Goal: Task Accomplishment & Management: Complete application form

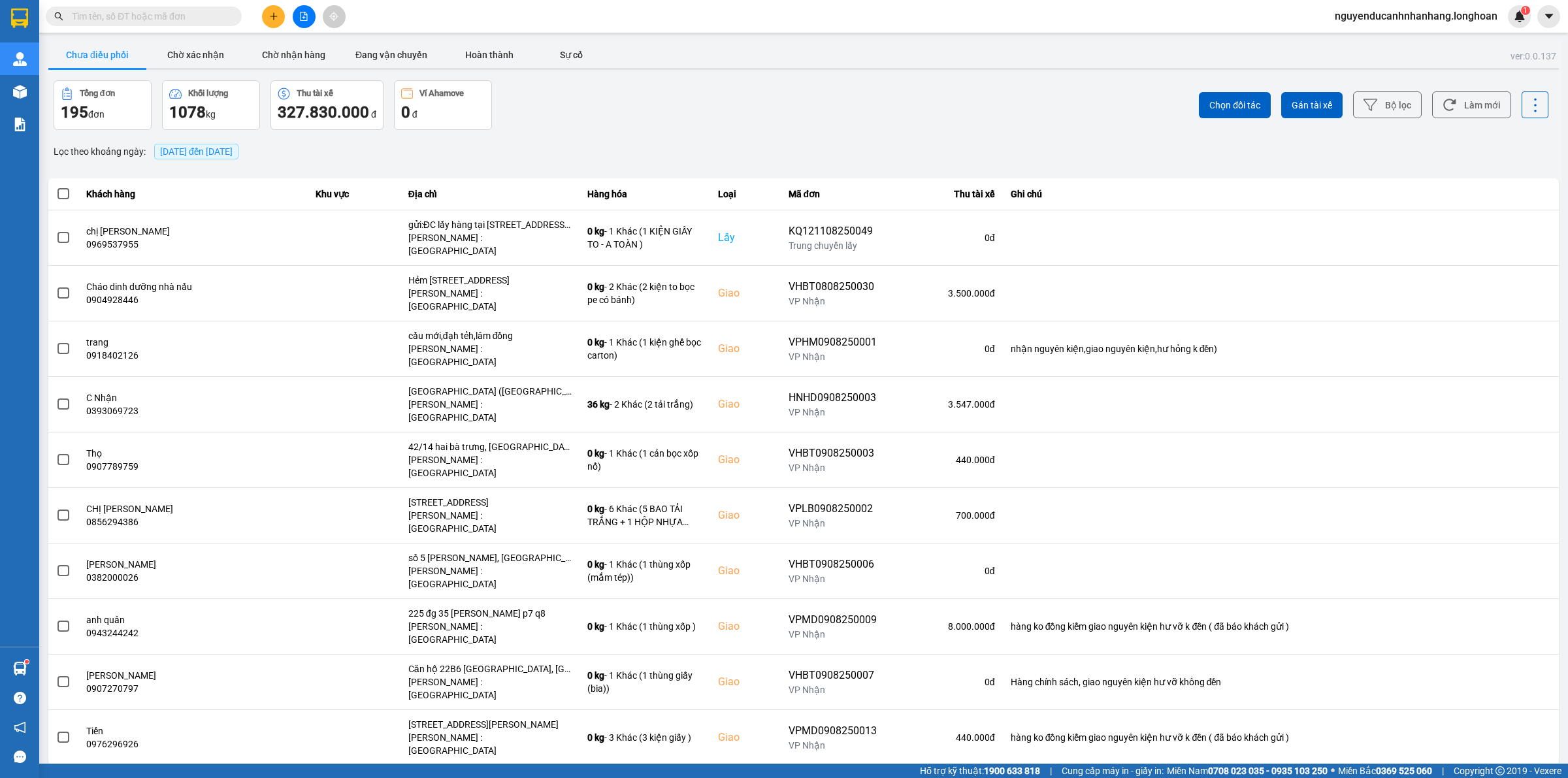
drag, startPoint x: 167, startPoint y: 17, endPoint x: 317, endPoint y: 37, distance: 151.3
click at [169, 17] on input "text" at bounding box center [149, 16] width 154 height 15
click at [281, 29] on div "Kết quả tìm kiếm ( 0 ) Bộ lọc No Data nguyenducanhnhanhang.longhoan 1" at bounding box center [784, 16] width 1568 height 33
click at [278, 23] on button at bounding box center [273, 16] width 23 height 23
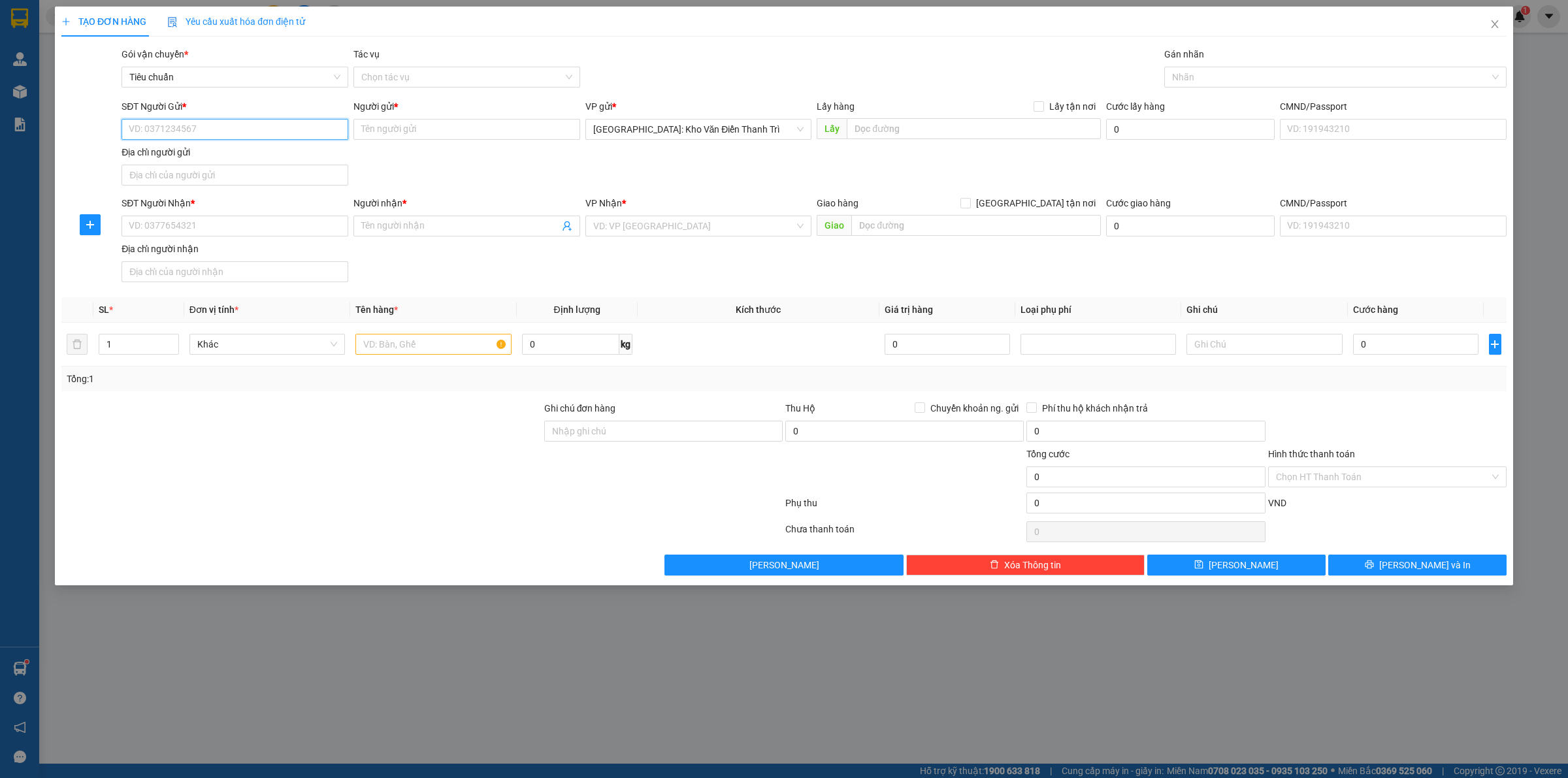
click at [223, 132] on input "SĐT Người Gửi *" at bounding box center [235, 129] width 227 height 21
click at [250, 146] on div "0865833818 - Công ty STS [GEOGRAPHIC_DATA]" at bounding box center [235, 156] width 227 height 21
type input "0865833818"
type input "Công ty STS [GEOGRAPHIC_DATA]"
checkbox input "true"
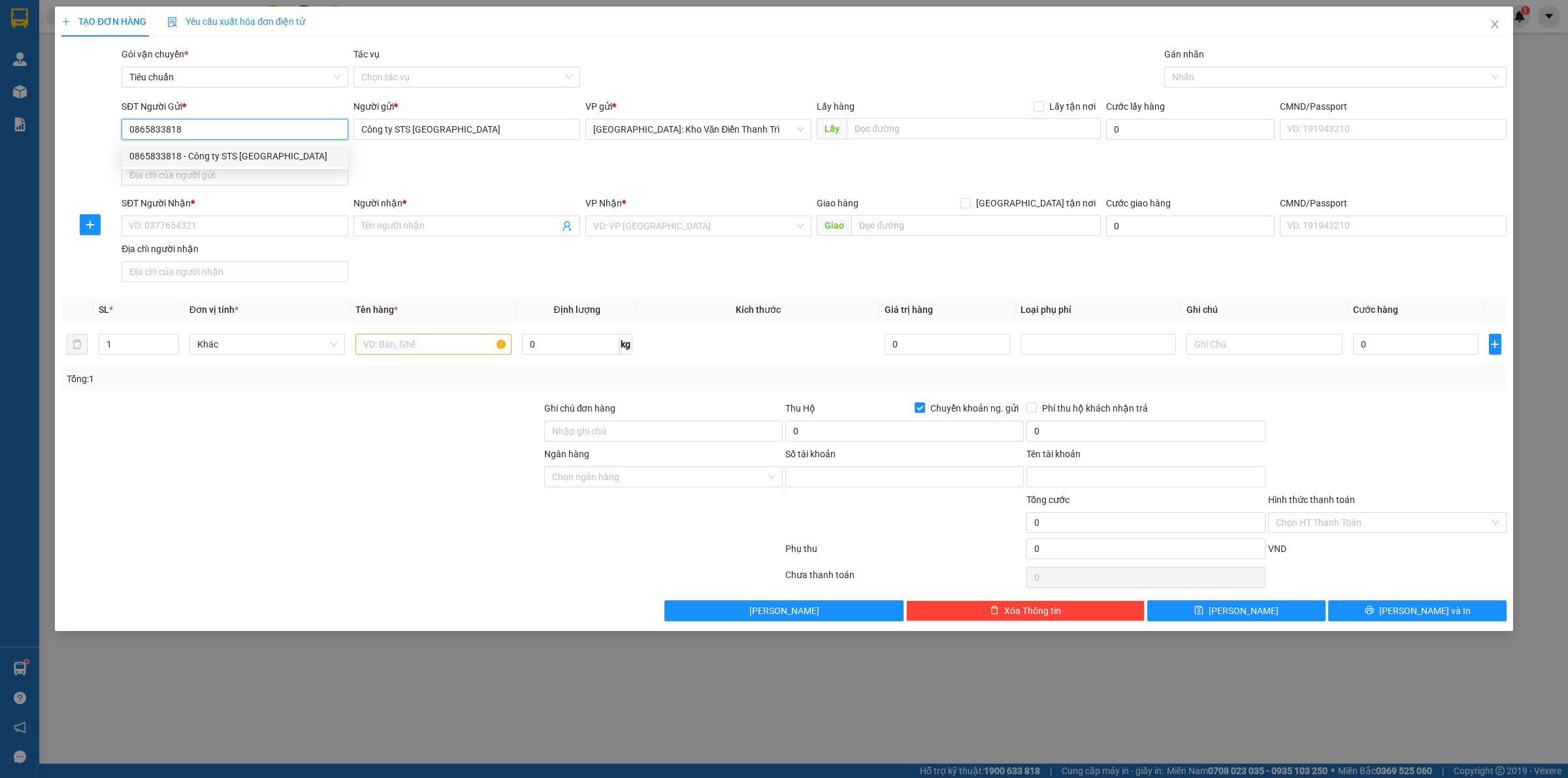
type input "9367687432"
type input "VU ANH TUAN"
type input "0865833818"
click at [438, 165] on div "SĐT Người Gửi * 0865833818 0865833818 Người gửi * Công ty STS Việt Nam VP gửi *…" at bounding box center [814, 145] width 1390 height 92
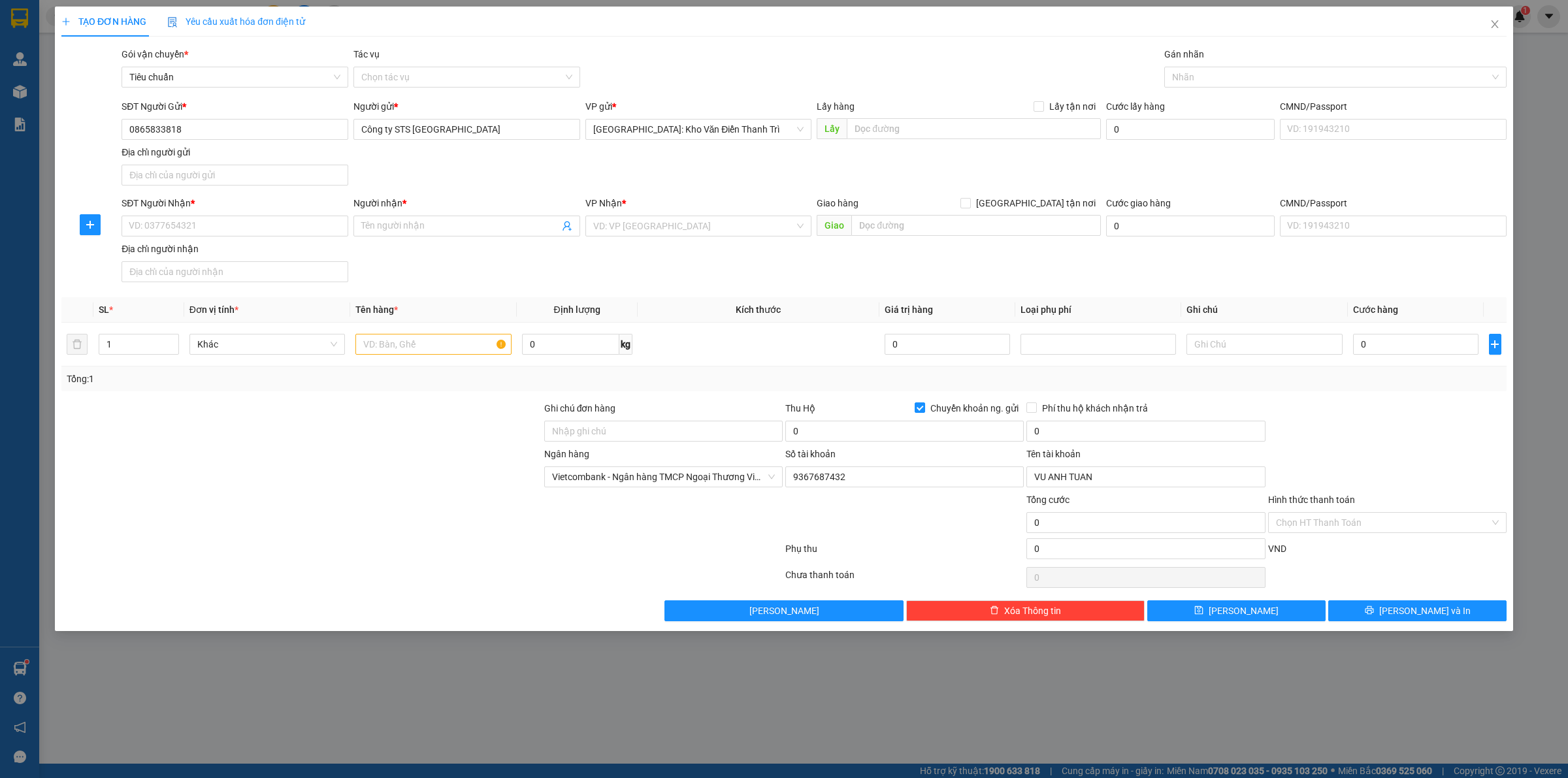
click at [276, 237] on div "SĐT Người Nhận * VD: 0377654321" at bounding box center [235, 218] width 227 height 45
click at [260, 226] on input "SĐT Người Nhận *" at bounding box center [235, 226] width 227 height 21
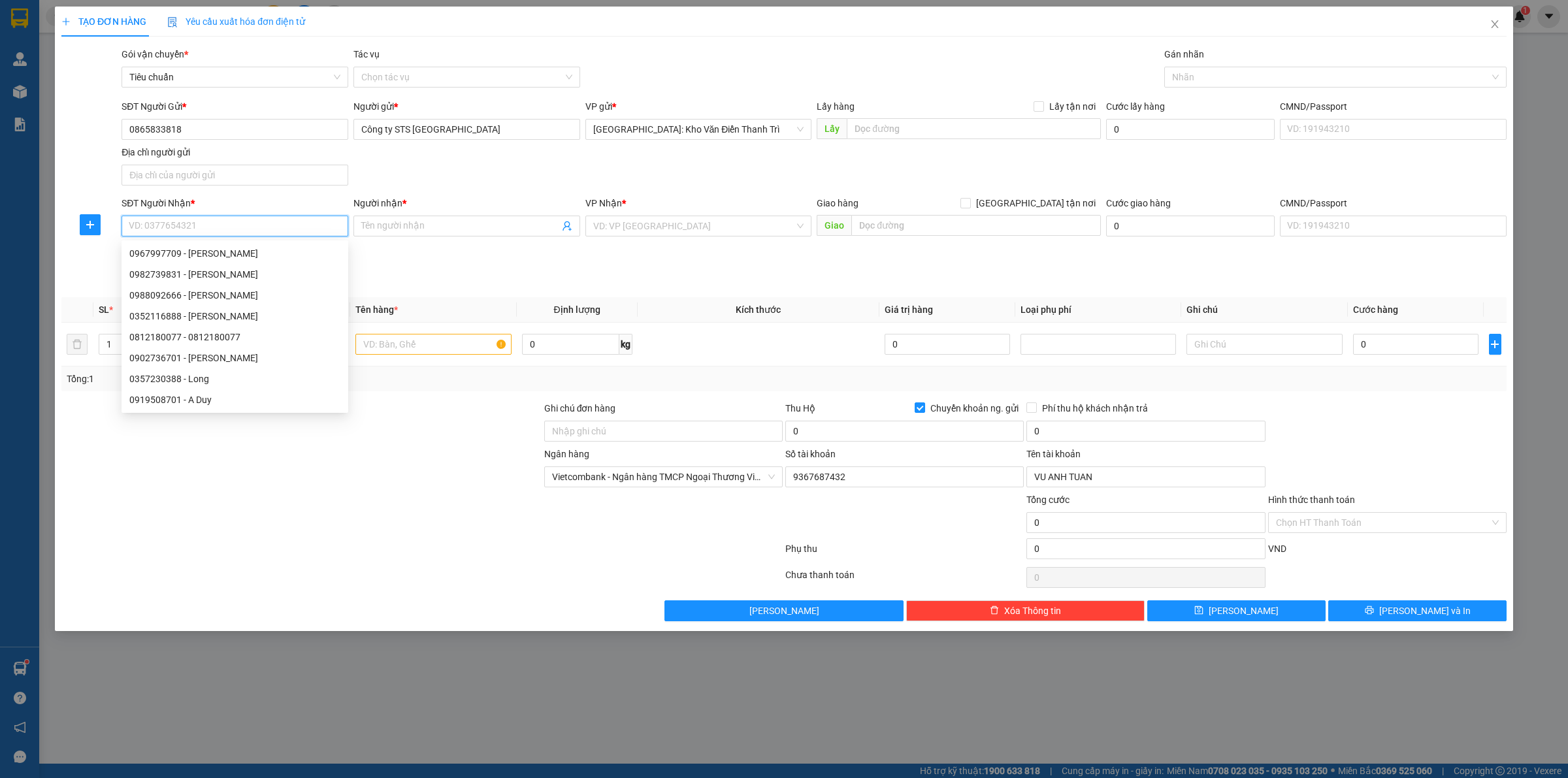
click at [288, 220] on input "SĐT Người Nhận *" at bounding box center [235, 226] width 227 height 21
click at [457, 226] on input "Người nhận *" at bounding box center [460, 226] width 198 height 15
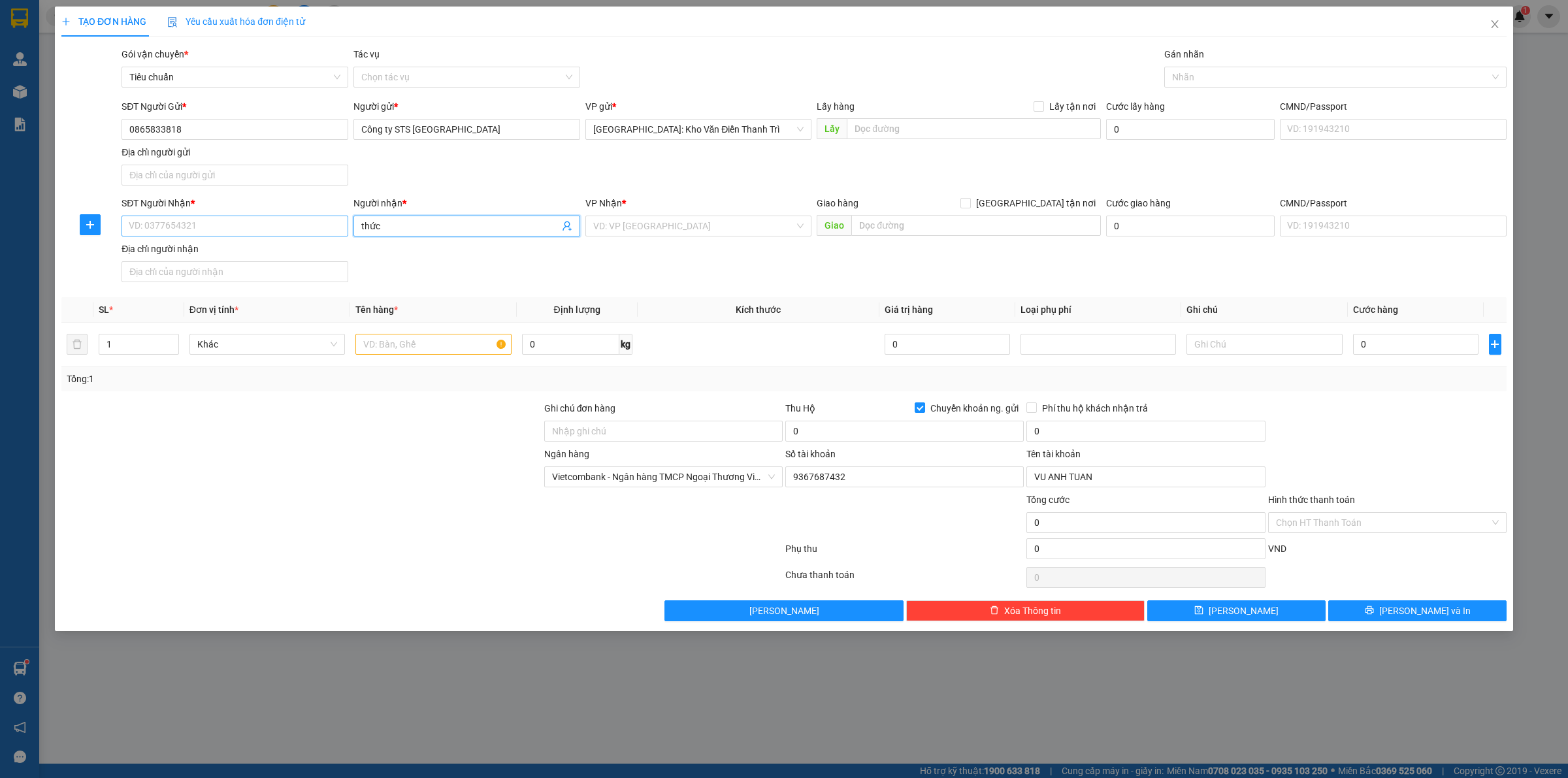
type input "thức"
click at [286, 218] on input "SĐT Người Nhận *" at bounding box center [235, 226] width 227 height 21
type input "0933293000"
drag, startPoint x: 967, startPoint y: 266, endPoint x: 922, endPoint y: 222, distance: 62.9
click at [967, 262] on div "SĐT Người Nhận * 0933293000 Người nhận * thức VP Nhận * VD: VP [GEOGRAPHIC_DATA…" at bounding box center [814, 241] width 1390 height 92
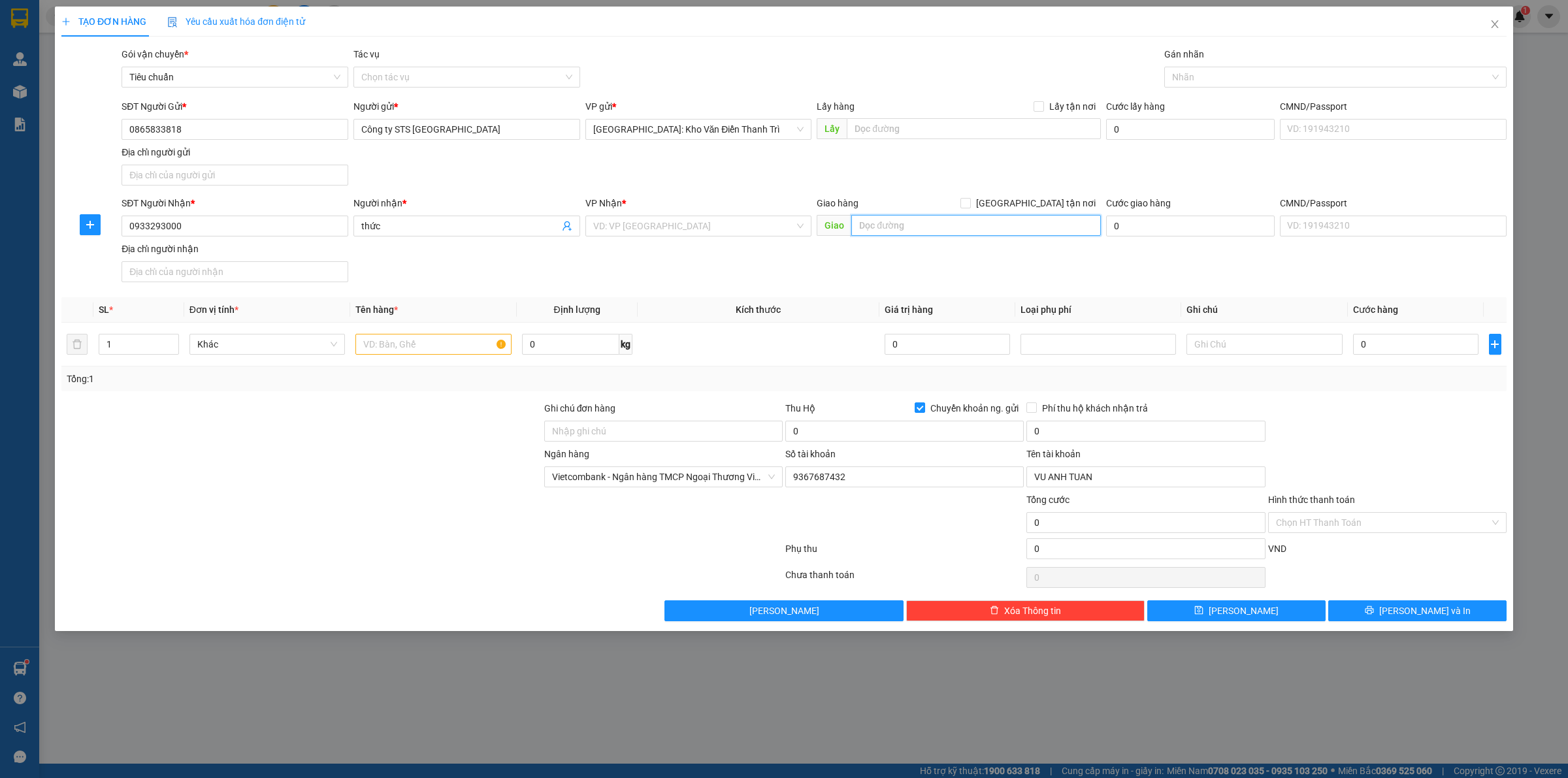
click at [922, 222] on input "text" at bounding box center [976, 225] width 250 height 21
click at [1059, 232] on input "phòng khám đa khoa an sinh 2 thôn cổ đà ,[GEOGRAPHIC_DATA]" at bounding box center [976, 225] width 250 height 21
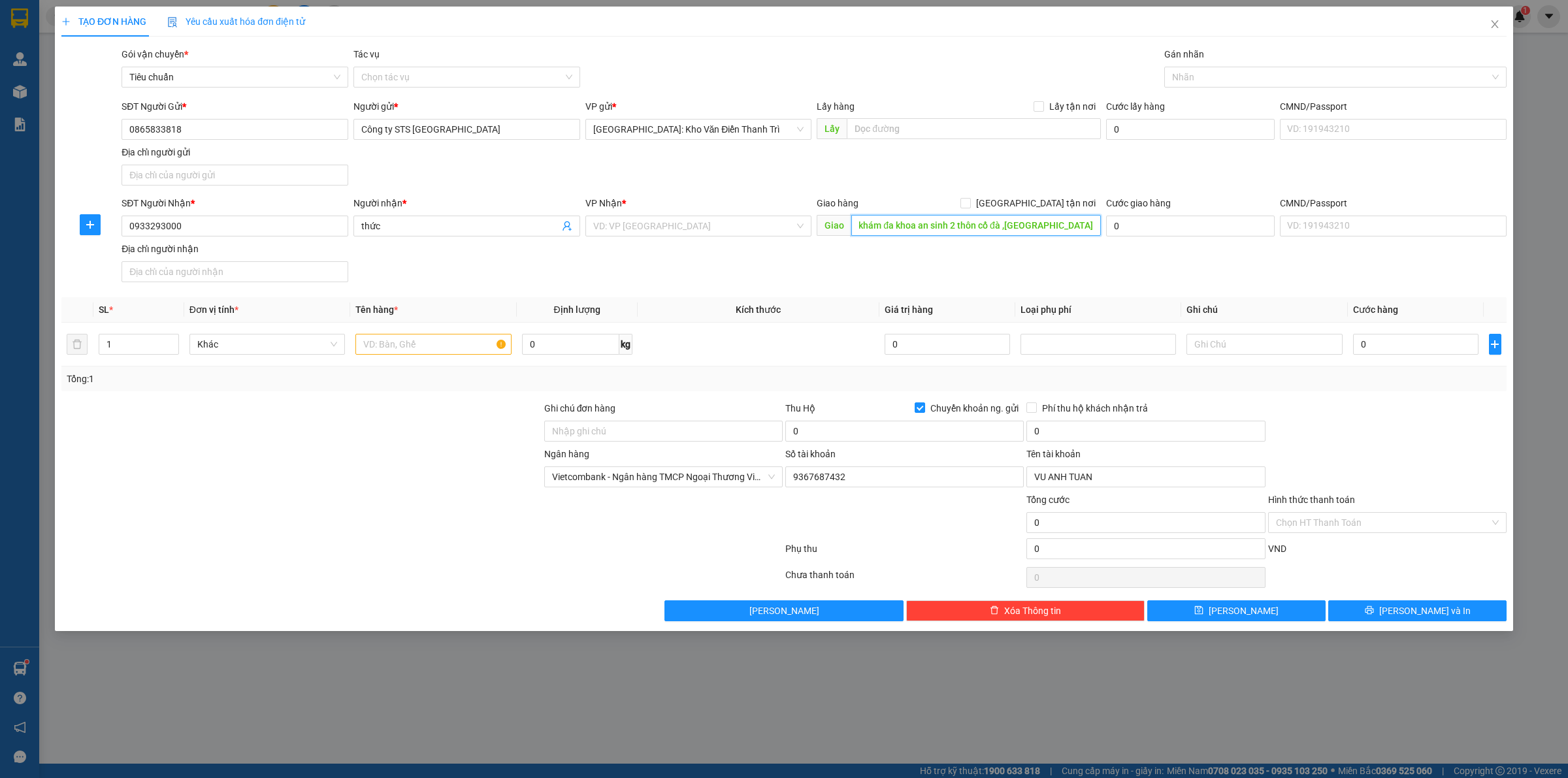
type input "phòng khám đa khoa an sinh 2 thôn cổ đà ,[GEOGRAPHIC_DATA]"
click at [1501, 29] on span "Close" at bounding box center [1495, 24] width 36 height 36
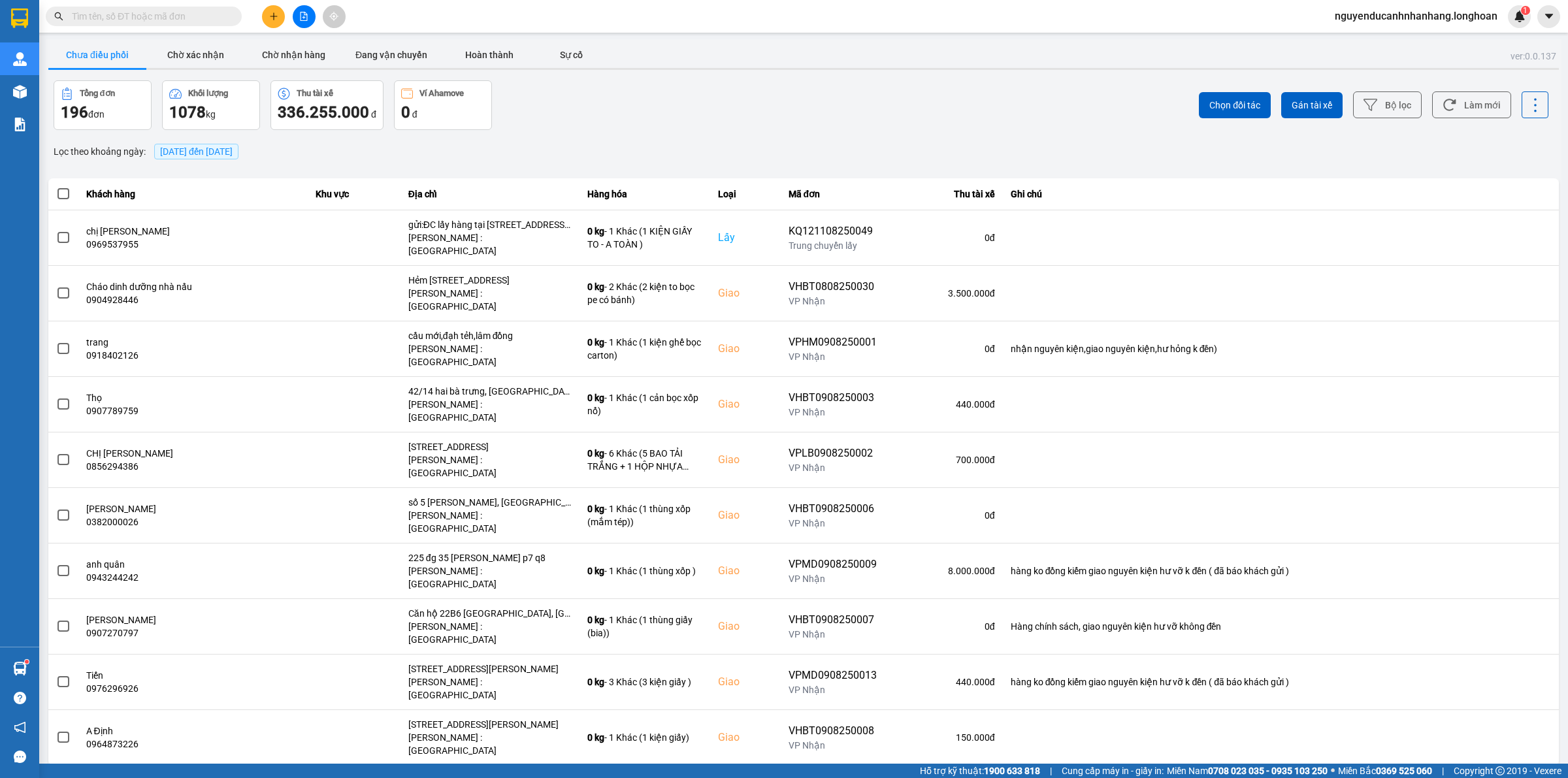
click at [204, 20] on input "text" at bounding box center [149, 16] width 154 height 15
paste input "1108250001"
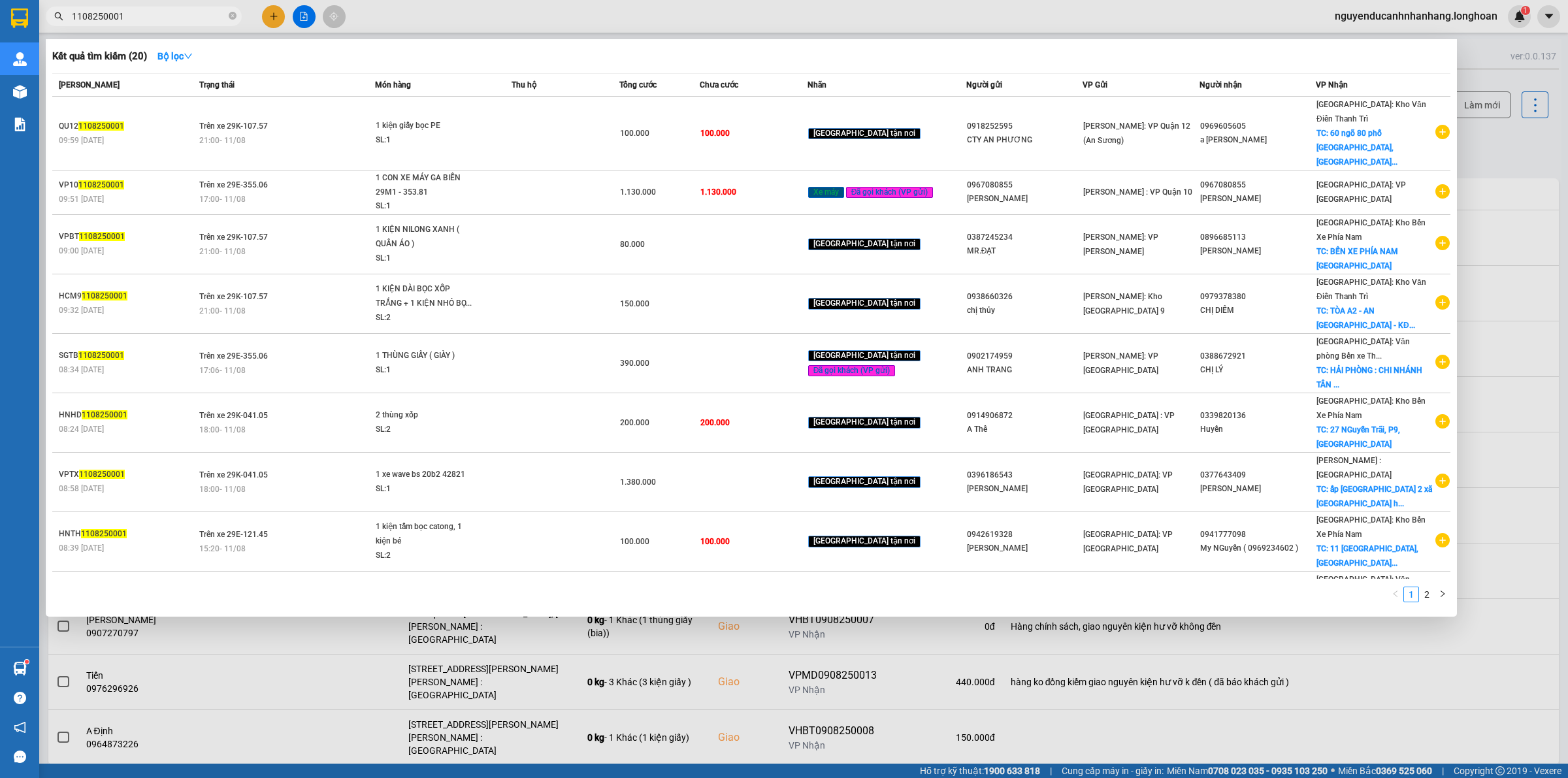
click at [74, 13] on input "1108250001" at bounding box center [149, 16] width 154 height 15
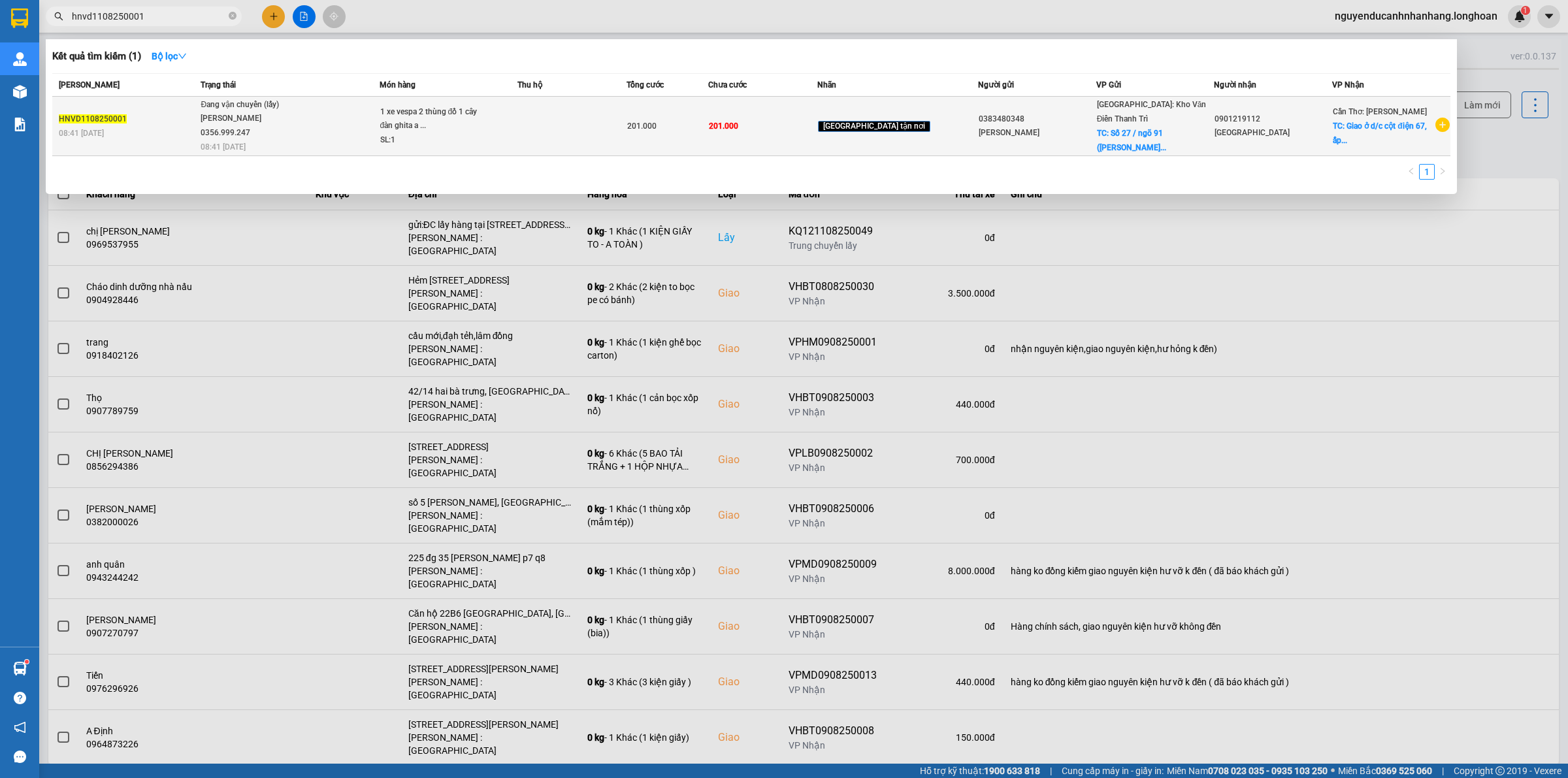
type input "hnvd1108250001"
click at [418, 115] on div "1 xe vespa 2 thùng đồ 1 cây đàn ghita a ..." at bounding box center [429, 119] width 98 height 28
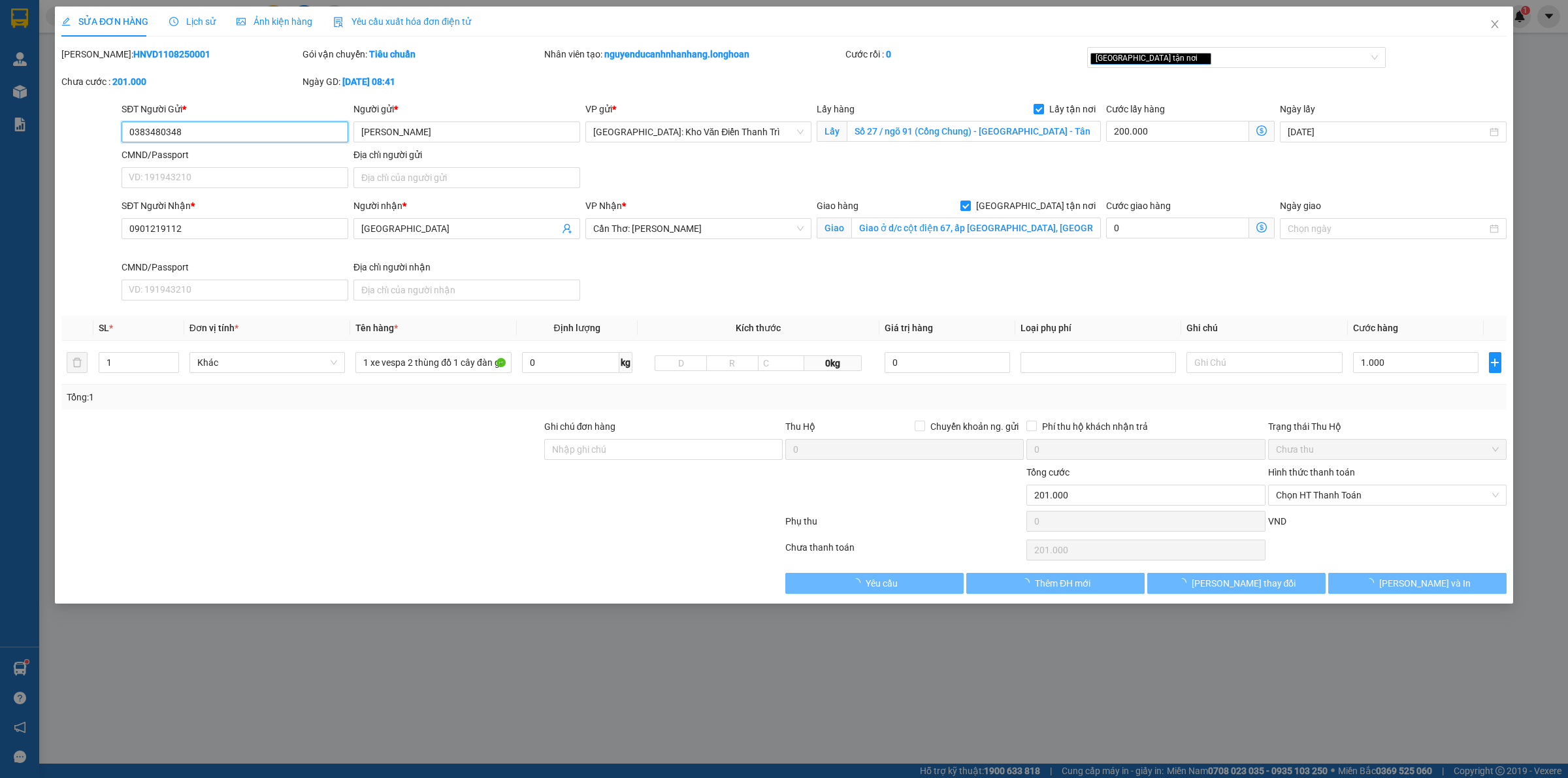
click at [240, 134] on input "0383480348" at bounding box center [235, 132] width 227 height 21
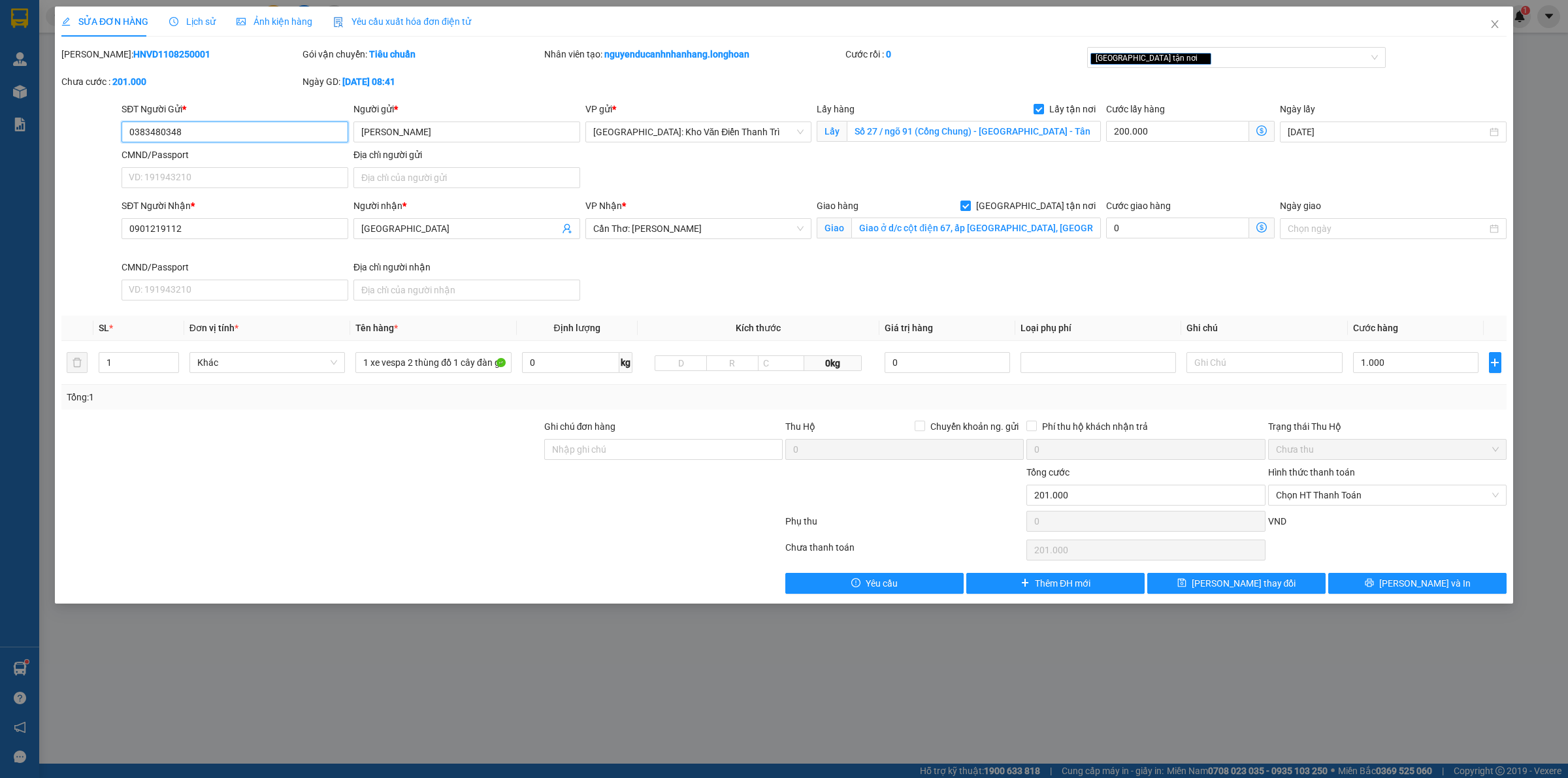
click at [240, 134] on input "0383480348" at bounding box center [235, 132] width 227 height 21
click at [192, 22] on span "Lịch sử" at bounding box center [192, 21] width 46 height 10
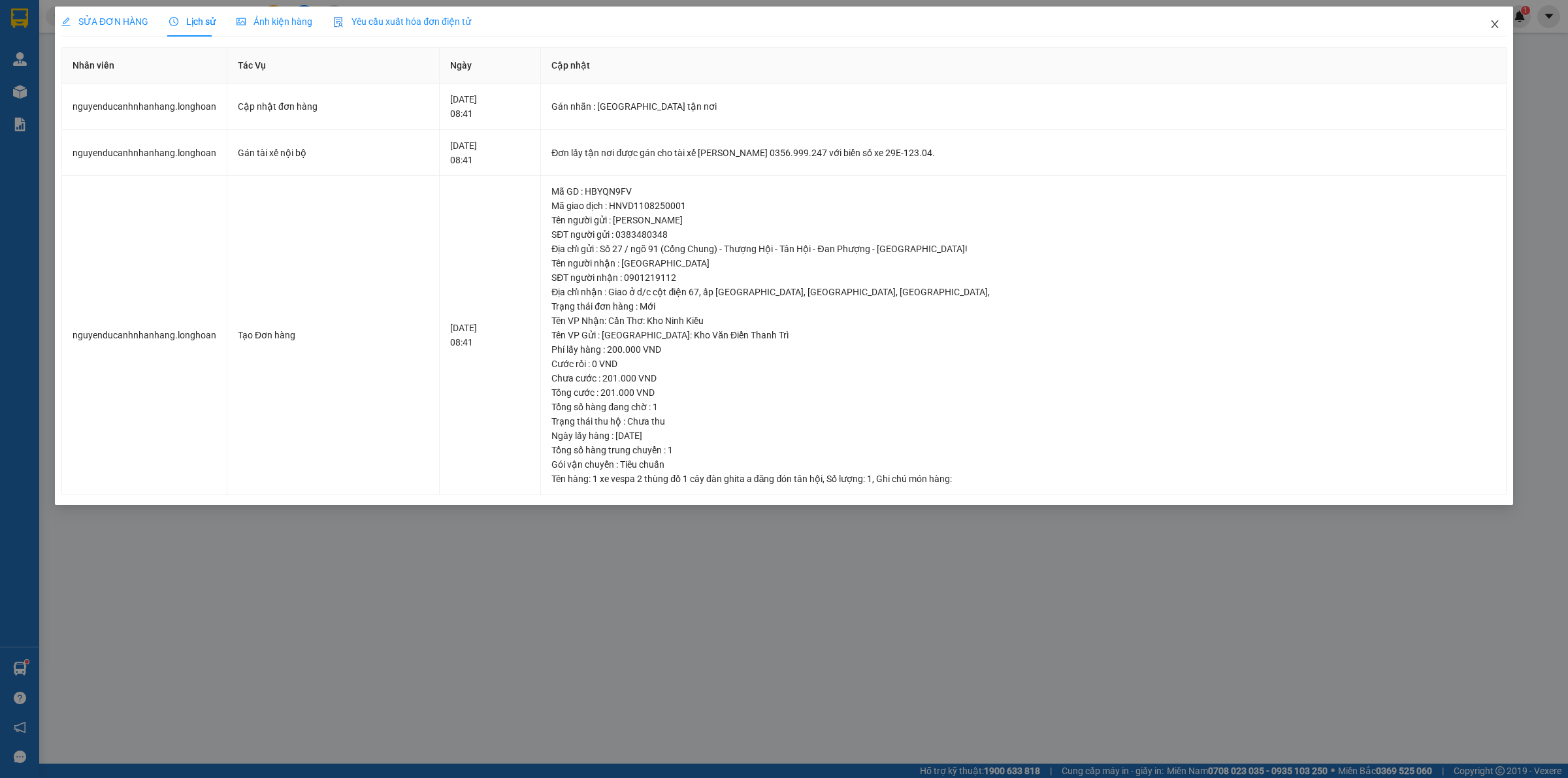
click at [1497, 26] on icon "close" at bounding box center [1494, 24] width 10 height 10
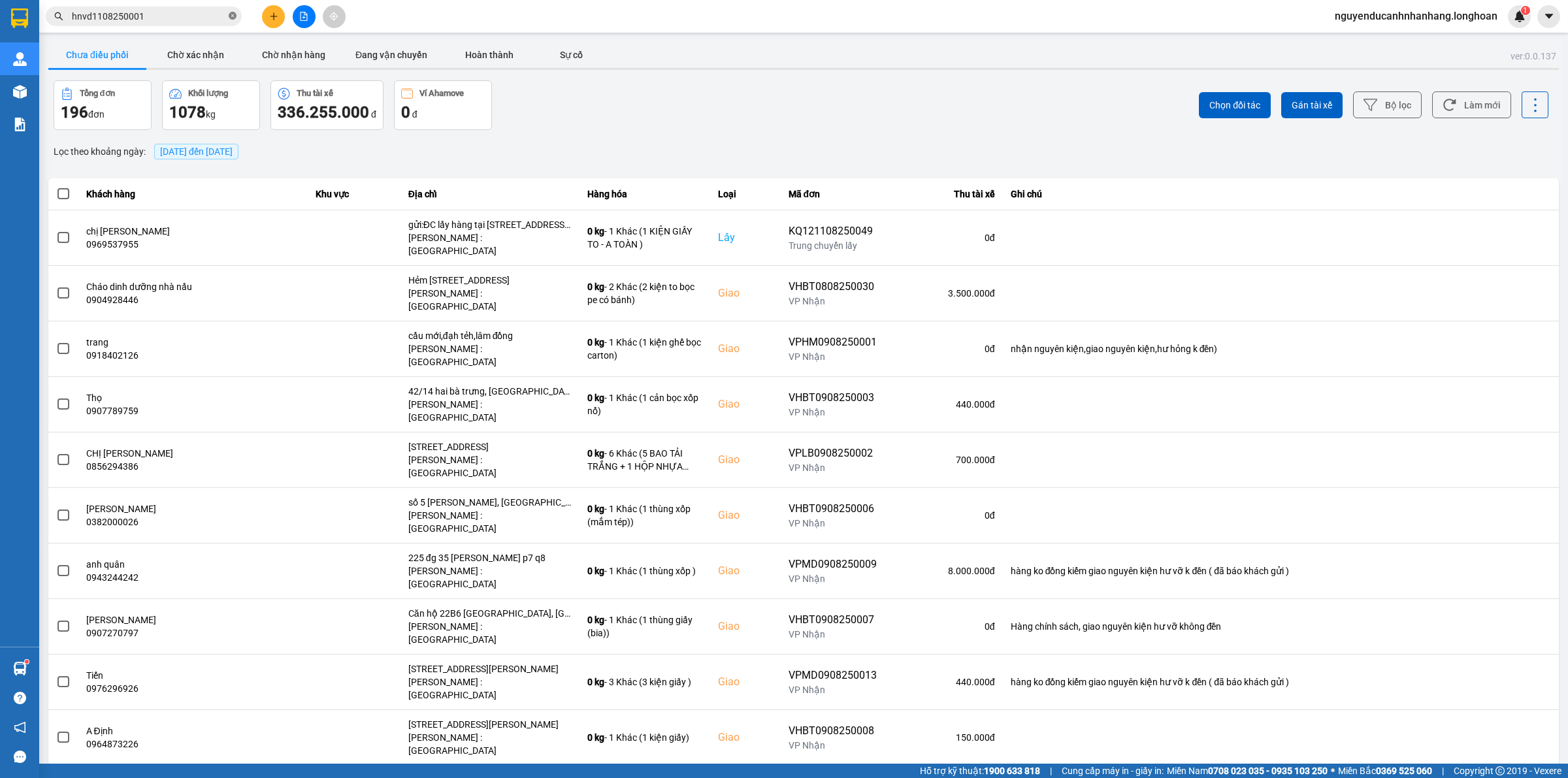
click at [232, 14] on icon "close-circle" at bounding box center [232, 15] width 8 height 8
click at [172, 15] on input "text" at bounding box center [149, 16] width 154 height 15
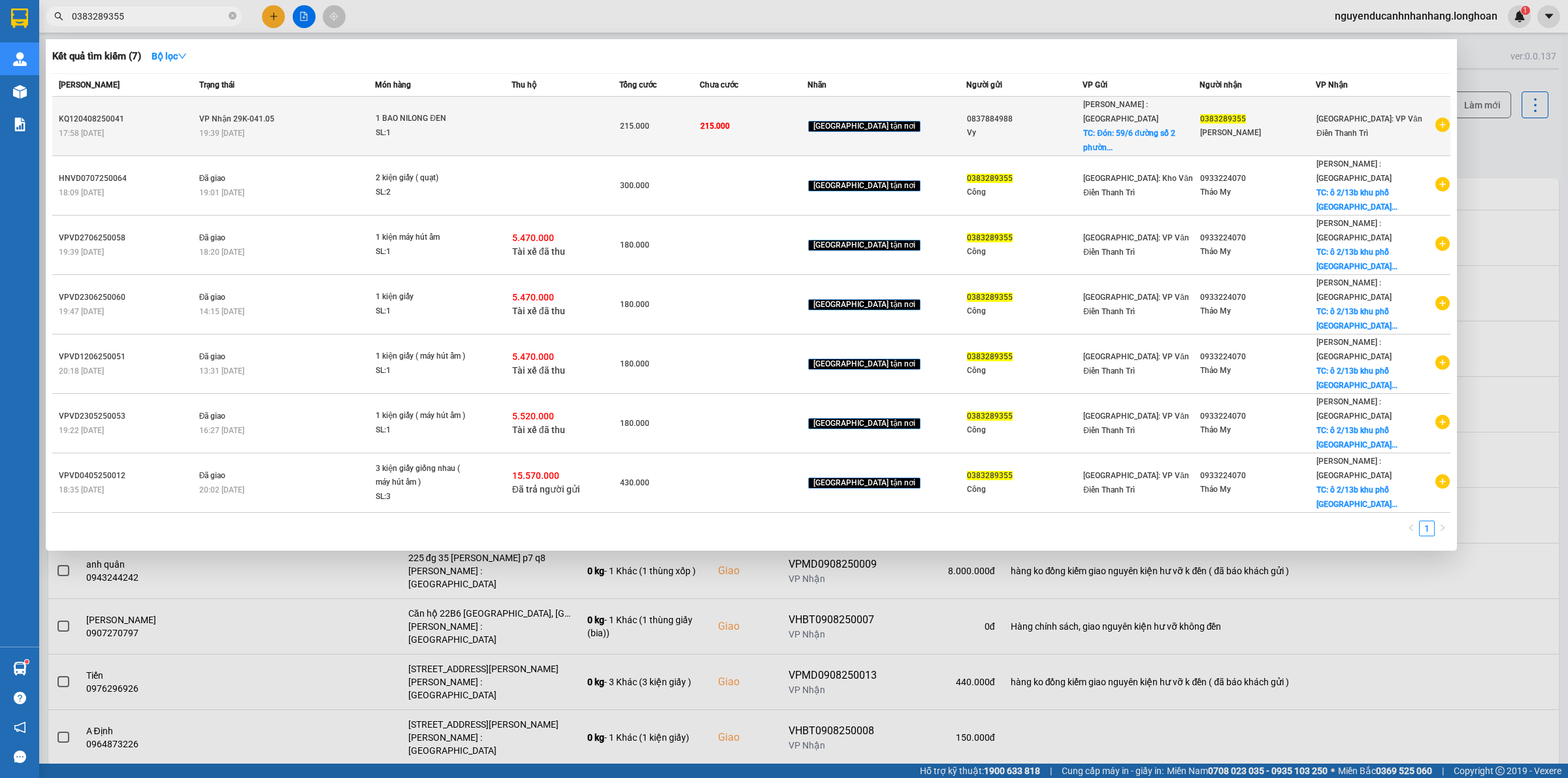
type input "0383289355"
click at [447, 126] on div "SL: 1" at bounding box center [425, 133] width 98 height 15
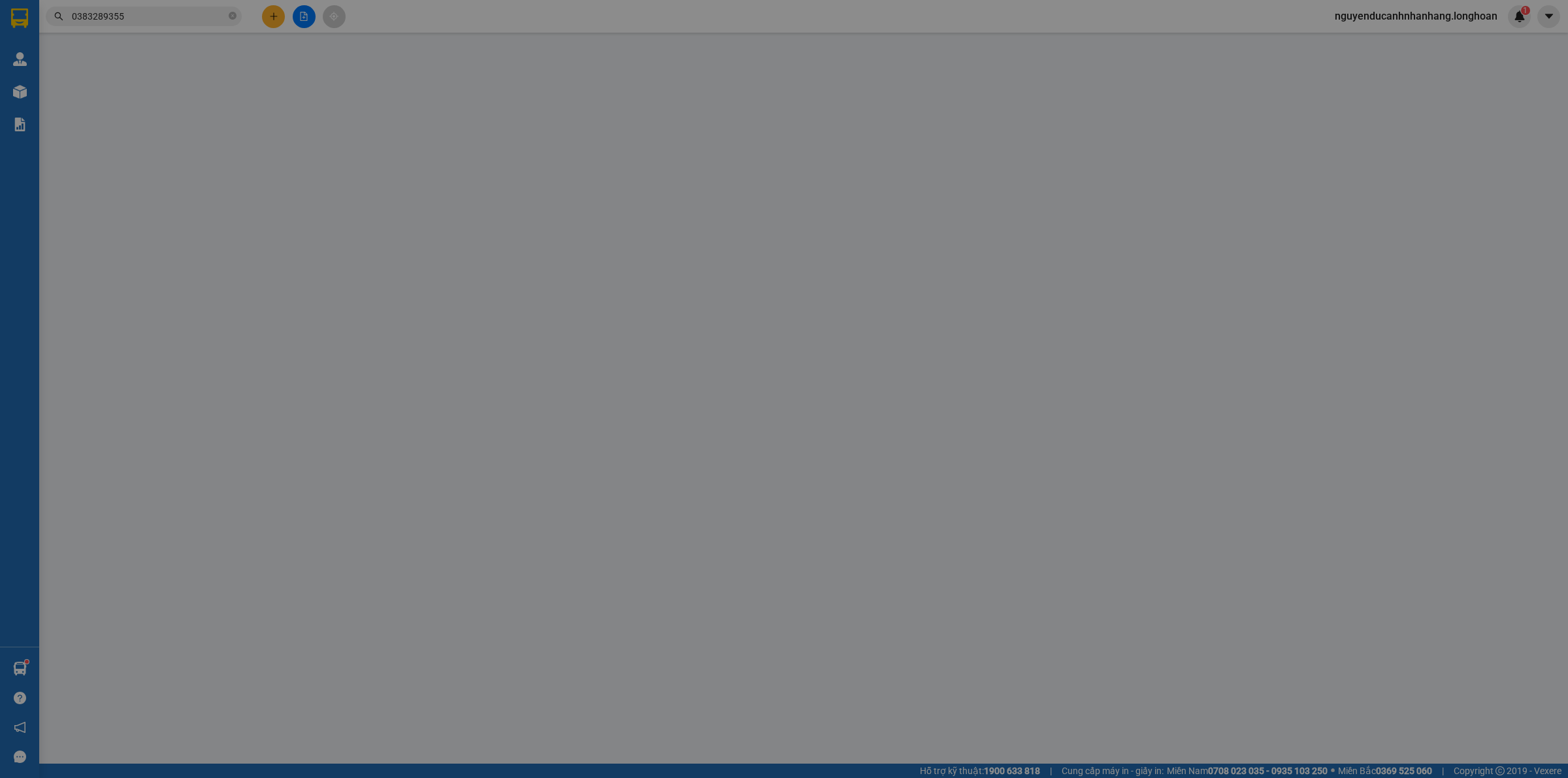
type input "0837884988"
type input "Vy"
checkbox input "true"
type input "Đón: 59/6 đường số 2 phường 3 gò vấp"
type input "0383289355"
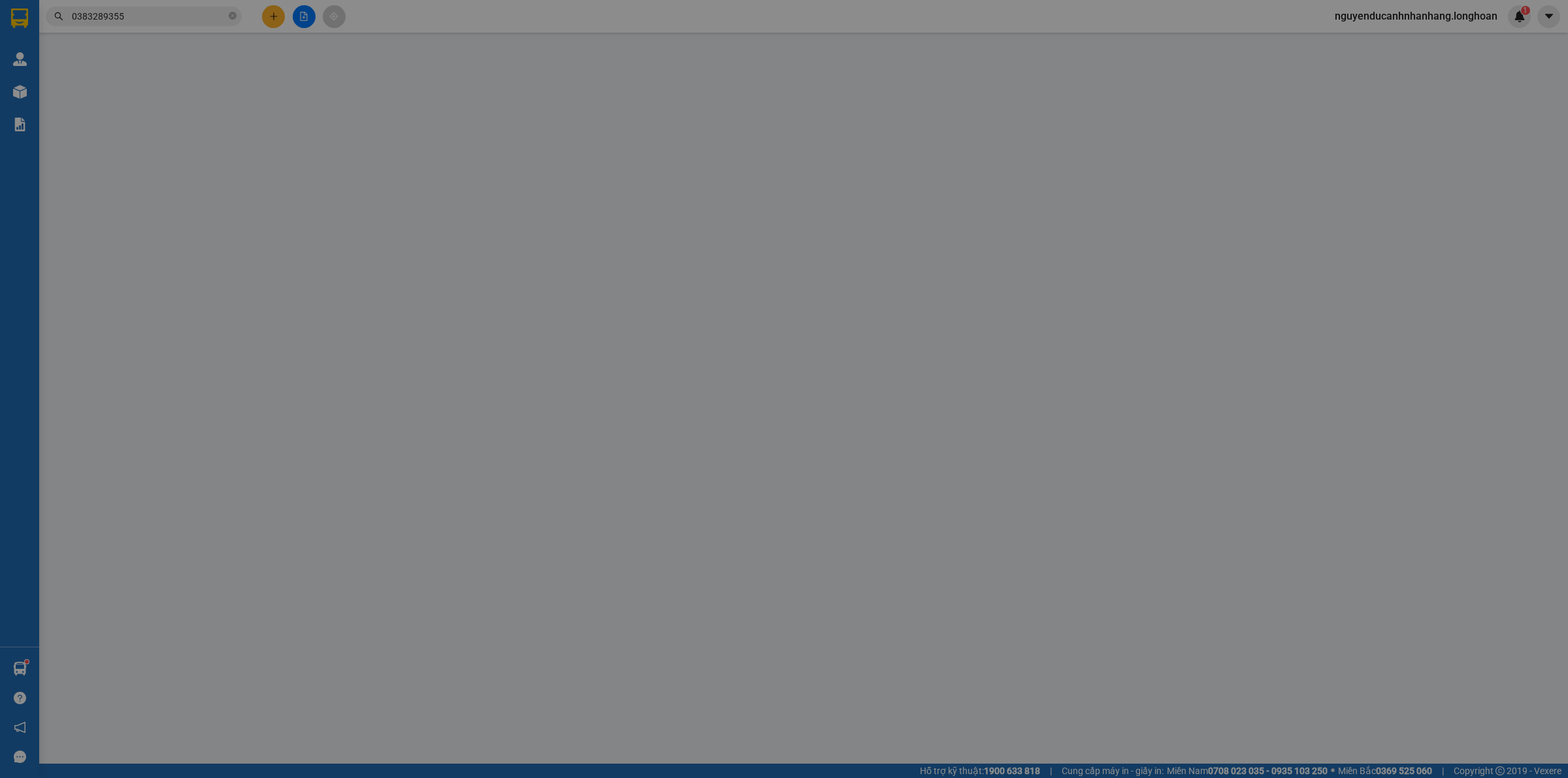
type input "[PERSON_NAME]"
type input "215.000"
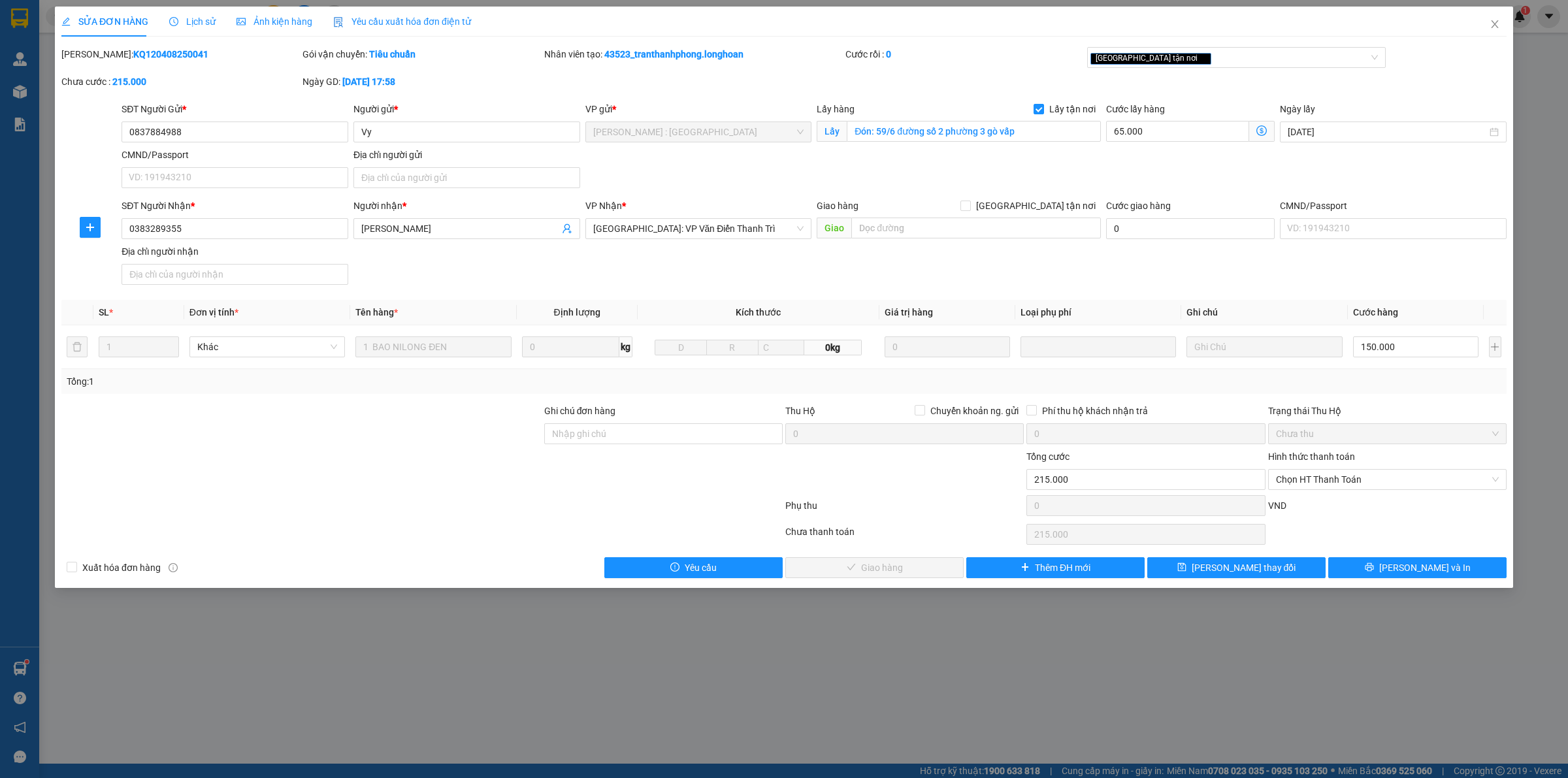
click at [181, 20] on span "Lịch sử" at bounding box center [192, 21] width 46 height 10
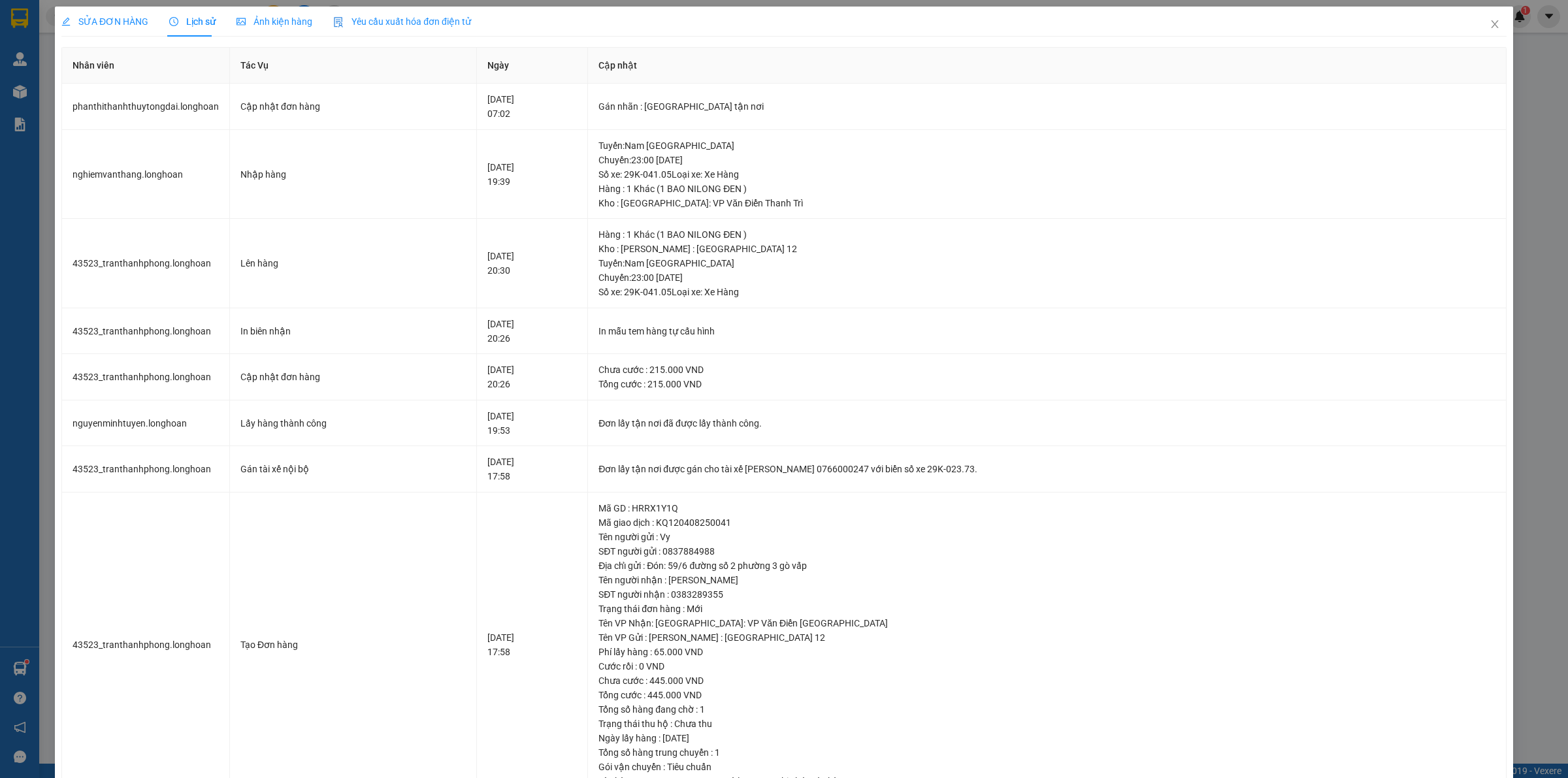
click at [126, 24] on span "SỬA ĐƠN HÀNG" at bounding box center [105, 21] width 87 height 10
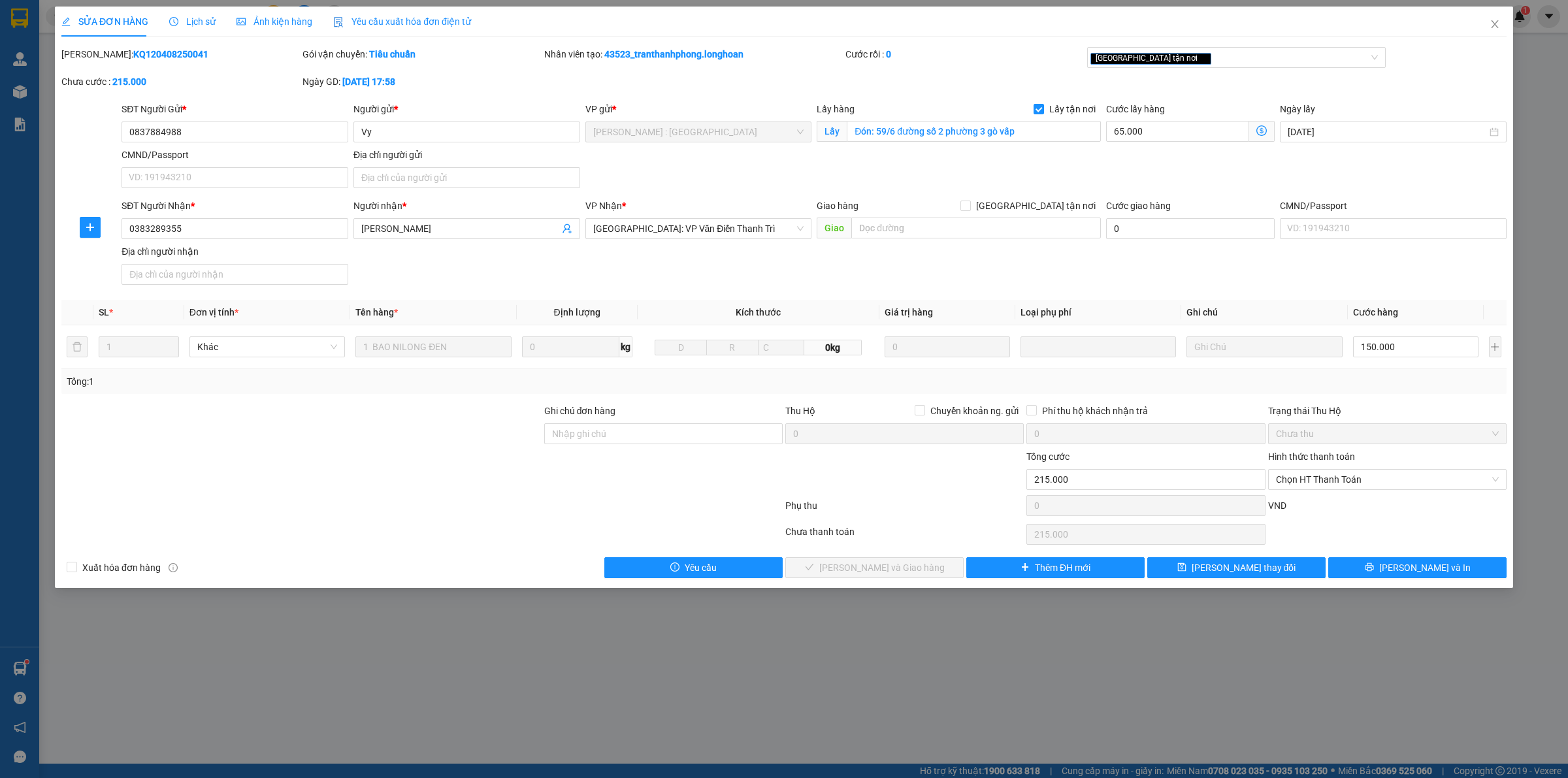
click at [1380, 515] on div "VND" at bounding box center [1387, 509] width 241 height 23
click at [1399, 517] on div "VND" at bounding box center [1387, 509] width 241 height 23
click at [1438, 574] on span "[PERSON_NAME] và In" at bounding box center [1424, 567] width 92 height 15
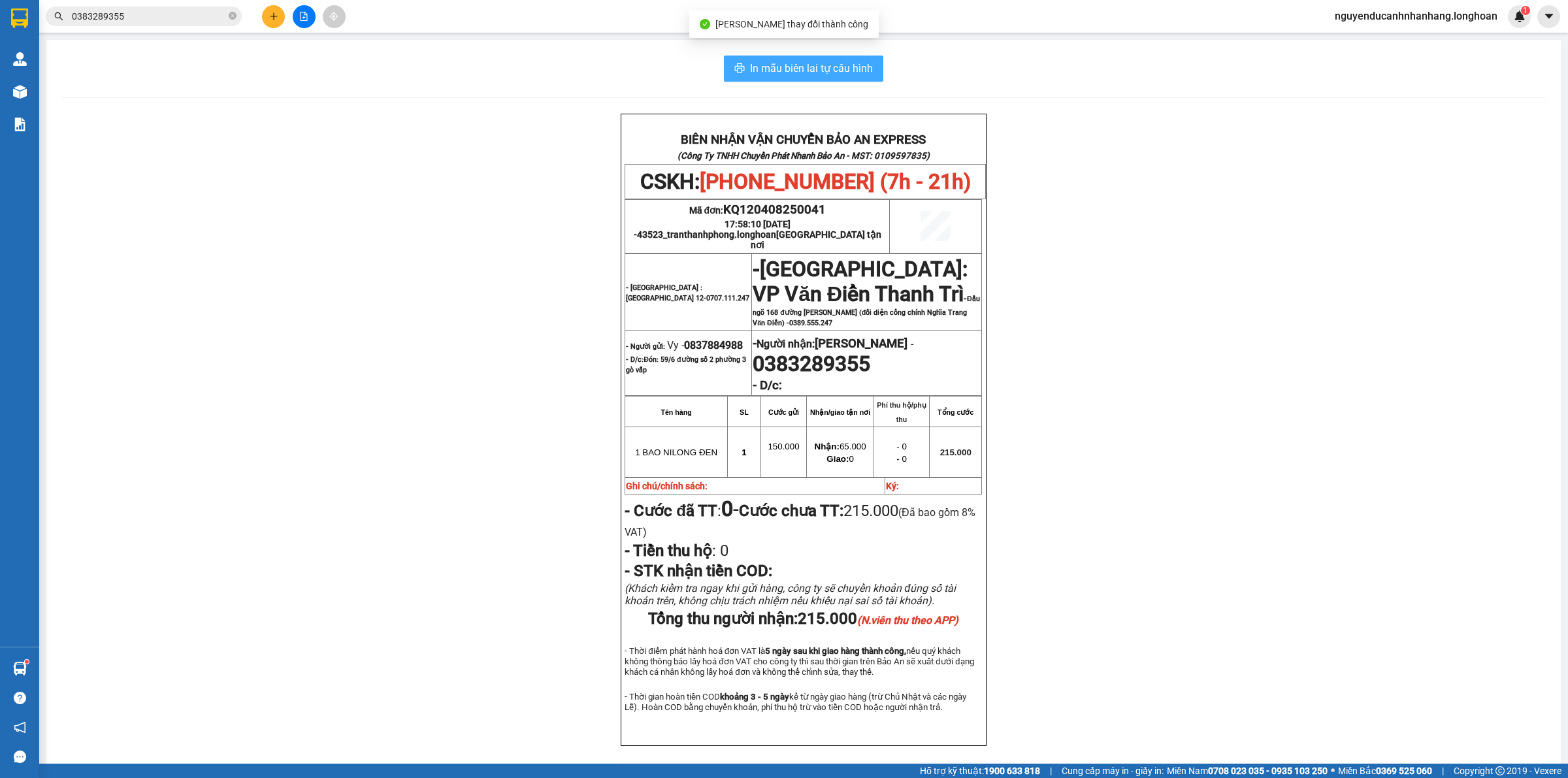
click at [790, 67] on span "In mẫu biên lai tự cấu hình" at bounding box center [811, 68] width 122 height 16
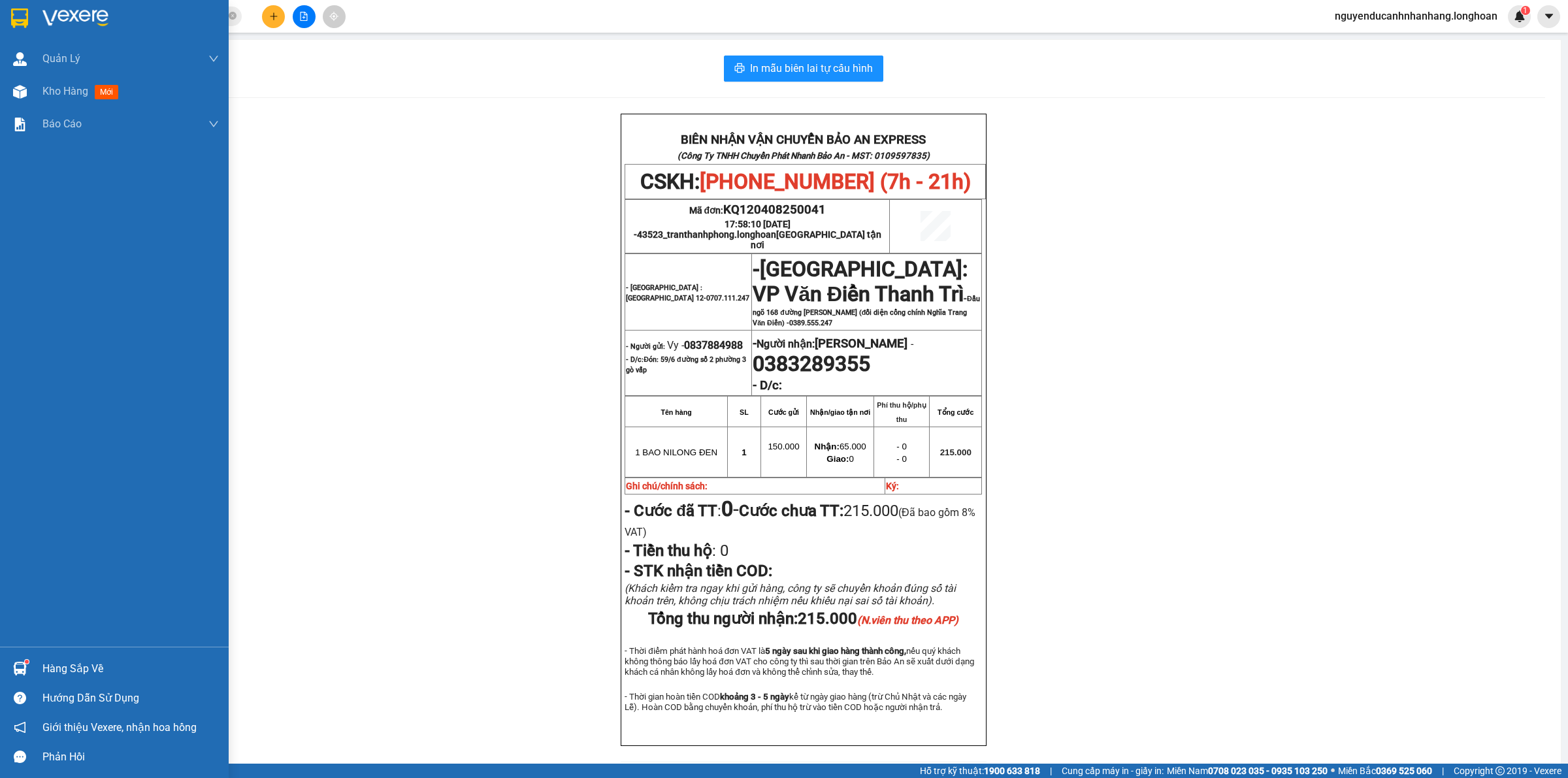
click at [44, 16] on img at bounding box center [76, 18] width 66 height 20
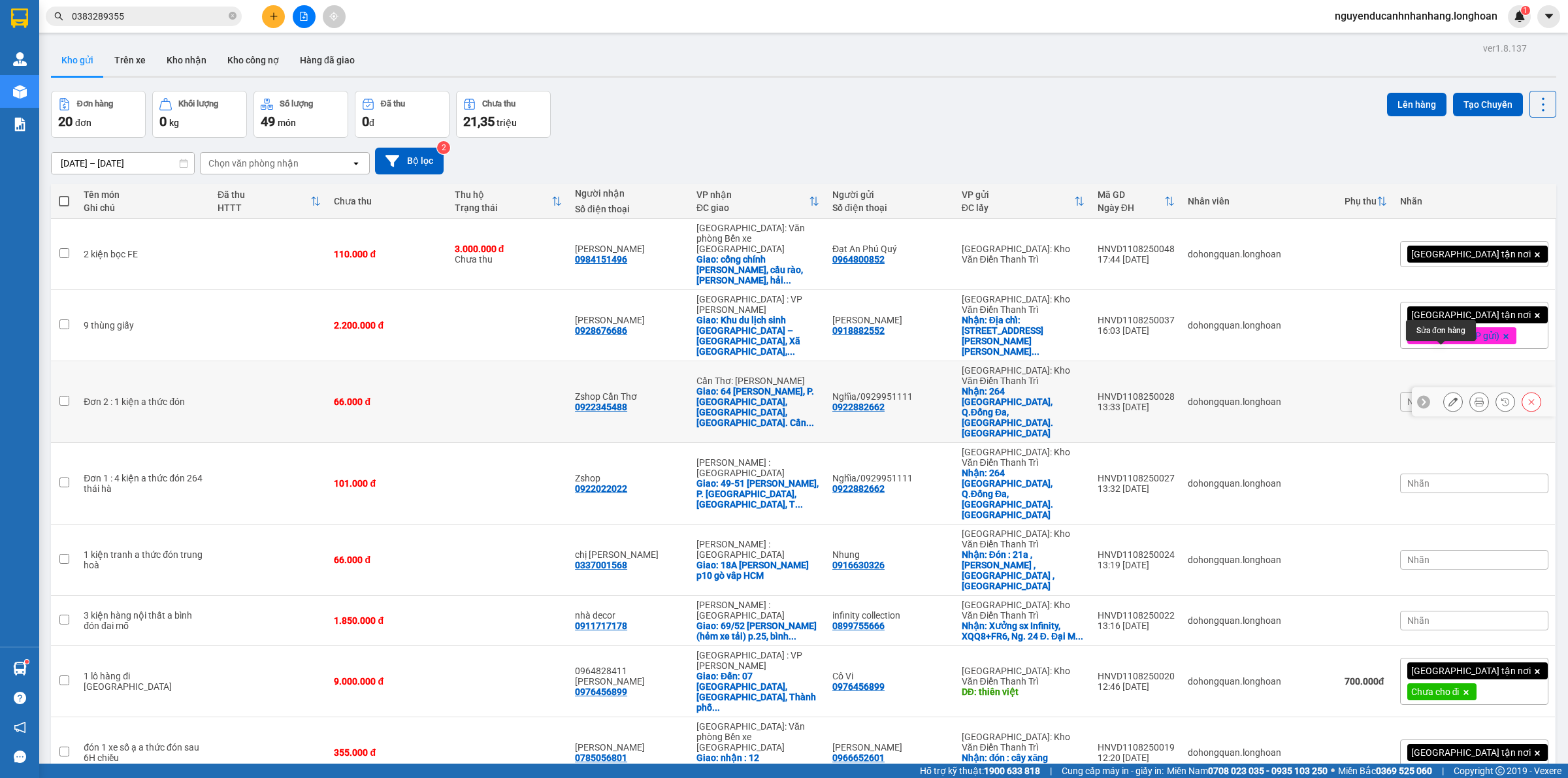
click at [1446, 390] on button at bounding box center [1453, 402] width 18 height 23
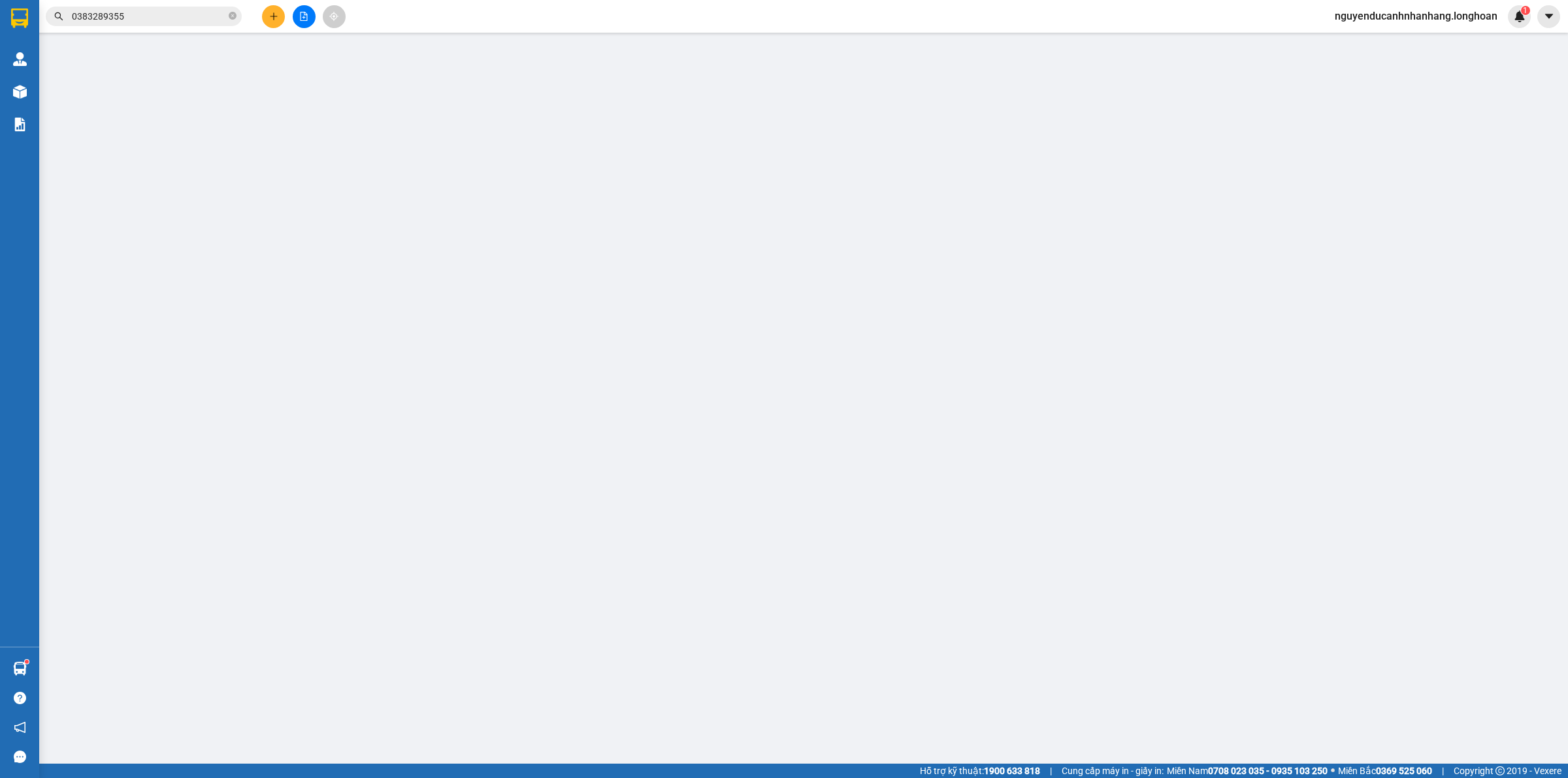
type input "0922882662"
type input "Nghĩa/0929951111"
checkbox input "true"
type input "264 [GEOGRAPHIC_DATA], Q.Đống Đa, [GEOGRAPHIC_DATA]. [GEOGRAPHIC_DATA]"
type input "0922345488"
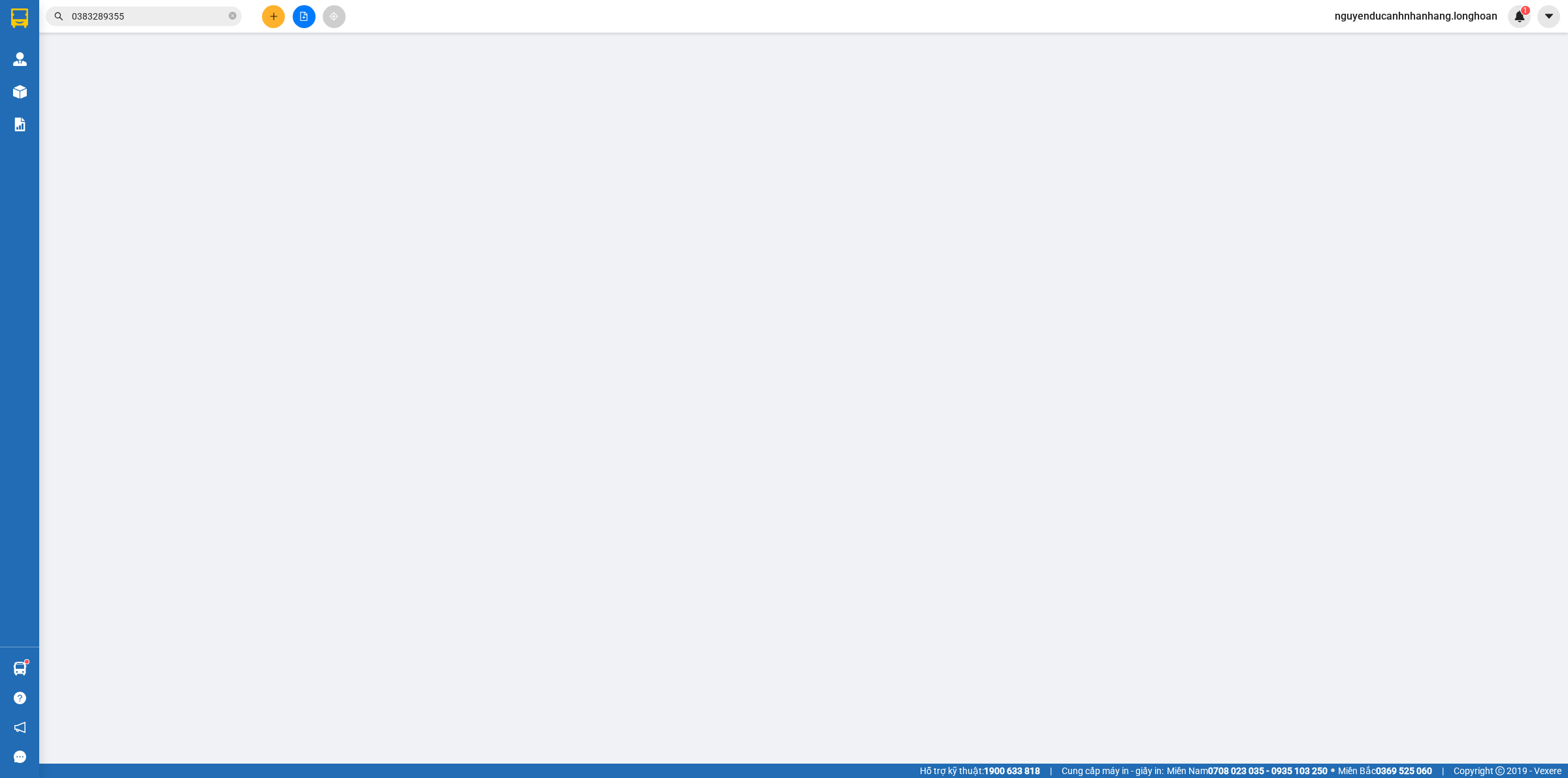
type input "Zshop Cần Thơ"
checkbox input "true"
type input "64 [PERSON_NAME], P. [GEOGRAPHIC_DATA], [GEOGRAPHIC_DATA], [GEOGRAPHIC_DATA]. C…"
type input "66.000"
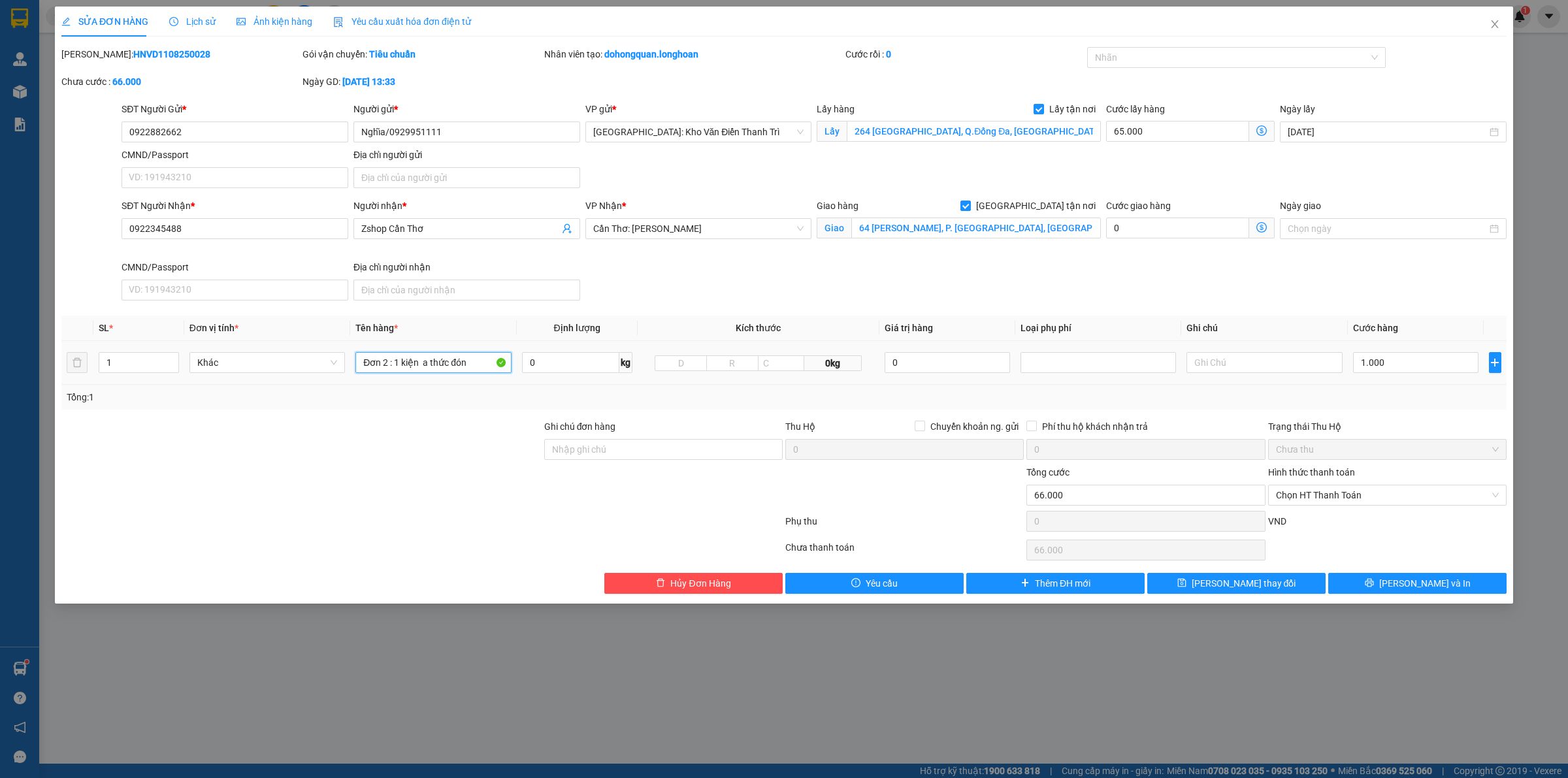
click at [426, 369] on input "Đơn 2 : 1 kiện a thức đón" at bounding box center [433, 362] width 155 height 21
click at [424, 369] on input "Đơn 2 : 1 kiện a thức đón" at bounding box center [433, 362] width 155 height 21
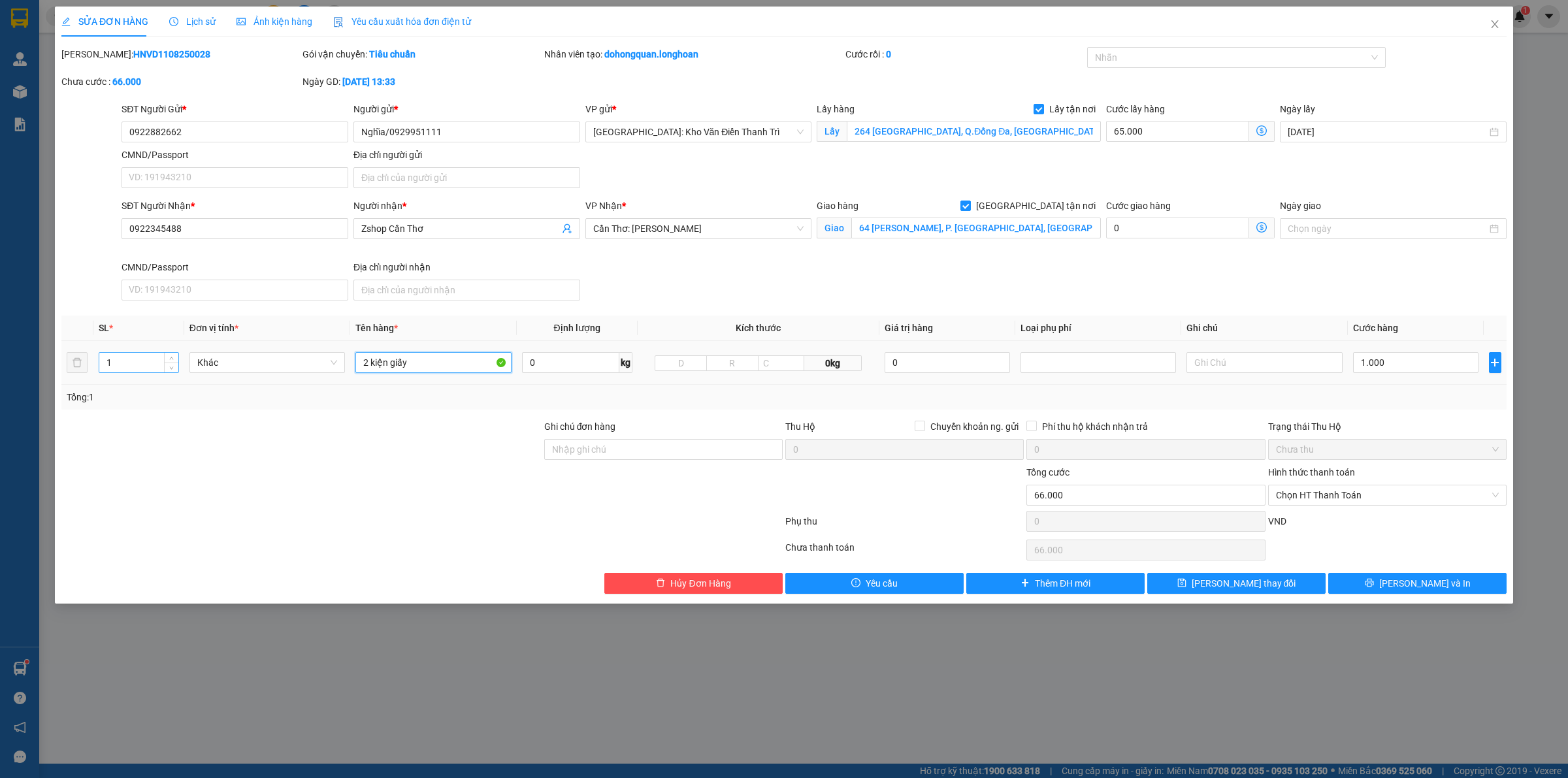
type input "2 kiện giấy"
click at [132, 367] on input "1" at bounding box center [139, 362] width 79 height 20
type input "2"
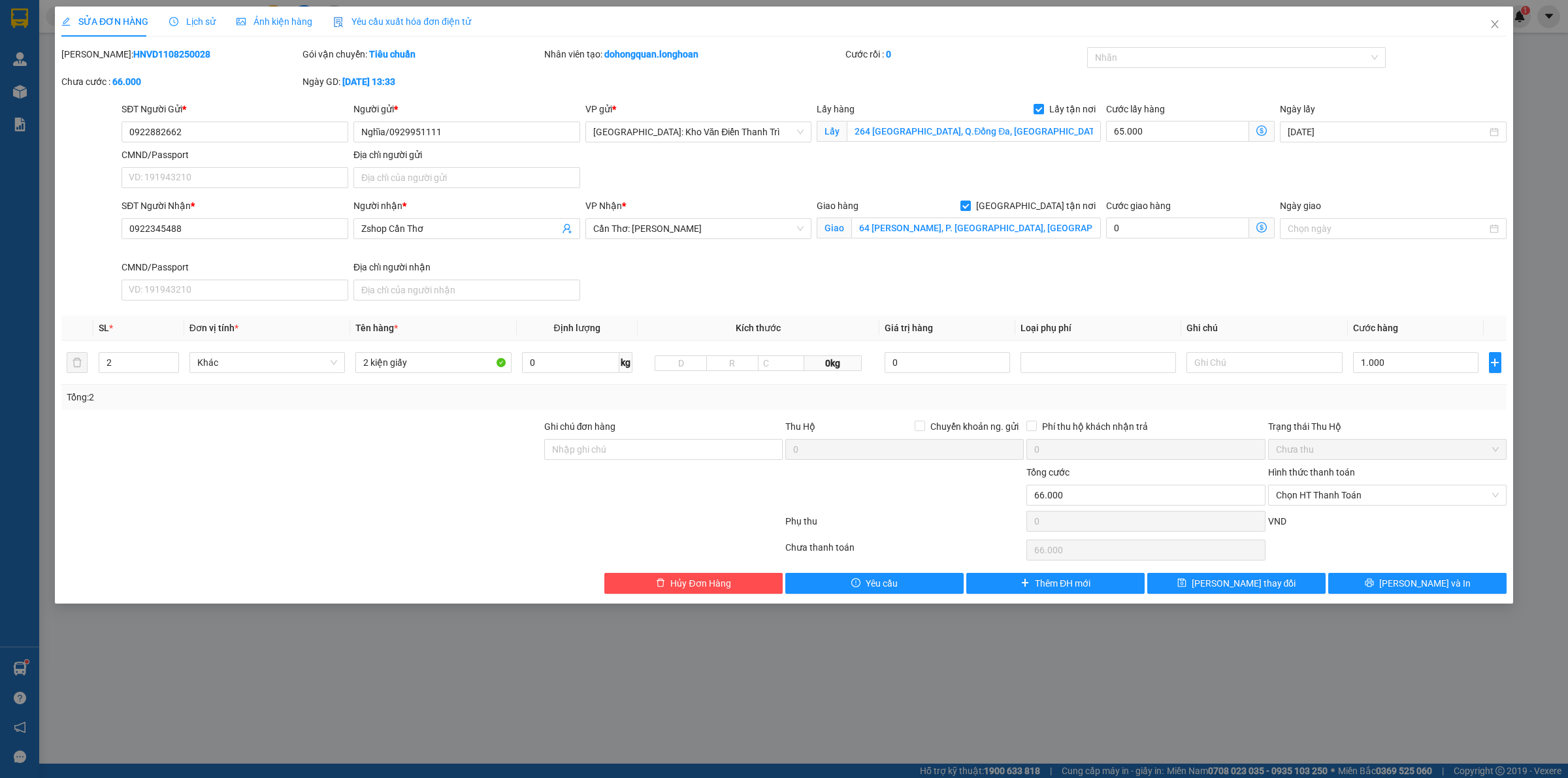
click at [271, 409] on div "Tổng: 2" at bounding box center [784, 397] width 1446 height 24
click at [1392, 389] on div "Tổng: 2" at bounding box center [784, 397] width 1446 height 24
click at [1392, 359] on input "1.000" at bounding box center [1415, 362] width 125 height 21
click at [1193, 65] on div at bounding box center [1230, 57] width 279 height 15
type input "1.065.000"
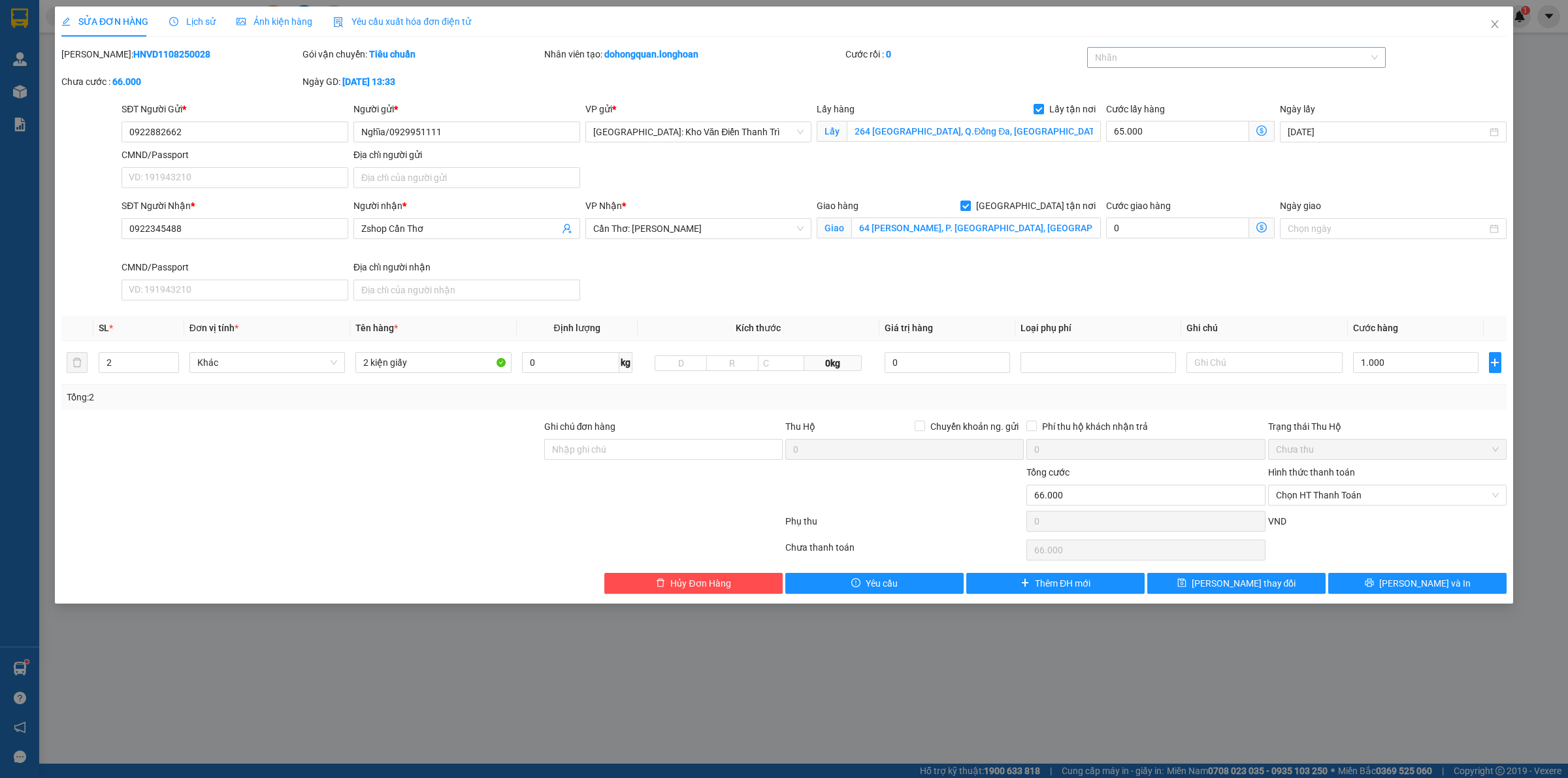
type input "1.065.000"
type input "1.000.000"
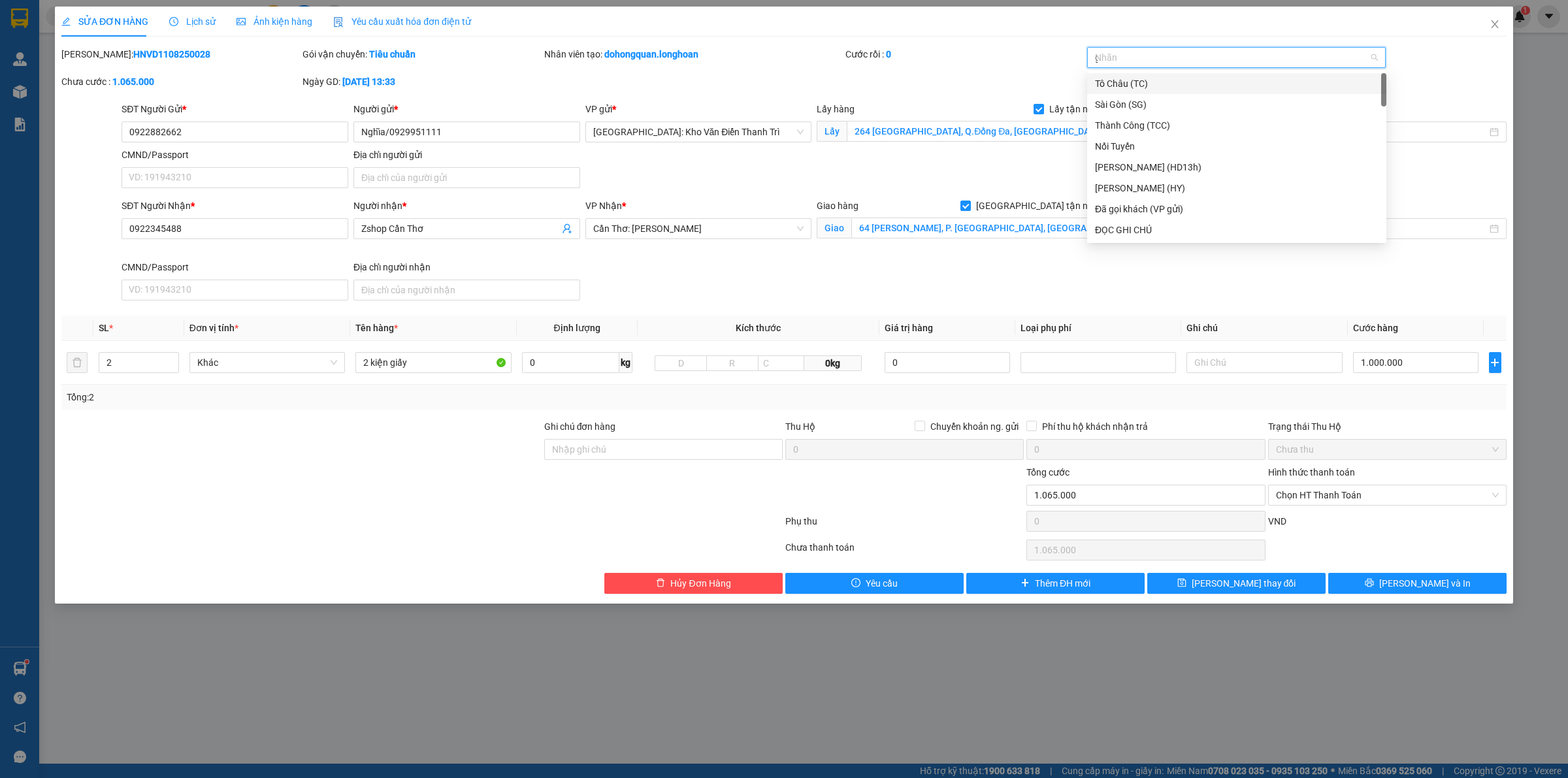
type input "gt"
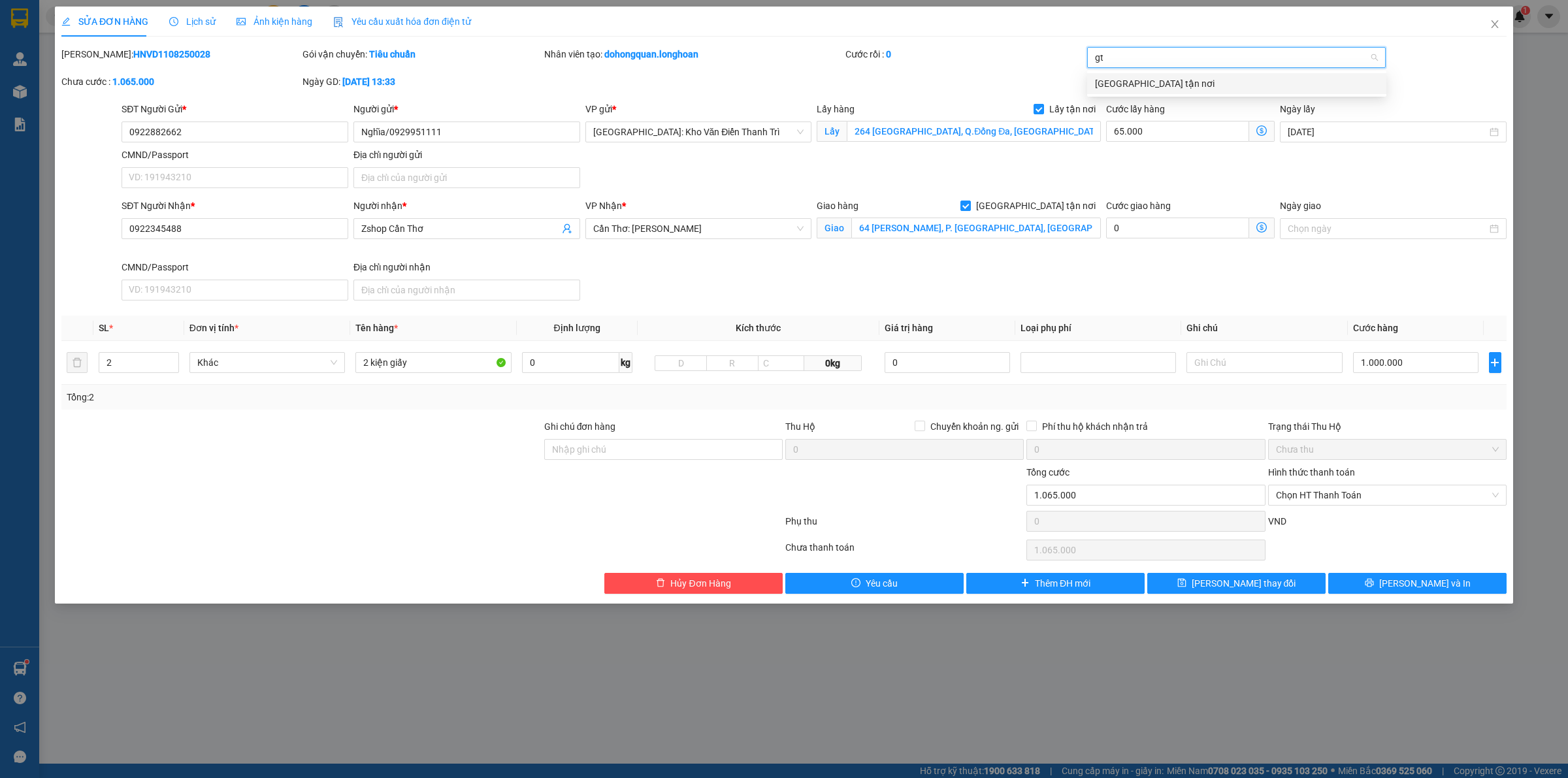
click at [1187, 85] on div "[GEOGRAPHIC_DATA] tận nơi" at bounding box center [1236, 83] width 284 height 15
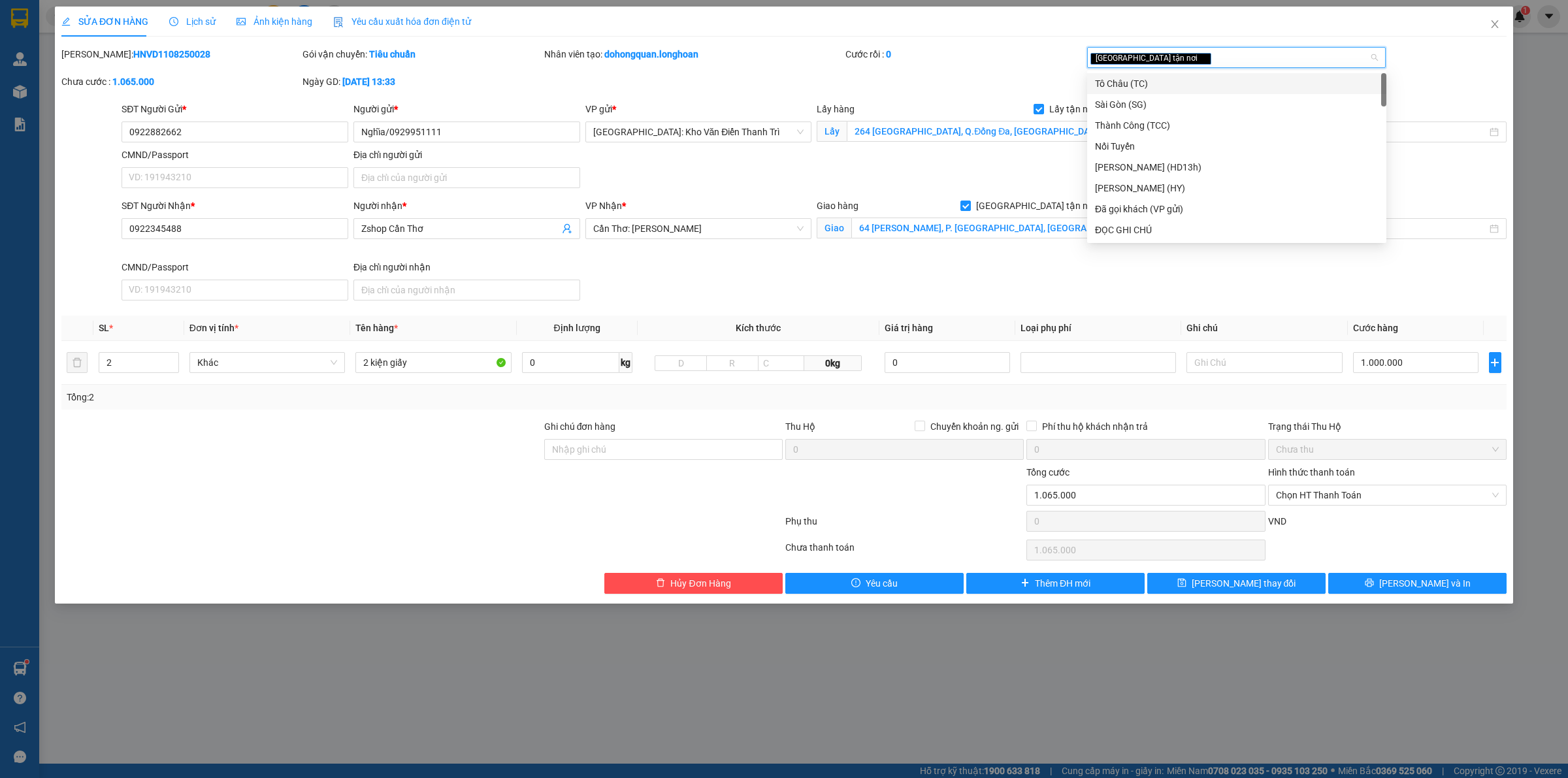
click at [897, 52] on div "Cước rồi : 0" at bounding box center [965, 54] width 239 height 15
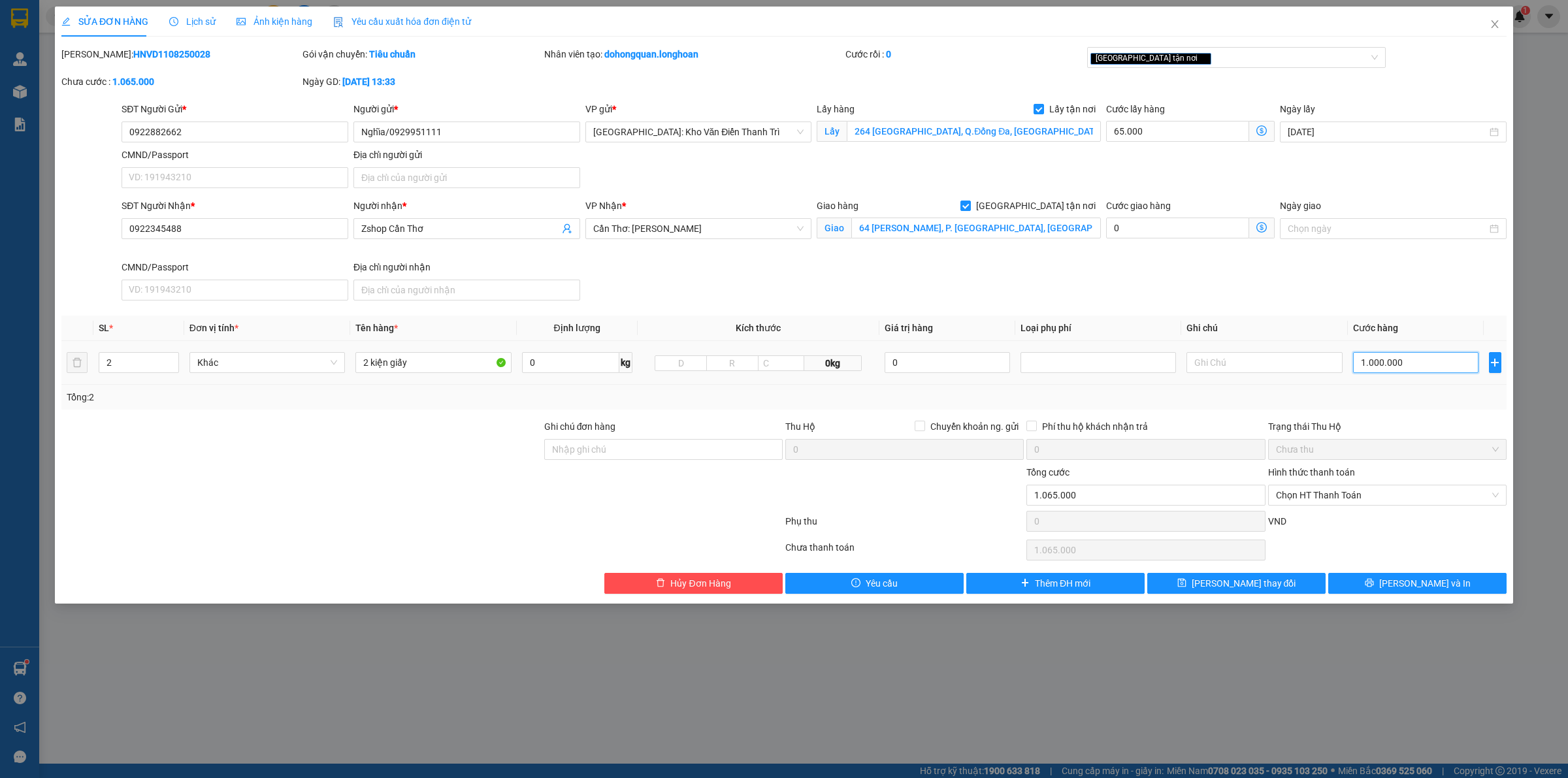
click at [1436, 365] on input "1.000.000" at bounding box center [1415, 362] width 125 height 21
type input "65.005"
type input "5"
type input "65.058"
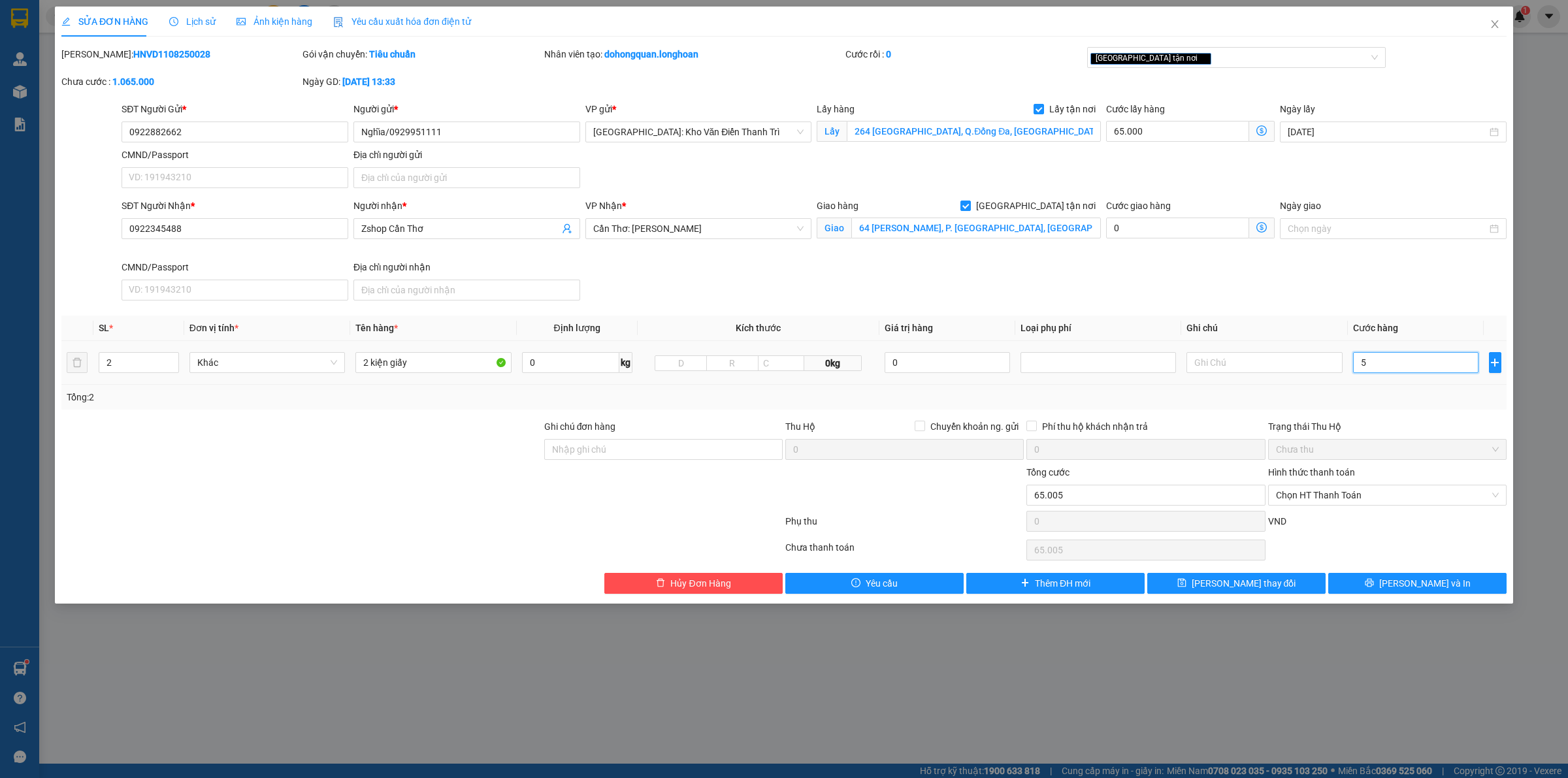
type input "65.058"
type input "58"
type input "65.580"
type input "580"
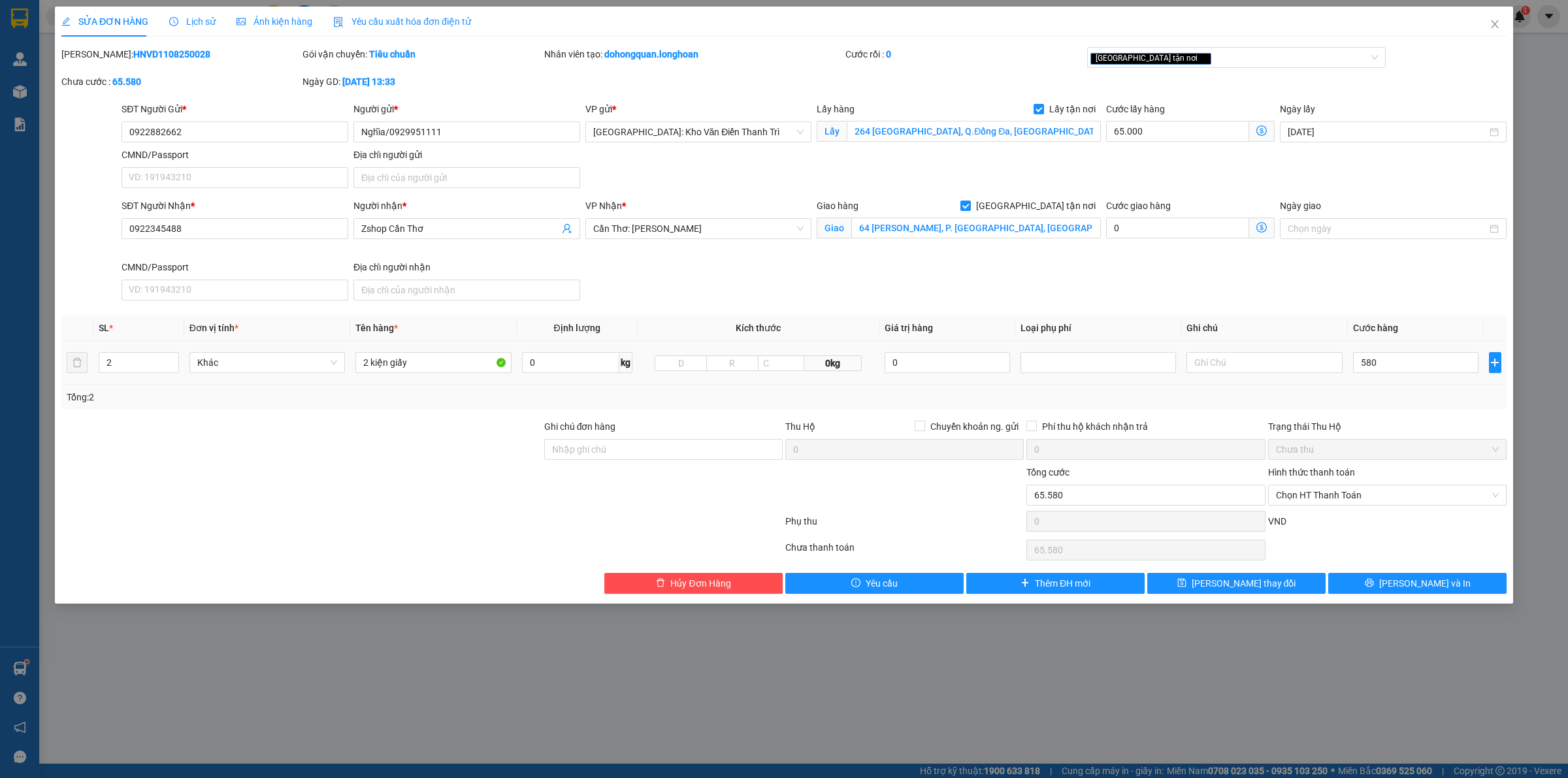
type input "645.000"
type input "580.000"
click at [1435, 382] on td "580.000" at bounding box center [1416, 362] width 136 height 44
click at [1376, 360] on input "580.000" at bounding box center [1415, 362] width 125 height 21
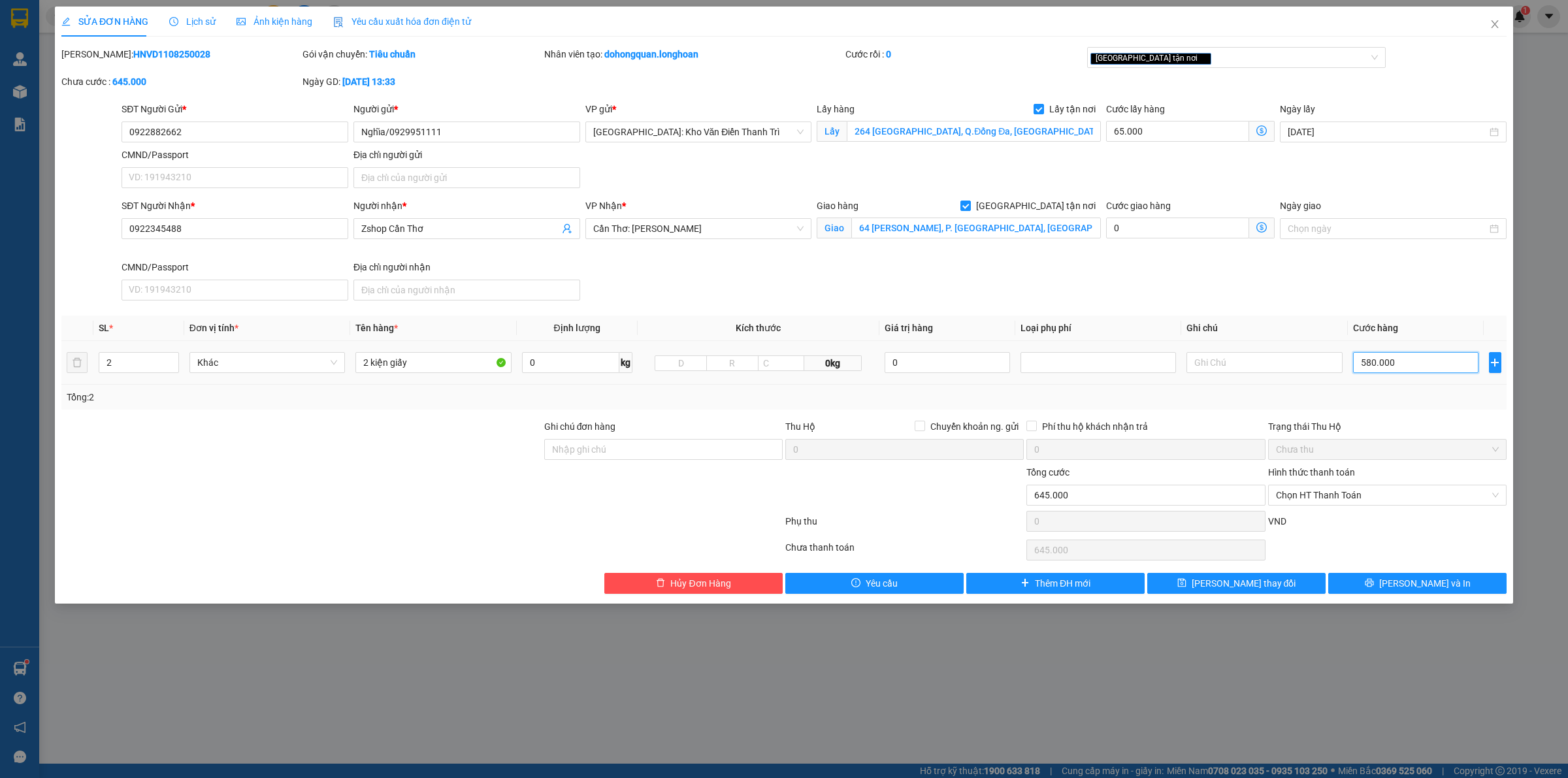
click at [1373, 365] on input "580.000" at bounding box center [1415, 362] width 125 height 21
type input "123.000"
type input "58.000"
type input "650.000"
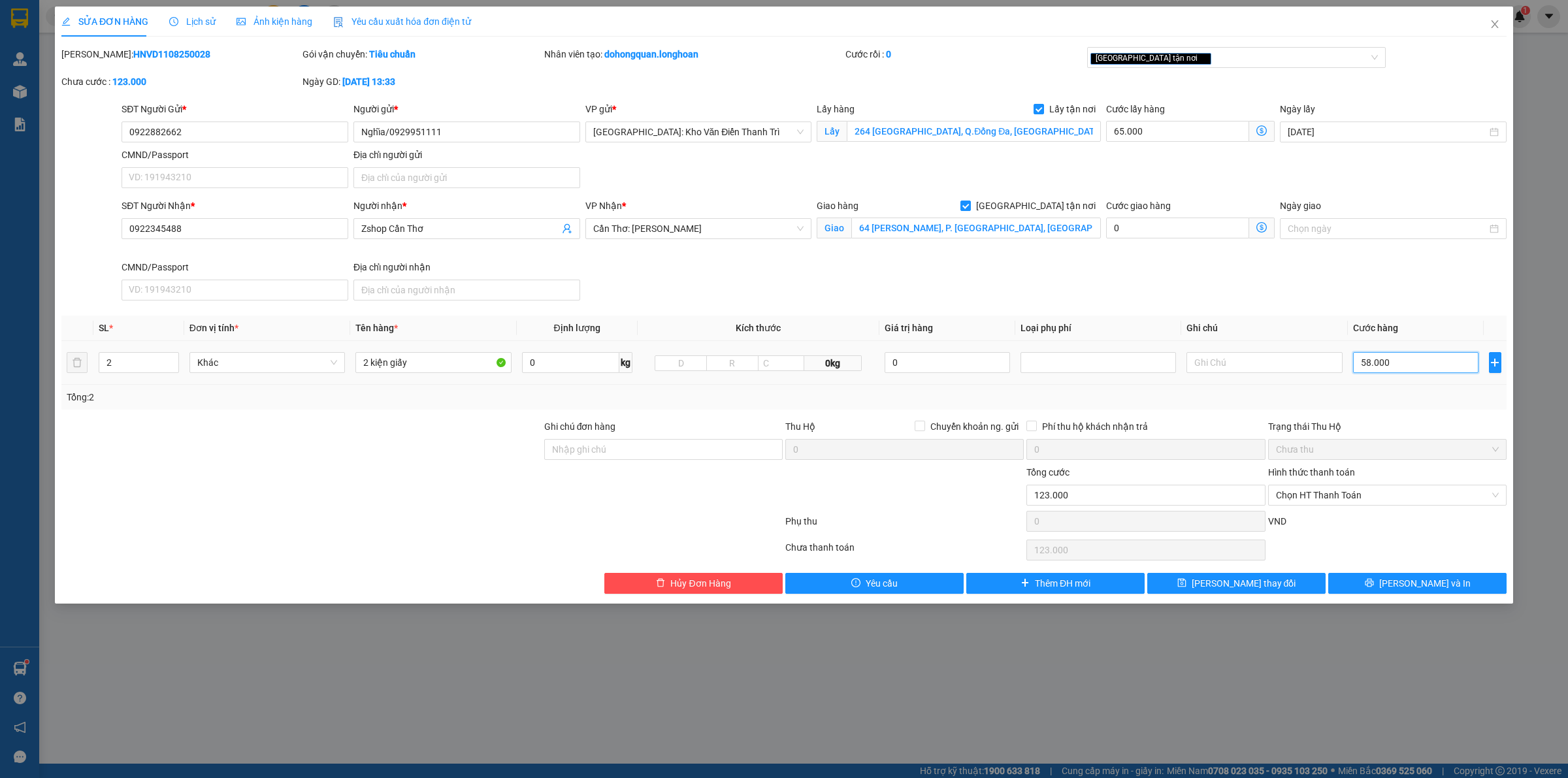
type input "650.000"
type input "585.000"
click at [1392, 311] on div "Total Paid Fee 0 Total UnPaid Fee 66.000 Cash Collection Total Fee Mã ĐH: HNVD1…" at bounding box center [784, 320] width 1446 height 546
click at [886, 506] on div at bounding box center [904, 488] width 241 height 45
click at [415, 361] on input "2 kiện giấy" at bounding box center [433, 362] width 155 height 21
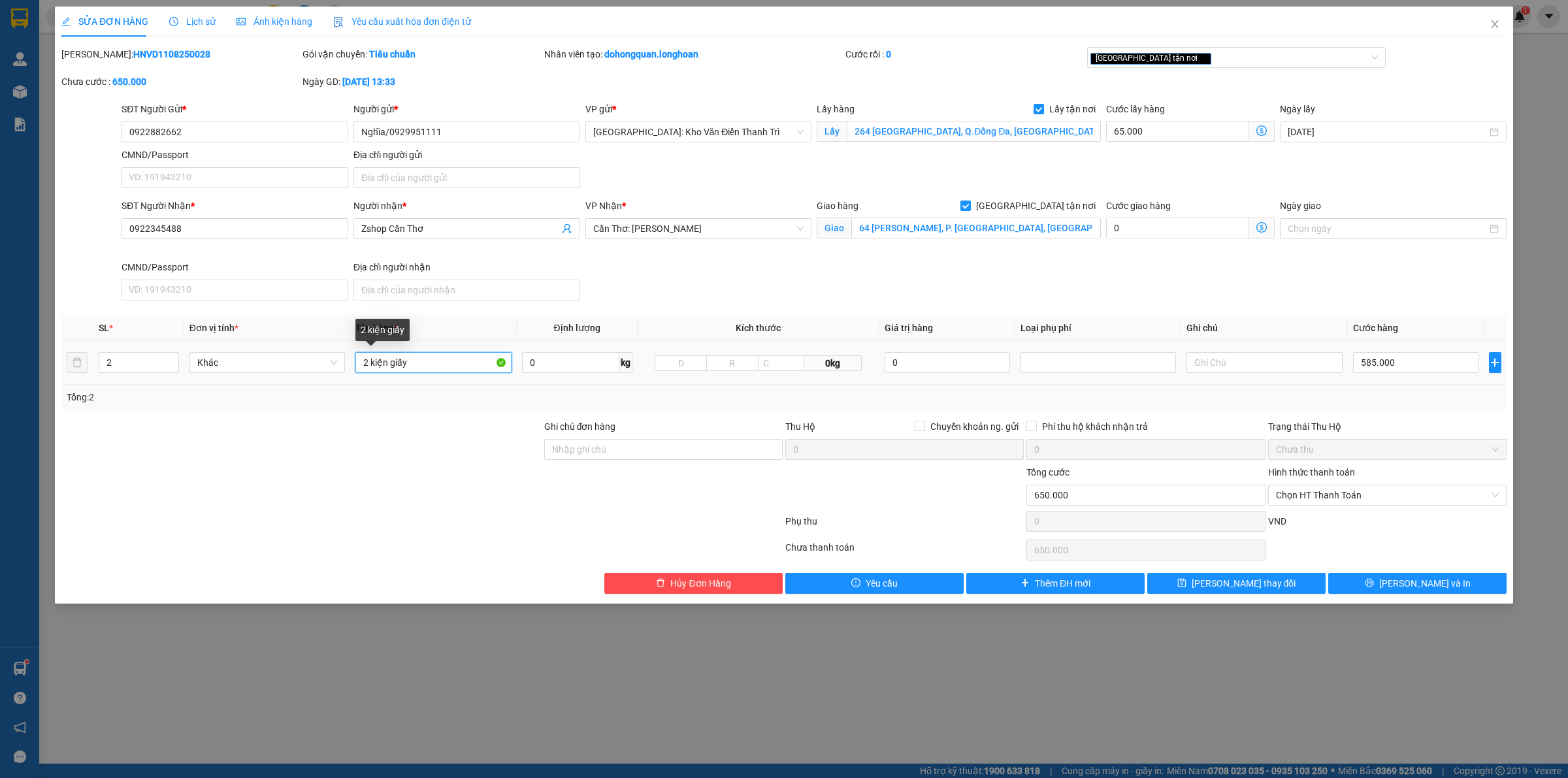
click at [415, 361] on input "2 kiện giấy" at bounding box center [433, 362] width 155 height 21
type input "1 kiện giấy to"
click at [121, 364] on input "2" at bounding box center [139, 362] width 79 height 20
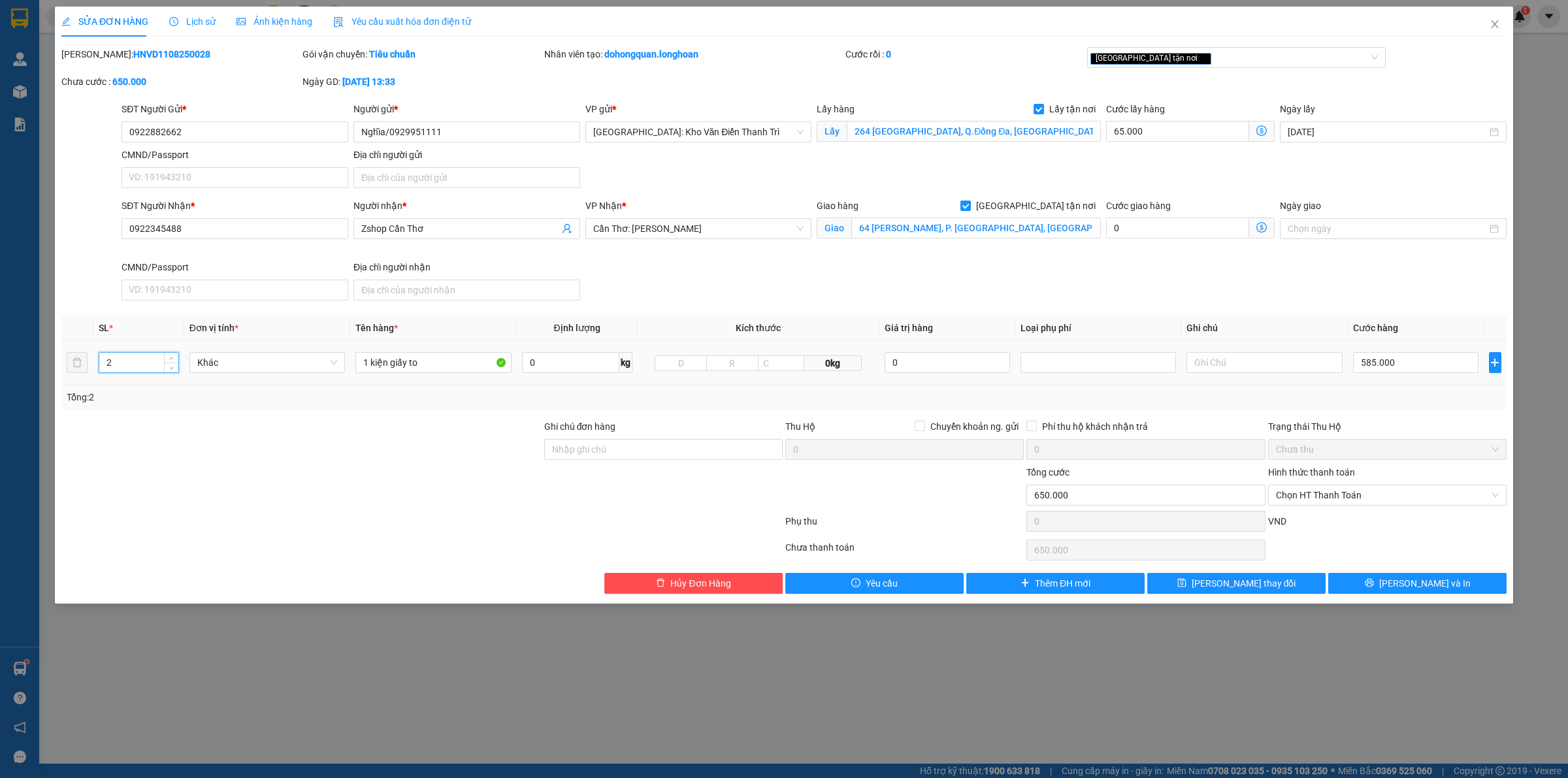
click at [121, 364] on input "2" at bounding box center [139, 362] width 79 height 20
type input "1"
drag, startPoint x: 152, startPoint y: 407, endPoint x: 916, endPoint y: 361, distance: 765.4
click at [158, 408] on div "Tổng: 1" at bounding box center [784, 397] width 1446 height 24
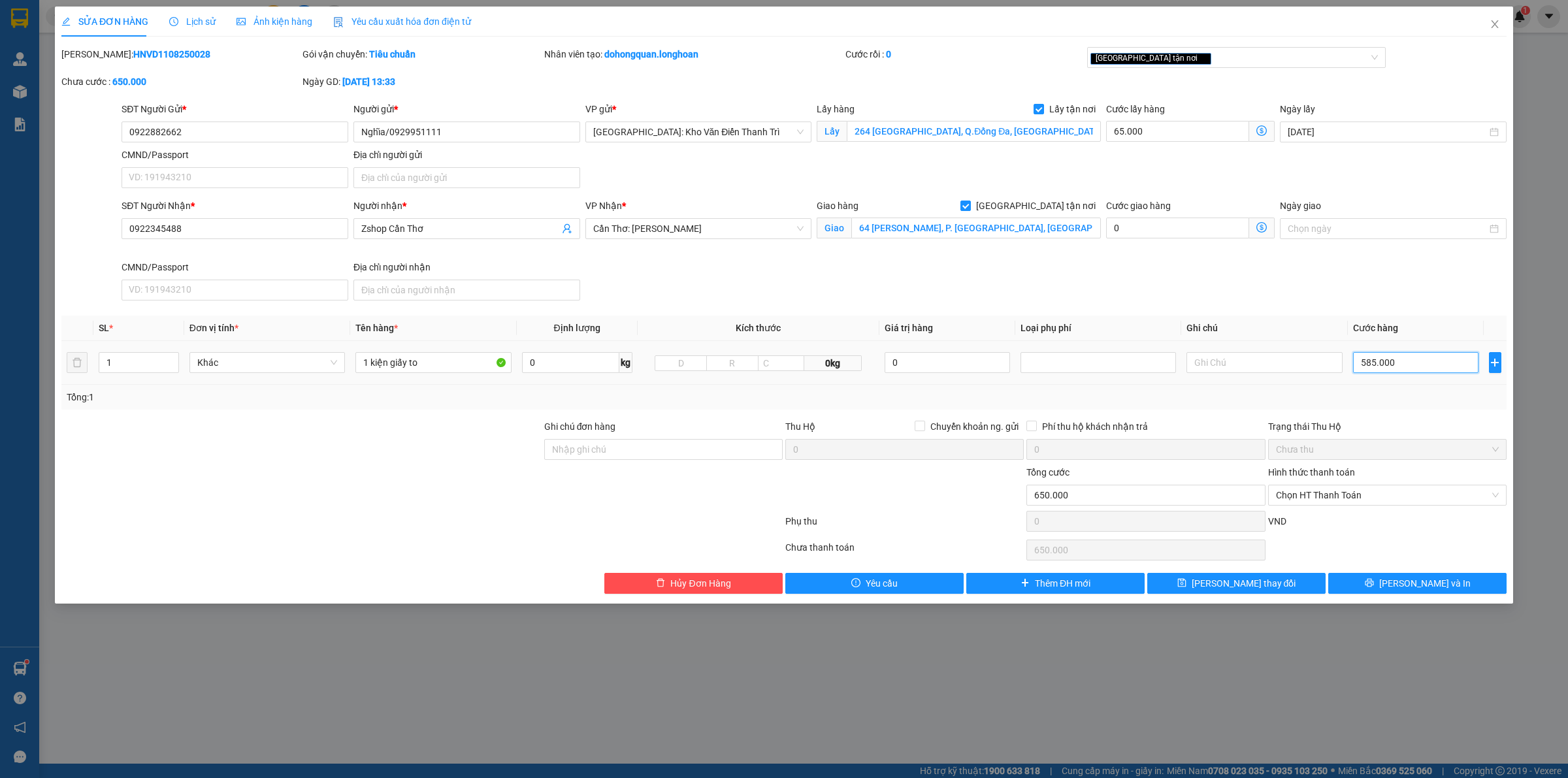
click at [1387, 361] on input "585.000" at bounding box center [1415, 362] width 125 height 21
type input "65.003"
type input "3"
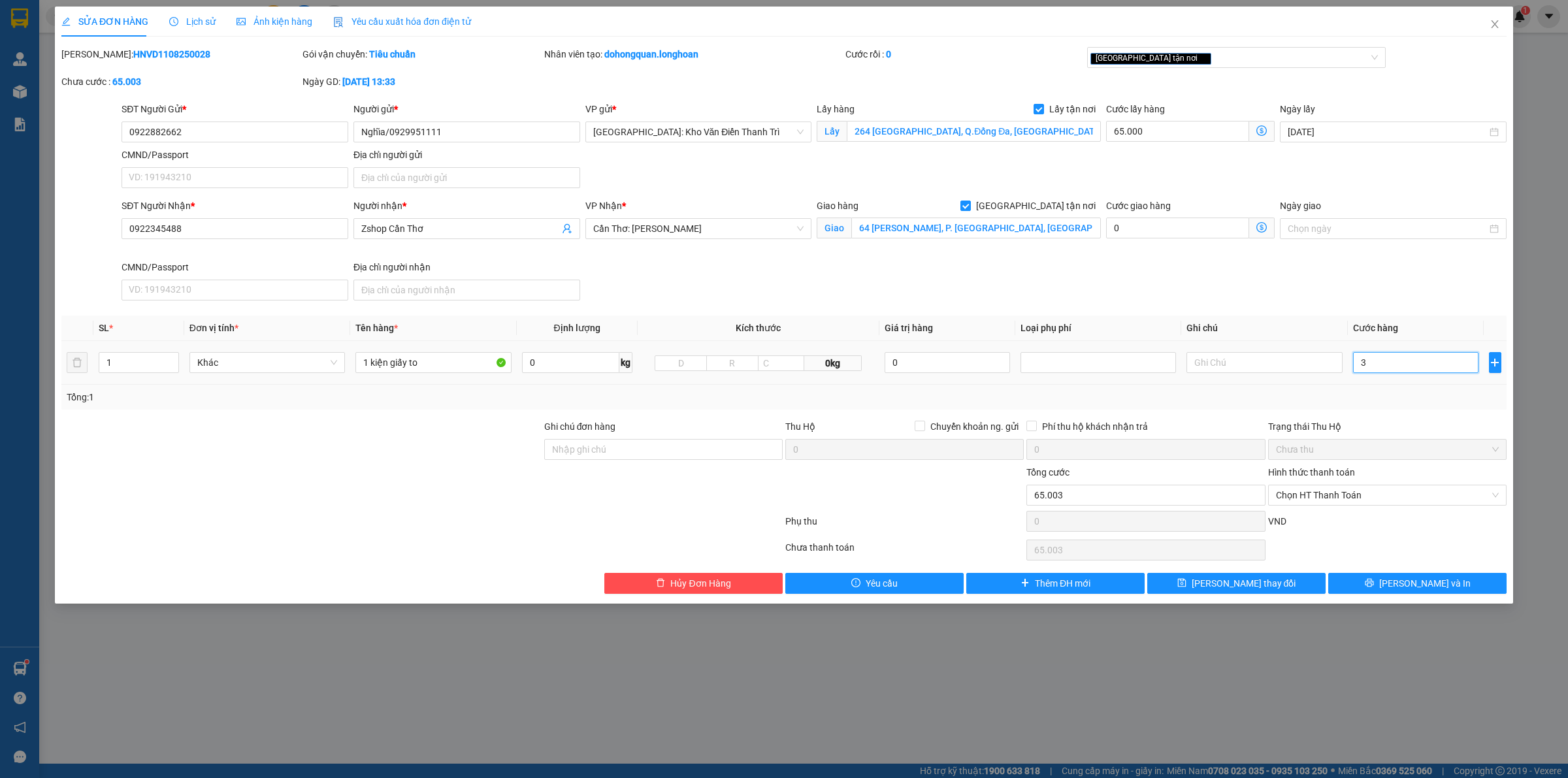
type input "65.032"
type input "32"
type input "65.325"
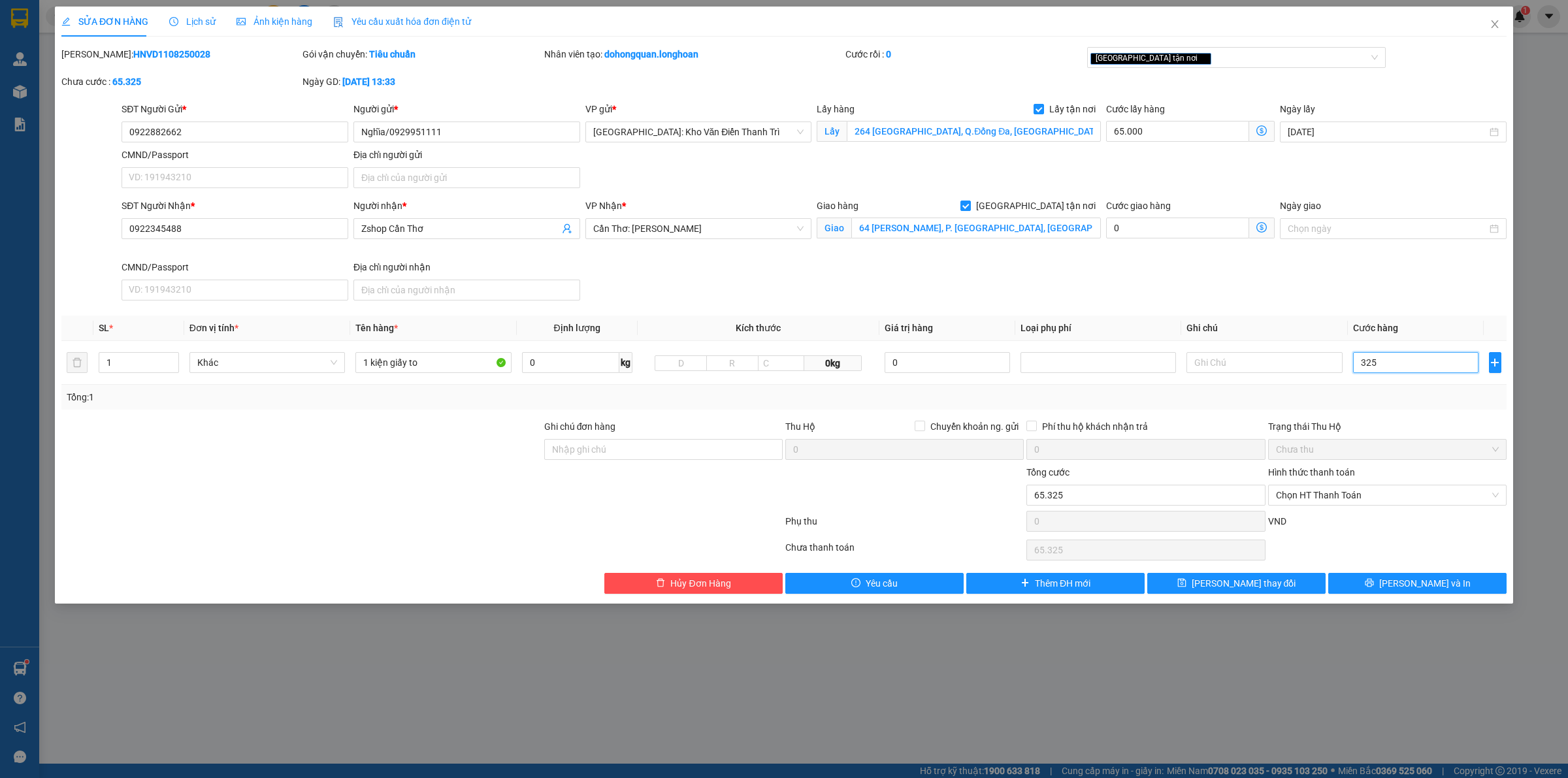
type input "325"
type input "390.000"
type input "325.000"
click at [962, 520] on div "Phụ thu" at bounding box center [904, 525] width 241 height 23
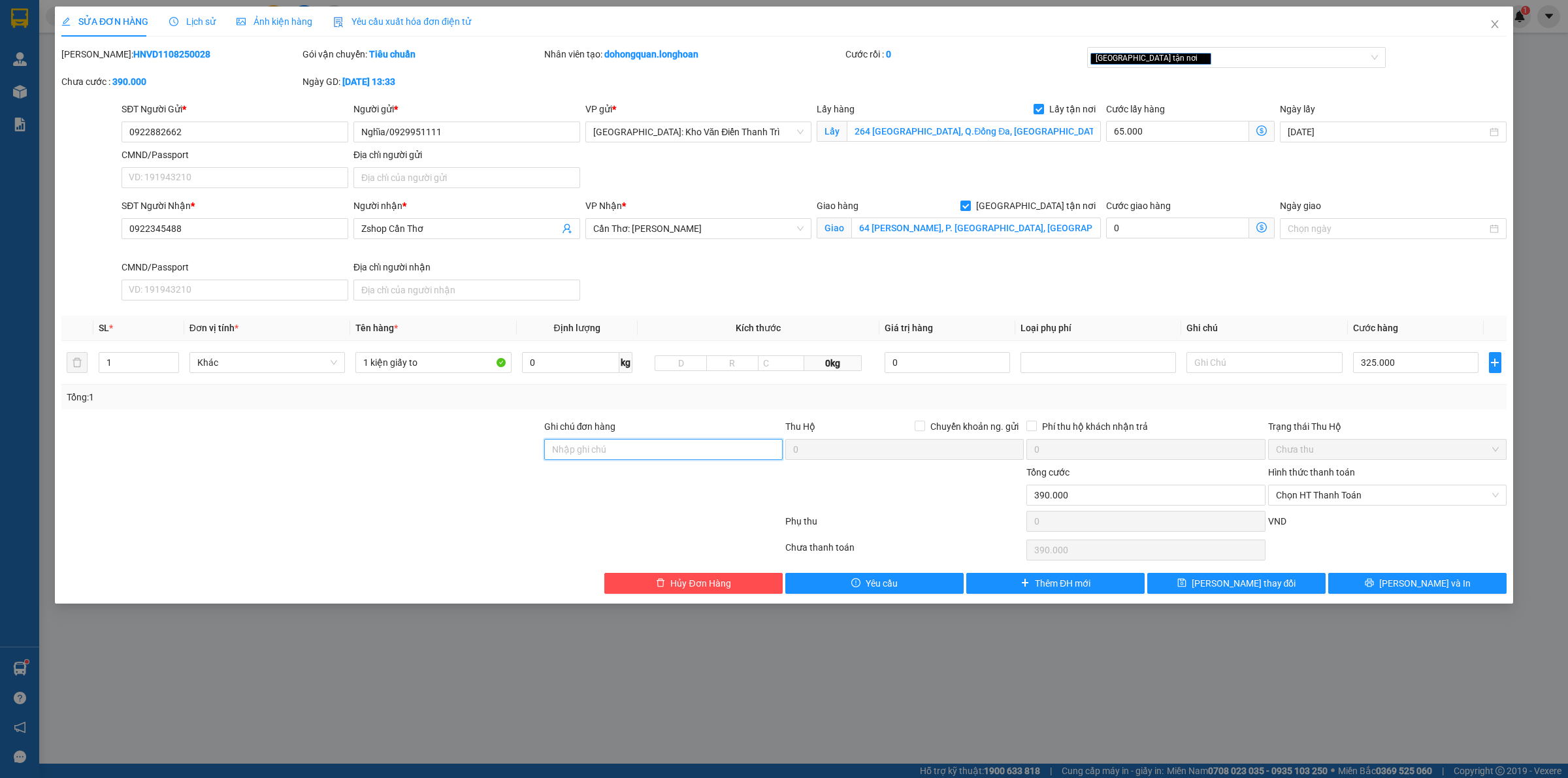
click at [649, 448] on input "Ghi chú đơn hàng" at bounding box center [664, 449] width 239 height 21
type input "hàng giao nguyên kiện, hư vỡ ko đền"
click at [211, 125] on input "0922882662" at bounding box center [235, 132] width 227 height 21
click at [1360, 579] on button "[PERSON_NAME] và In" at bounding box center [1418, 584] width 178 height 21
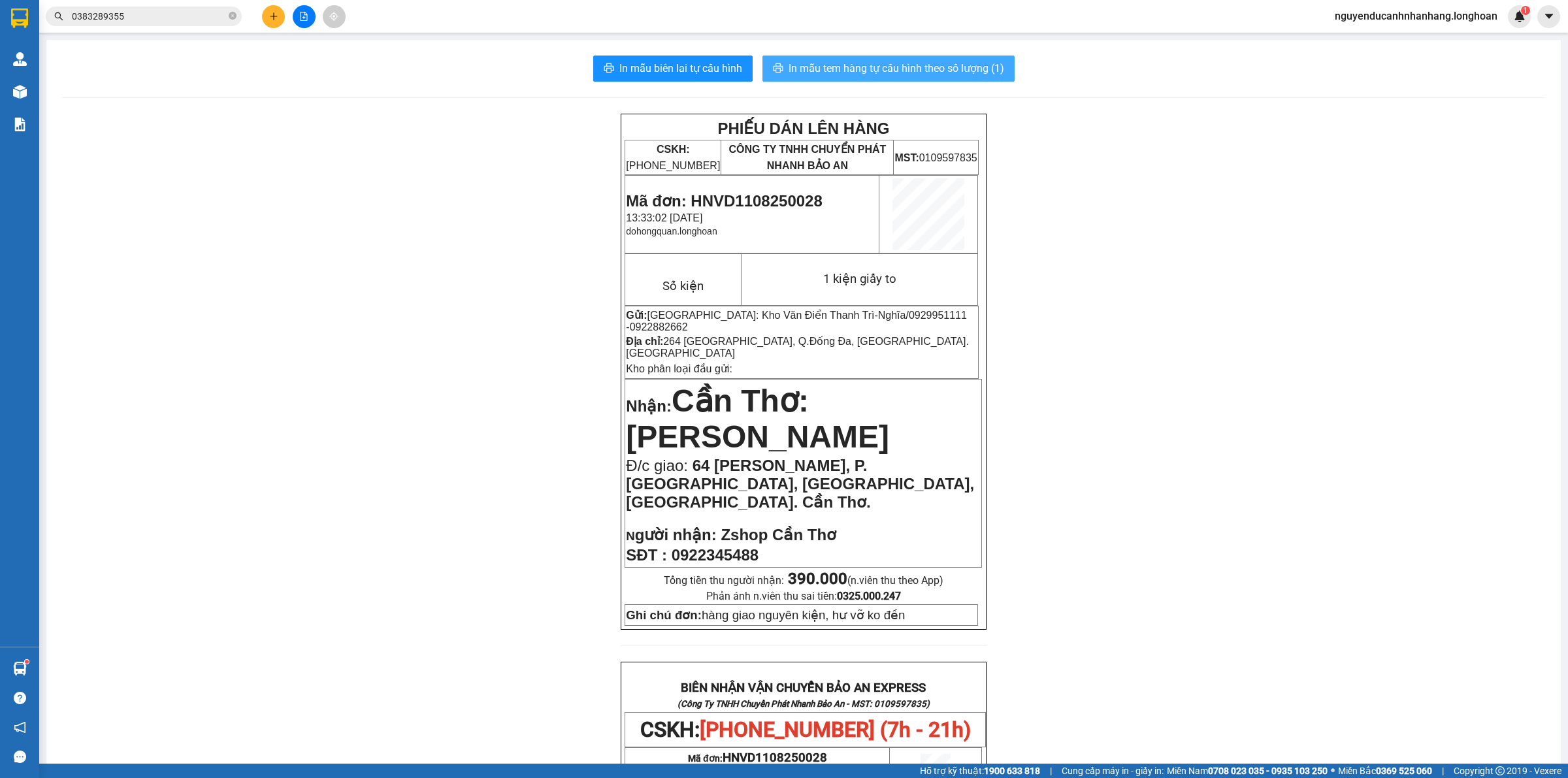
click at [952, 69] on span "In mẫu tem hàng tự cấu hình theo số lượng (1)" at bounding box center [897, 68] width 216 height 16
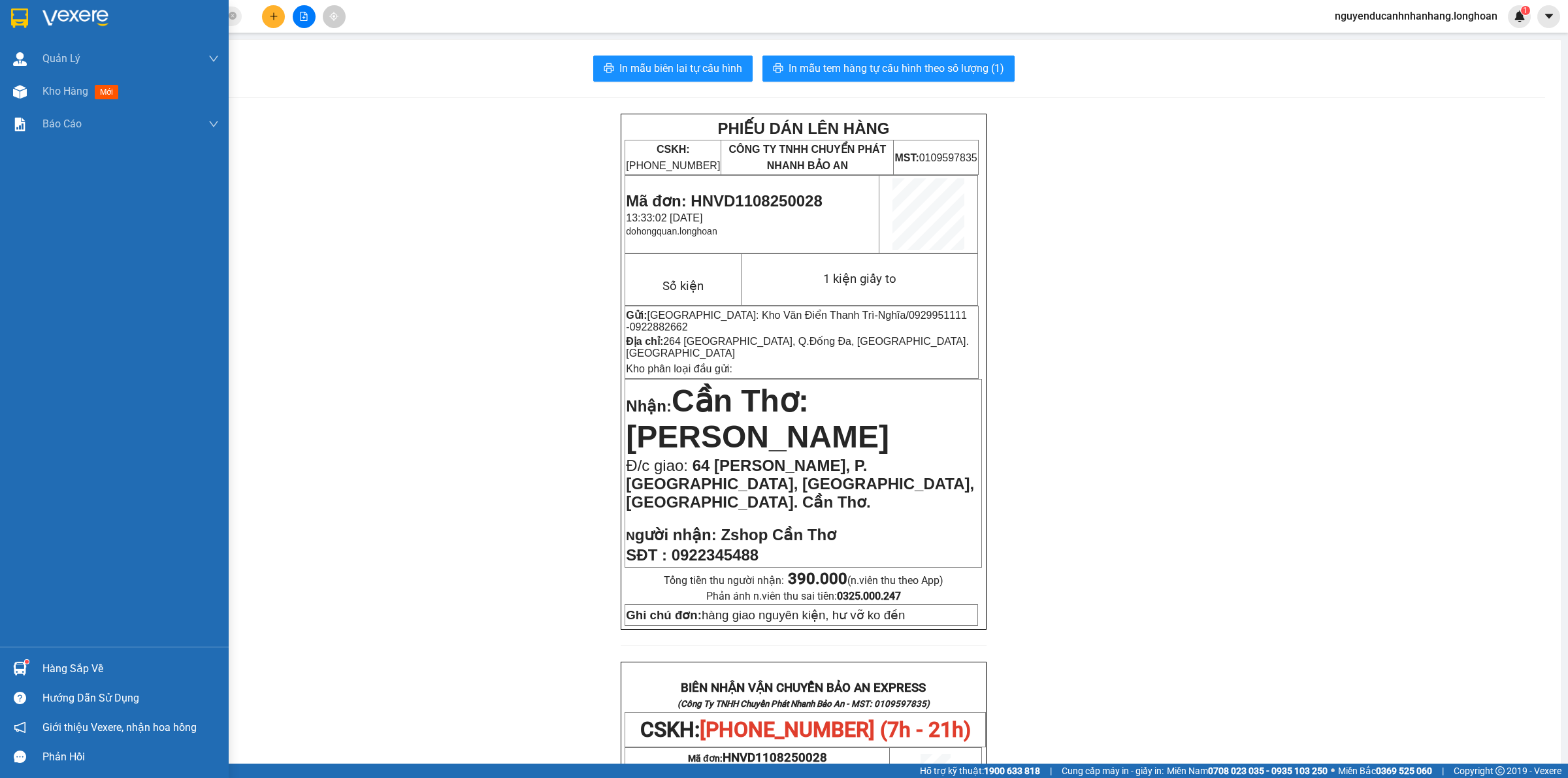
click at [63, 15] on img at bounding box center [76, 18] width 66 height 20
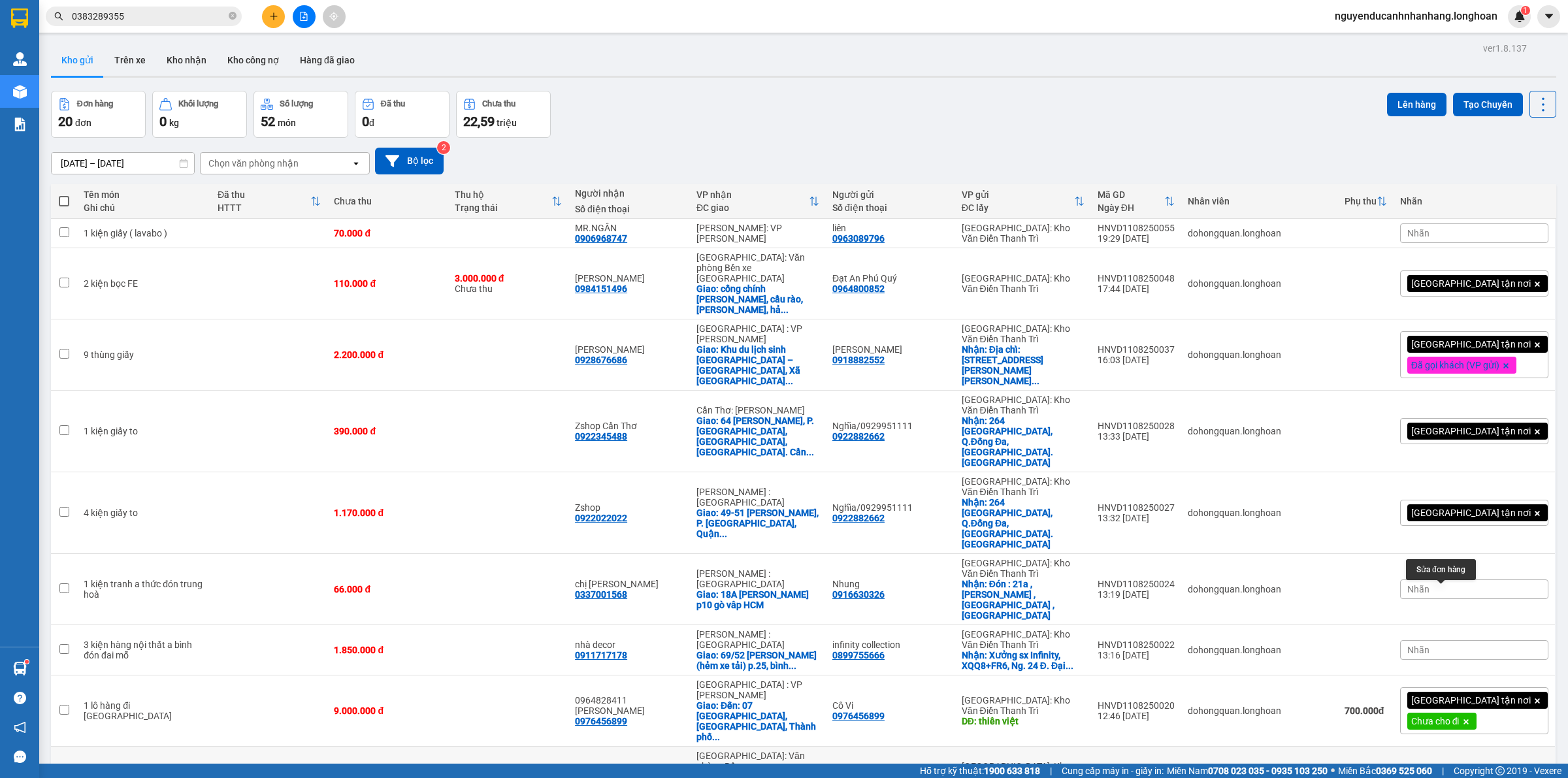
click at [1444, 770] on button at bounding box center [1453, 781] width 18 height 23
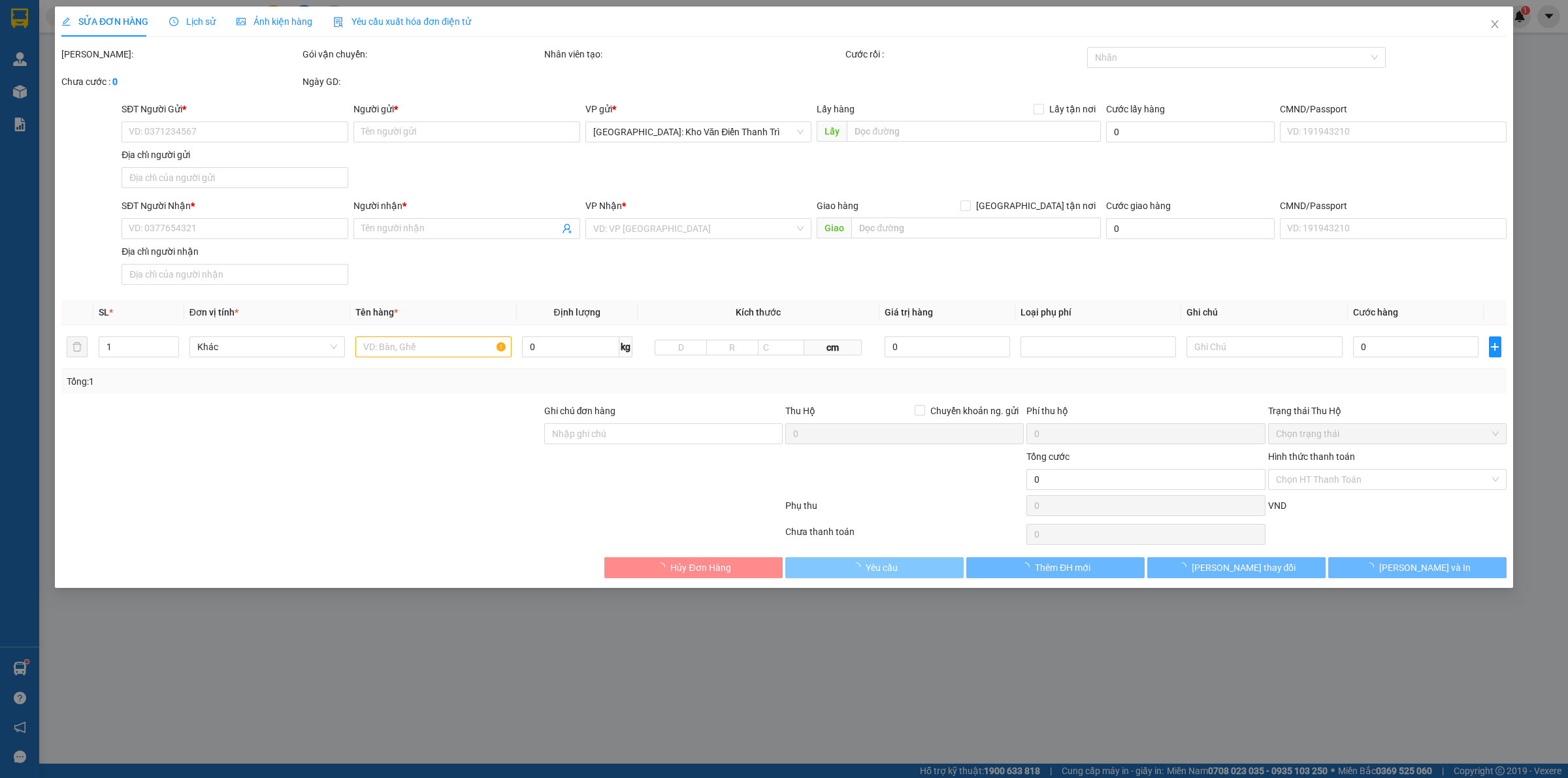
type input "0966652601"
type input "[PERSON_NAME]"
checkbox input "true"
type input "đón : cây xăng [PERSON_NAME] đa"
type input "0785056801"
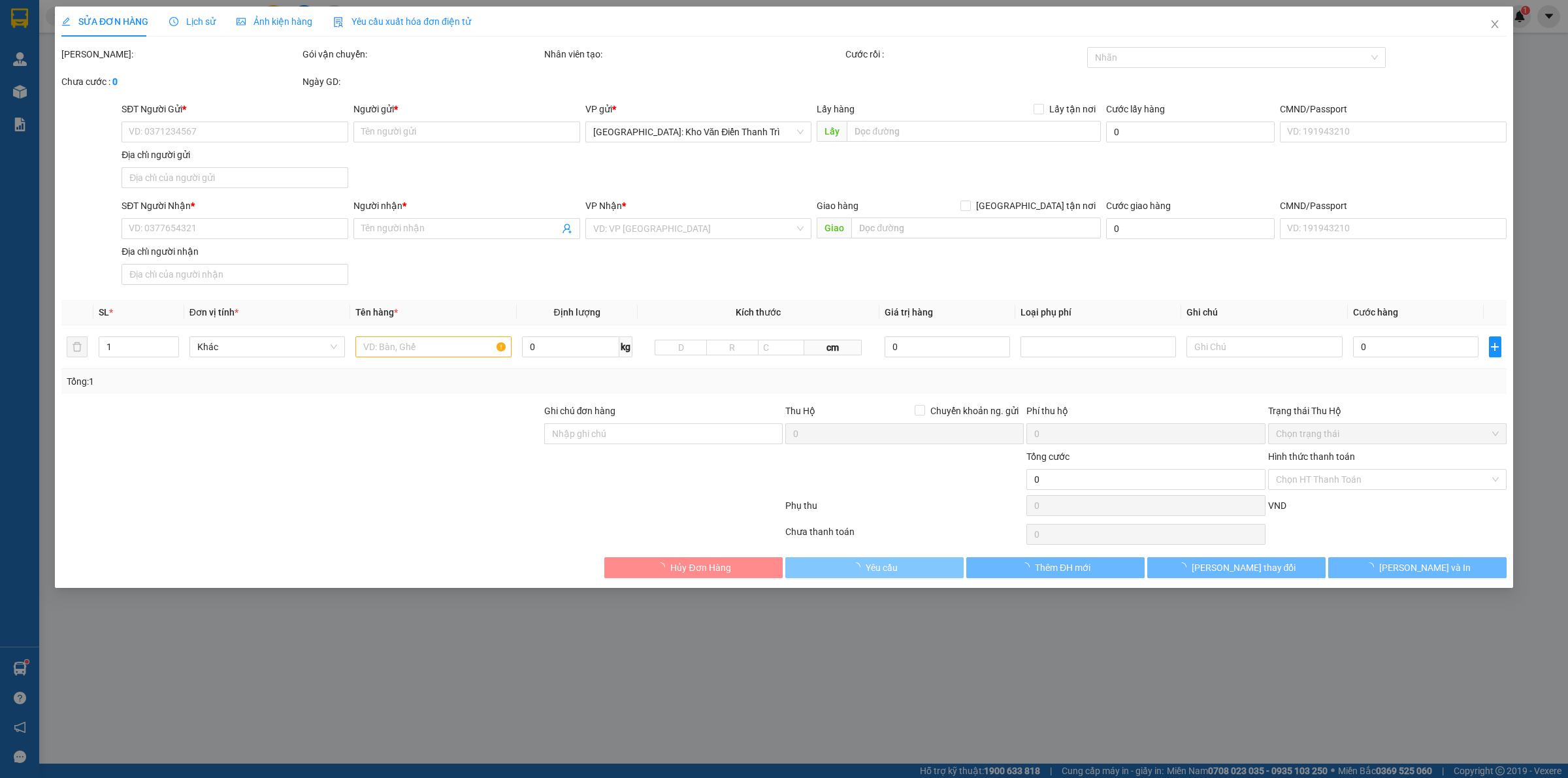
type input "[PERSON_NAME]"
checkbox input "true"
type input "nhận : 12 [PERSON_NAME] hạ long [GEOGRAPHIC_DATA]"
type input "355.000"
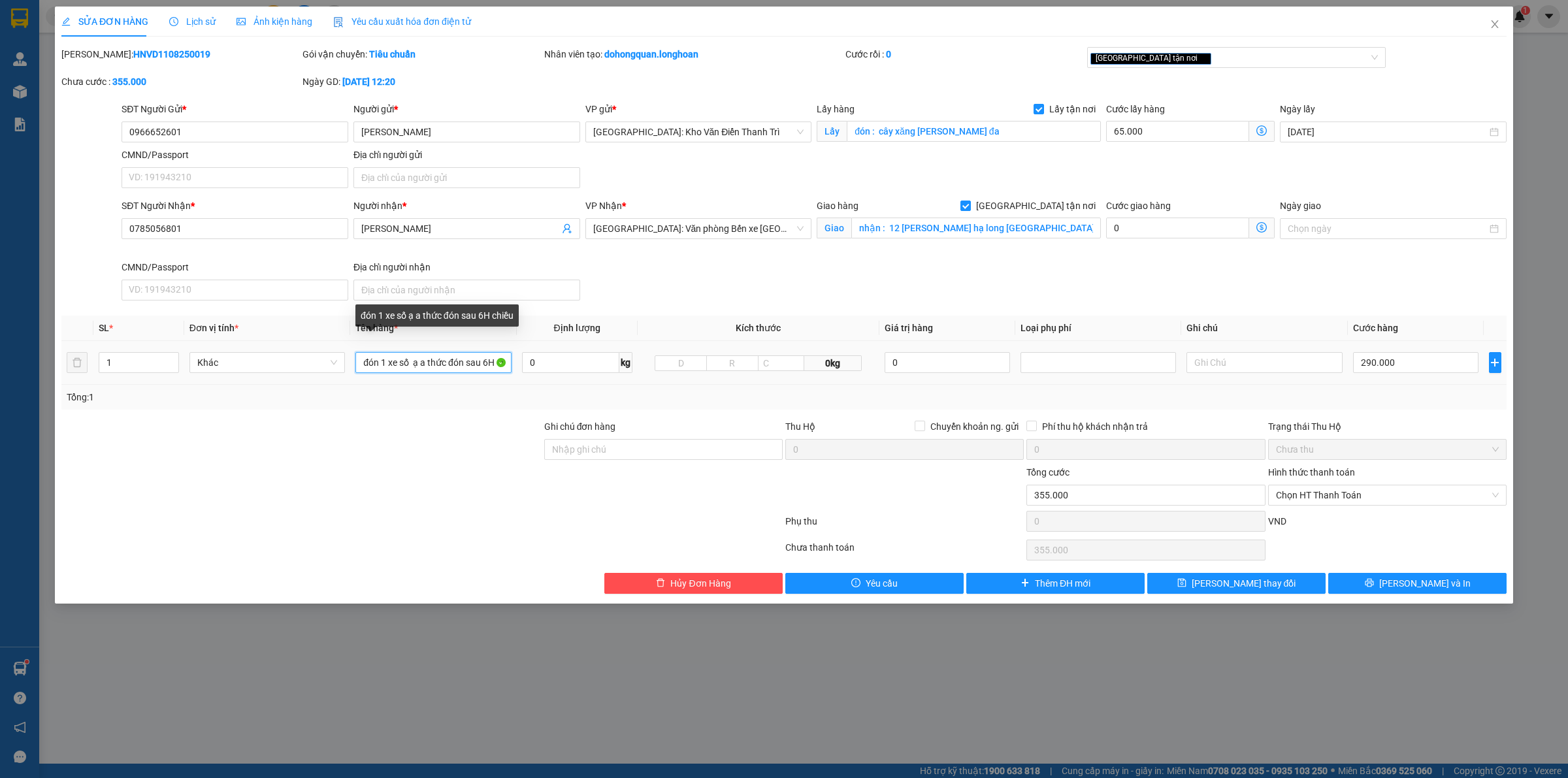
click at [412, 366] on input "đón 1 xe số ạ a thức đón sau 6H chiều" at bounding box center [433, 362] width 155 height 21
type input "1 xe số 14ZK1-9080"
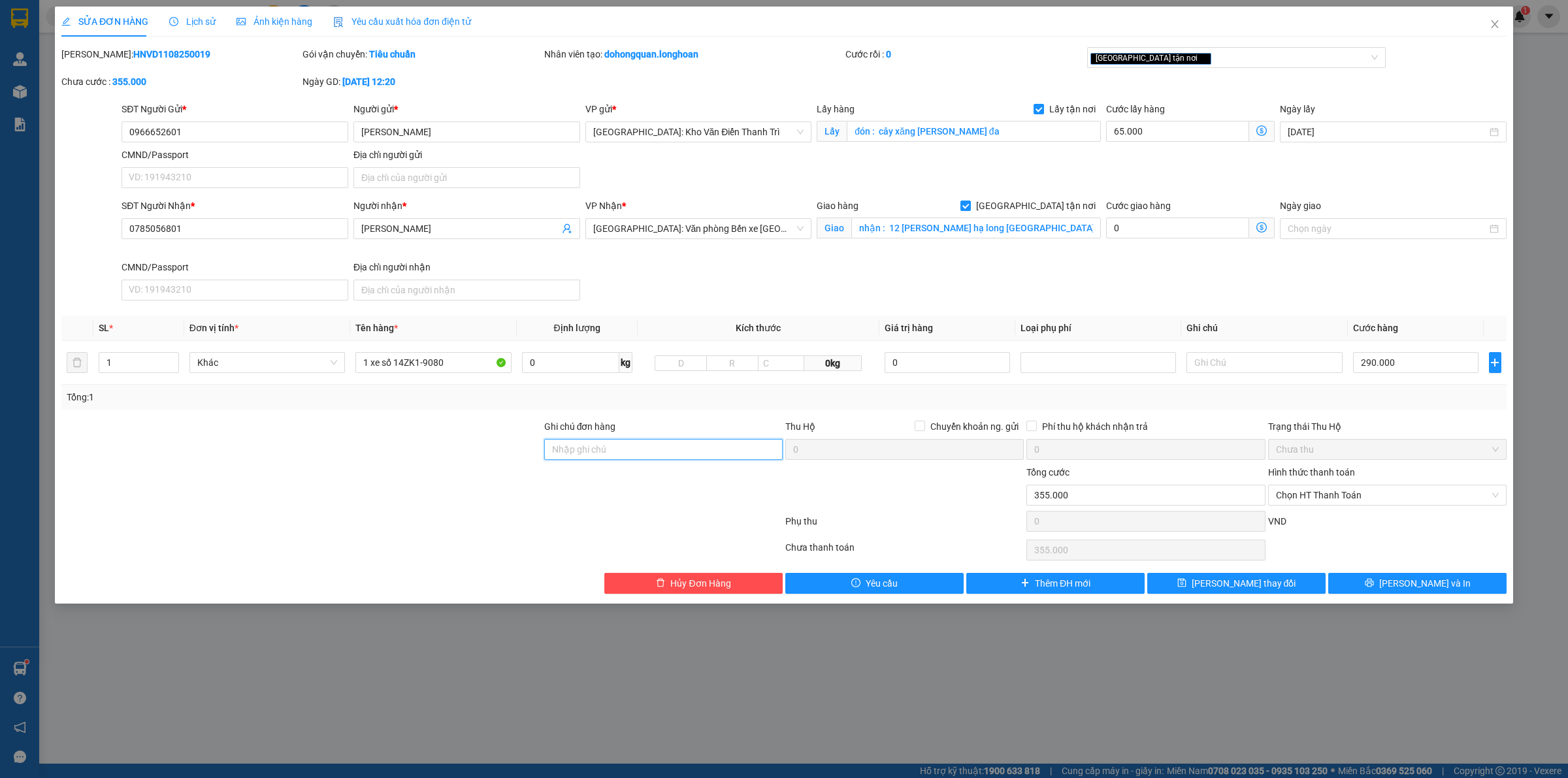
click at [643, 441] on input "Ghi chú đơn hàng" at bounding box center [664, 449] width 239 height 21
type input "chìa khóa quấn tay lái ( không giấy tờ )"
click at [976, 476] on div at bounding box center [904, 488] width 241 height 45
click at [1471, 586] on button "[PERSON_NAME] và In" at bounding box center [1418, 584] width 178 height 21
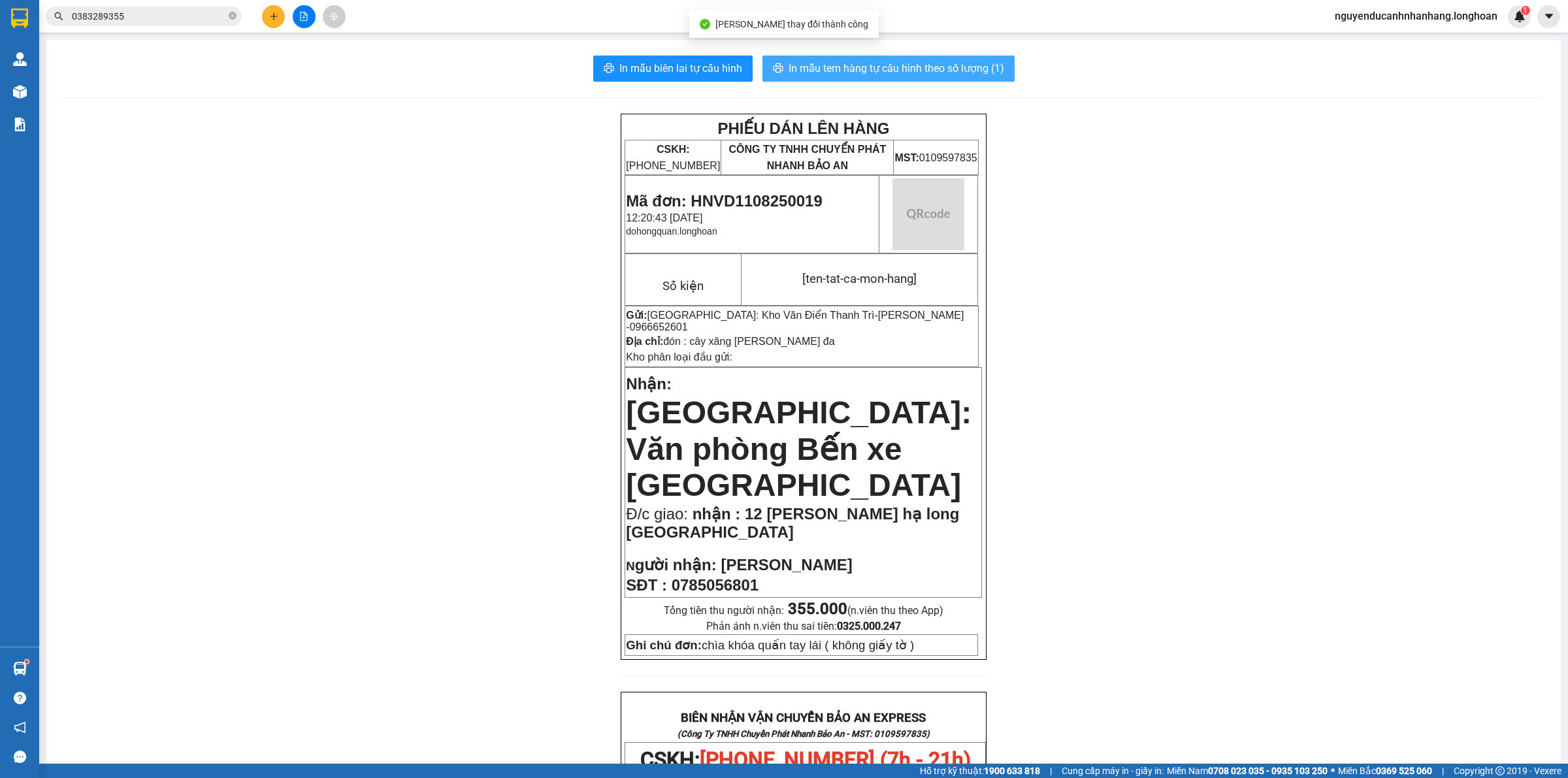
click at [883, 72] on span "In mẫu tem hàng tự cấu hình theo số lượng (1)" at bounding box center [897, 68] width 216 height 16
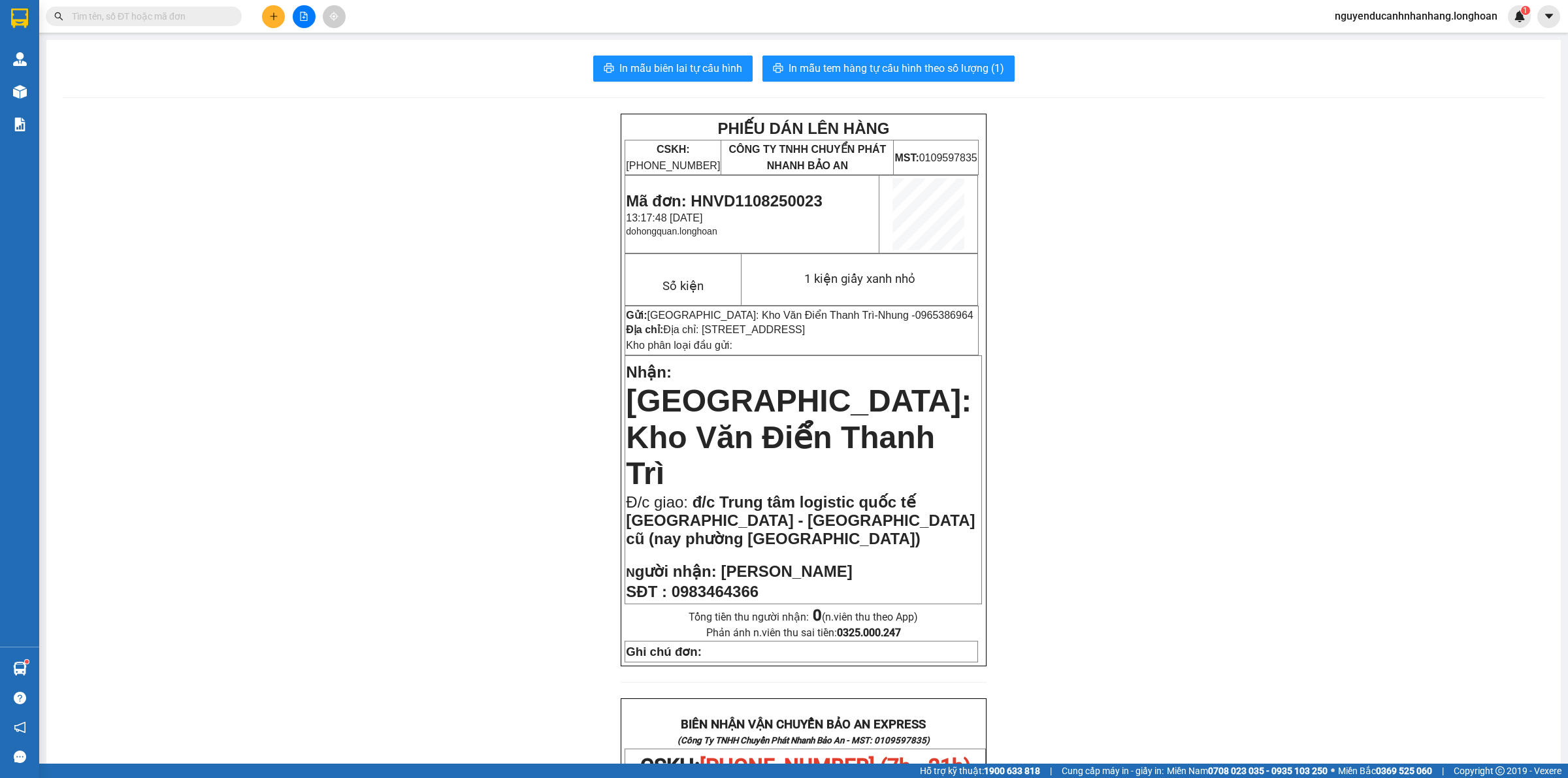
scroll to position [572, 0]
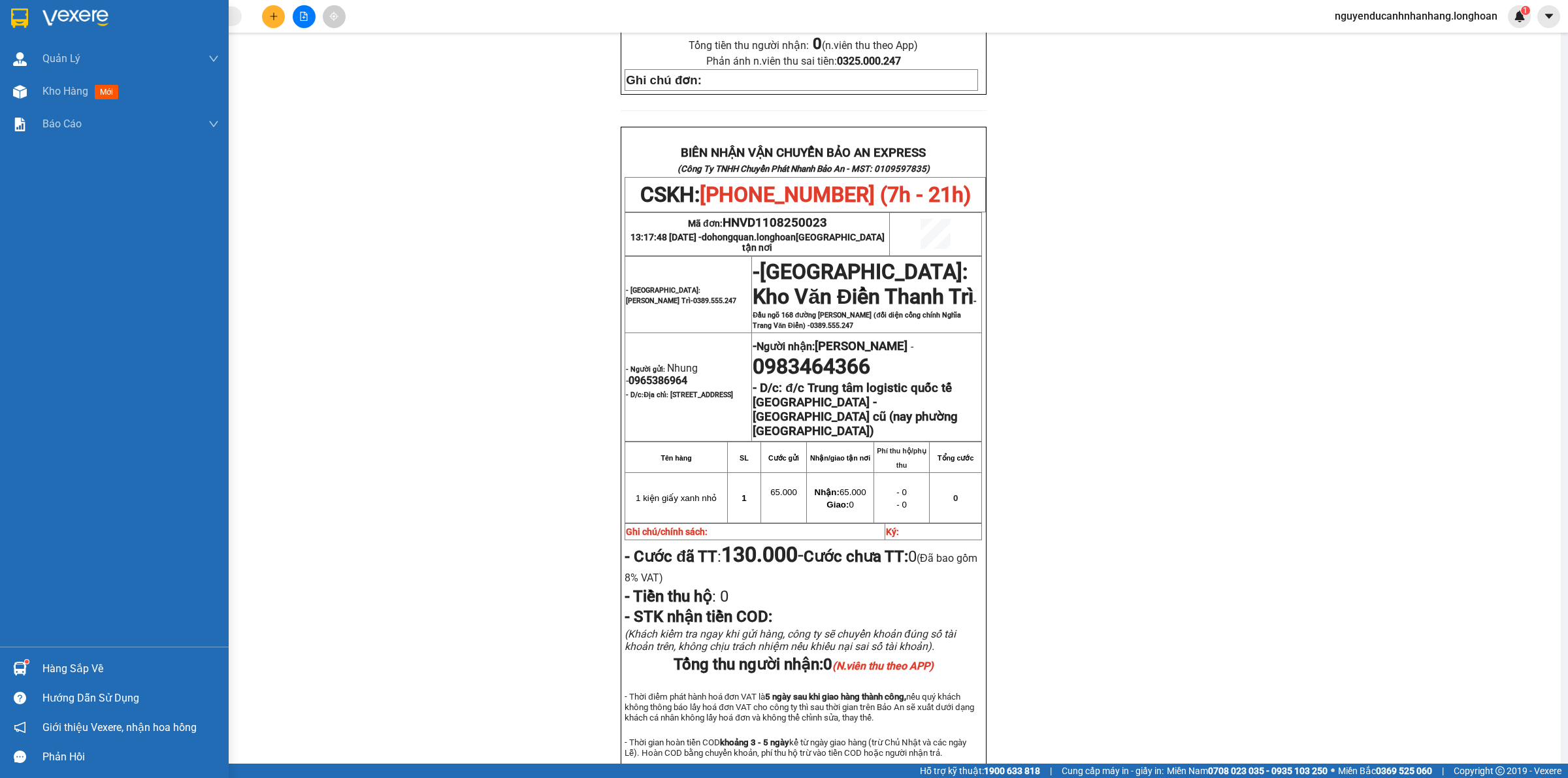
click at [64, 20] on img at bounding box center [76, 18] width 66 height 20
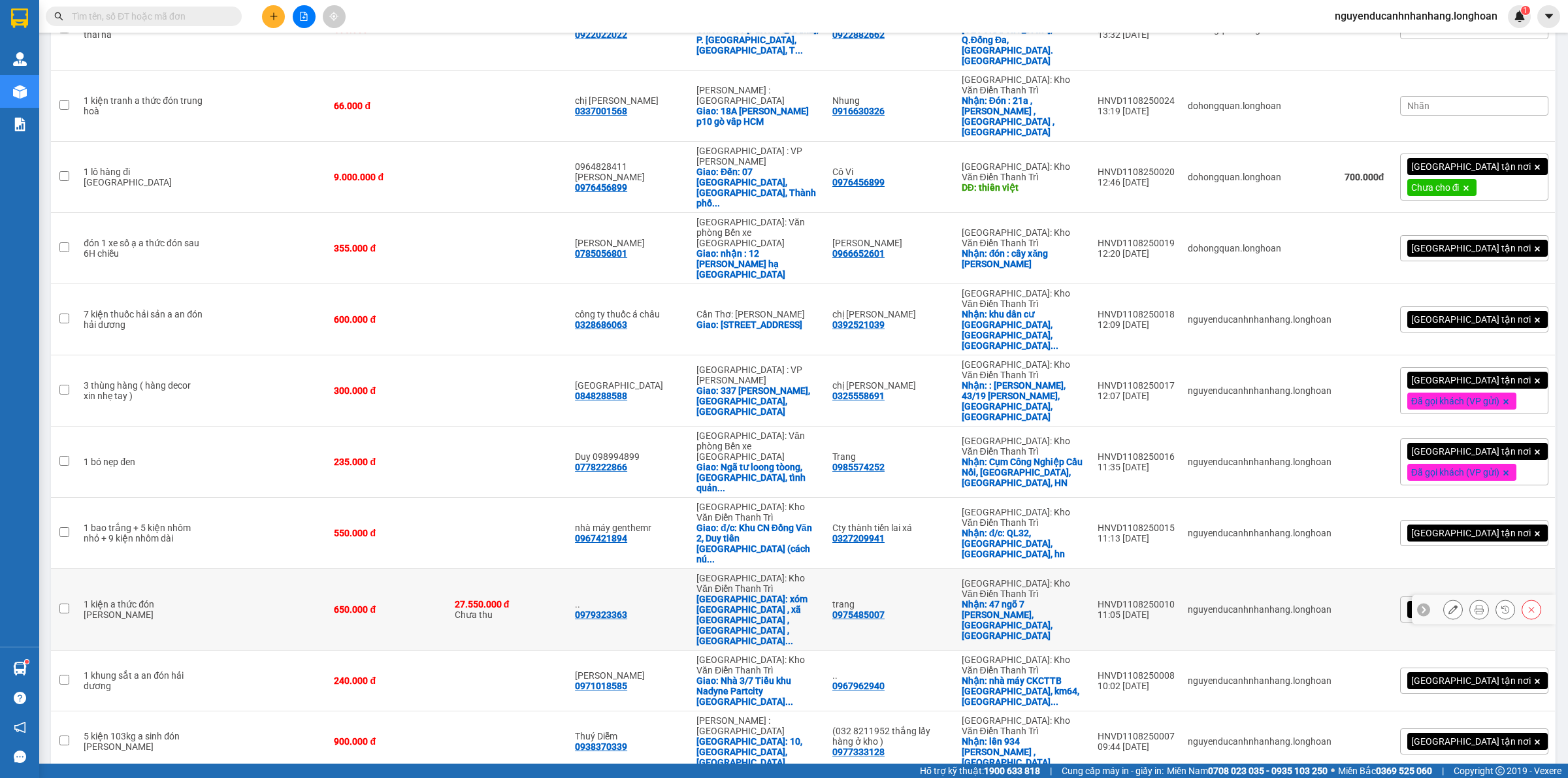
scroll to position [372, 0]
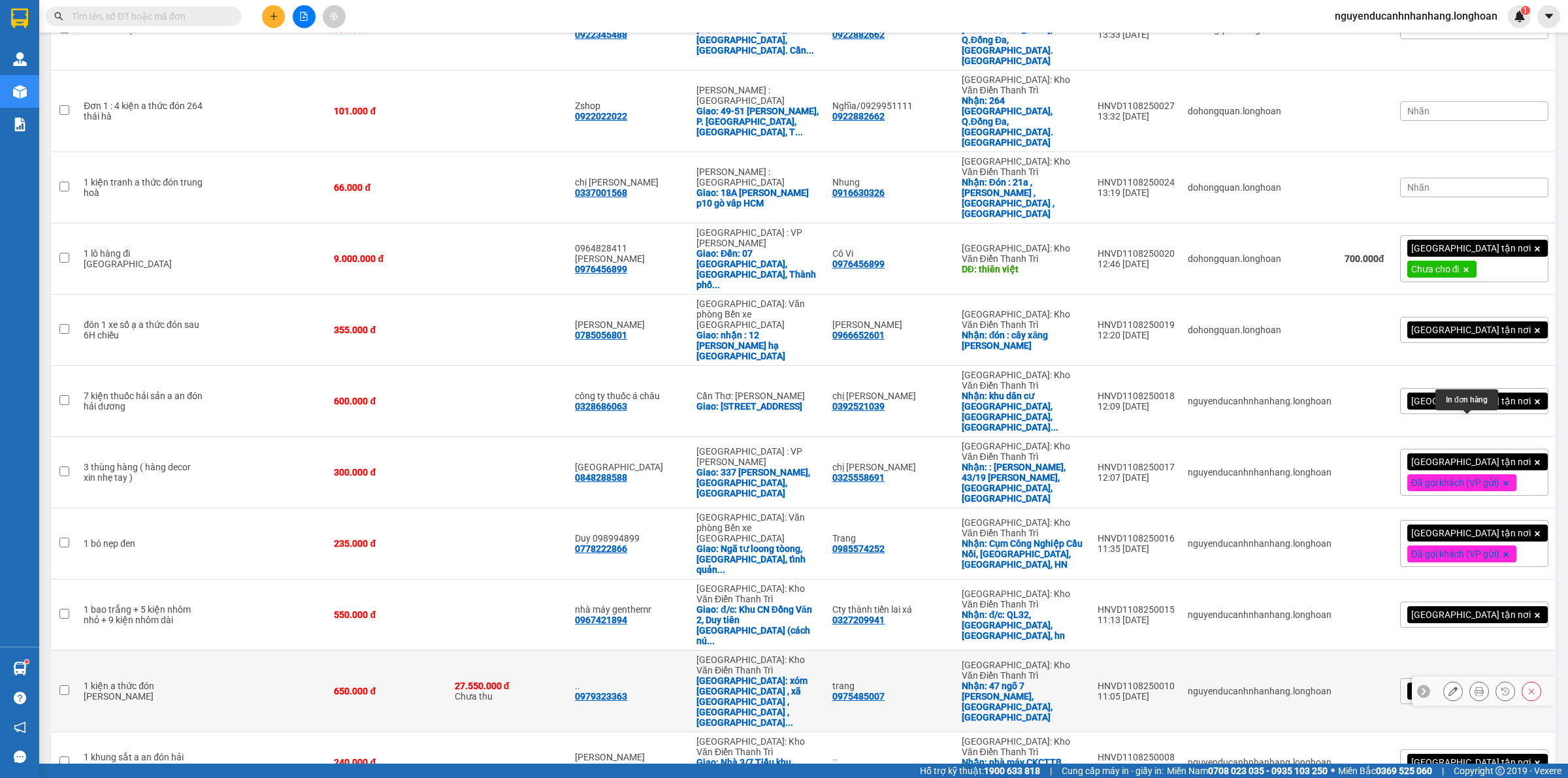
click at [1448, 686] on icon at bounding box center [1452, 691] width 9 height 9
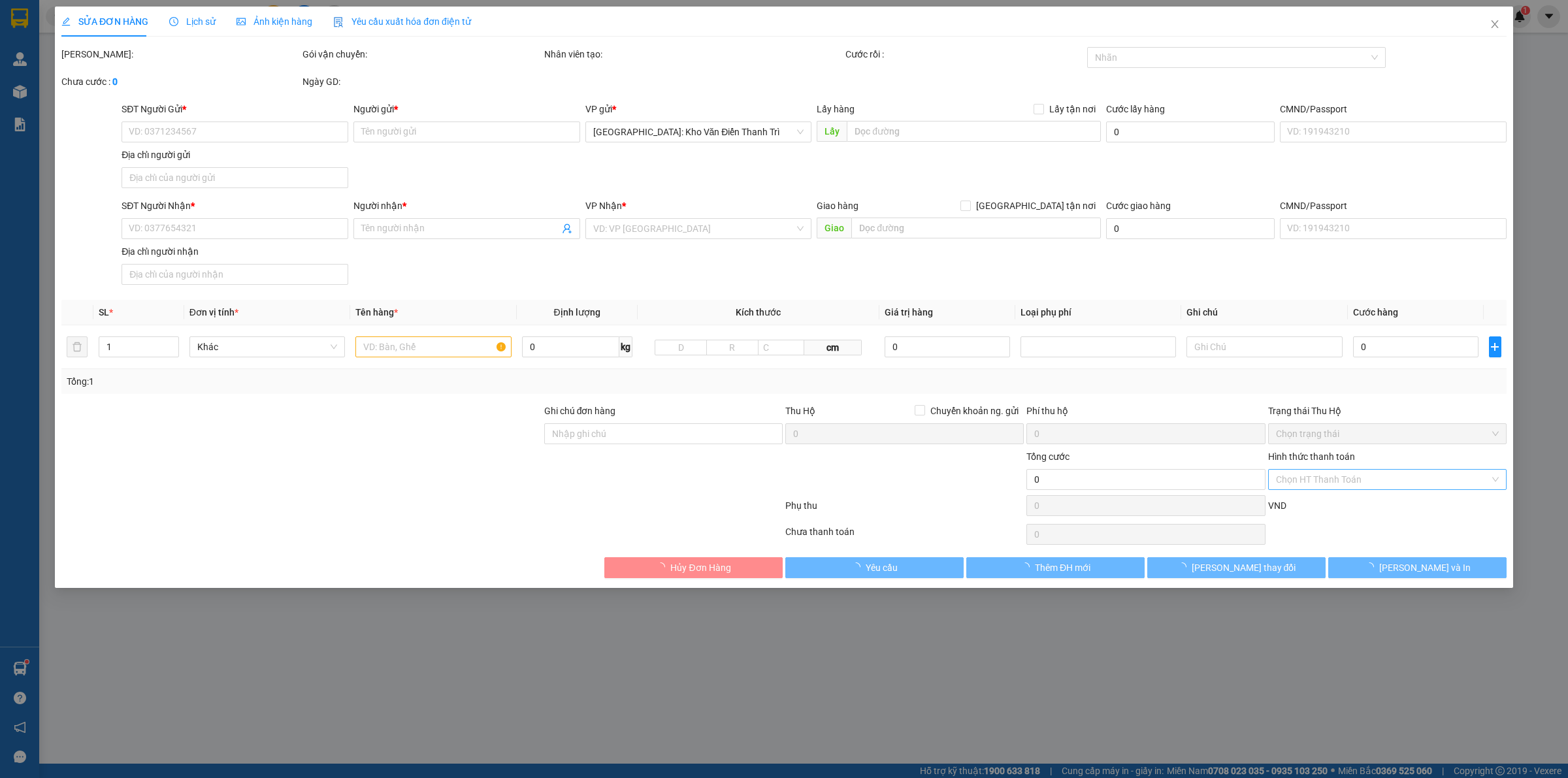
type input "0975485007"
type input "trang"
checkbox input "true"
type input "47 ngõ 7 phùng chí kiên, cầu giấy, hà nội"
type input "0979323363"
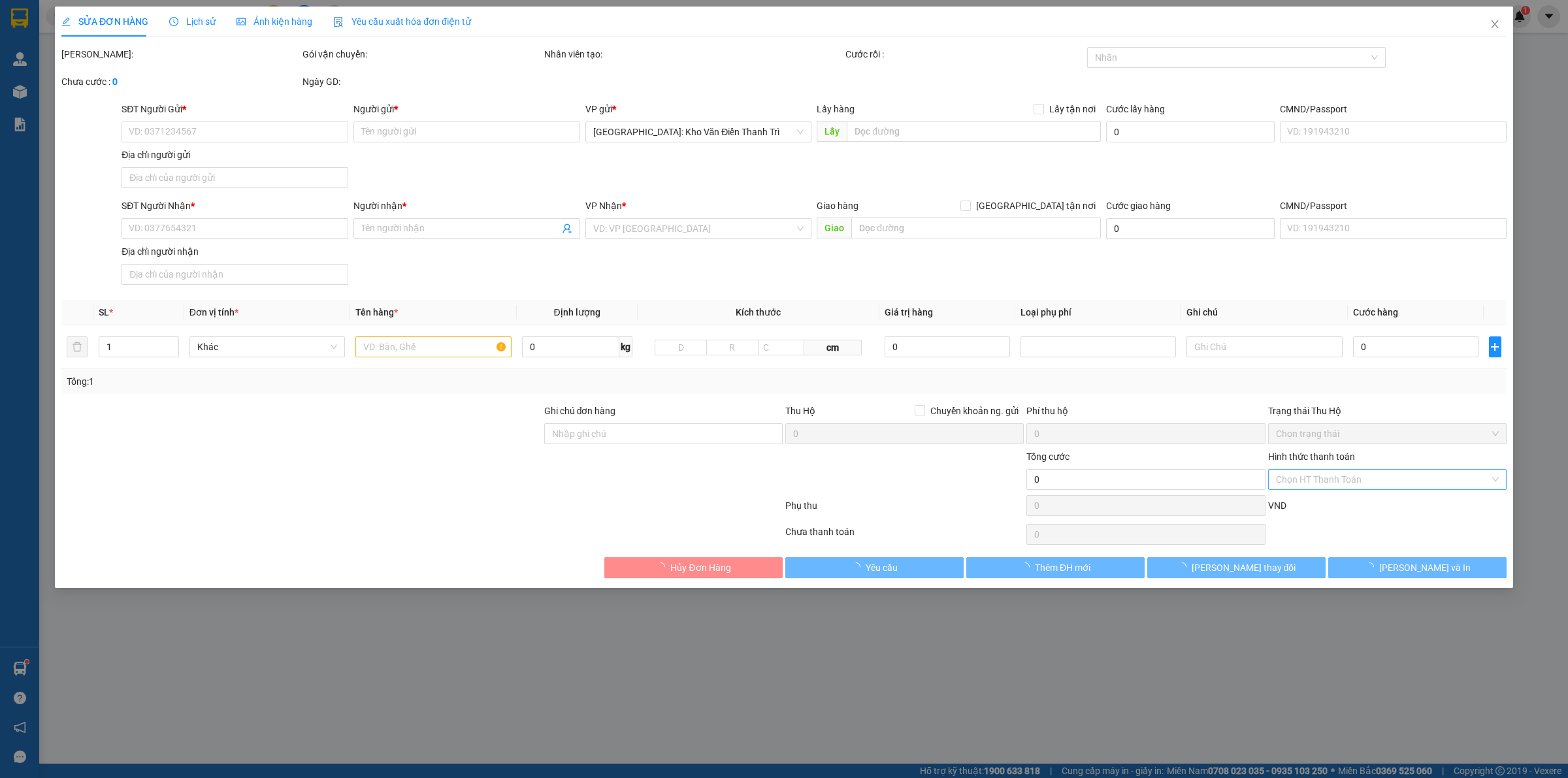
type input ".."
checkbox input "true"
type input "xóm xuân đào , xã đào xá ,huyện phú bình , thái nguyên"
type input "650.000"
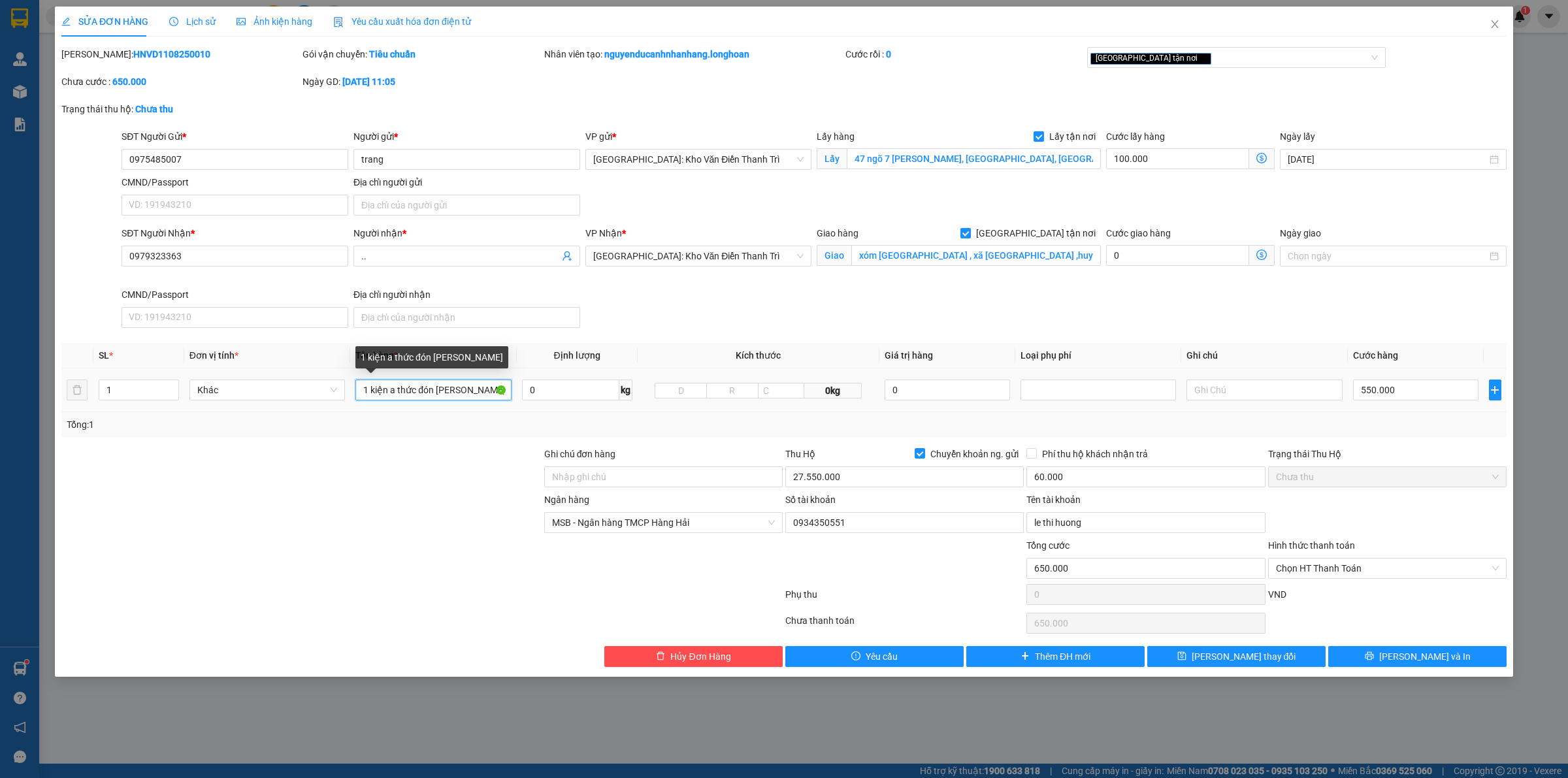
click at [452, 392] on input "1 kiện a thức đón [PERSON_NAME]" at bounding box center [433, 390] width 155 height 21
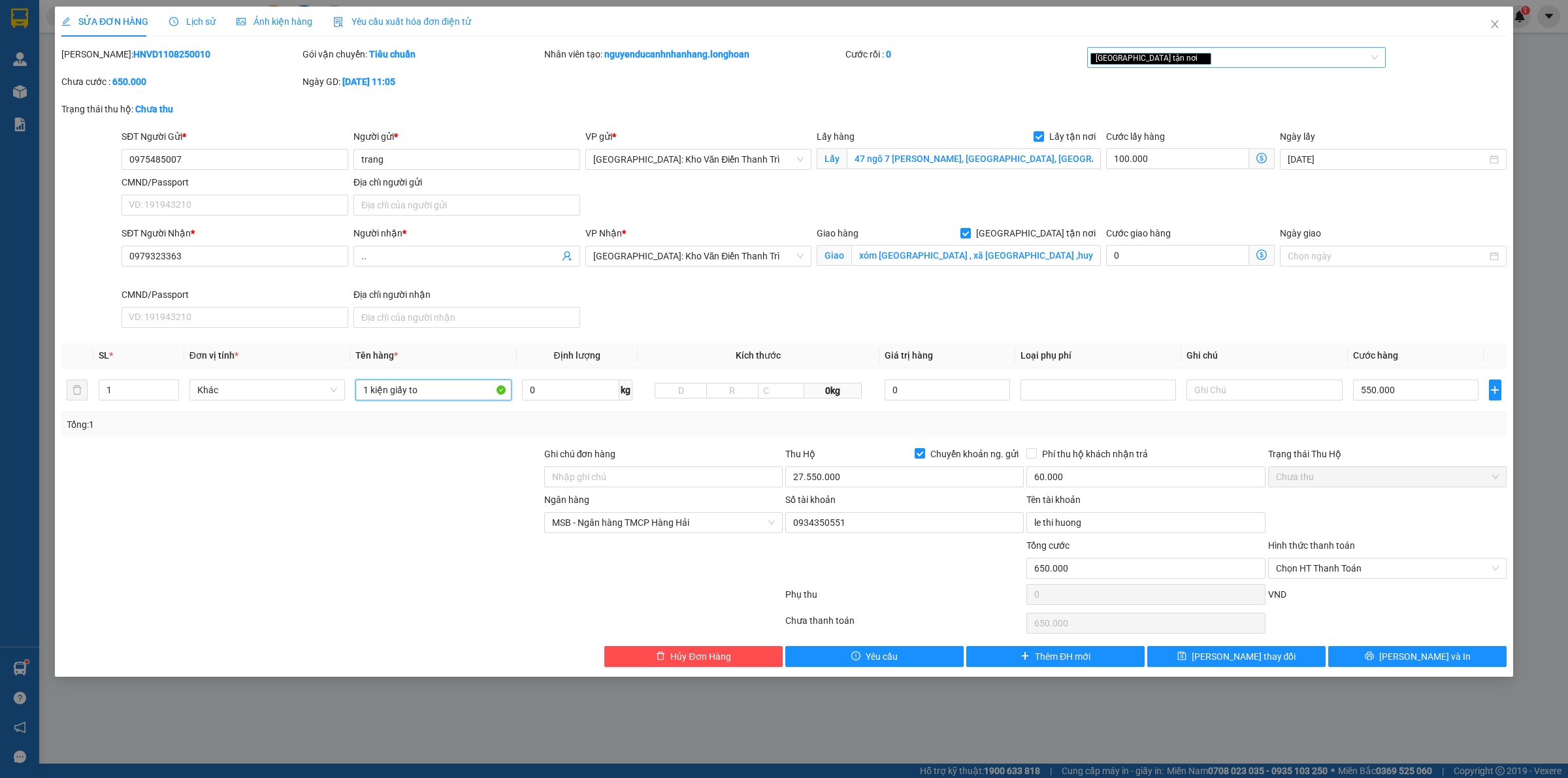
click at [1203, 57] on div "[GEOGRAPHIC_DATA] tận nơi" at bounding box center [1230, 57] width 279 height 15
type input "1 kiện giấy to"
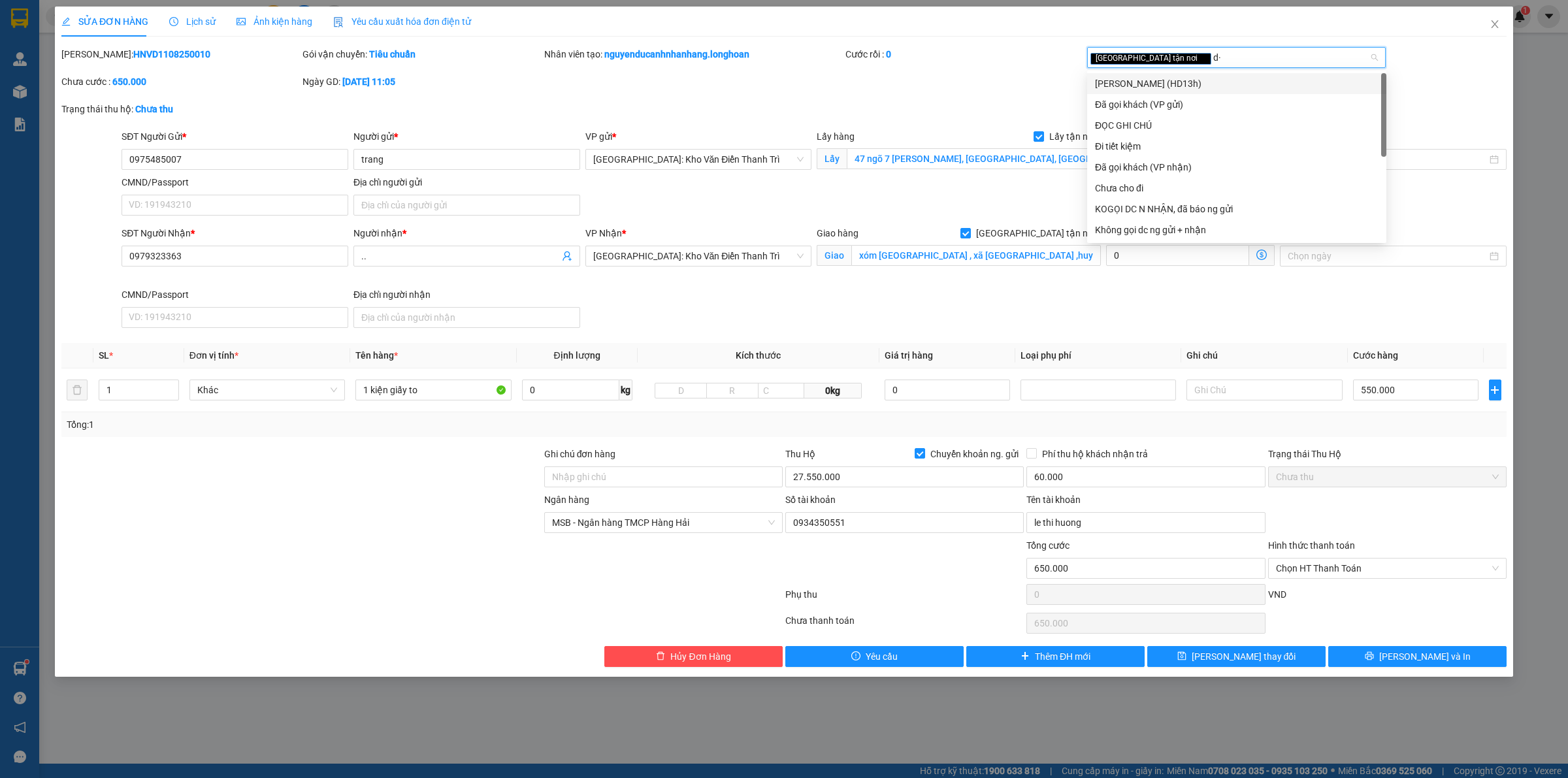
type input "d"
type input "đã"
click at [1183, 83] on div "Đã gọi khách (VP gửi)" at bounding box center [1236, 83] width 284 height 15
click at [1005, 83] on div "Mã ĐH: HNVD1108250010 Gói vận chuyển: Tiêu chuẩn Nhân viên tạo: nguyenducanhnha…" at bounding box center [784, 74] width 1448 height 55
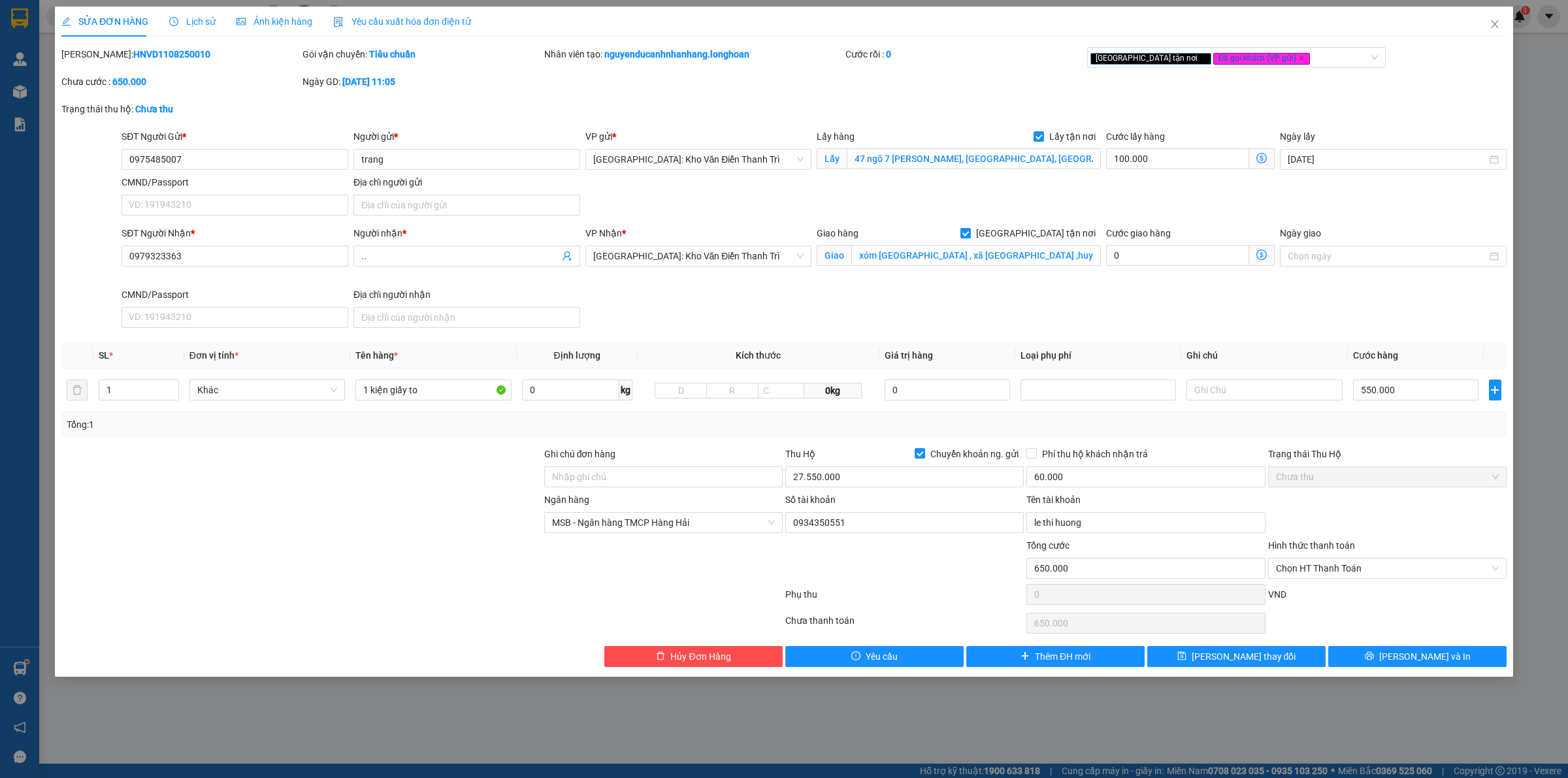
click at [848, 437] on div "Tổng: 1" at bounding box center [784, 424] width 1446 height 24
click at [1402, 388] on input "550.000" at bounding box center [1415, 390] width 125 height 21
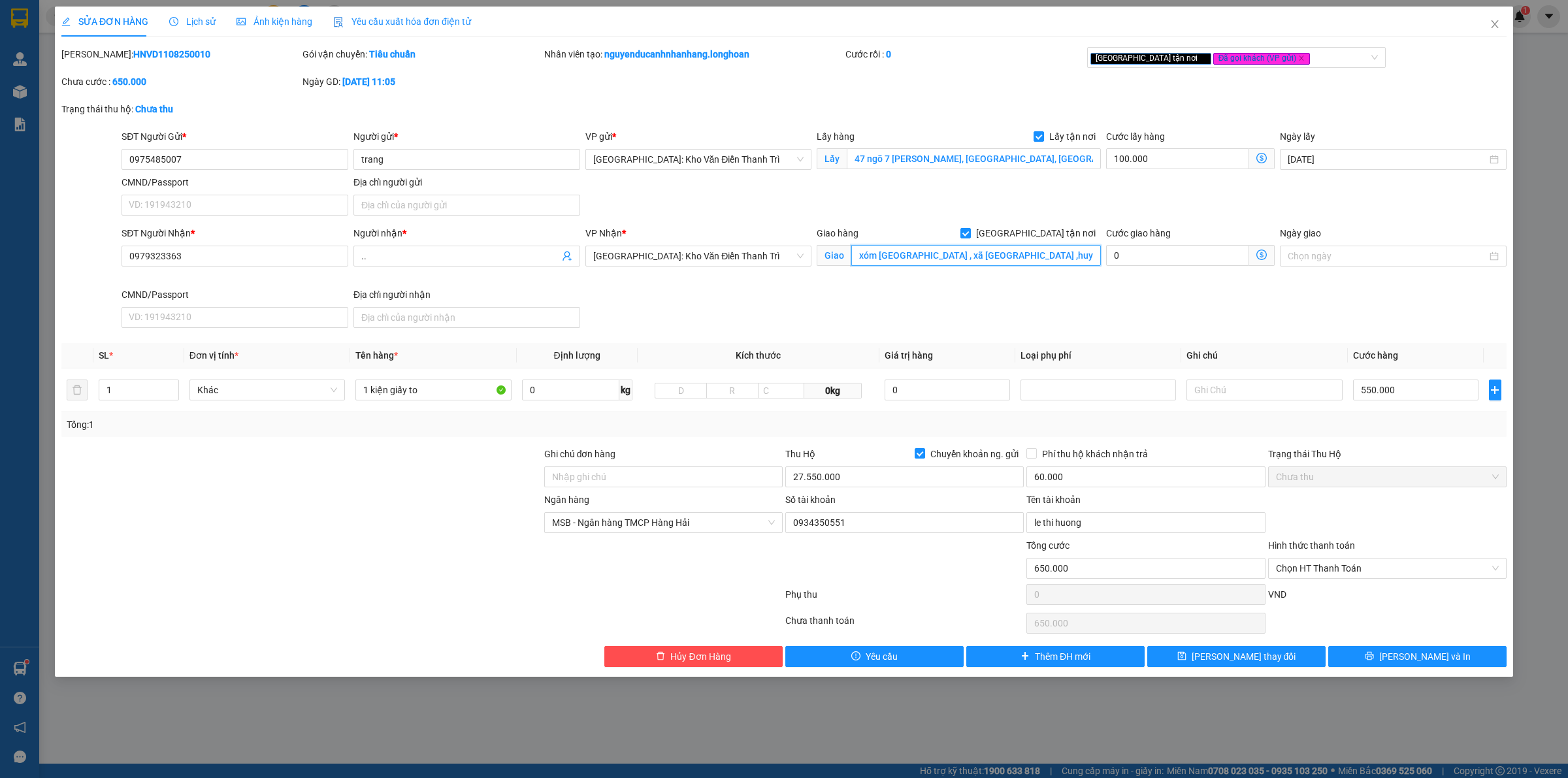
click at [1023, 262] on input "xóm xuân đào , xã đào xá ,huyện phú bình , thái nguyên" at bounding box center [976, 255] width 250 height 21
click at [1041, 260] on input "xóm xuân đào , xã đào xá ,huyện phú bình , thái nguyên" at bounding box center [976, 255] width 250 height 21
click at [206, 143] on div "SĐT Người Gửi *" at bounding box center [235, 139] width 227 height 20
click at [203, 171] on div "SĐT Người Gửi * 0975485007" at bounding box center [235, 152] width 227 height 45
click at [197, 168] on input "0975485007" at bounding box center [235, 160] width 227 height 21
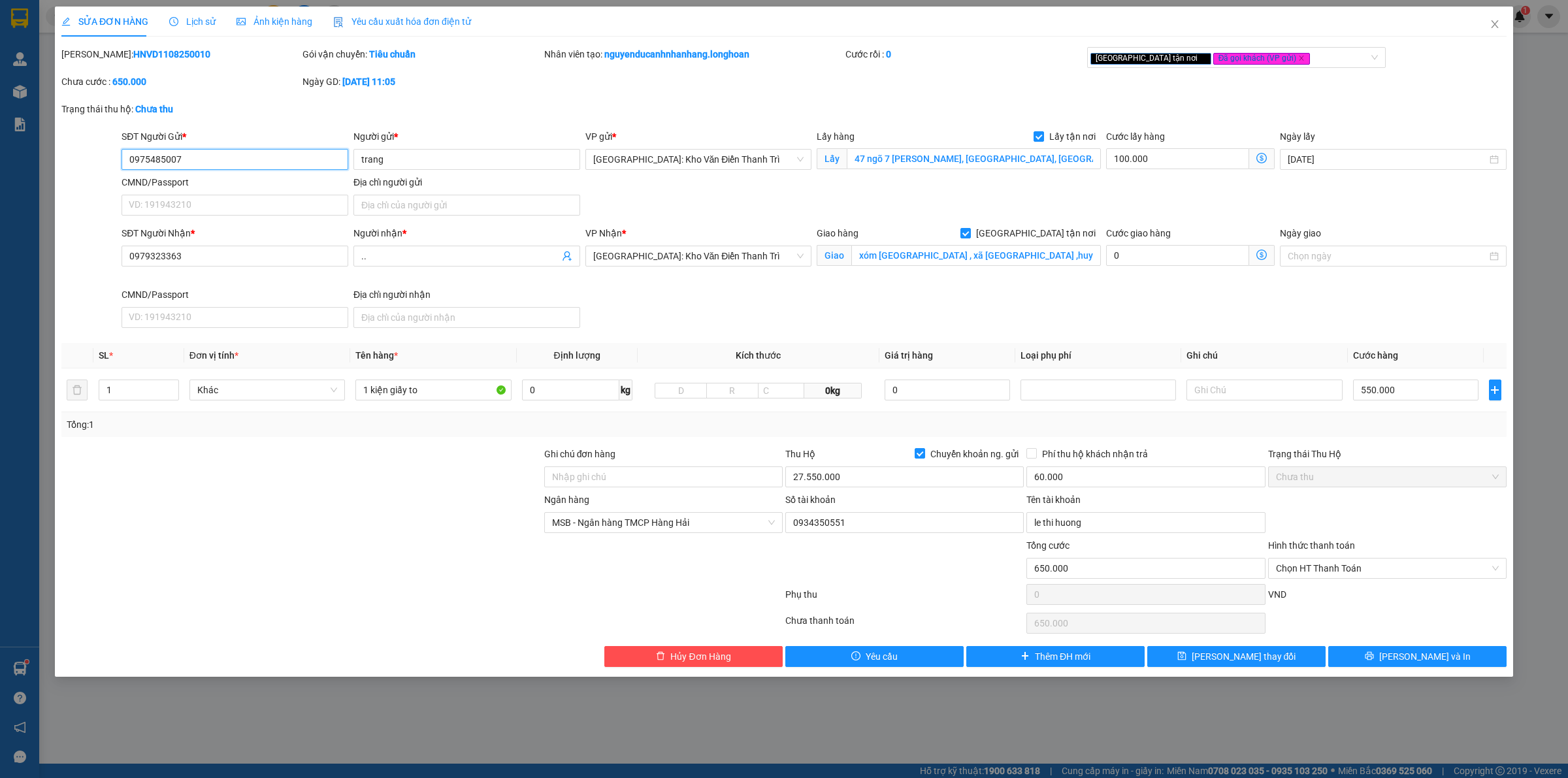
click at [197, 168] on input "0975485007" at bounding box center [235, 160] width 227 height 21
click at [1118, 448] on span "Phí thu hộ khách nhận trả" at bounding box center [1095, 453] width 116 height 15
click at [1035, 448] on input "Phí thu hộ khách nhận trả" at bounding box center [1030, 452] width 9 height 9
click at [1118, 448] on span "Phí thu hộ khách nhận trả" at bounding box center [1095, 453] width 116 height 15
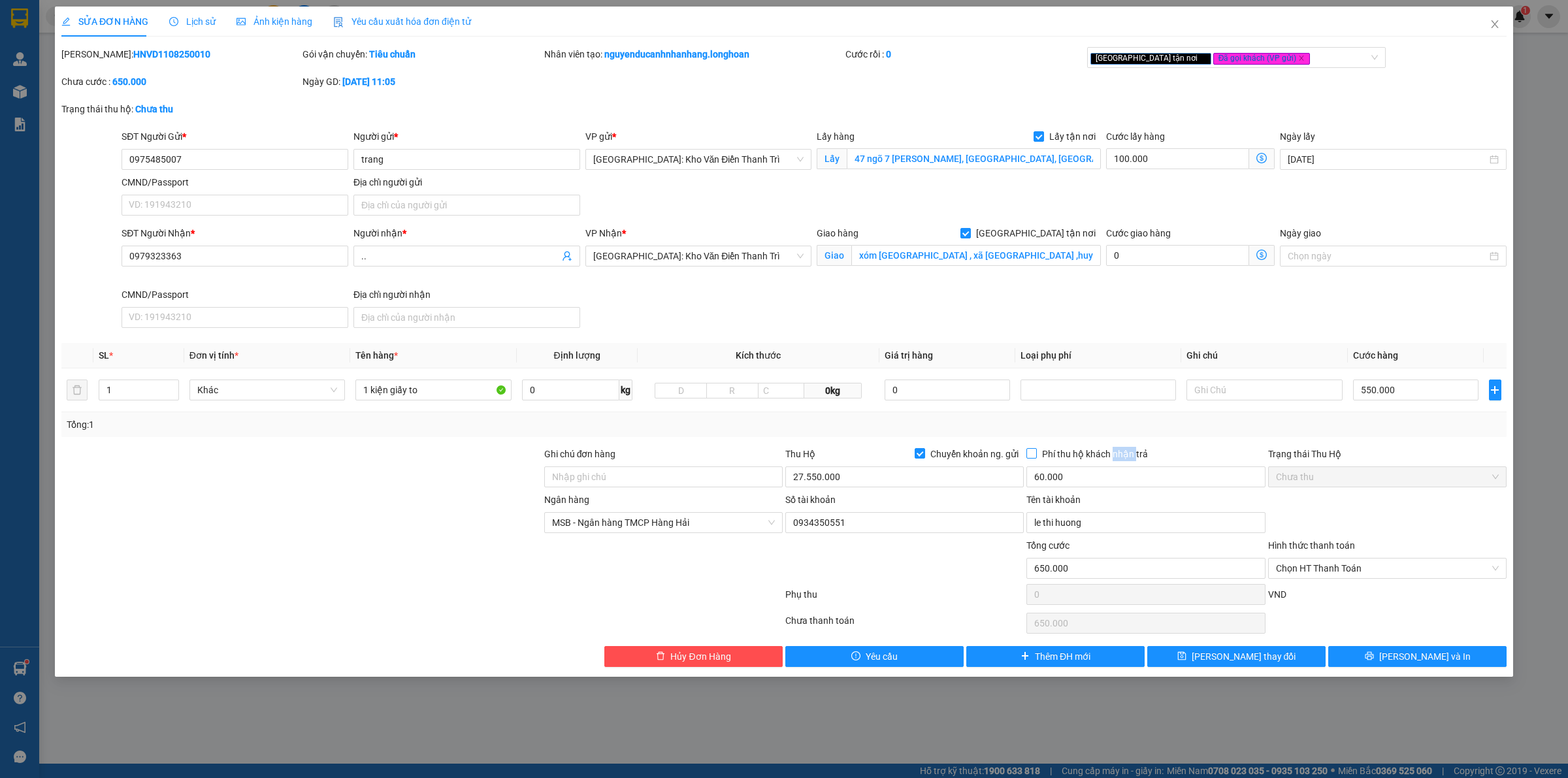
click at [1035, 448] on input "Phí thu hộ khách nhận trả" at bounding box center [1030, 452] width 9 height 9
click at [1118, 448] on span "Phí thu hộ khách nhận trả" at bounding box center [1095, 453] width 116 height 15
click at [1035, 448] on input "Phí thu hộ khách nhận trả" at bounding box center [1030, 452] width 9 height 9
click at [1118, 448] on span "Phí thu hộ khách nhận trả" at bounding box center [1095, 453] width 116 height 15
click at [1035, 448] on input "Phí thu hộ khách nhận trả" at bounding box center [1030, 452] width 9 height 9
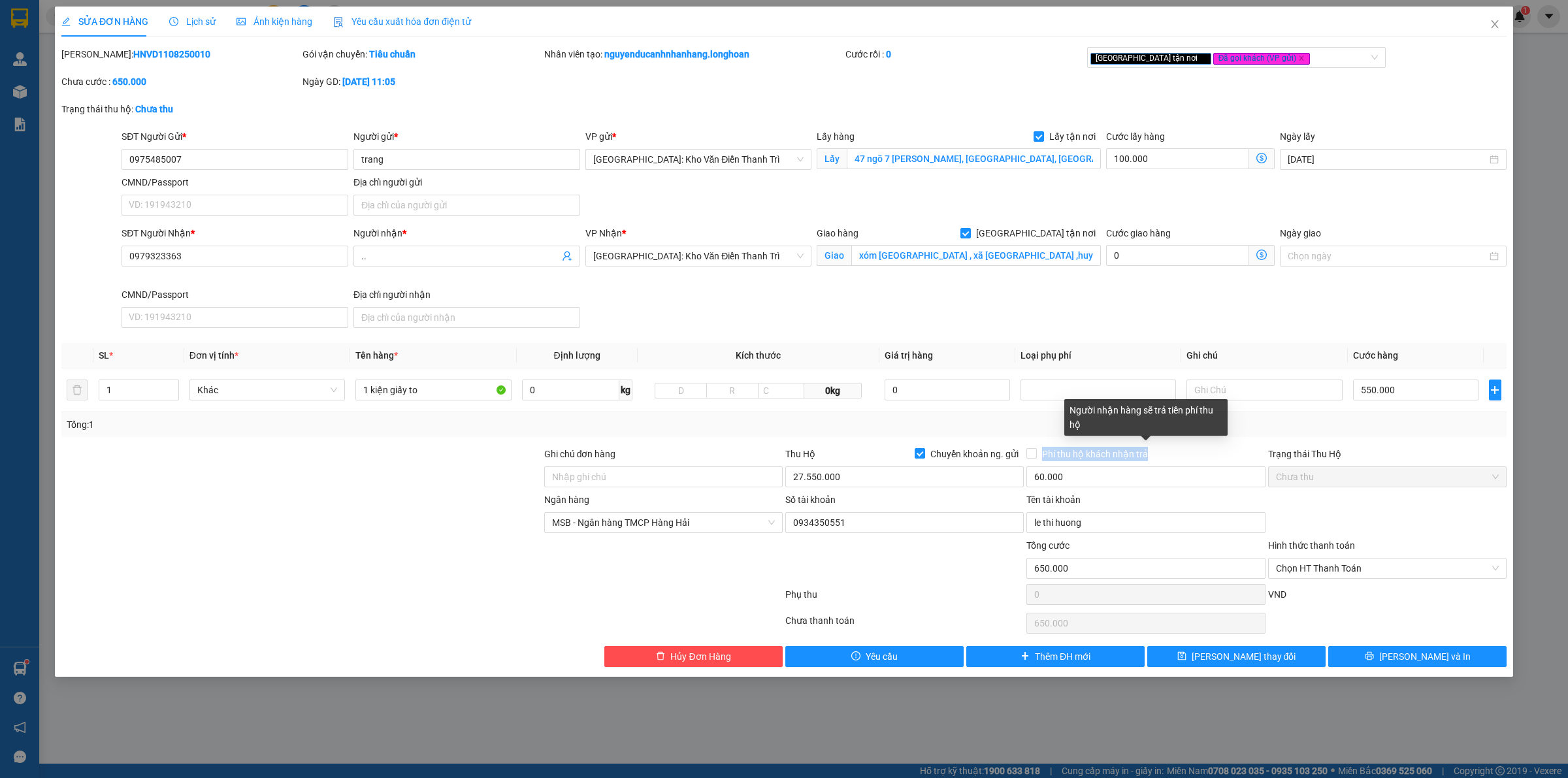
click at [1206, 454] on div "Phí thu hộ khách nhận trả" at bounding box center [1145, 453] width 239 height 15
click at [1057, 455] on span "Phí thu hộ khách nhận trả" at bounding box center [1095, 453] width 116 height 15
click at [1035, 455] on input "Phí thu hộ khách nhận trả" at bounding box center [1030, 452] width 9 height 9
checkbox input "true"
click at [971, 580] on div at bounding box center [904, 560] width 241 height 45
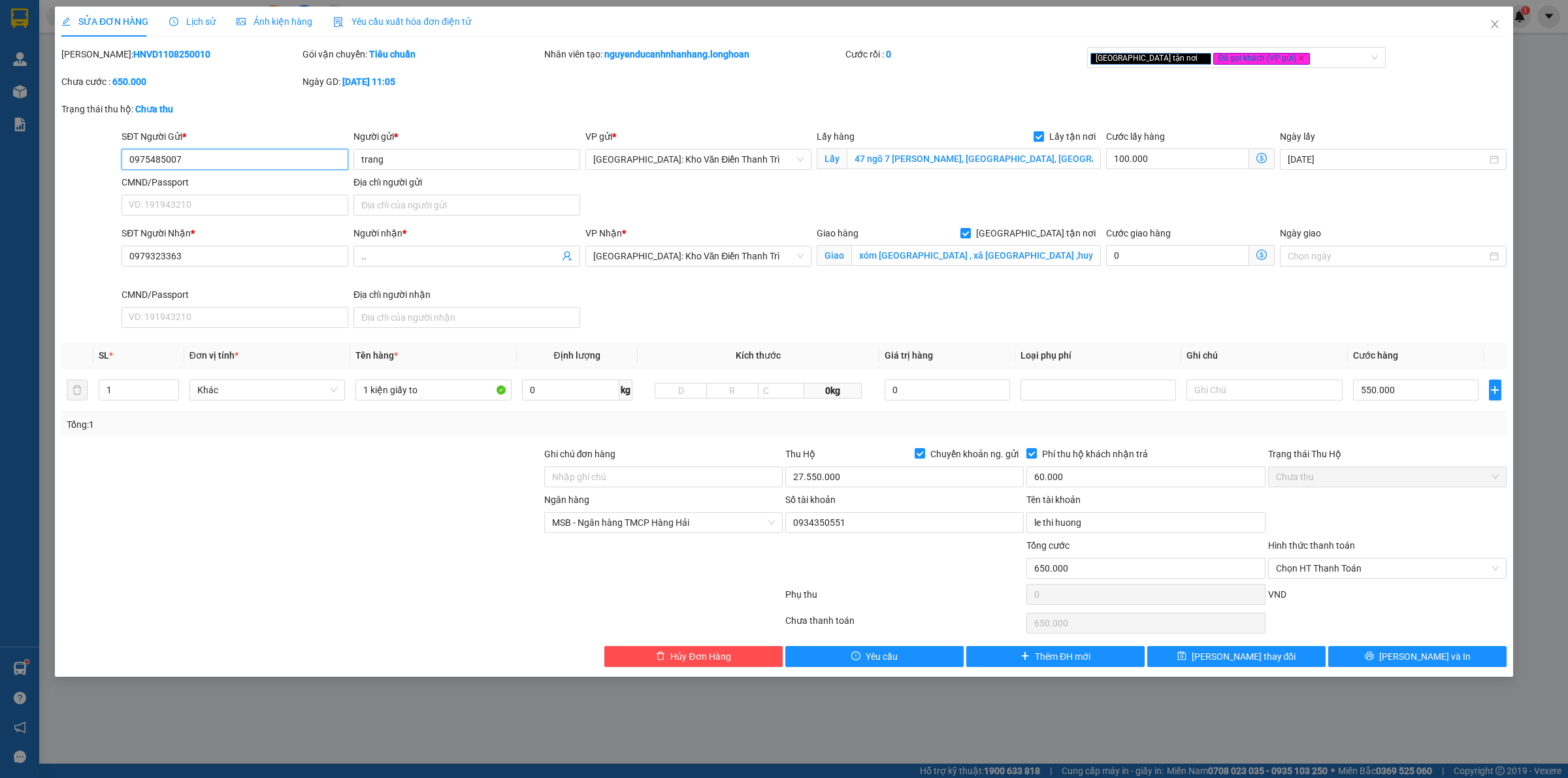
click at [250, 154] on input "0975485007" at bounding box center [235, 160] width 227 height 21
click at [876, 481] on input "27.550.000" at bounding box center [904, 476] width 239 height 21
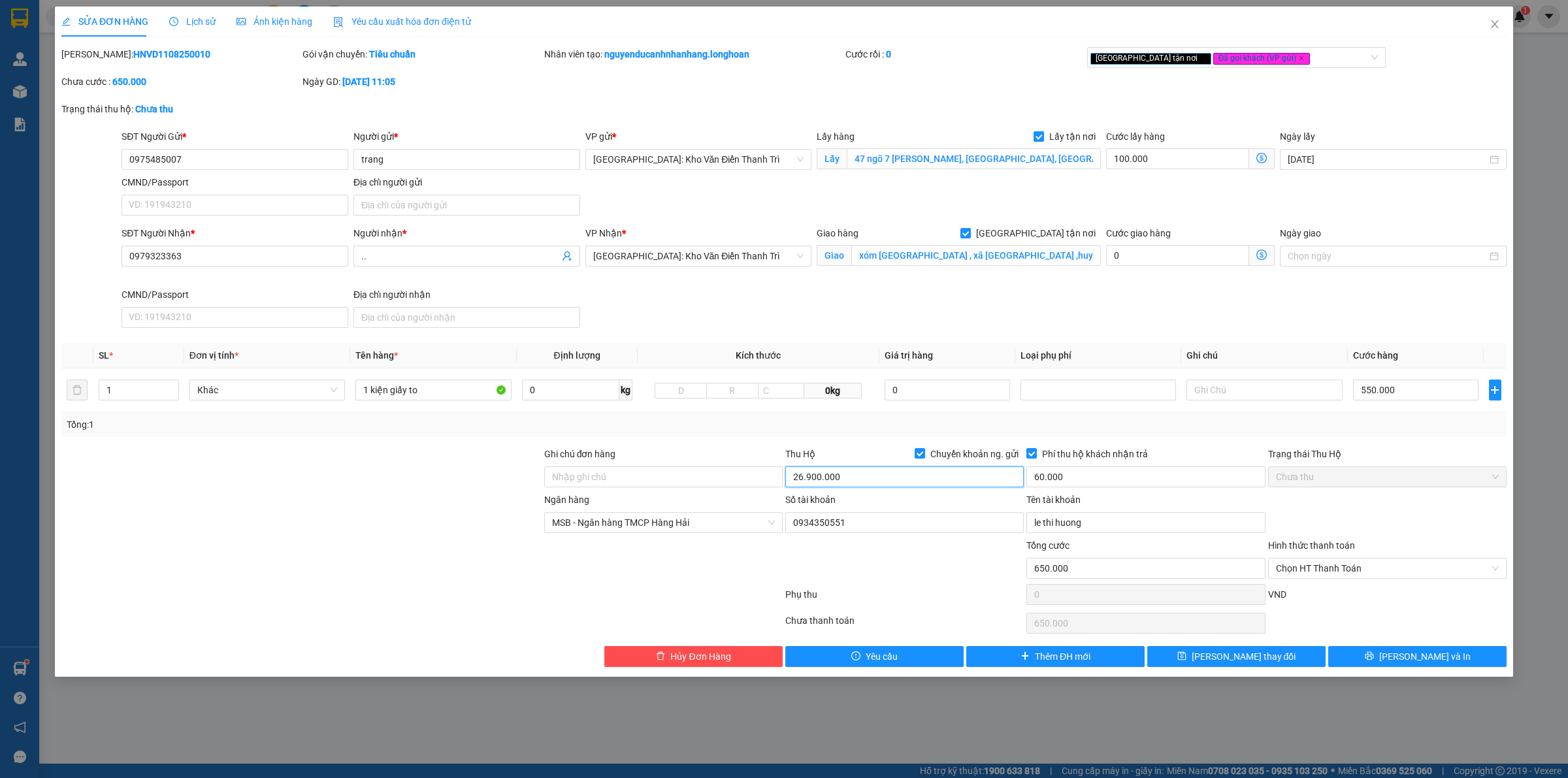
type input "26.900.000"
click at [831, 544] on div at bounding box center [904, 560] width 241 height 45
click at [1082, 451] on span "Phí thu hộ khách nhận trả" at bounding box center [1095, 453] width 116 height 15
click at [1035, 451] on input "Phí thu hộ khách nhận trả" at bounding box center [1030, 452] width 9 height 9
checkbox input "false"
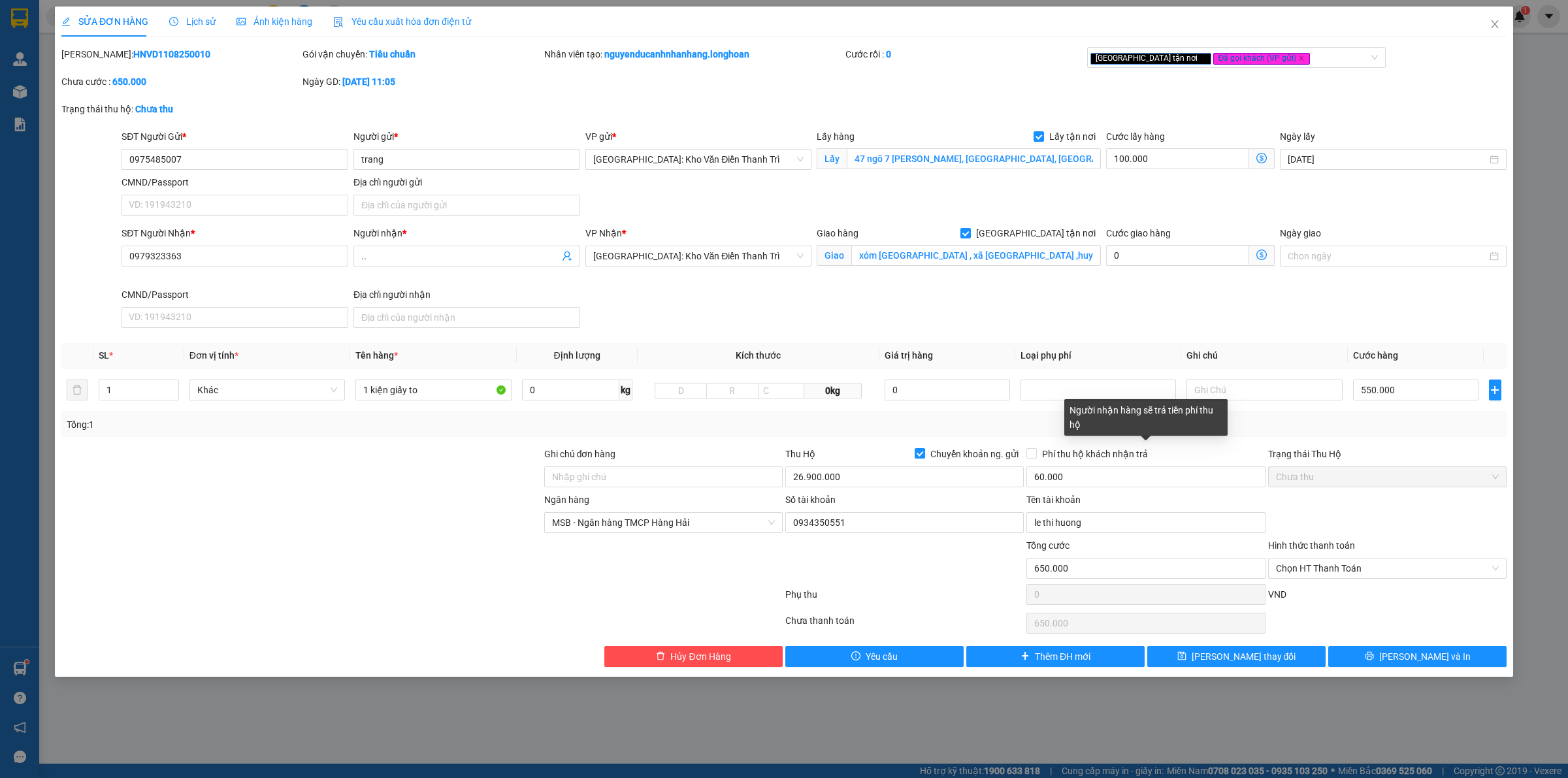
click at [1091, 437] on div "Người nhận hàng sẽ trả tiền phí thu hộ" at bounding box center [1146, 421] width 163 height 45
click at [1374, 660] on icon "printer" at bounding box center [1369, 656] width 9 height 9
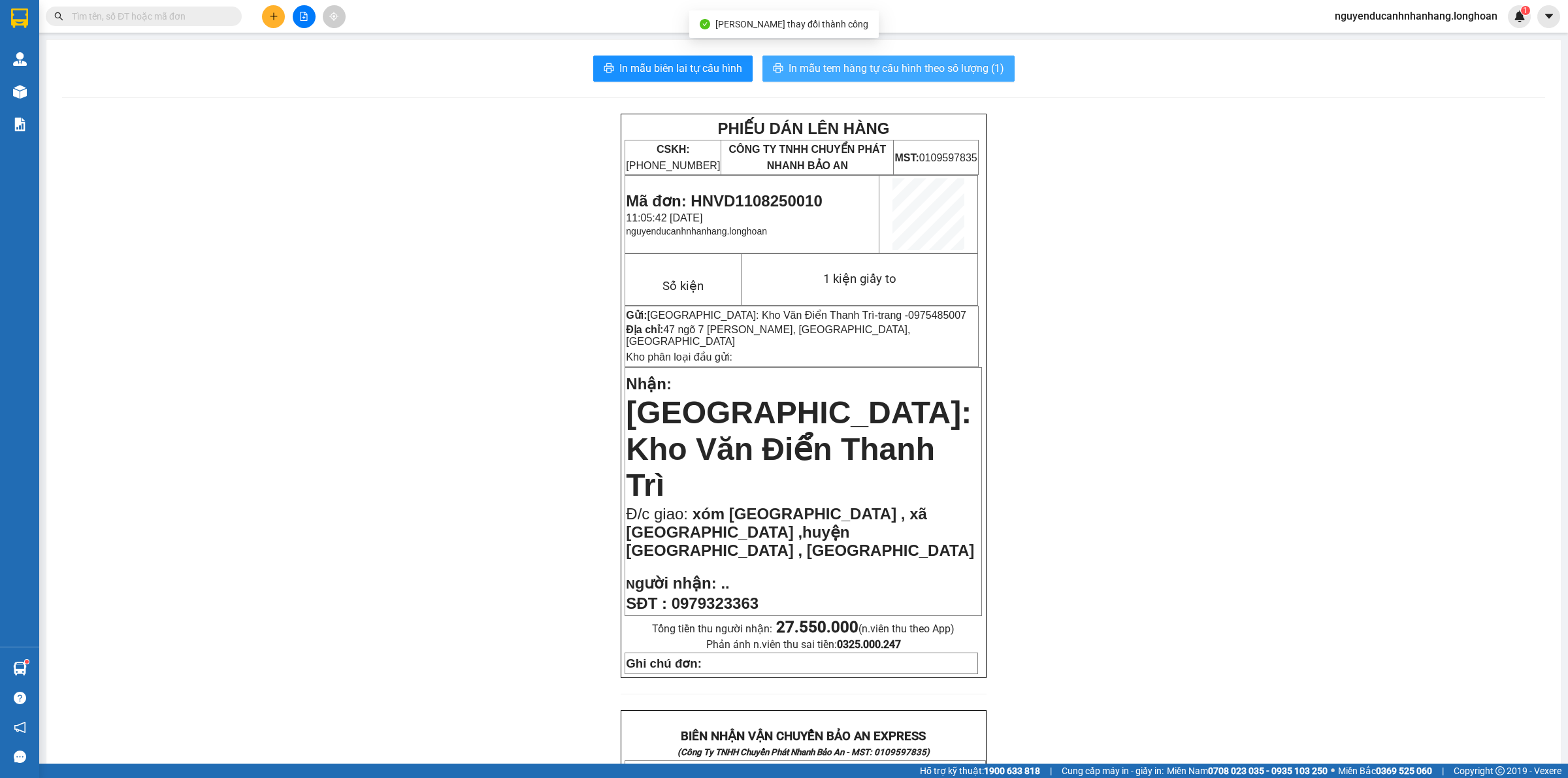
click at [861, 73] on span "In mẫu tem hàng tự cấu hình theo số lượng (1)" at bounding box center [897, 68] width 216 height 16
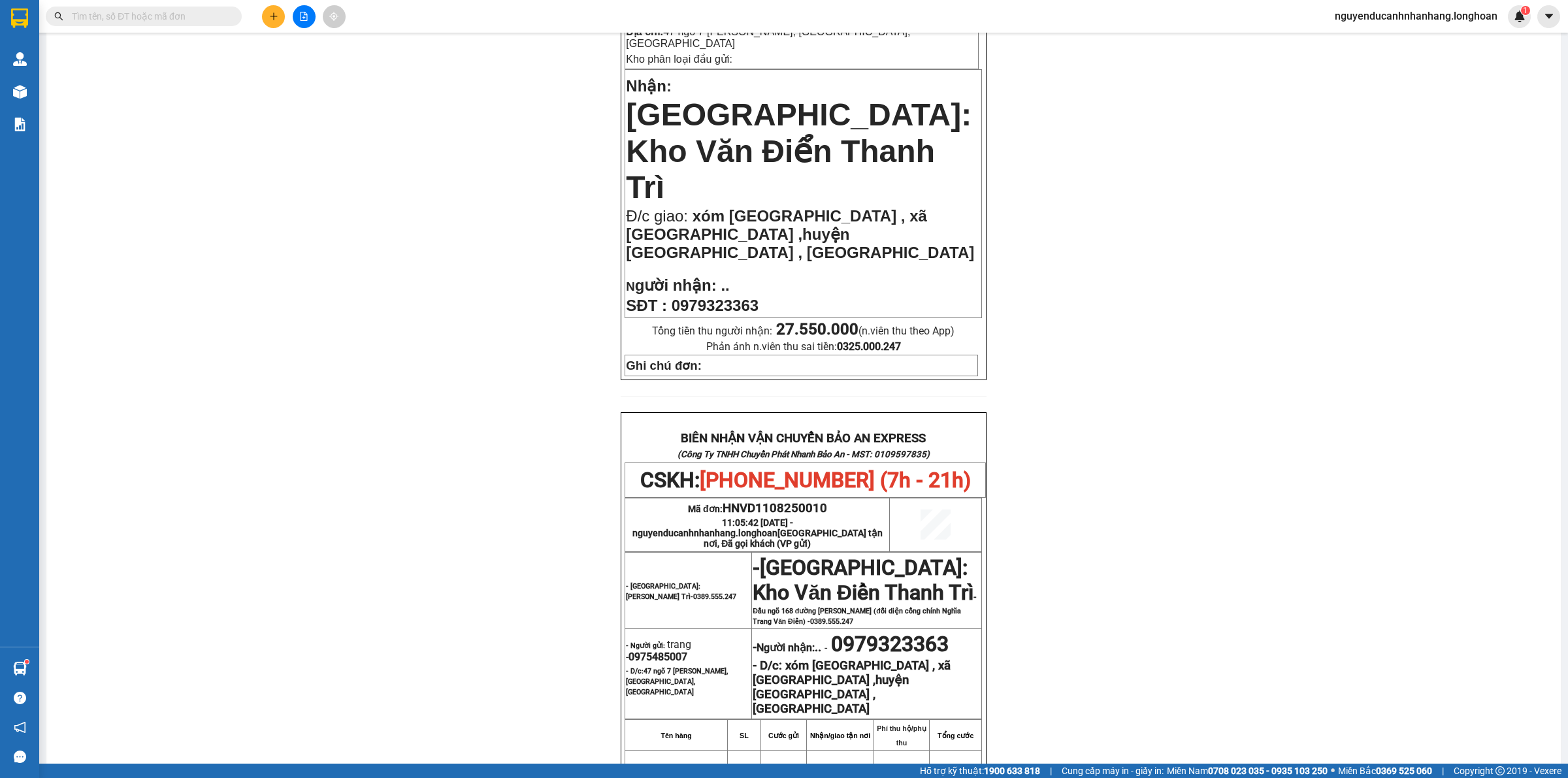
scroll to position [327, 0]
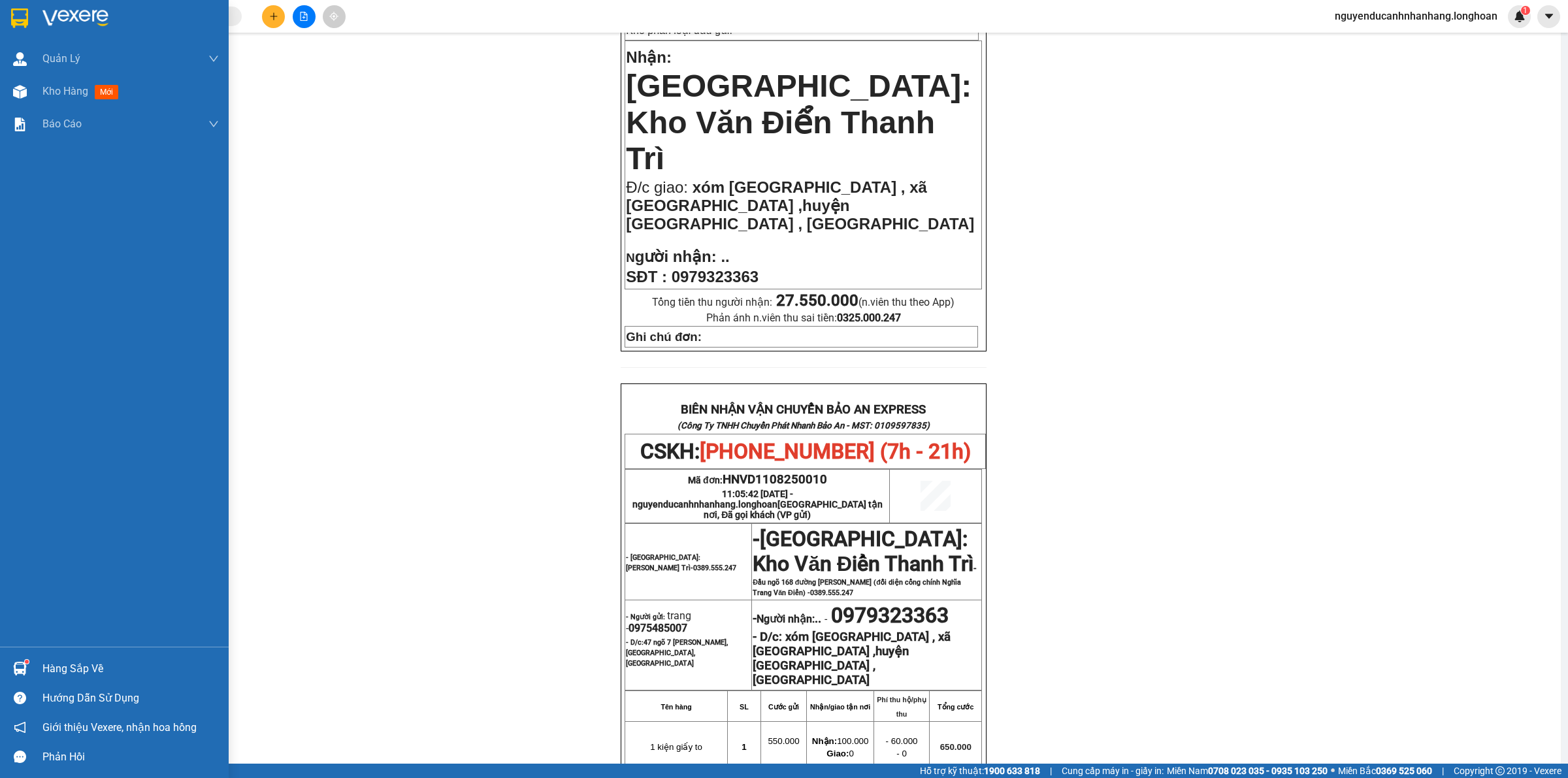
click at [24, 20] on img at bounding box center [20, 18] width 17 height 20
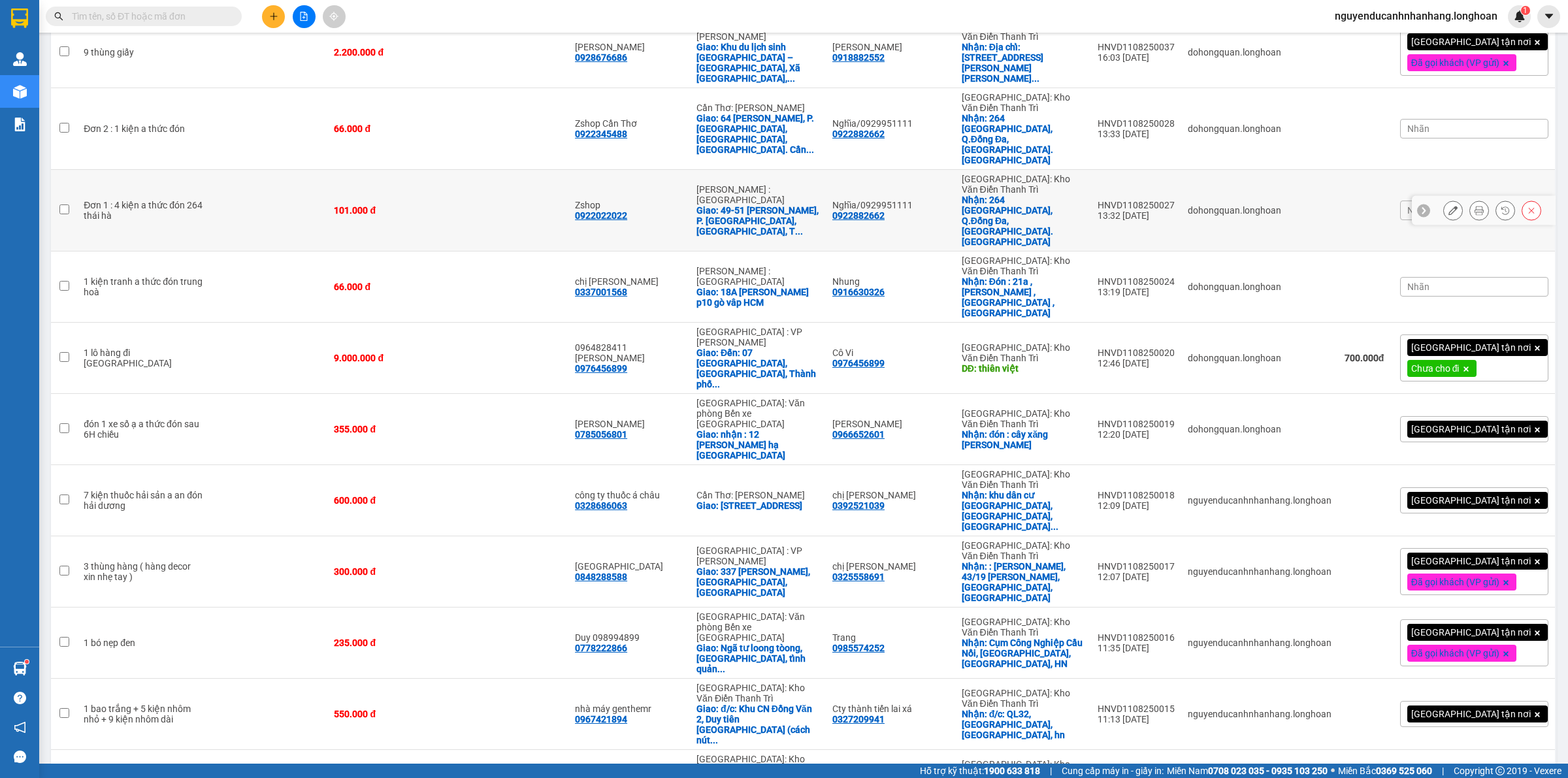
scroll to position [245, 0]
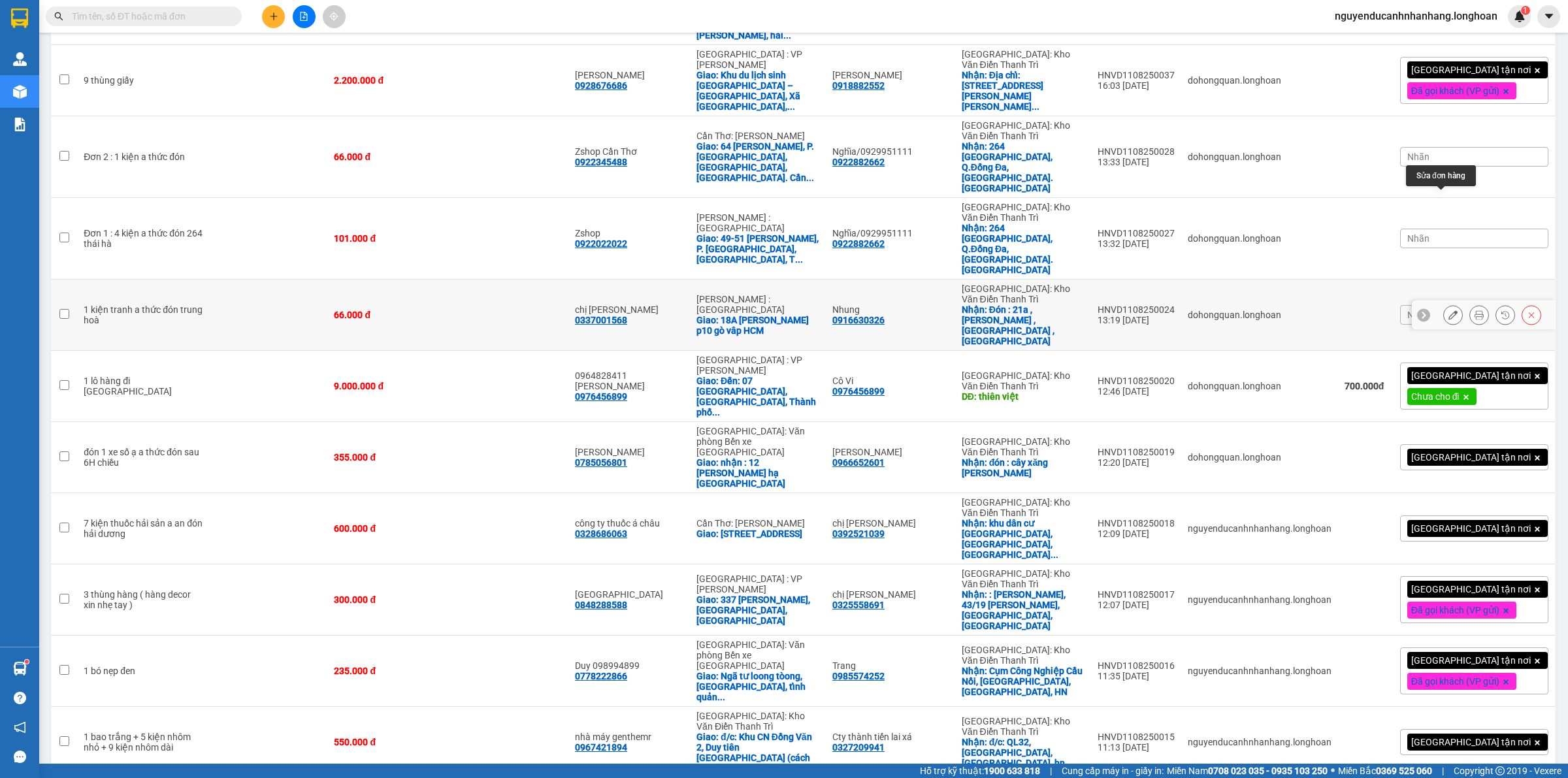
click at [1448, 310] on icon at bounding box center [1452, 314] width 9 height 9
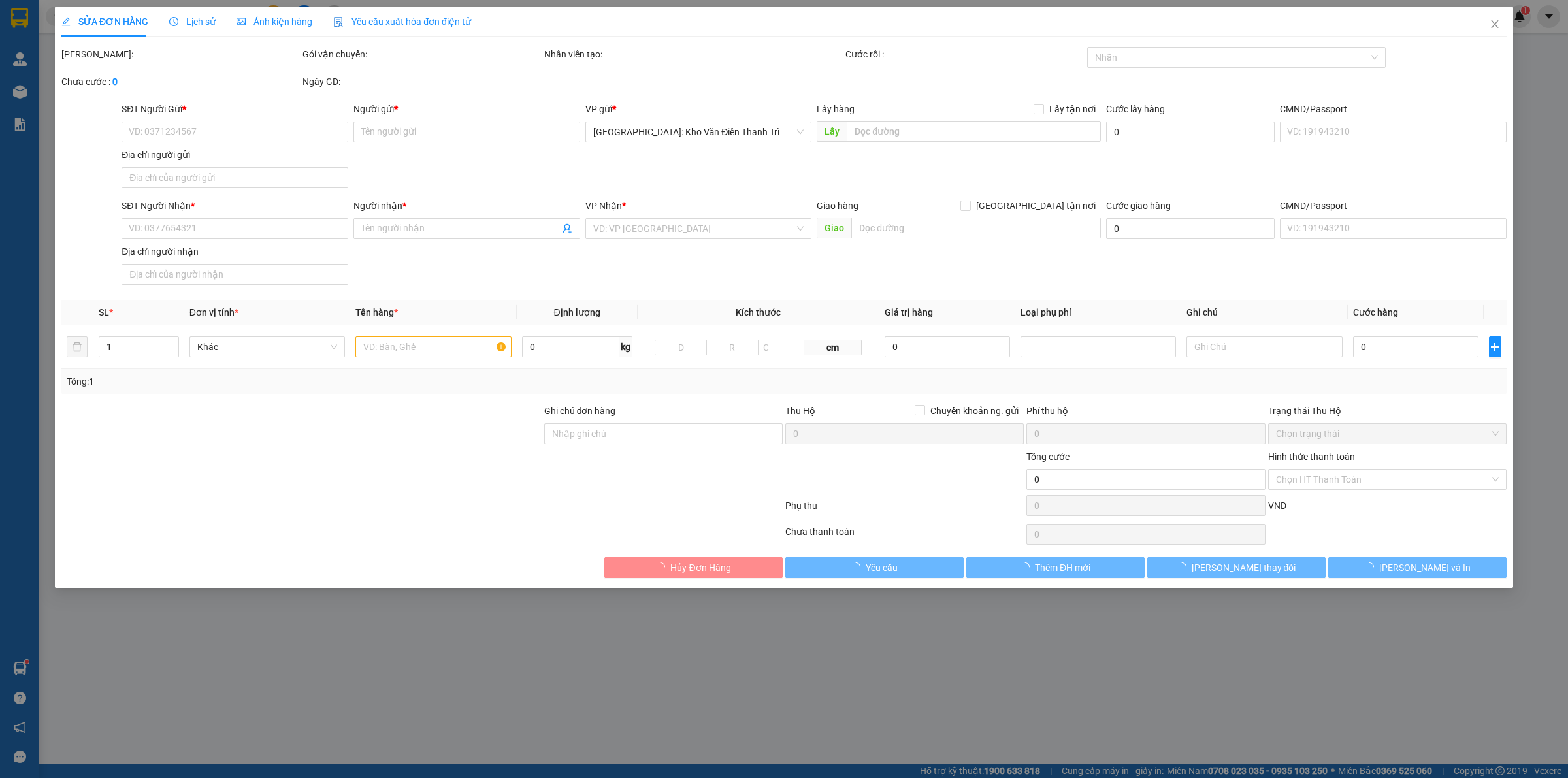
type input "0916630326"
type input "Nhung"
checkbox input "true"
type input "Đón : 21a , lê văn lương , trung hoà , cầu giấy"
type input "0337001568"
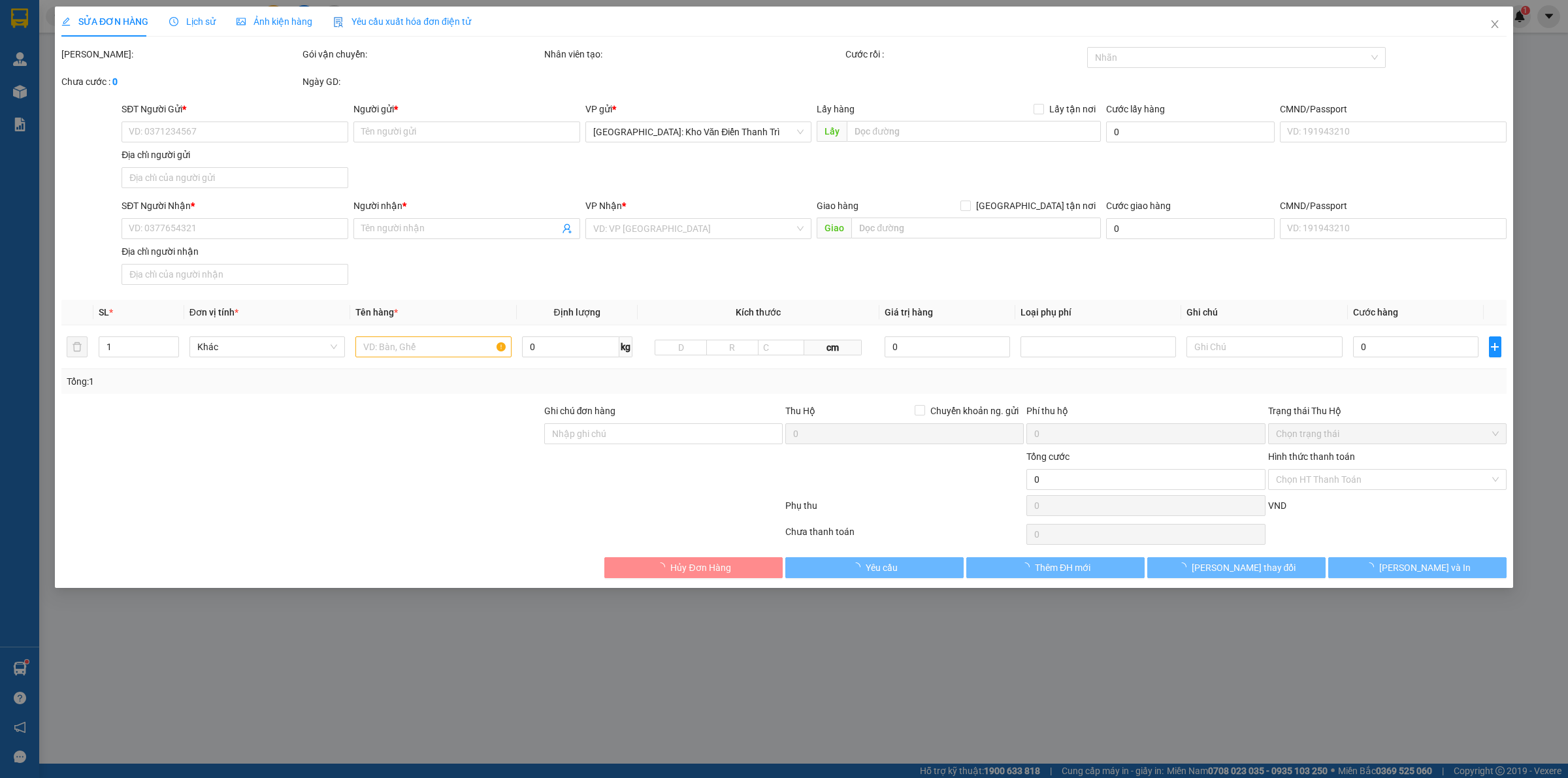
type input "chị [PERSON_NAME]"
checkbox input "true"
type input "18A phan văn trị p10 gò vâp HCM"
type input "66.000"
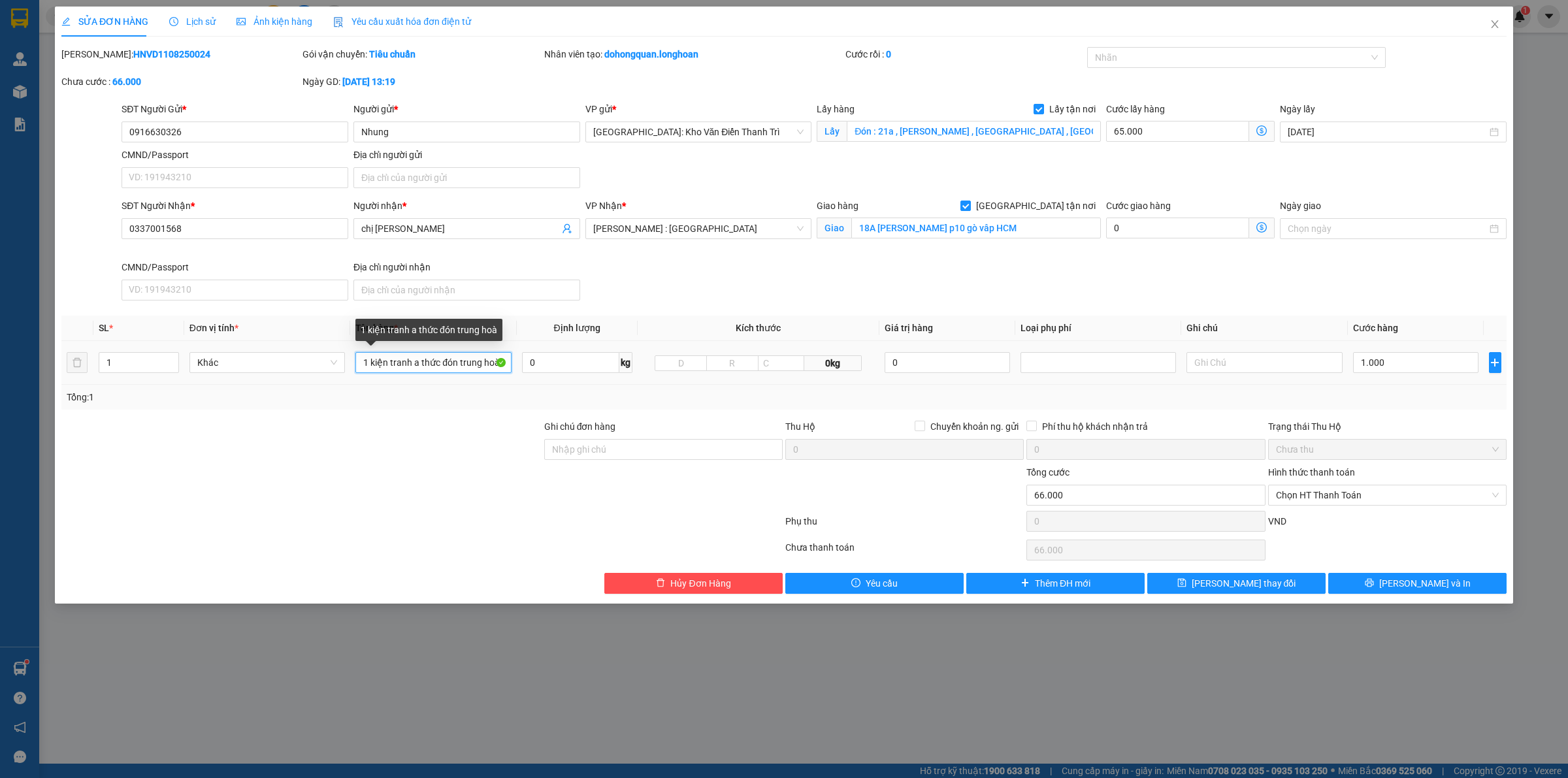
click at [427, 366] on input "1 kiện tranh a thức đón trung hoà" at bounding box center [433, 362] width 155 height 21
type input "1 kiện tranh đóng khung gỗ"
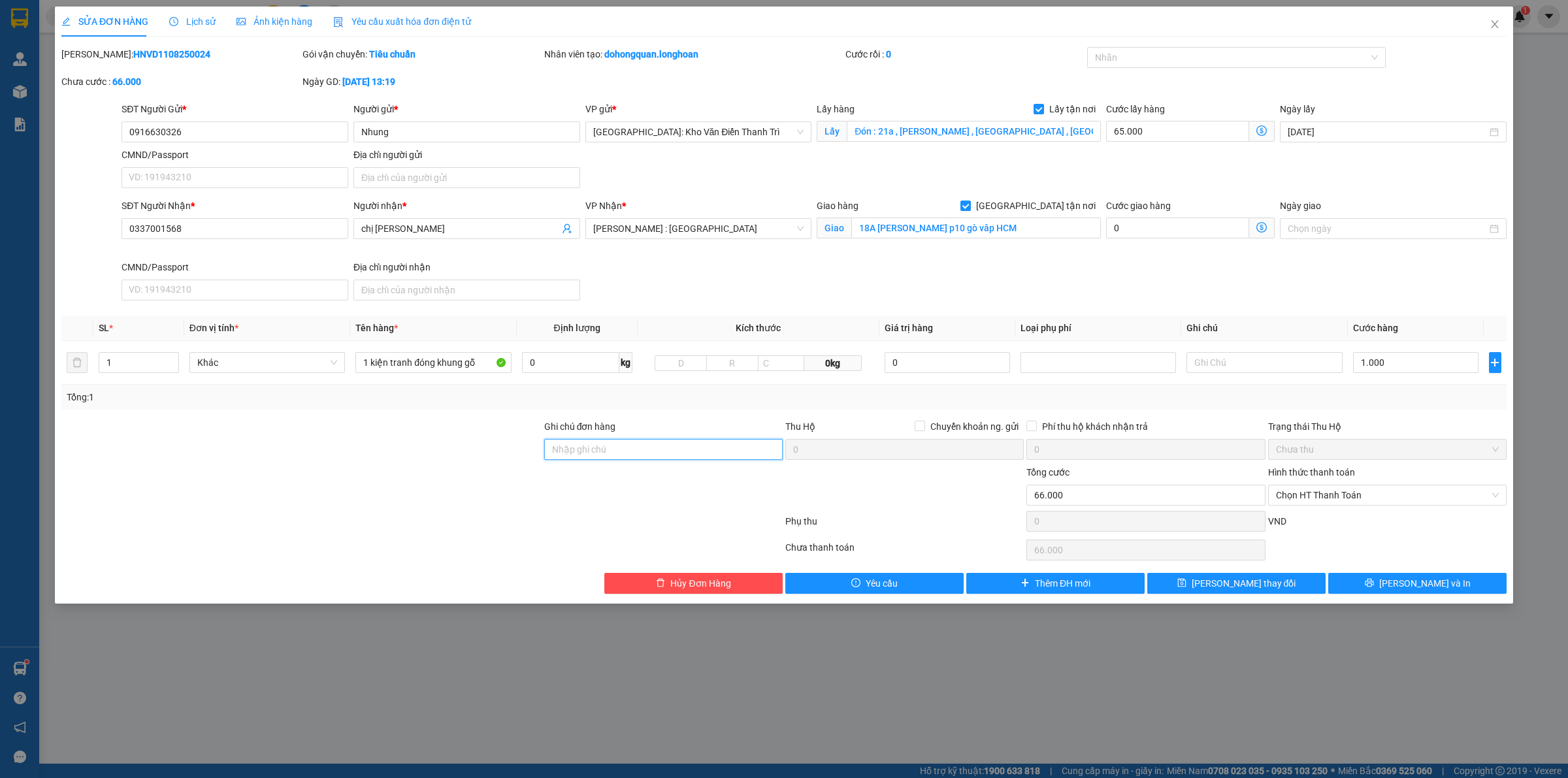
click at [598, 454] on input "Ghi chú đơn hàng" at bounding box center [664, 449] width 239 height 21
type input "hàng giao nguyên kiện, hư vỡ ko đền"
click at [1436, 389] on div "Tổng: 1" at bounding box center [784, 397] width 1446 height 24
click at [1417, 365] on input "1.000" at bounding box center [1415, 362] width 125 height 21
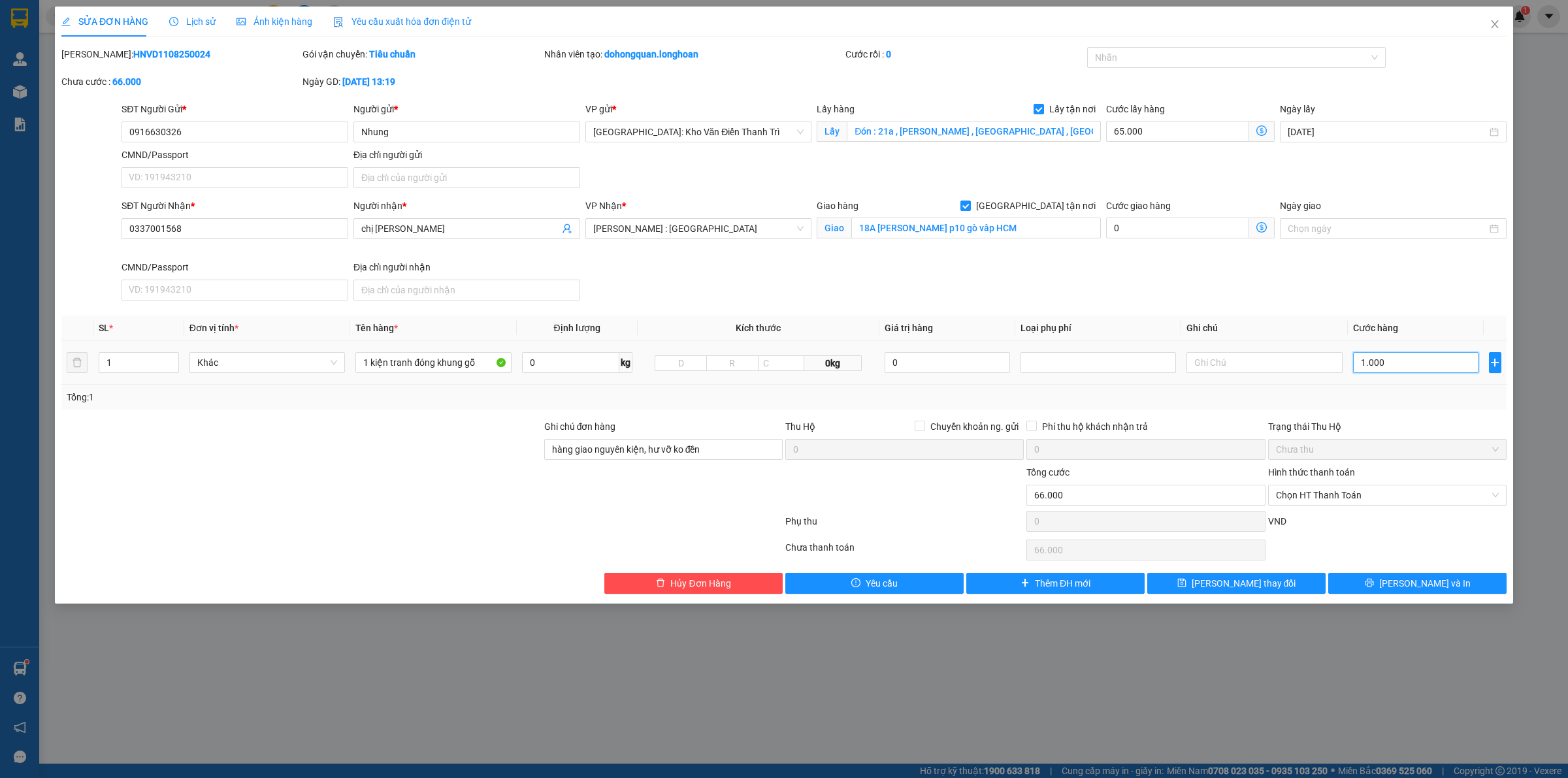
click at [1417, 365] on input "1.000" at bounding box center [1415, 362] width 125 height 21
type input "65.001"
type input "1"
type input "65.010"
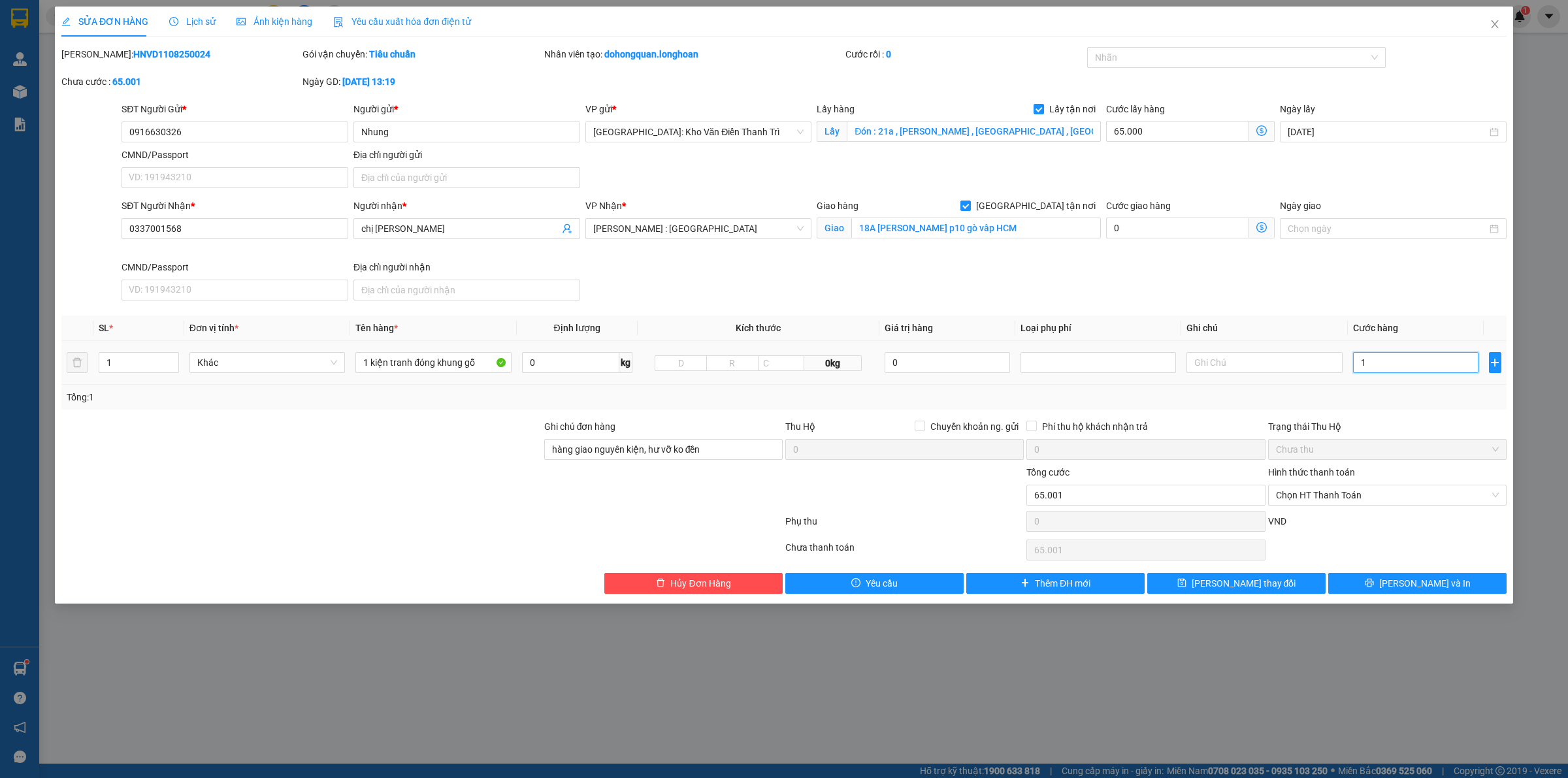
type input "65.010"
type input "10"
type input "65.100"
type input "1.000"
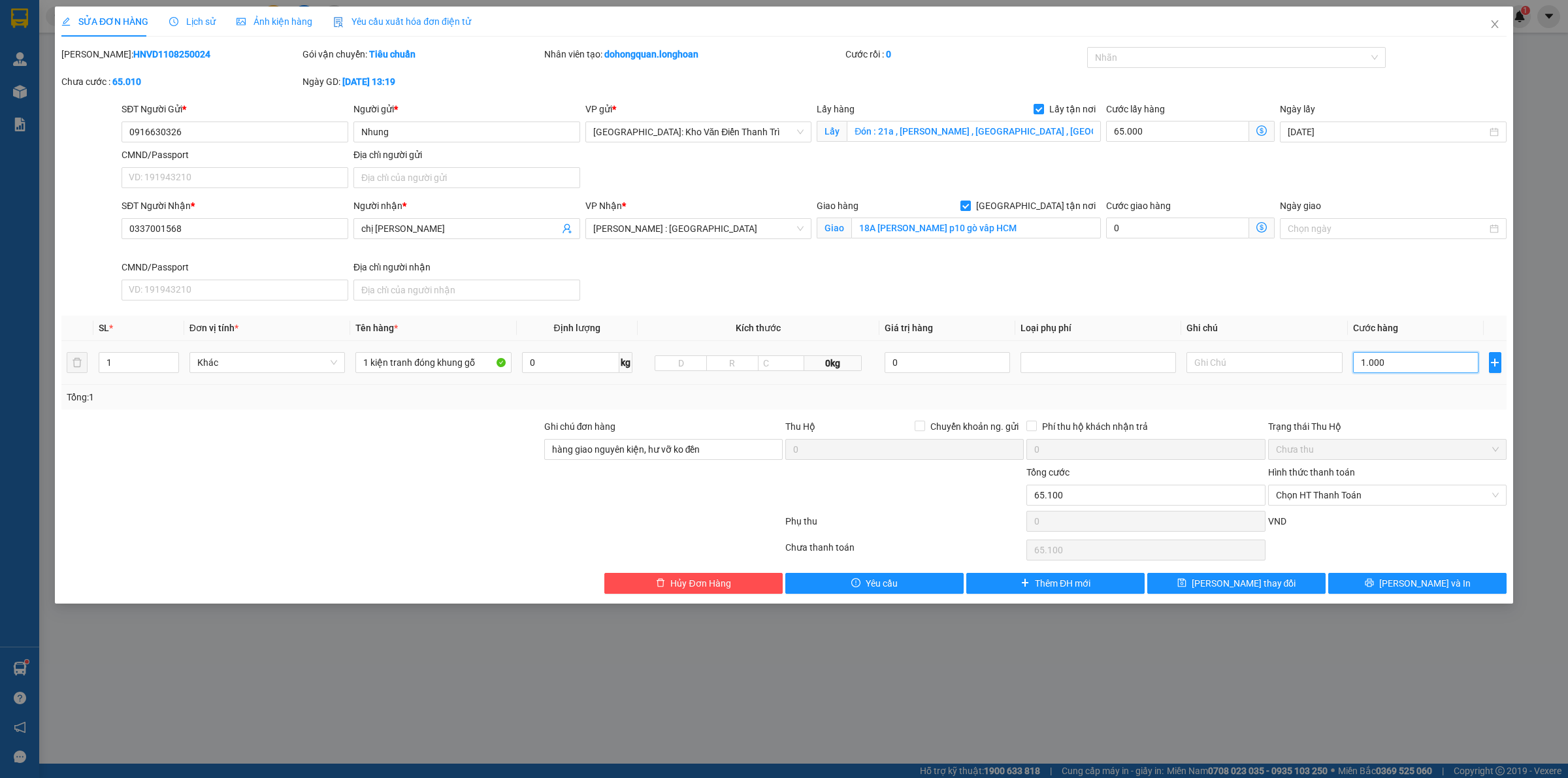
type input "66.000"
type input "10.000"
type input "75.000"
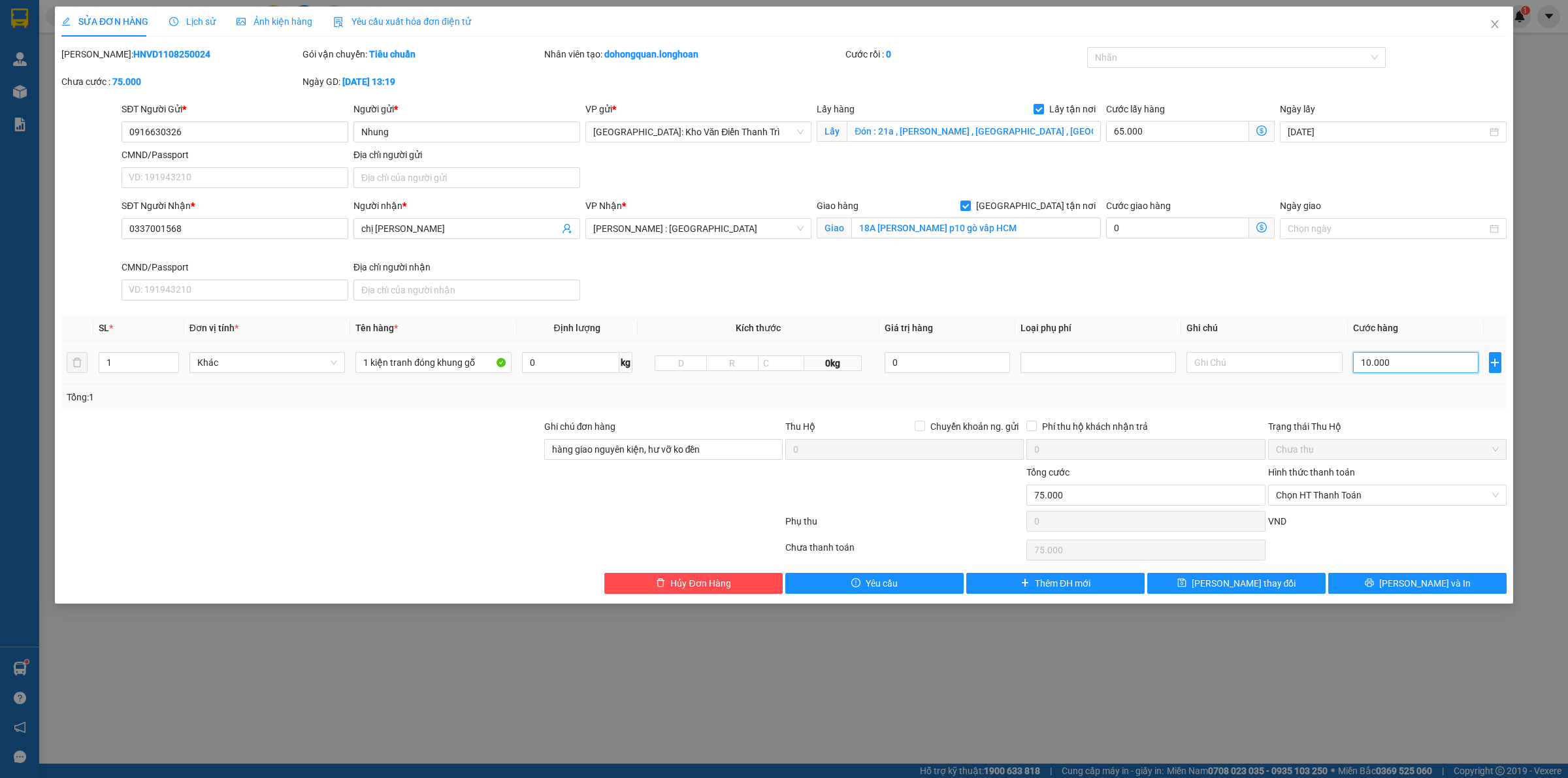
type input "165.000"
type input "100.000"
click at [1396, 427] on div "Trạng thái Thu Hộ" at bounding box center [1387, 426] width 239 height 15
click at [1367, 363] on input "100.000" at bounding box center [1415, 362] width 125 height 21
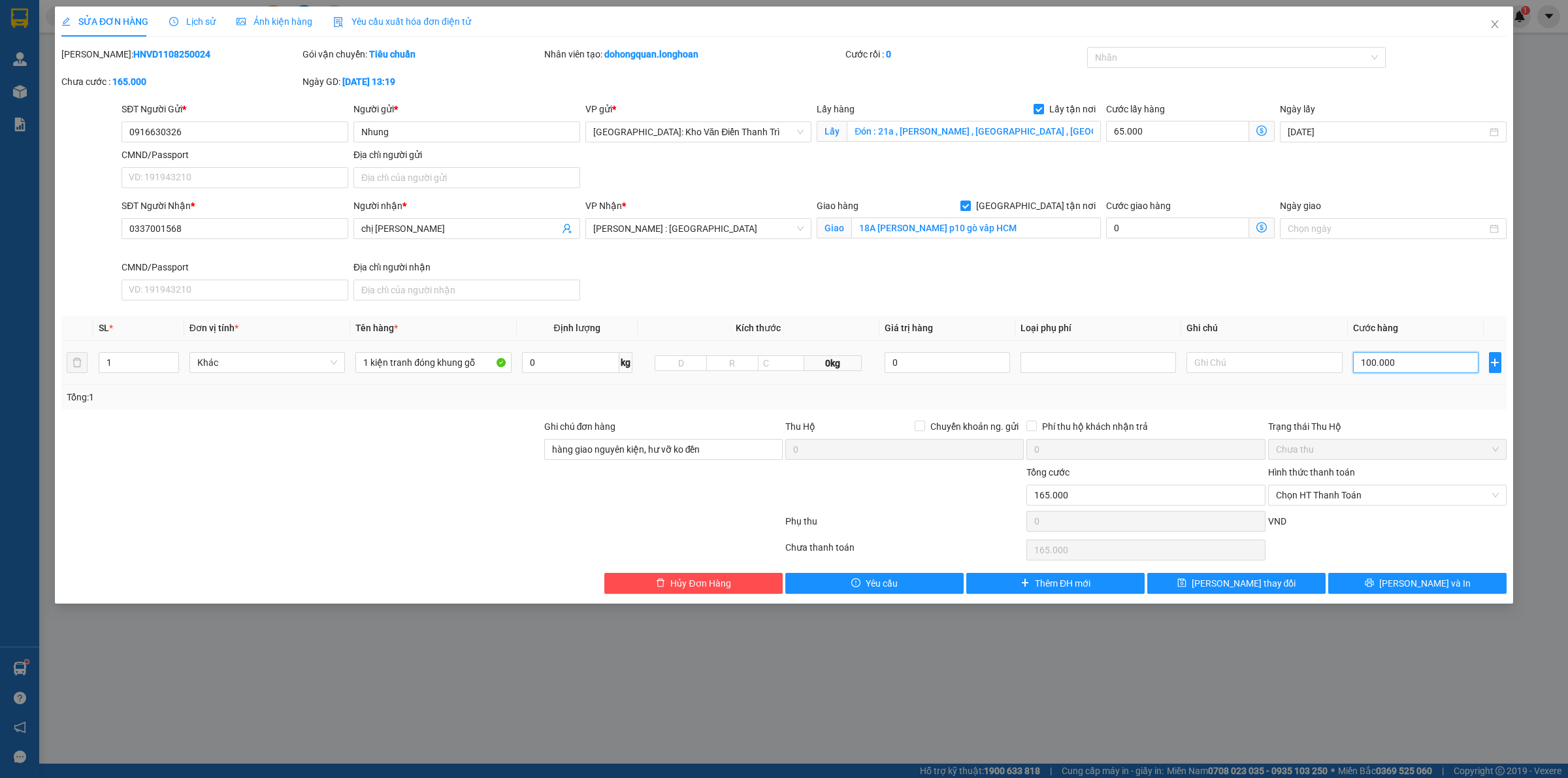
click at [1372, 363] on input "100.000" at bounding box center [1415, 362] width 125 height 21
type input "75.000"
type input "10.000"
type input "170.000"
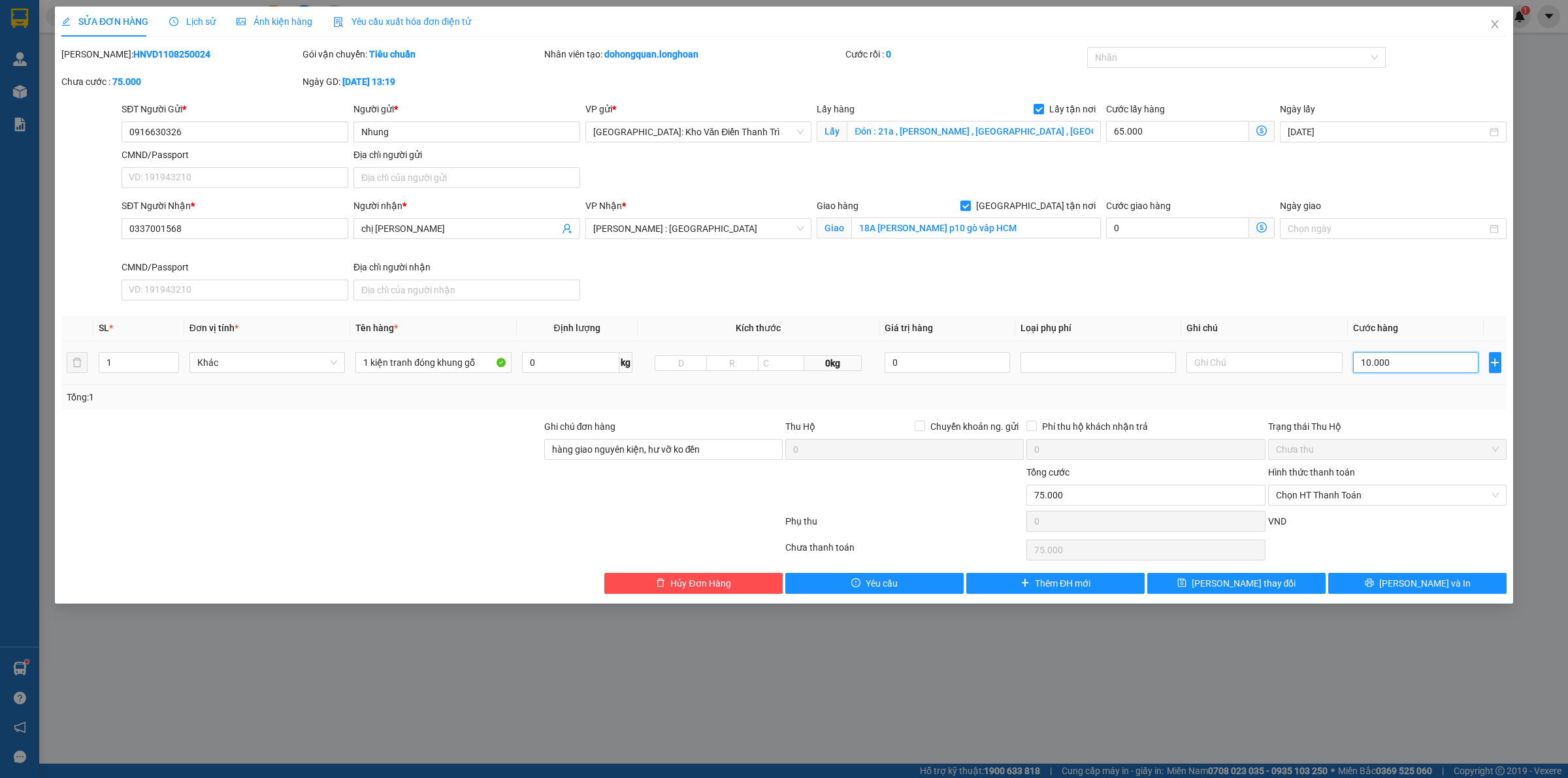
type input "170.000"
type input "105.000"
drag, startPoint x: 1370, startPoint y: 427, endPoint x: 1348, endPoint y: 351, distance: 79.1
click at [1370, 420] on div "Trạng thái Thu Hộ" at bounding box center [1387, 426] width 239 height 15
click at [1129, 50] on div at bounding box center [1230, 57] width 279 height 15
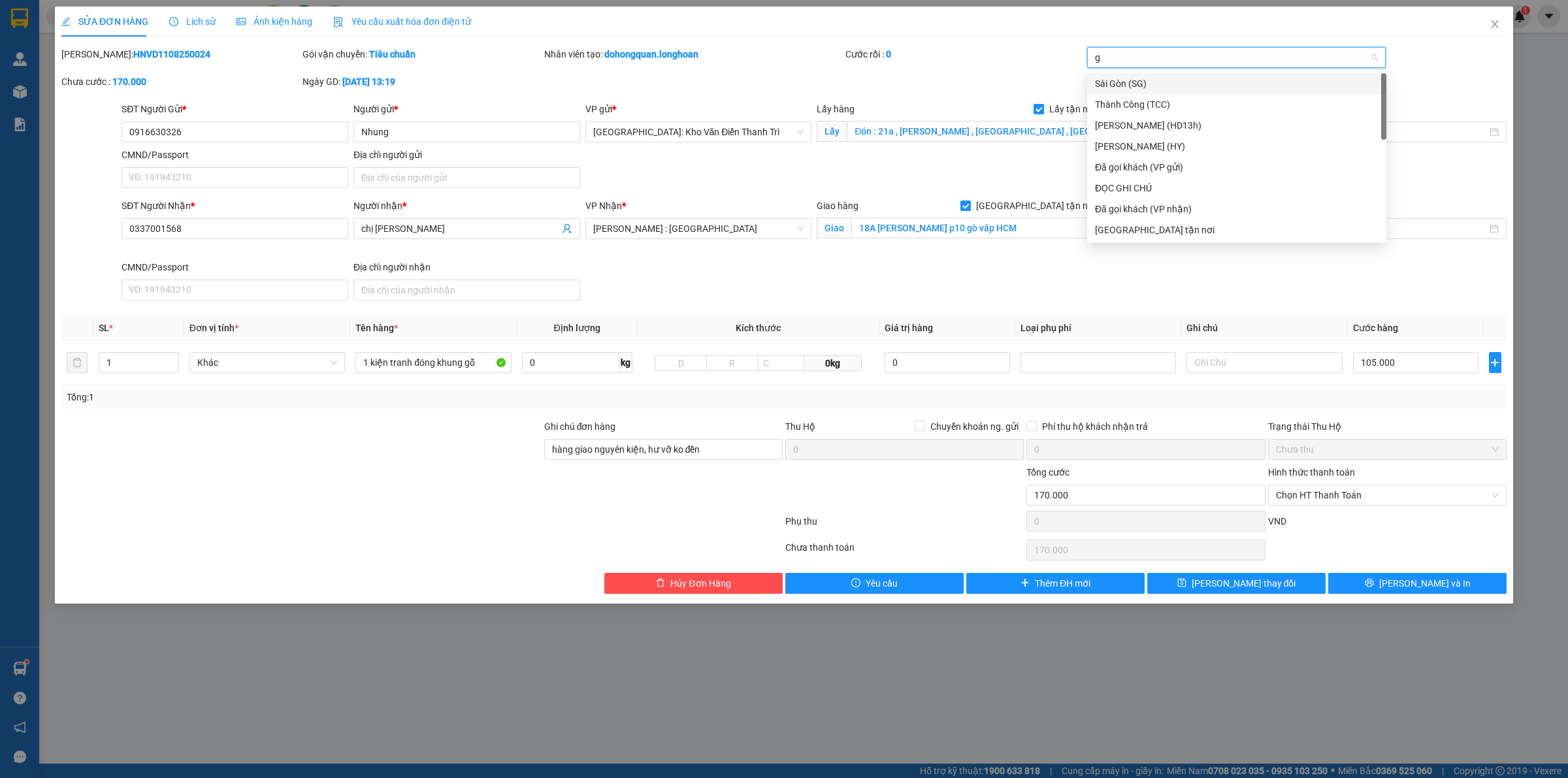
type input "gt"
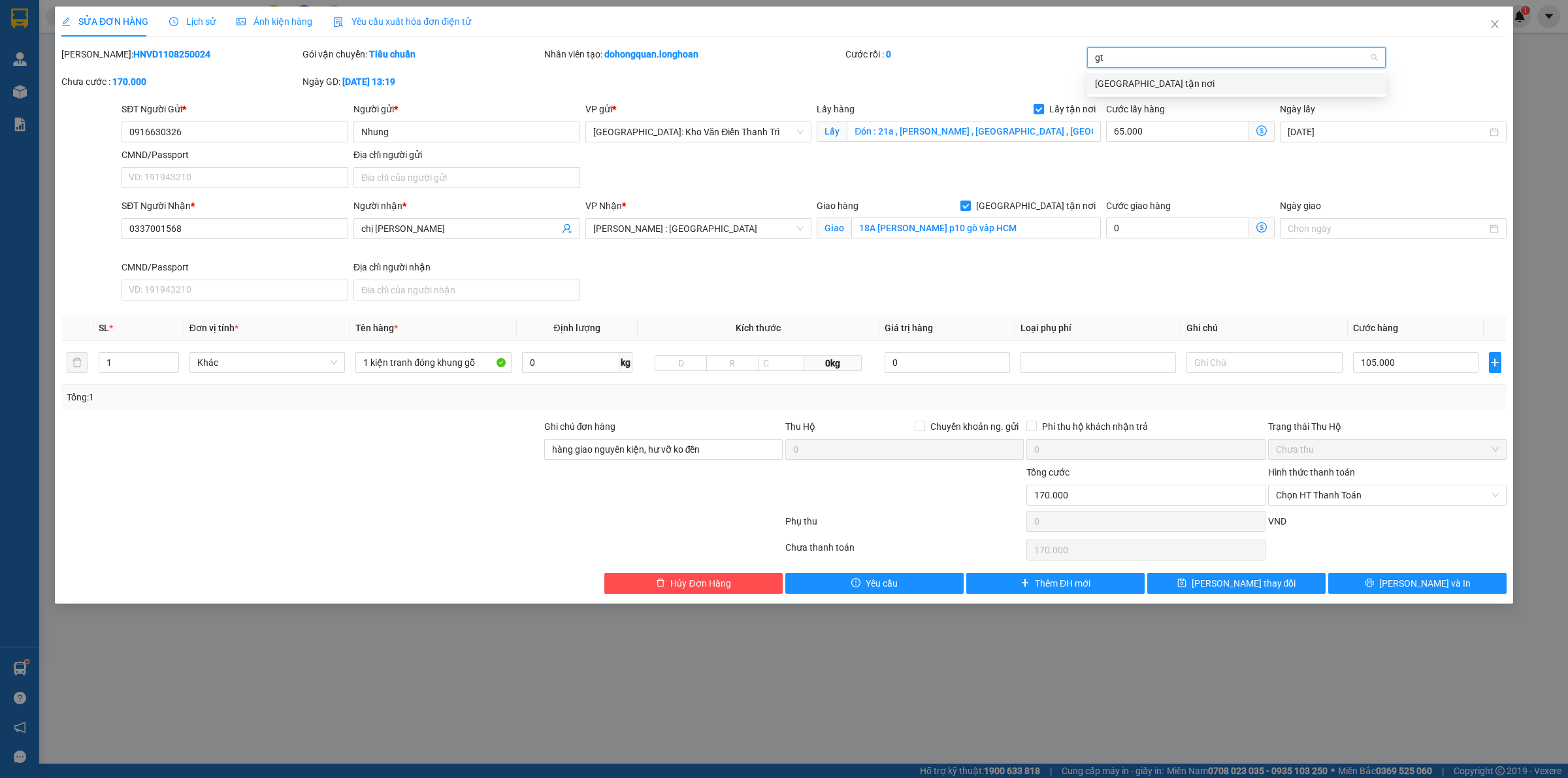
click at [1135, 80] on div "[GEOGRAPHIC_DATA] tận nơi" at bounding box center [1236, 83] width 284 height 15
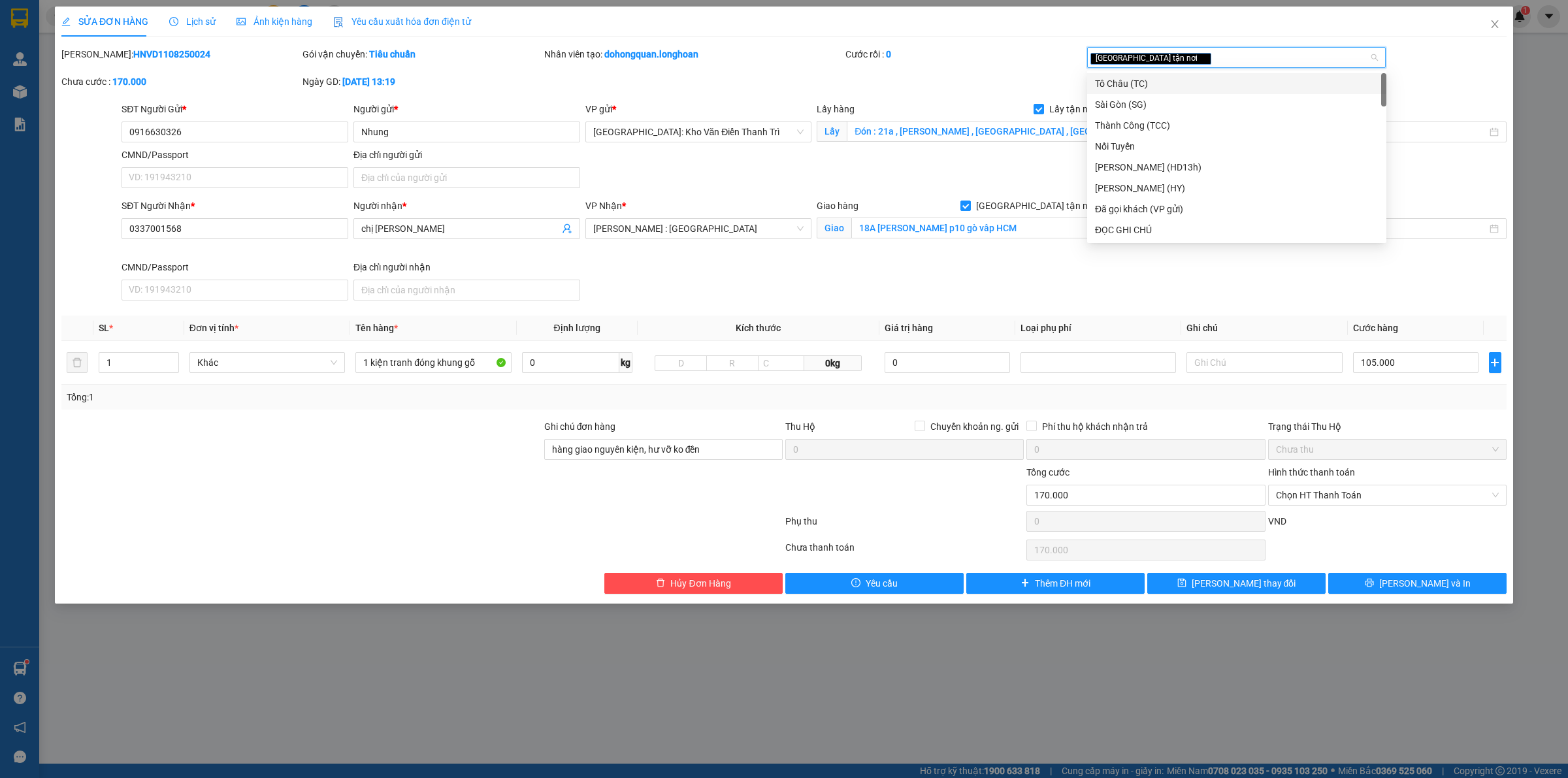
drag, startPoint x: 1002, startPoint y: 142, endPoint x: 988, endPoint y: 150, distance: 16.1
click at [1002, 142] on div "Lấy hàng Lấy tận nơi Lấy Đón : 21a , lê văn lương , trung hoà , cầu giấy" at bounding box center [959, 125] width 284 height 45
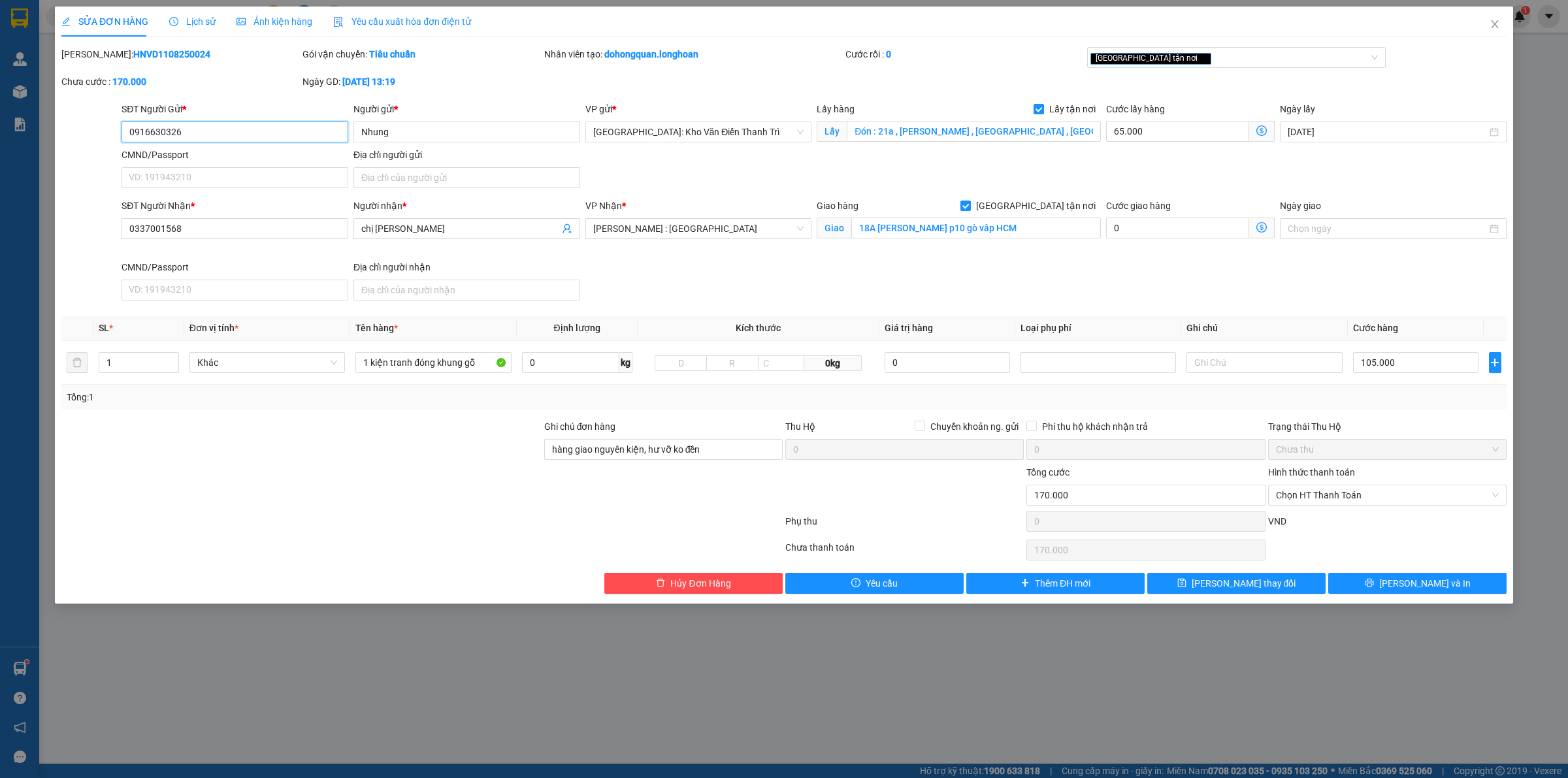
click at [244, 134] on input "0916630326" at bounding box center [235, 132] width 227 height 21
click at [1364, 577] on button "[PERSON_NAME] và In" at bounding box center [1418, 584] width 178 height 21
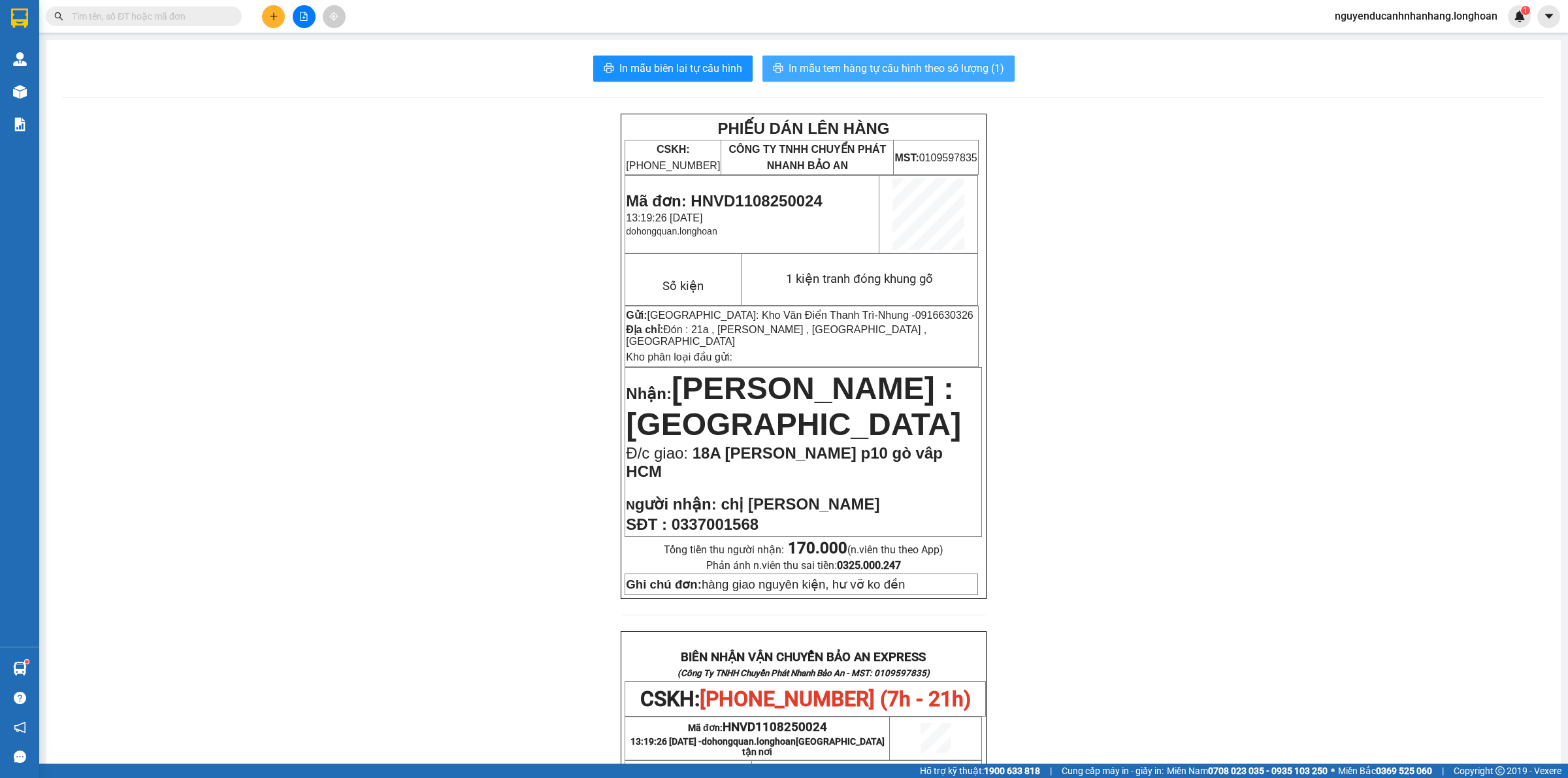
click at [897, 67] on span "In mẫu tem hàng tự cấu hình theo số lượng (1)" at bounding box center [897, 68] width 216 height 16
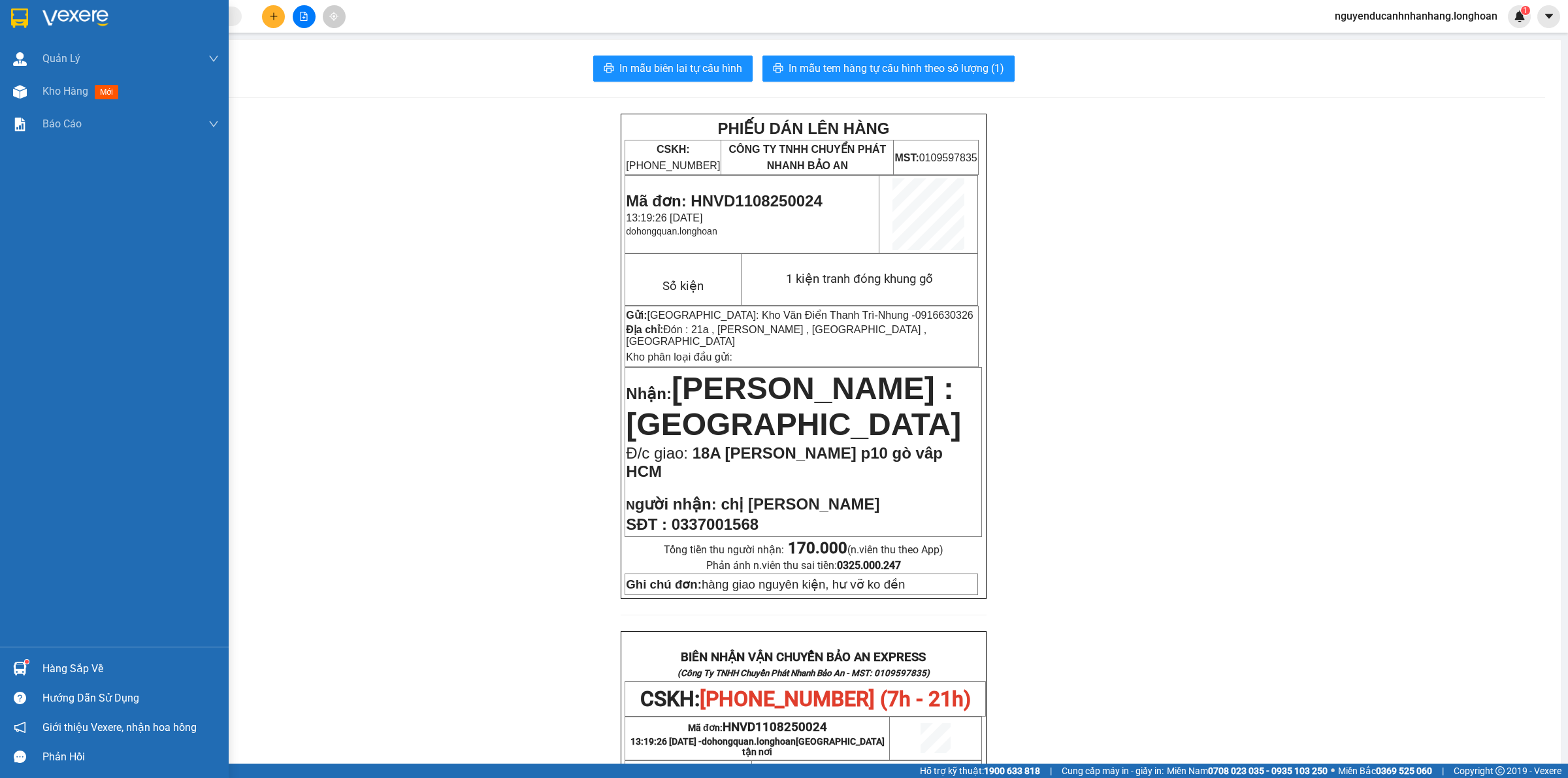
click at [15, 7] on div at bounding box center [20, 17] width 23 height 23
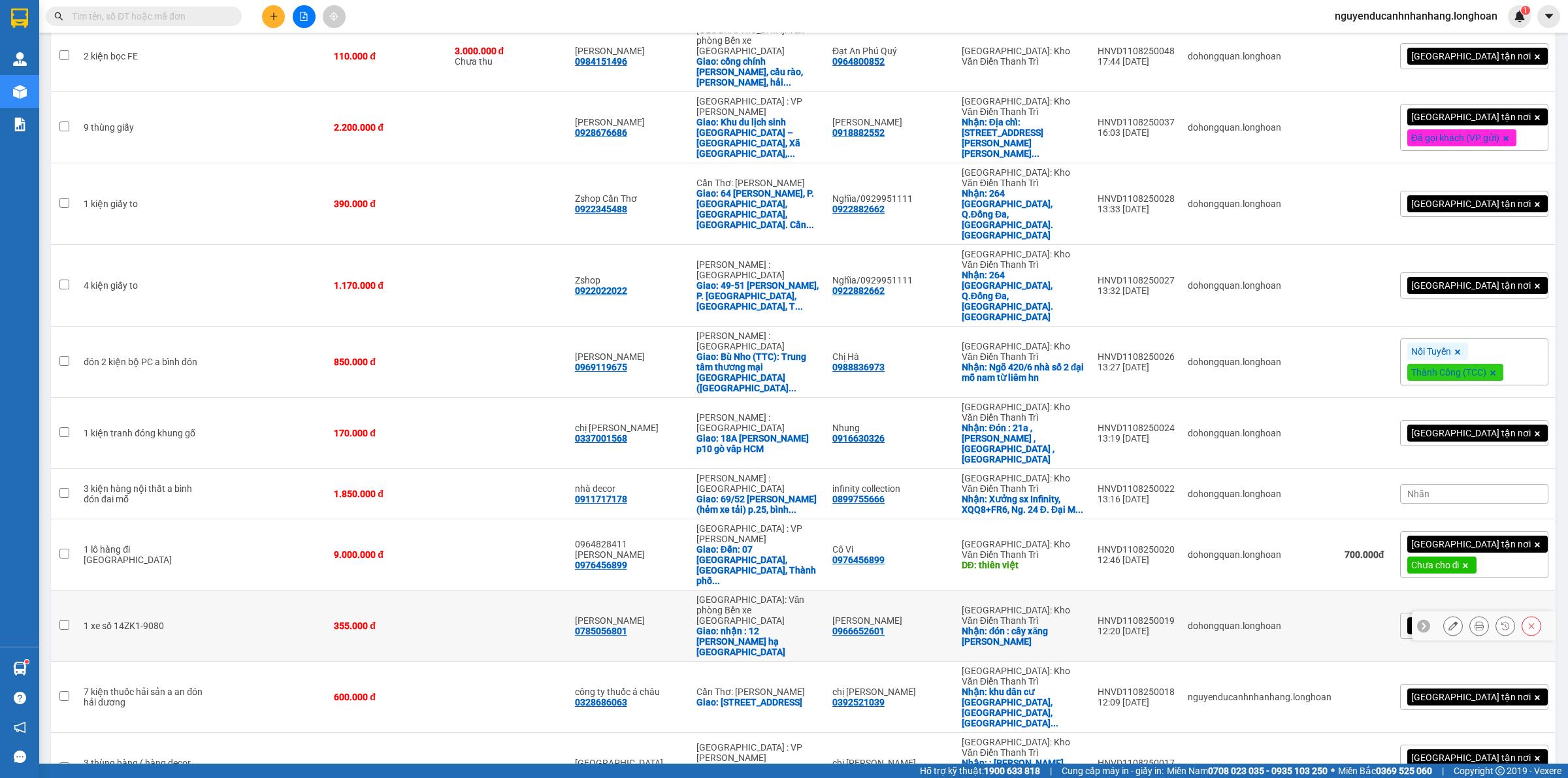
scroll to position [245, 0]
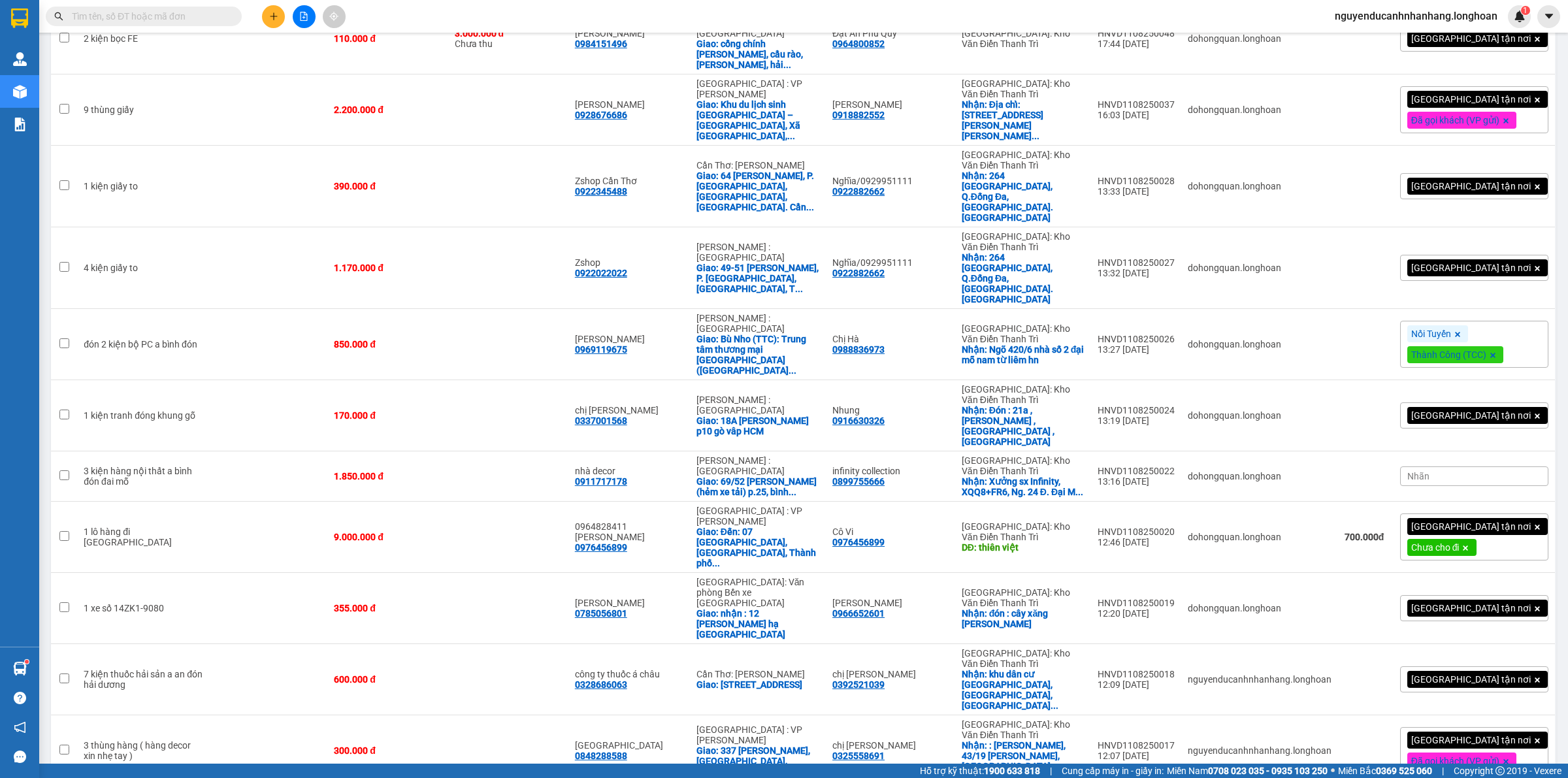
click at [1517, 595] on div "[GEOGRAPHIC_DATA] tận nơi" at bounding box center [1474, 607] width 148 height 26
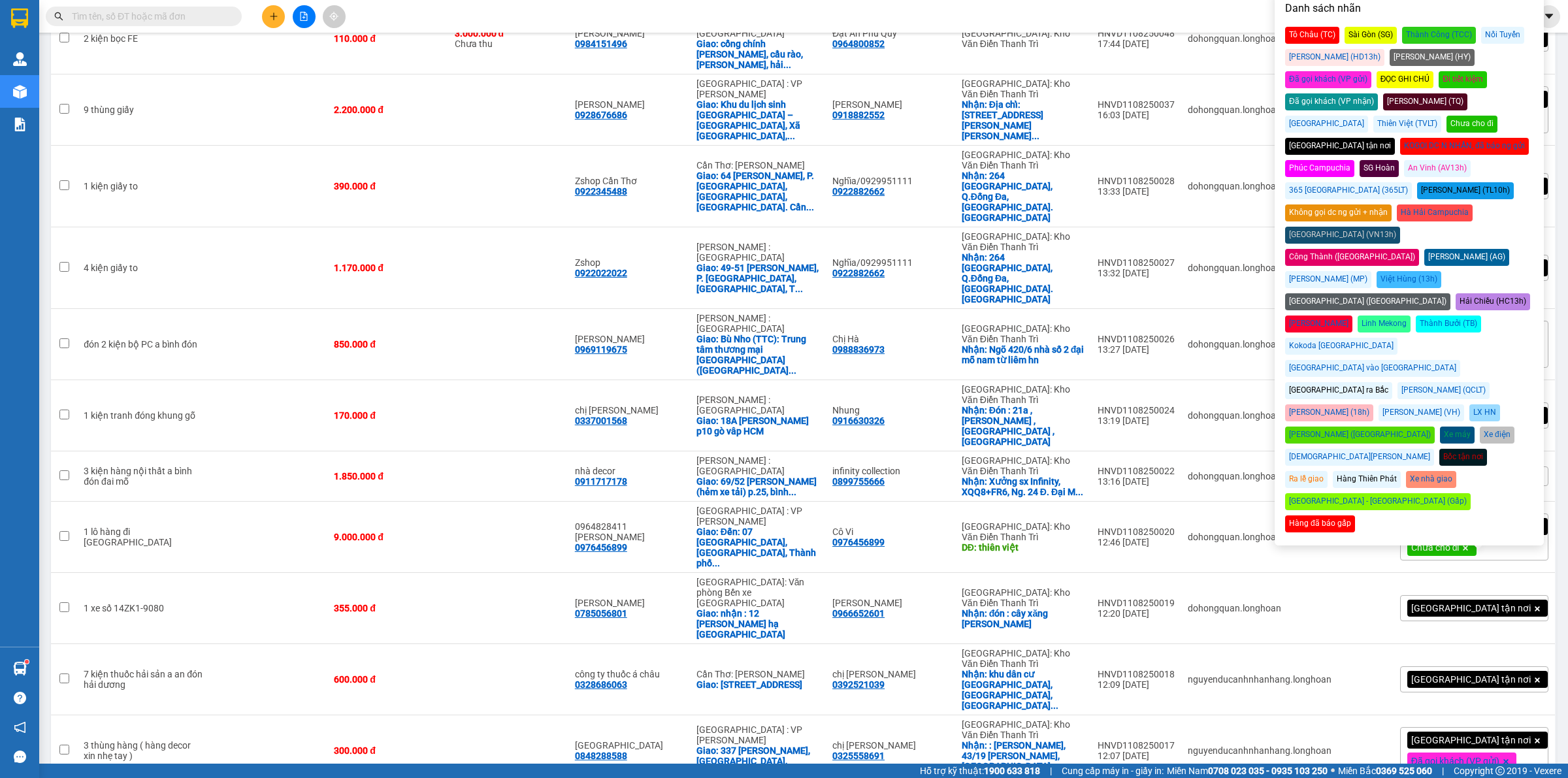
click at [1371, 71] on div "Đã gọi khách (VP gửi)" at bounding box center [1328, 80] width 86 height 17
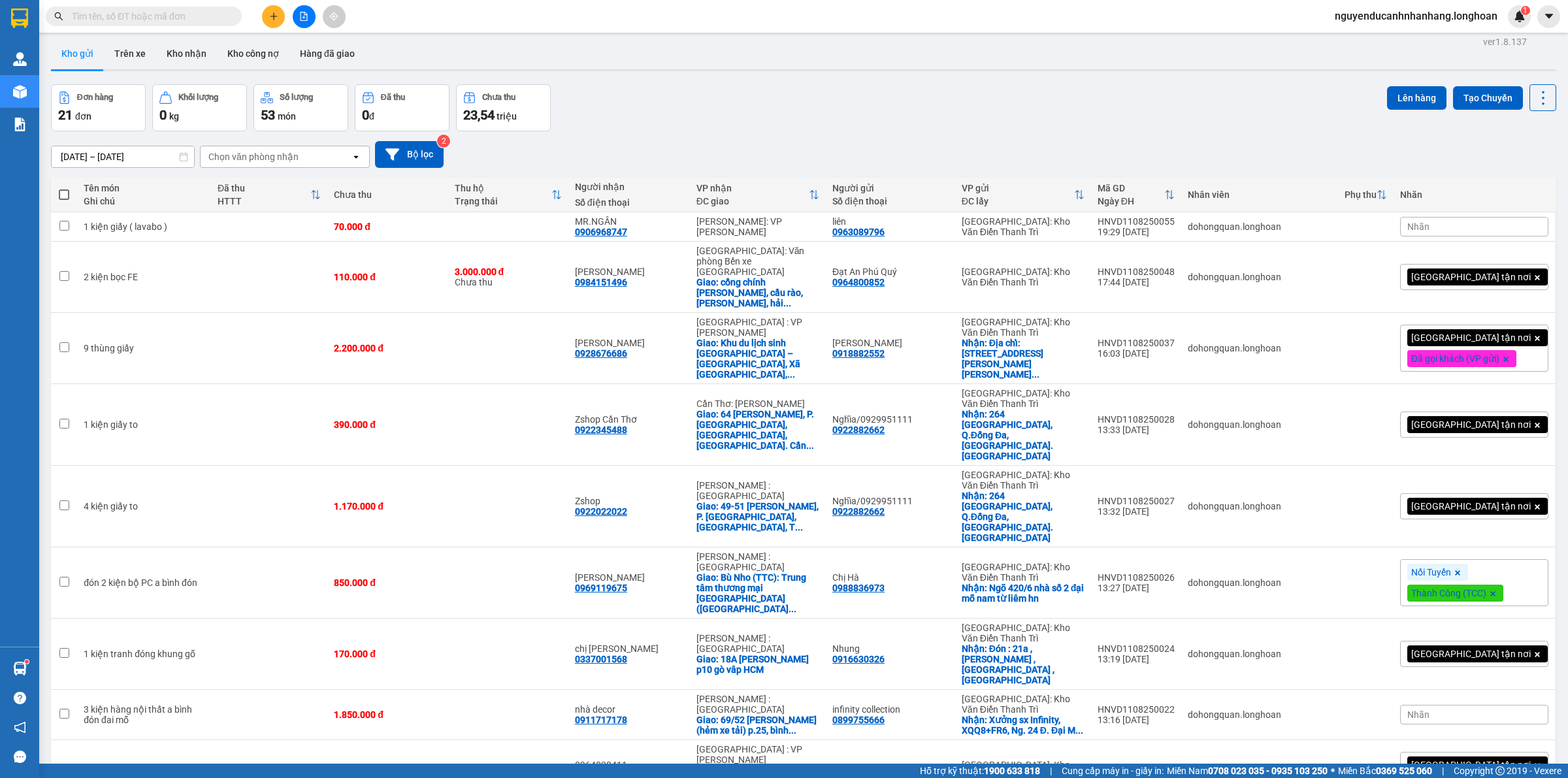
scroll to position [0, 0]
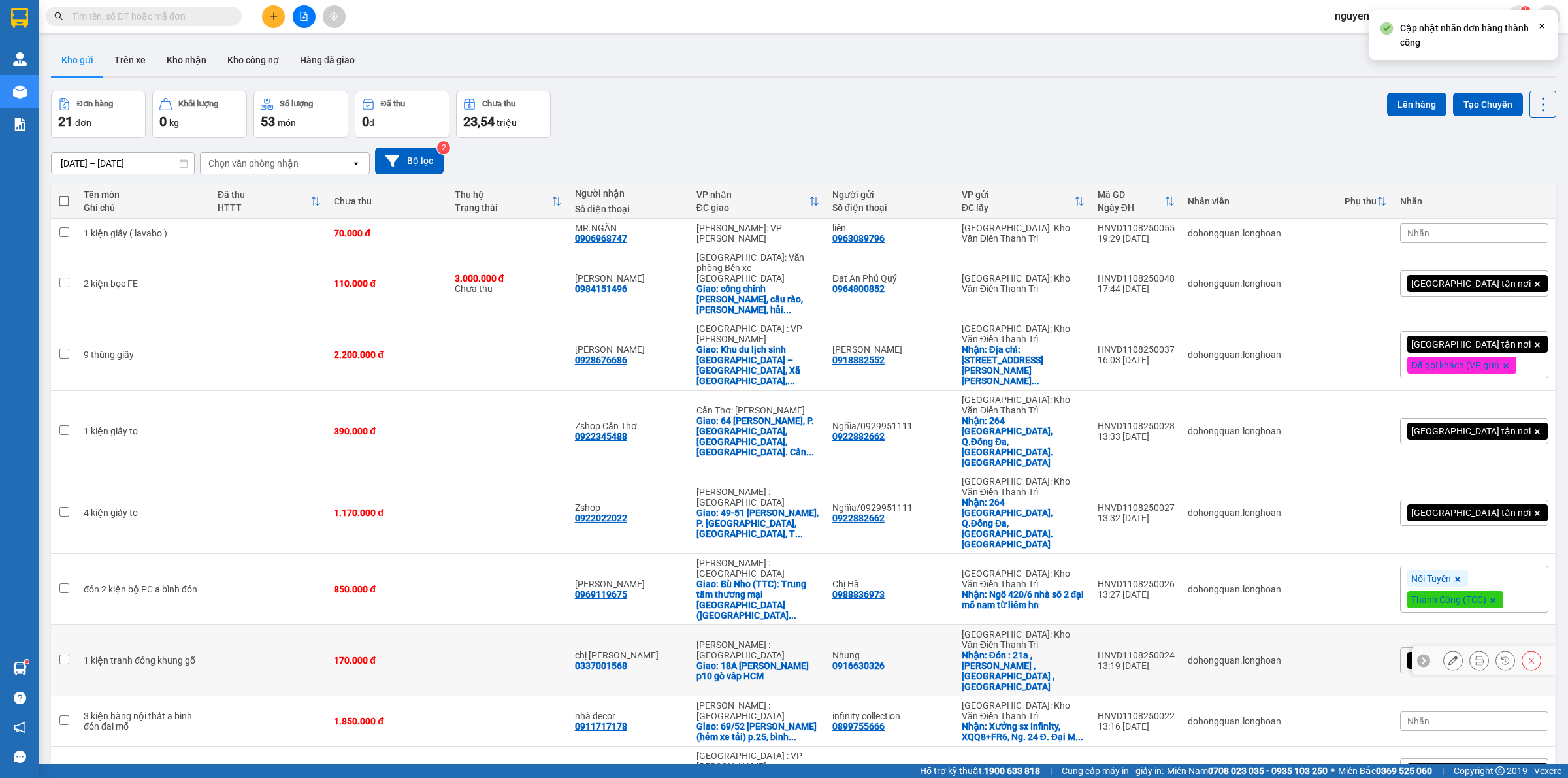
click at [1419, 656] on icon at bounding box center [1423, 660] width 9 height 9
click at [1516, 647] on div "[GEOGRAPHIC_DATA] tận nơi" at bounding box center [1474, 660] width 148 height 26
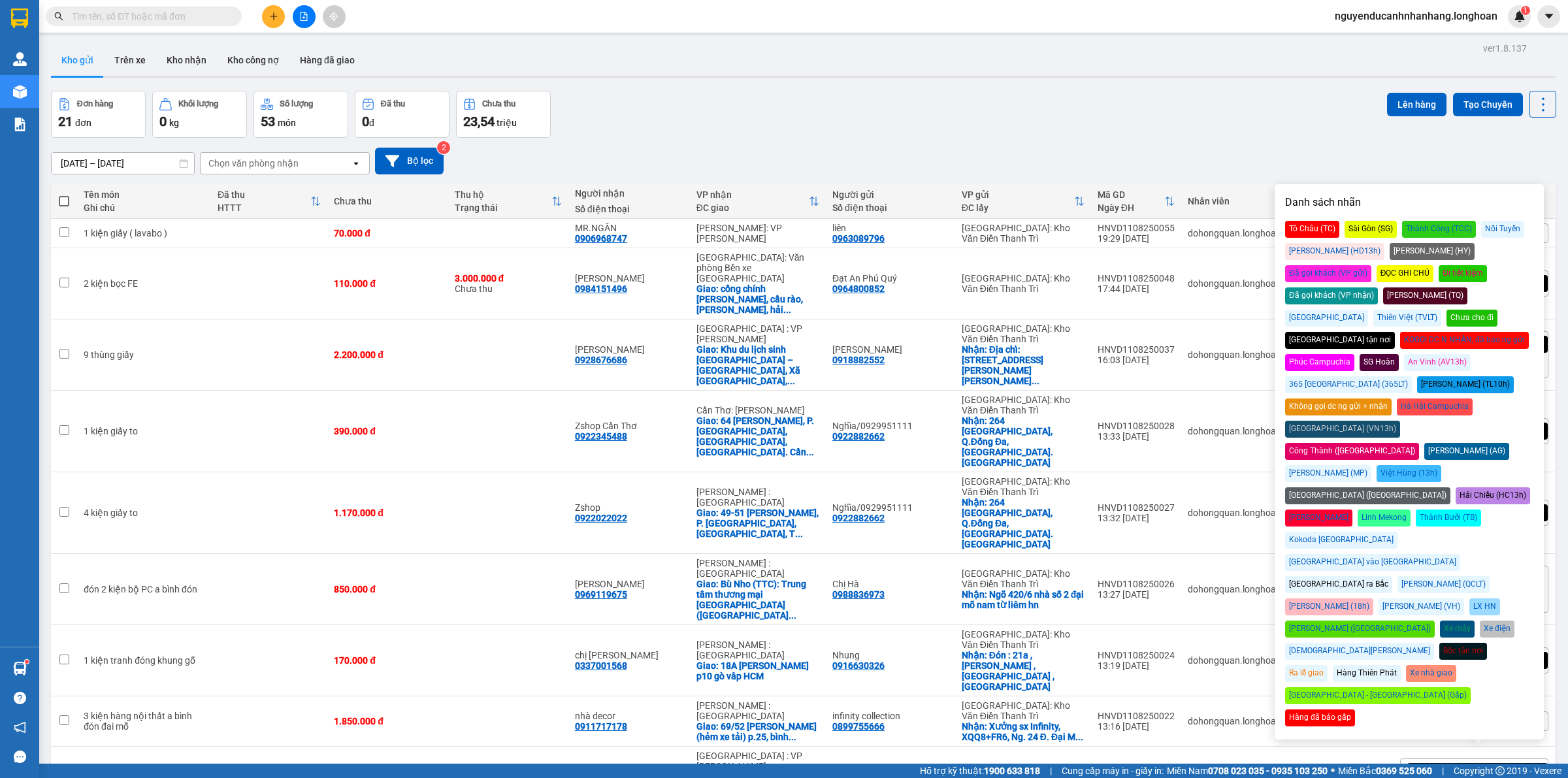
click at [1371, 265] on div "Đã gọi khách (VP gửi)" at bounding box center [1328, 274] width 86 height 17
click at [1505, 153] on div "13/07/2025 – 11/08/2025 Press the down arrow key to interact with the calendar …" at bounding box center [804, 161] width 1506 height 27
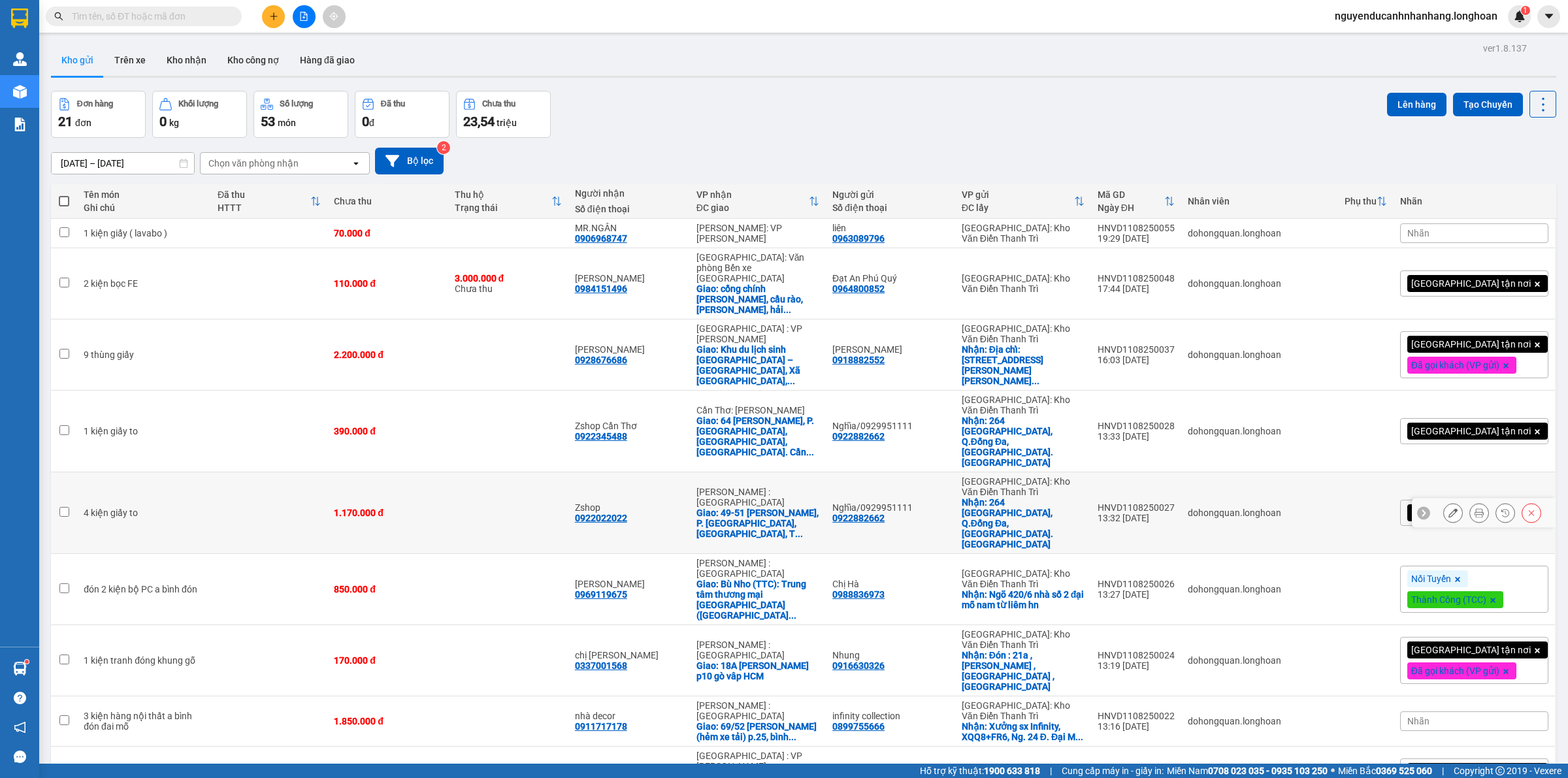
click at [1419, 508] on icon at bounding box center [1423, 512] width 9 height 9
click at [1516, 500] on div "[GEOGRAPHIC_DATA] tận nơi" at bounding box center [1474, 512] width 148 height 26
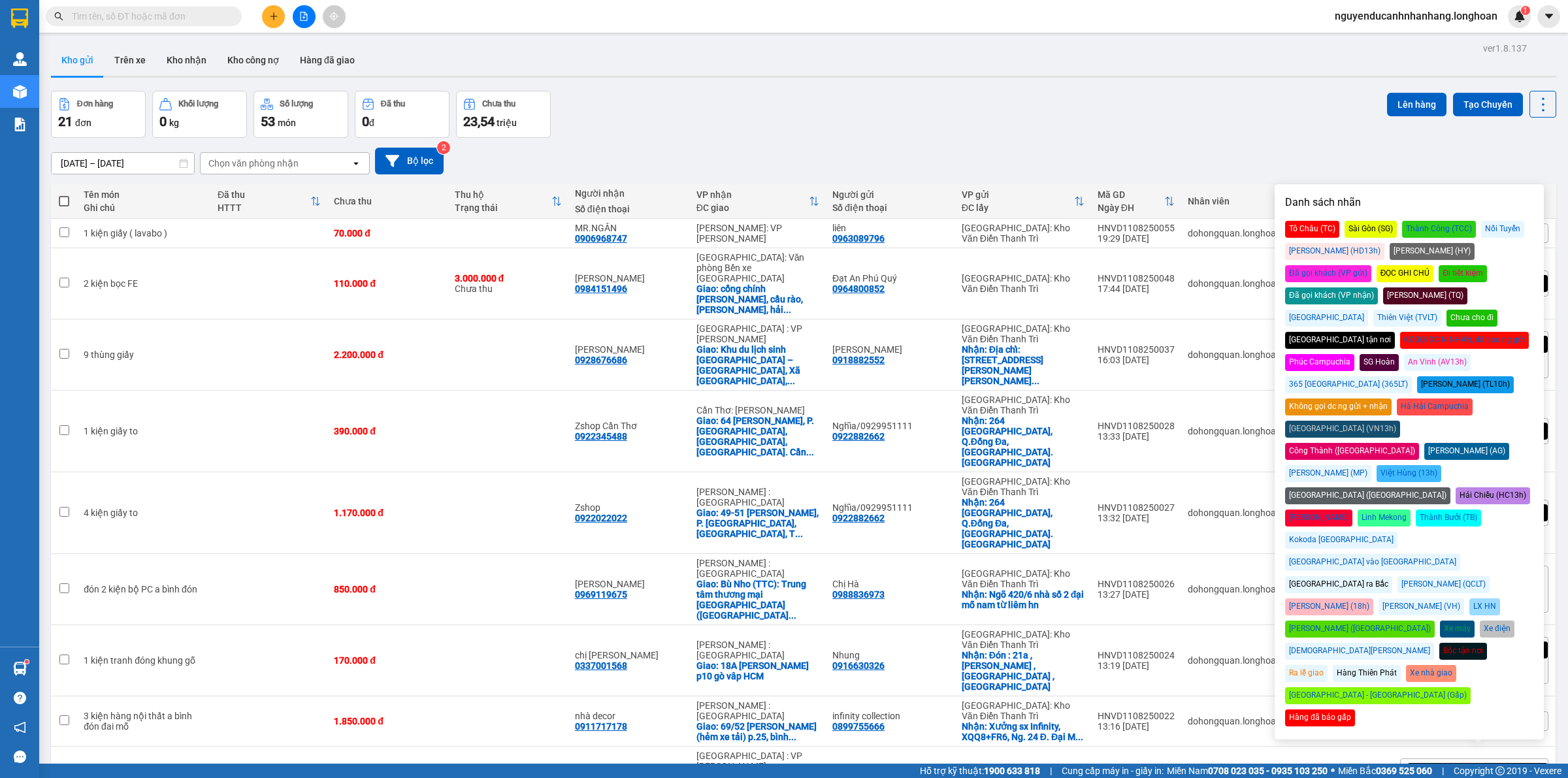
click at [1371, 265] on div "Đã gọi khách (VP gửi)" at bounding box center [1328, 274] width 86 height 17
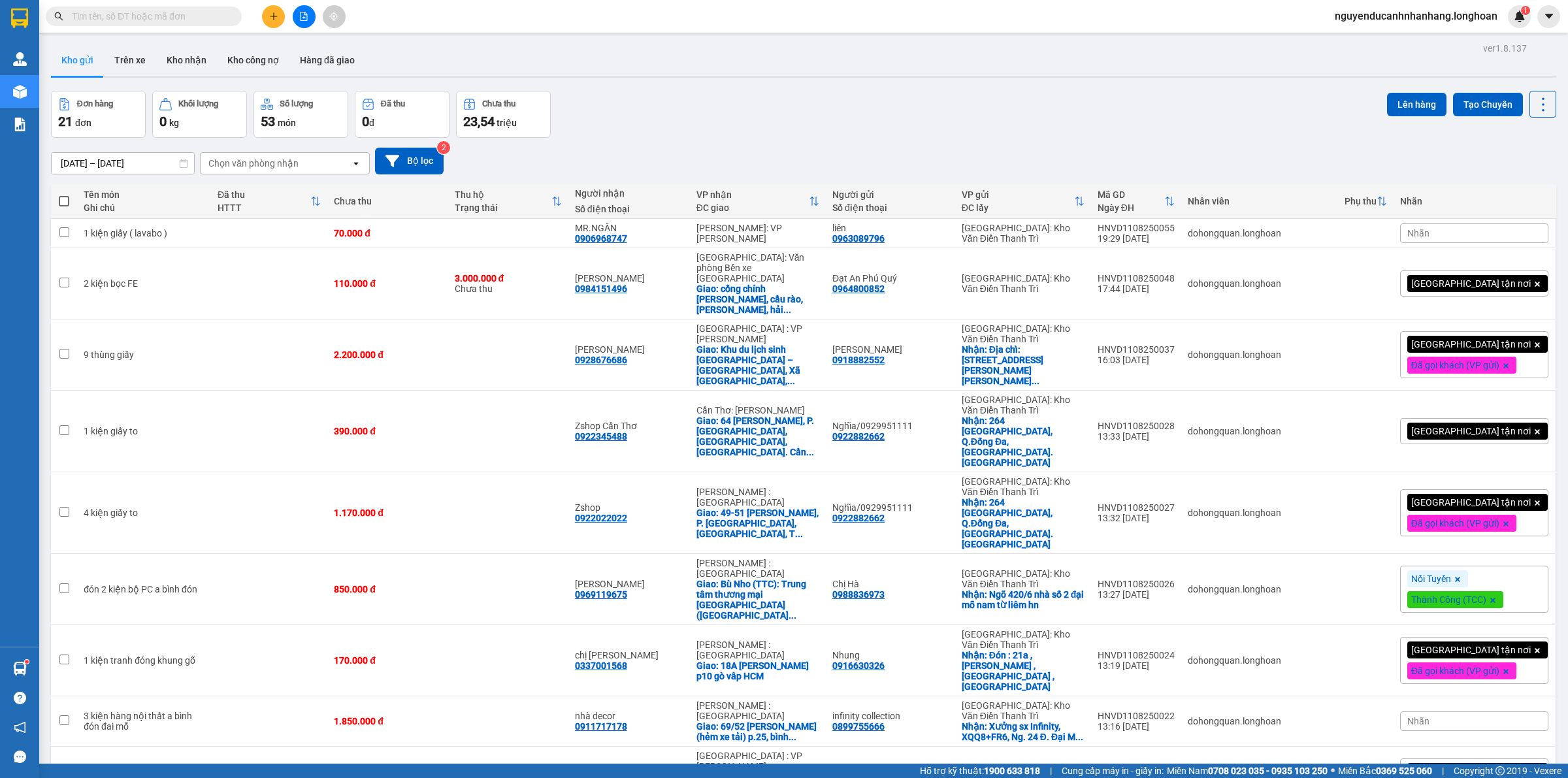
click at [1484, 148] on div "13/07/2025 – 11/08/2025 Press the down arrow key to interact with the calendar …" at bounding box center [804, 161] width 1506 height 27
click at [1504, 418] on div "[GEOGRAPHIC_DATA] tận nơi" at bounding box center [1474, 430] width 148 height 26
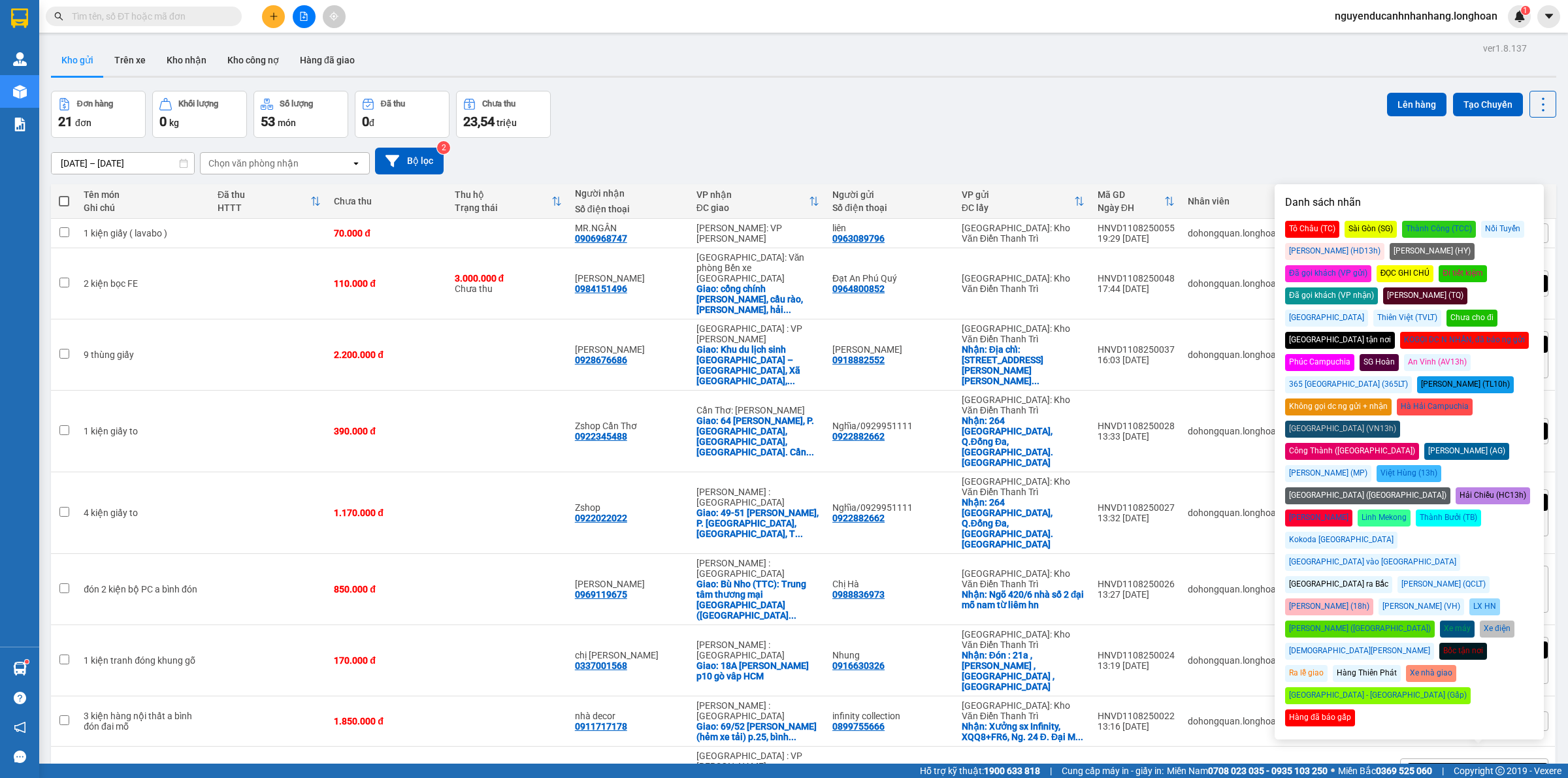
click at [1371, 265] on div "Đã gọi khách (VP gửi)" at bounding box center [1328, 274] width 86 height 17
click at [1475, 131] on div "Lên hàng Tạo Chuyến" at bounding box center [1472, 114] width 169 height 47
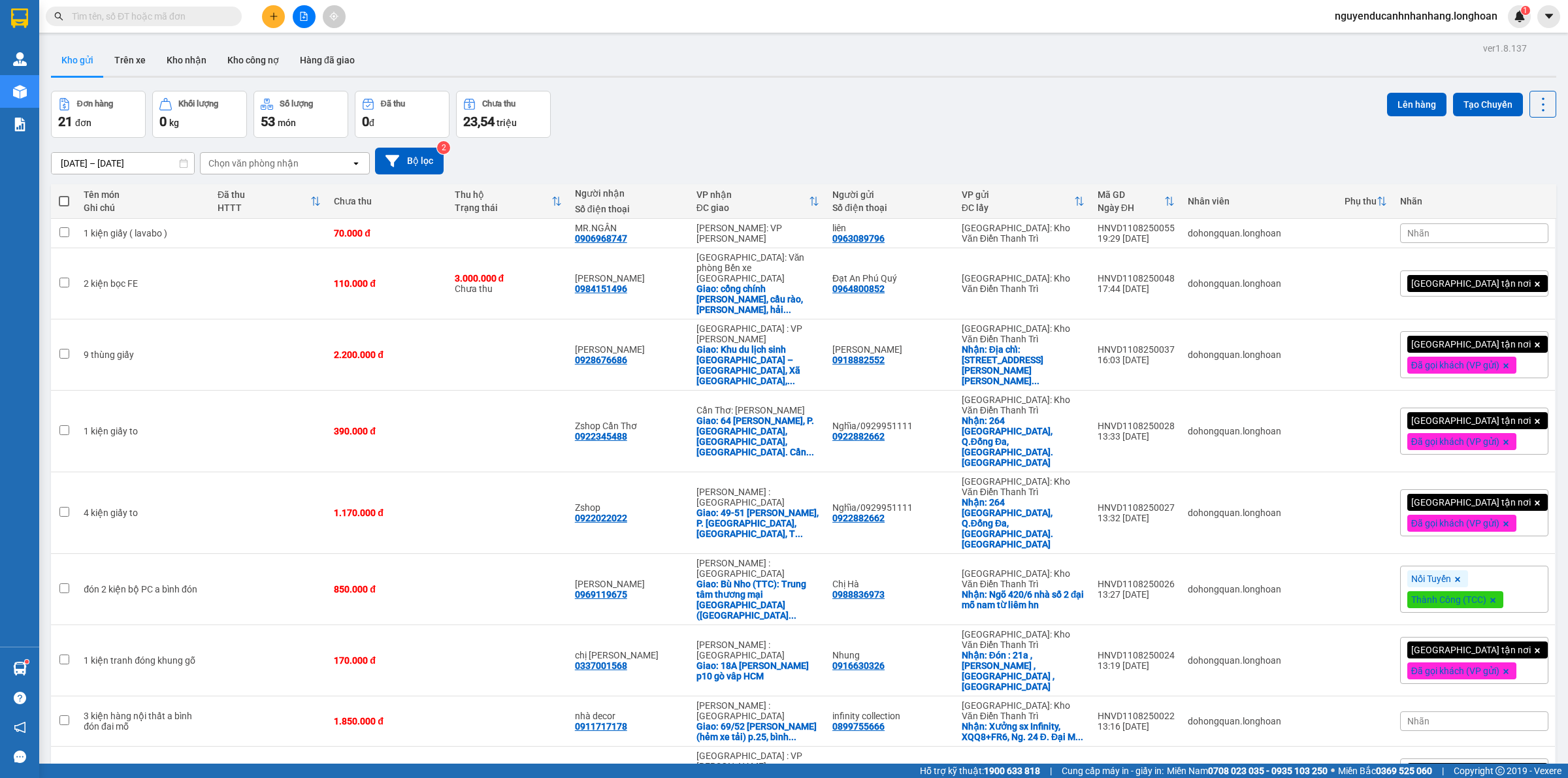
drag, startPoint x: 1211, startPoint y: 125, endPoint x: 1046, endPoint y: 233, distance: 197.2
click at [1210, 125] on div "Đơn hàng 21 đơn Khối lượng 0 kg Số lượng 53 món Đã thu 0 đ Chưa thu 23,54 triệu…" at bounding box center [804, 114] width 1506 height 47
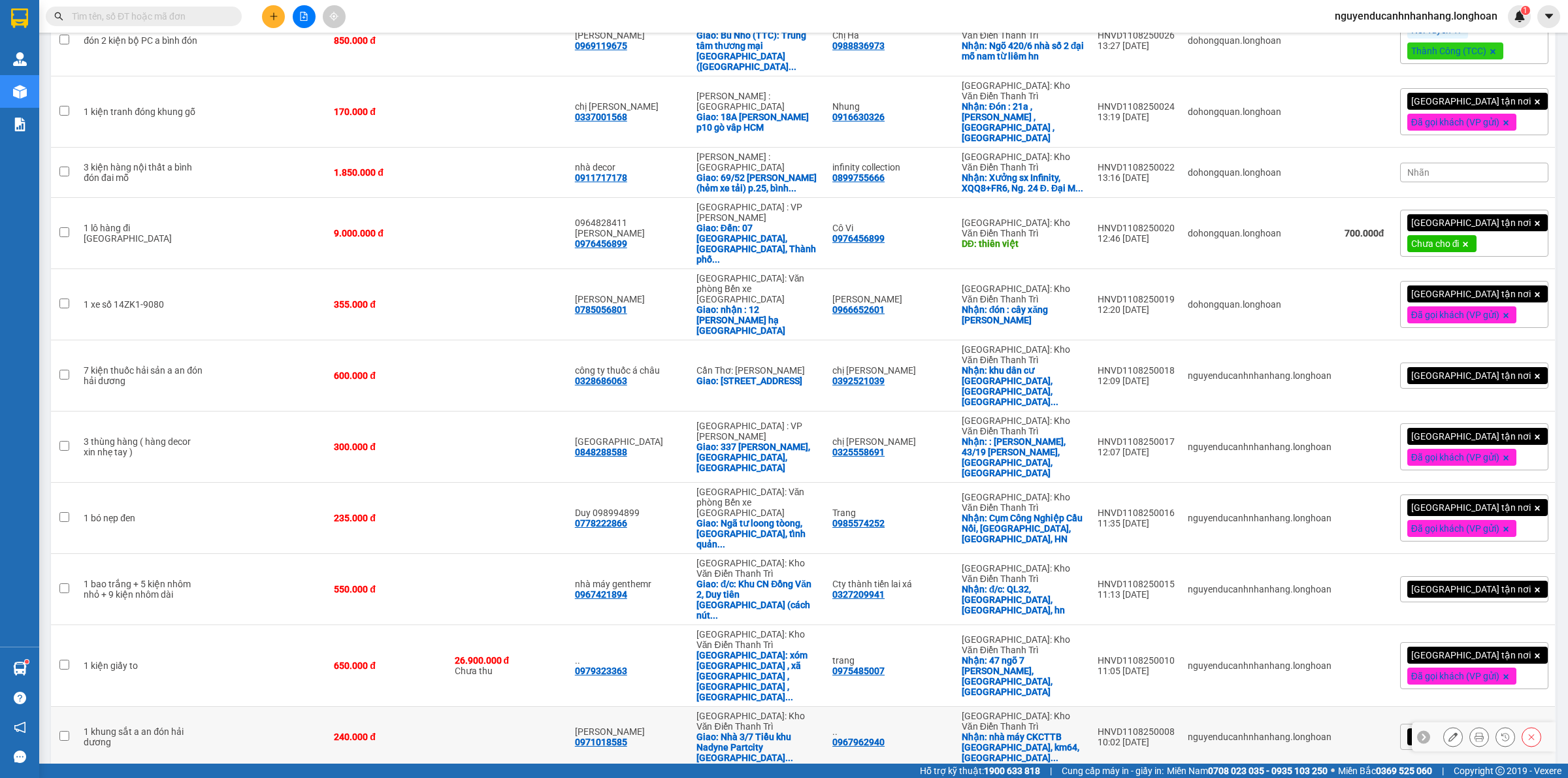
scroll to position [595, 0]
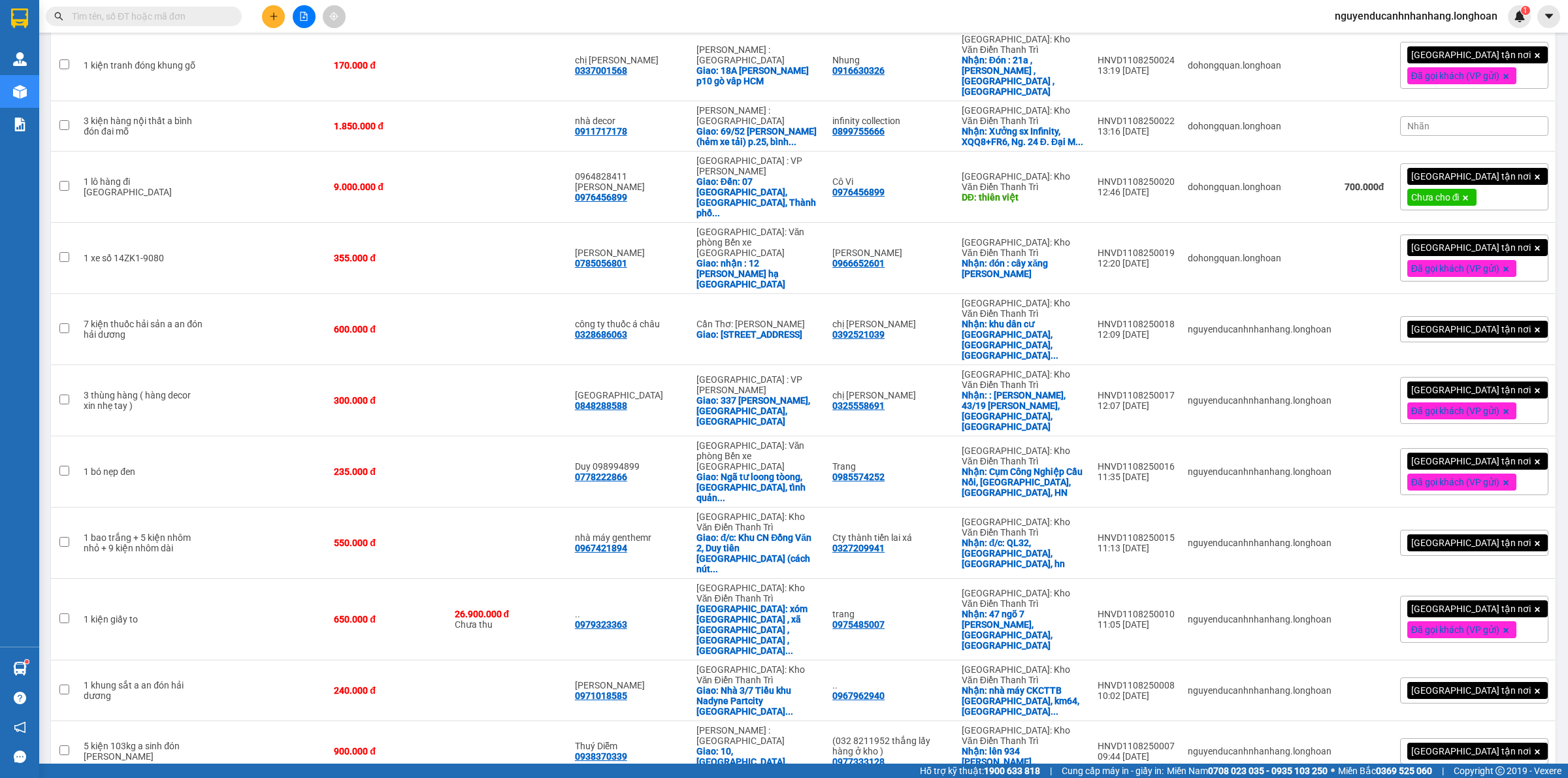
click at [284, 17] on button at bounding box center [273, 16] width 23 height 23
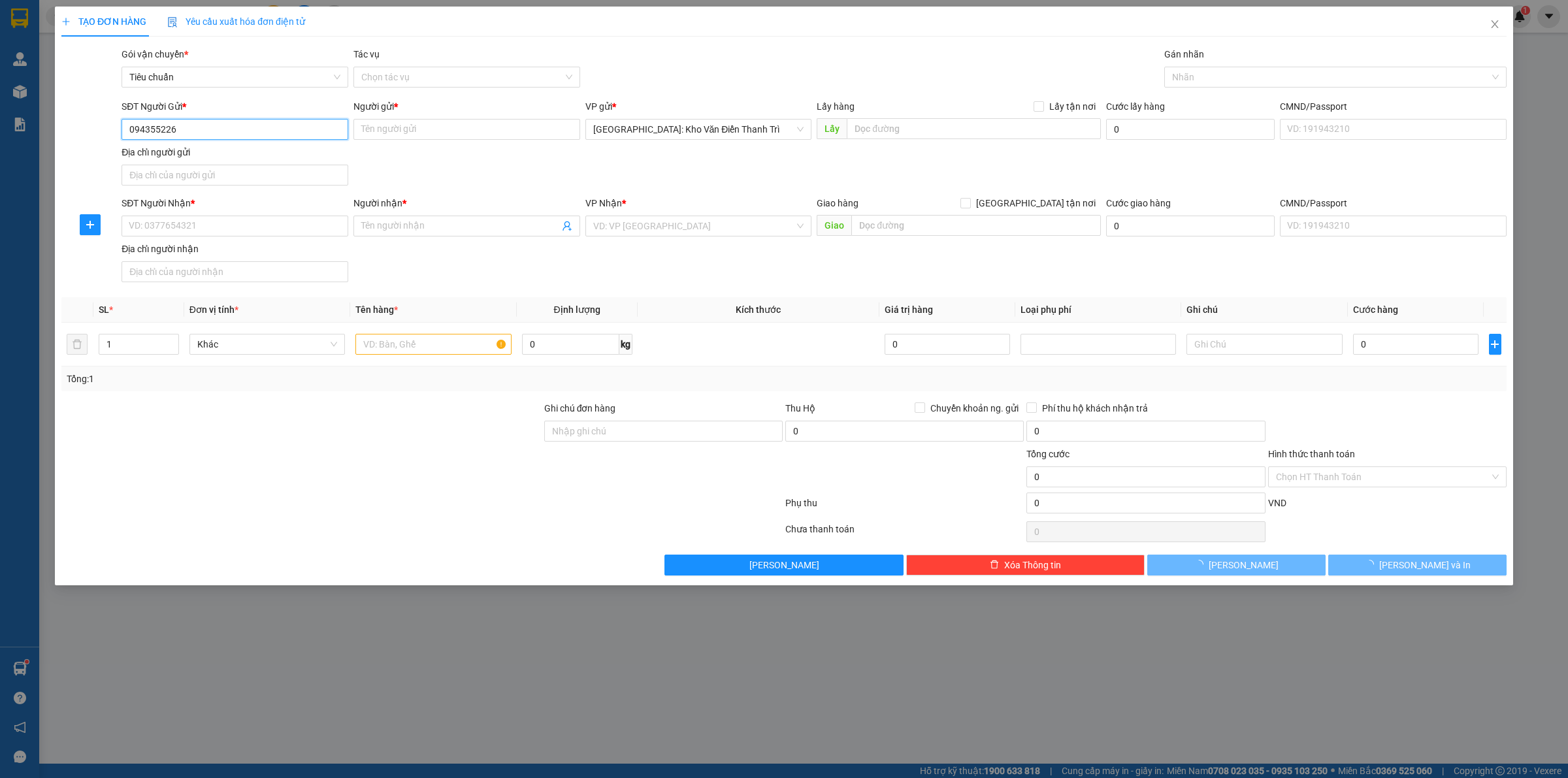
click at [237, 126] on input "094355226" at bounding box center [235, 129] width 227 height 21
type input "0943552263"
click at [237, 152] on div "0943552263 - Xưởng Mica" at bounding box center [234, 156] width 211 height 15
type input "Xưởng Mica"
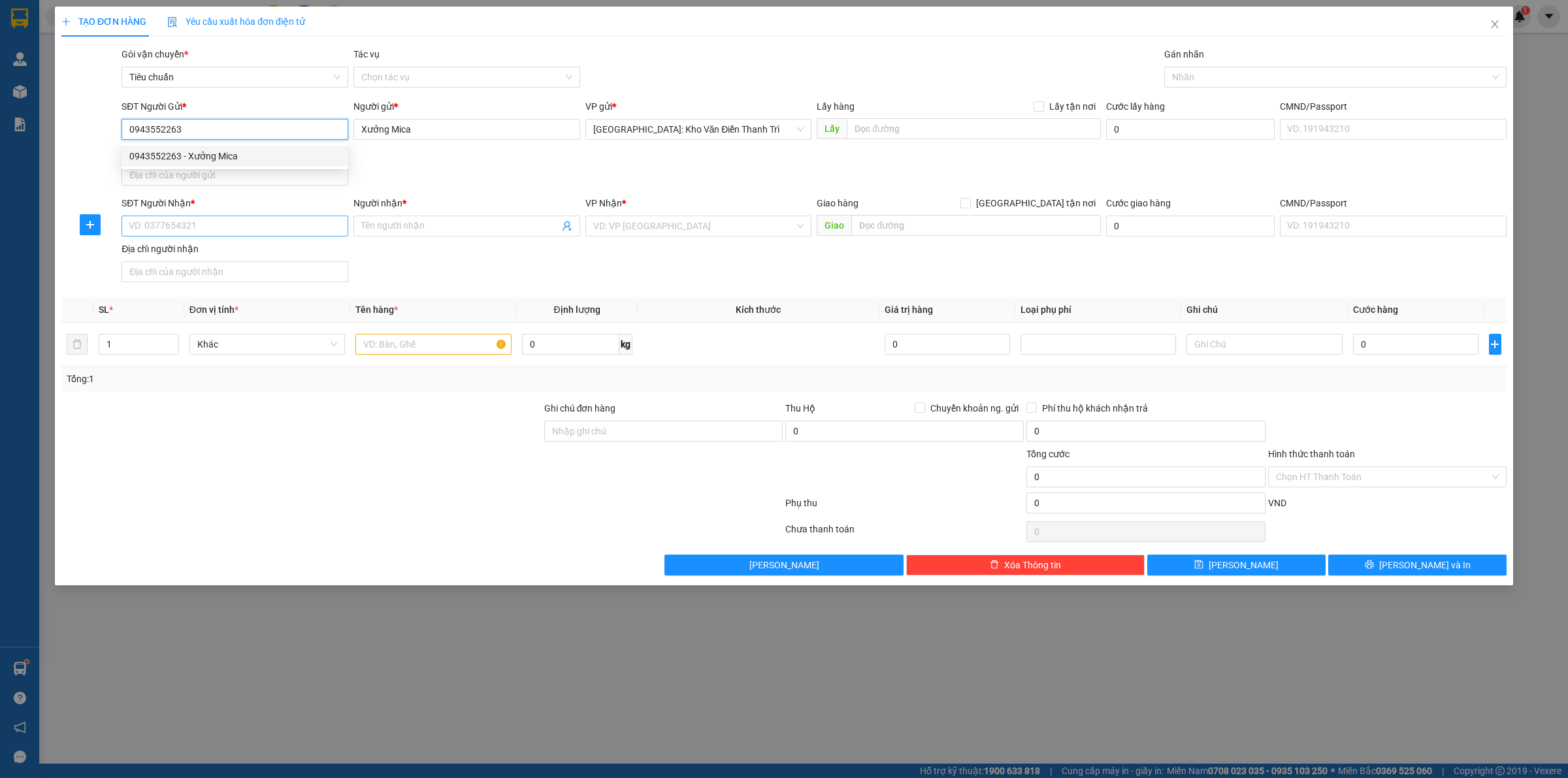
type input "0943552263"
click at [230, 230] on input "SĐT Người Nhận *" at bounding box center [235, 226] width 227 height 21
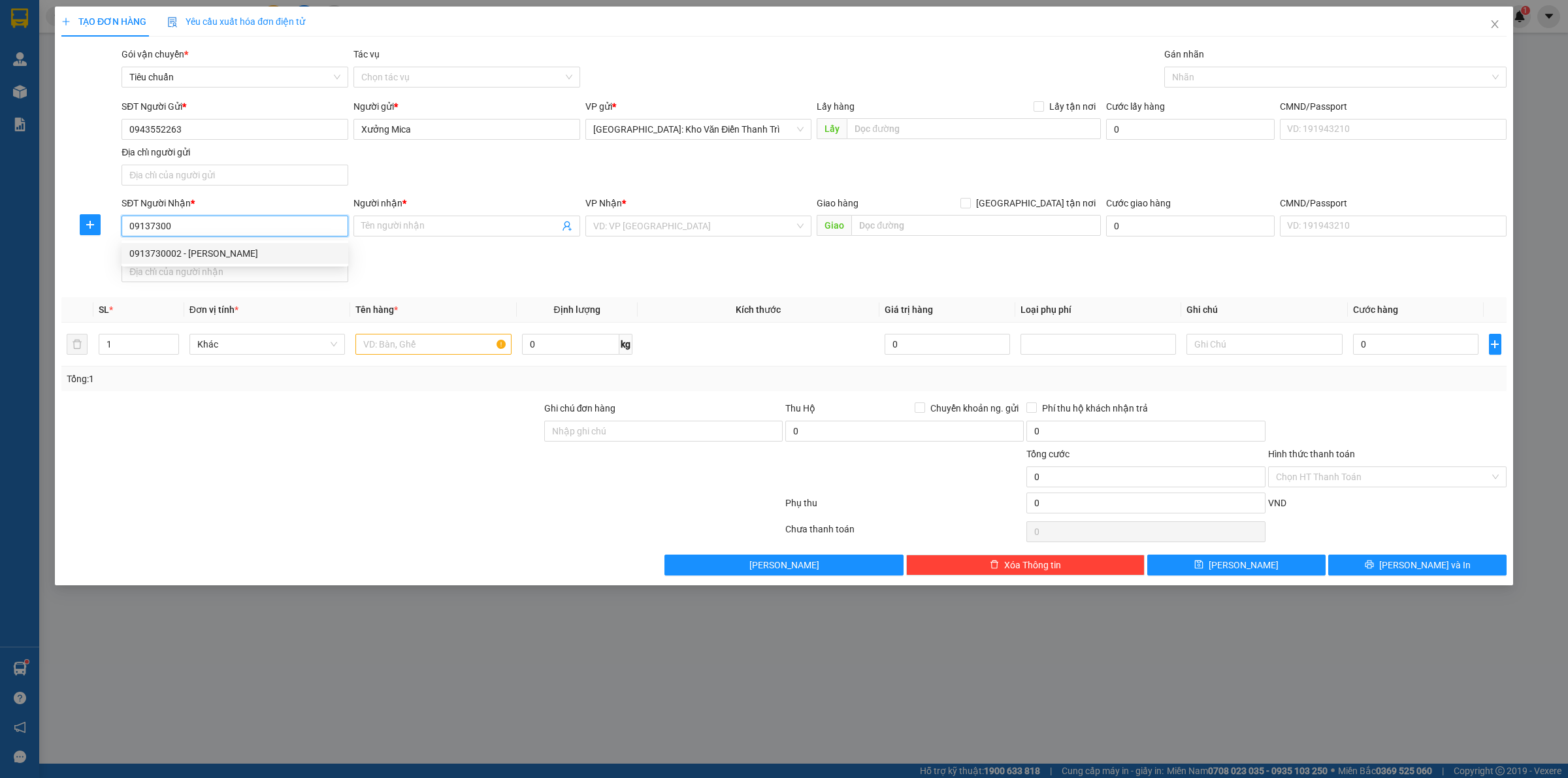
click at [318, 252] on div "0913730002 - Thanh Hiền" at bounding box center [234, 253] width 211 height 15
type input "0913730002"
type input "Thanh Hiền"
checkbox input "true"
type input "23 Đ N2 - KDC Võ Thị Sáu KP6-P.Thống Nhất Biên Hòa - Đồng Nai23 Đ N2 - KDC Võ T…"
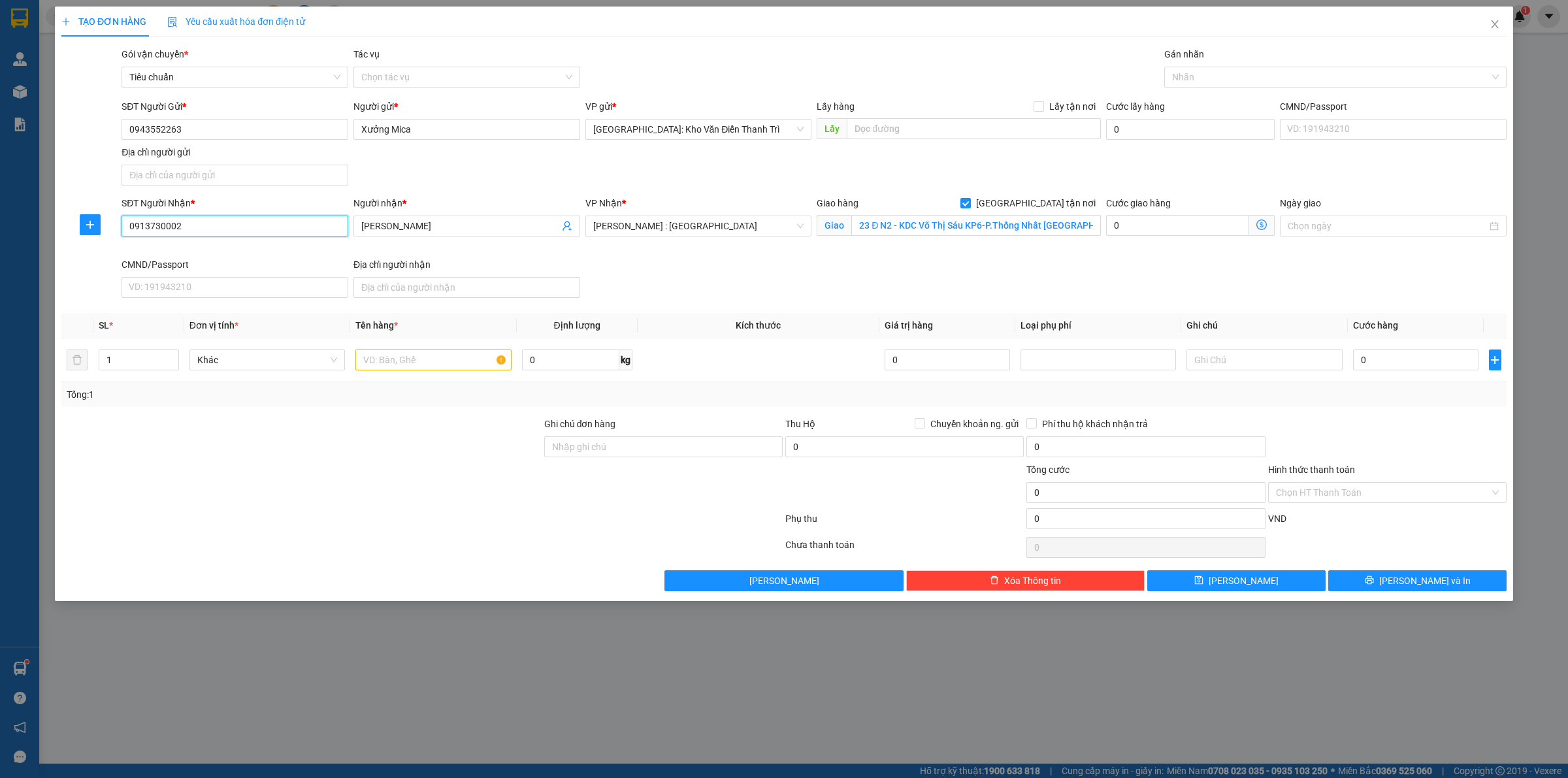
type input "0913730002"
drag, startPoint x: 802, startPoint y: 275, endPoint x: 1125, endPoint y: 239, distance: 325.0
click at [818, 274] on div "SĐT Người Nhận * 0913730002 Người nhận * Thanh Hiền VP Nhận * Hồ Chí Minh : Kho…" at bounding box center [814, 249] width 1390 height 107
click at [1044, 256] on div "Giao hàng Giao tận nơi Giao 23 Đ N2 - KDC Võ Thị Sáu KP6-P.Thống Nhất Biên Hòa …" at bounding box center [958, 227] width 289 height 62
click at [1203, 73] on div at bounding box center [1329, 77] width 323 height 15
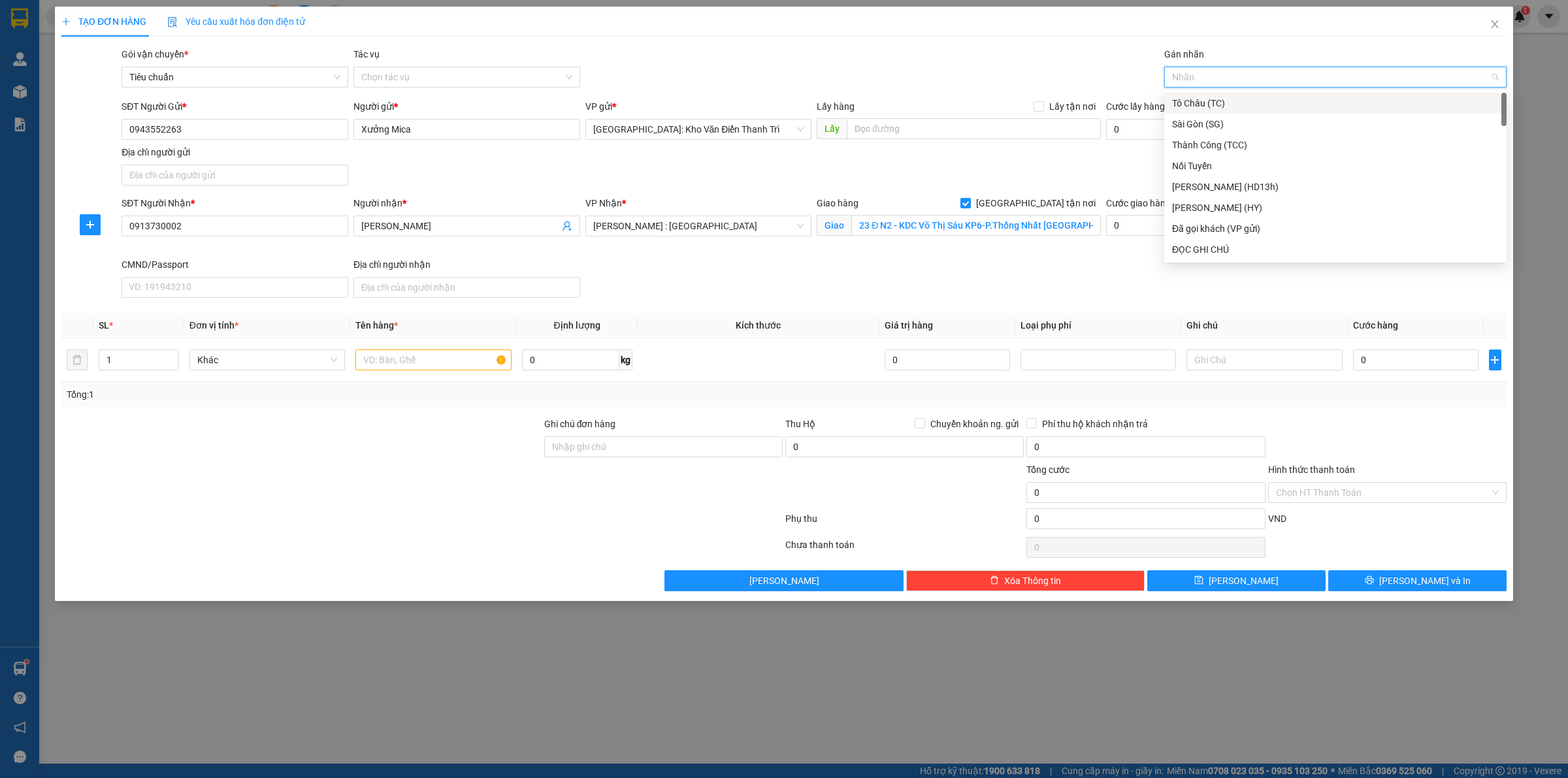
type input "h"
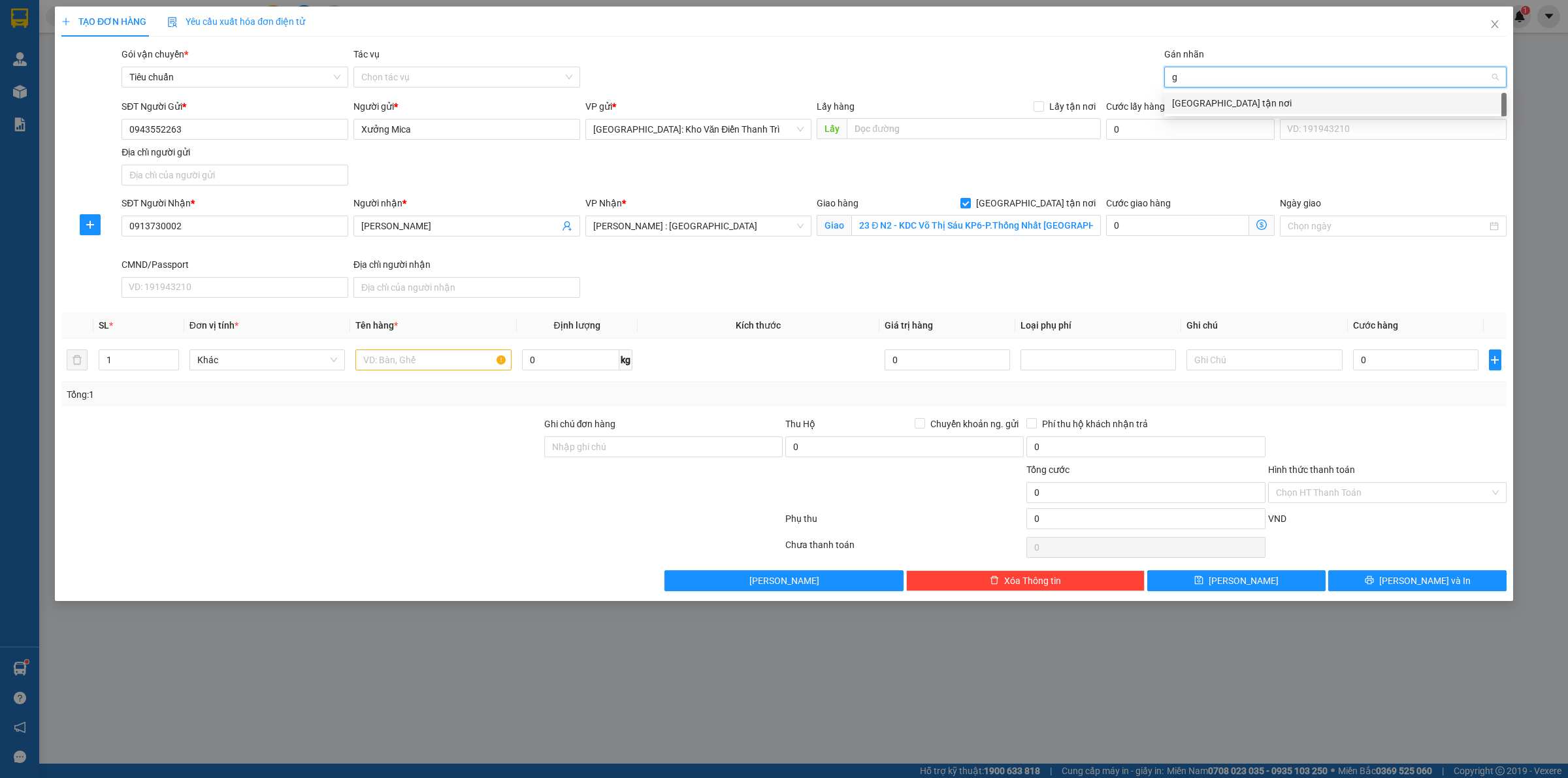
type input "gt"
click at [1223, 105] on div "[GEOGRAPHIC_DATA] tận nơi" at bounding box center [1336, 103] width 327 height 15
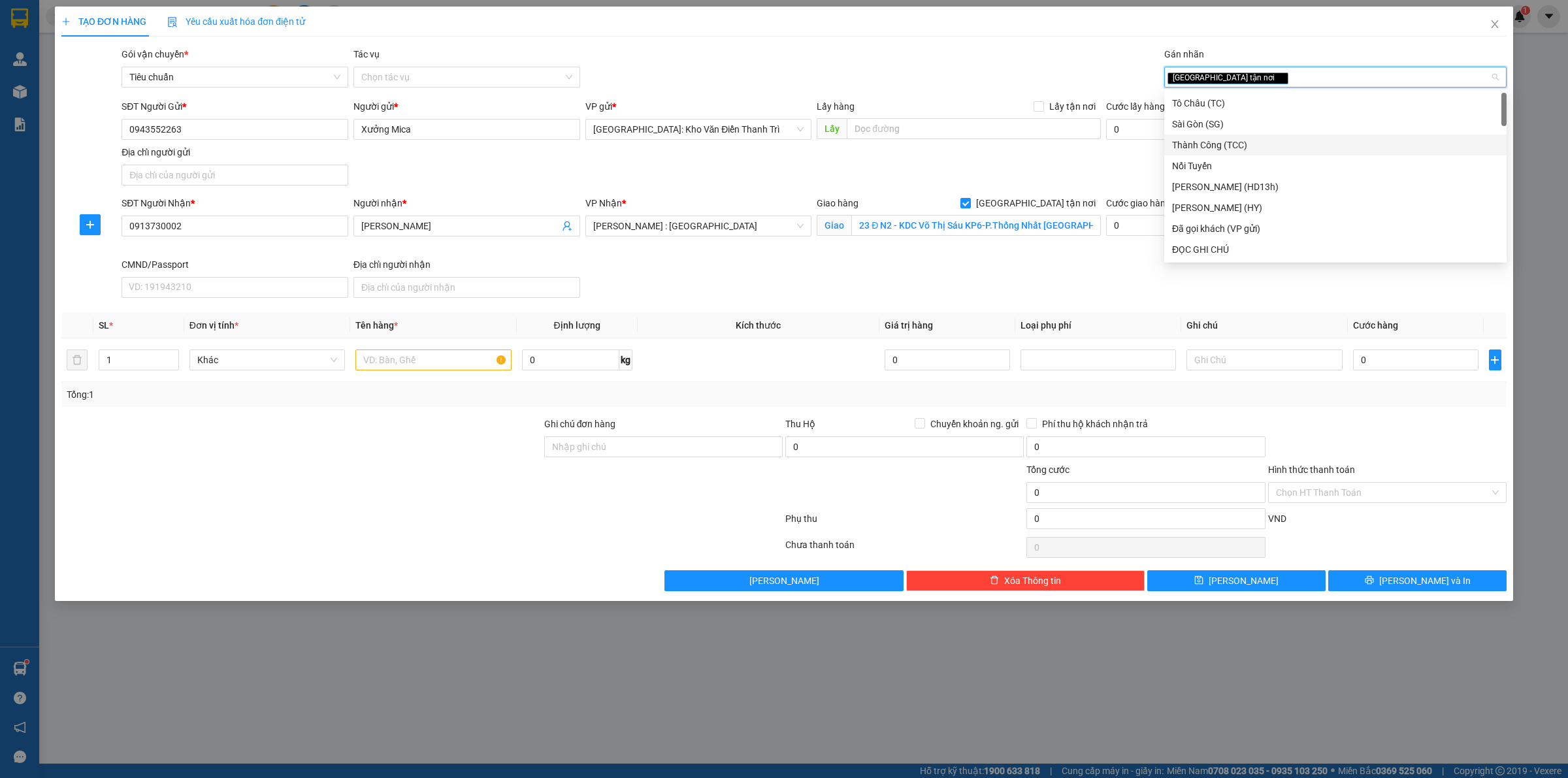
click at [1092, 159] on div "SĐT Người Gửi * 0943552263 Người gửi * Xưởng Mica VP gửi * Hà Nội: Kho Văn Điển…" at bounding box center [814, 145] width 1390 height 92
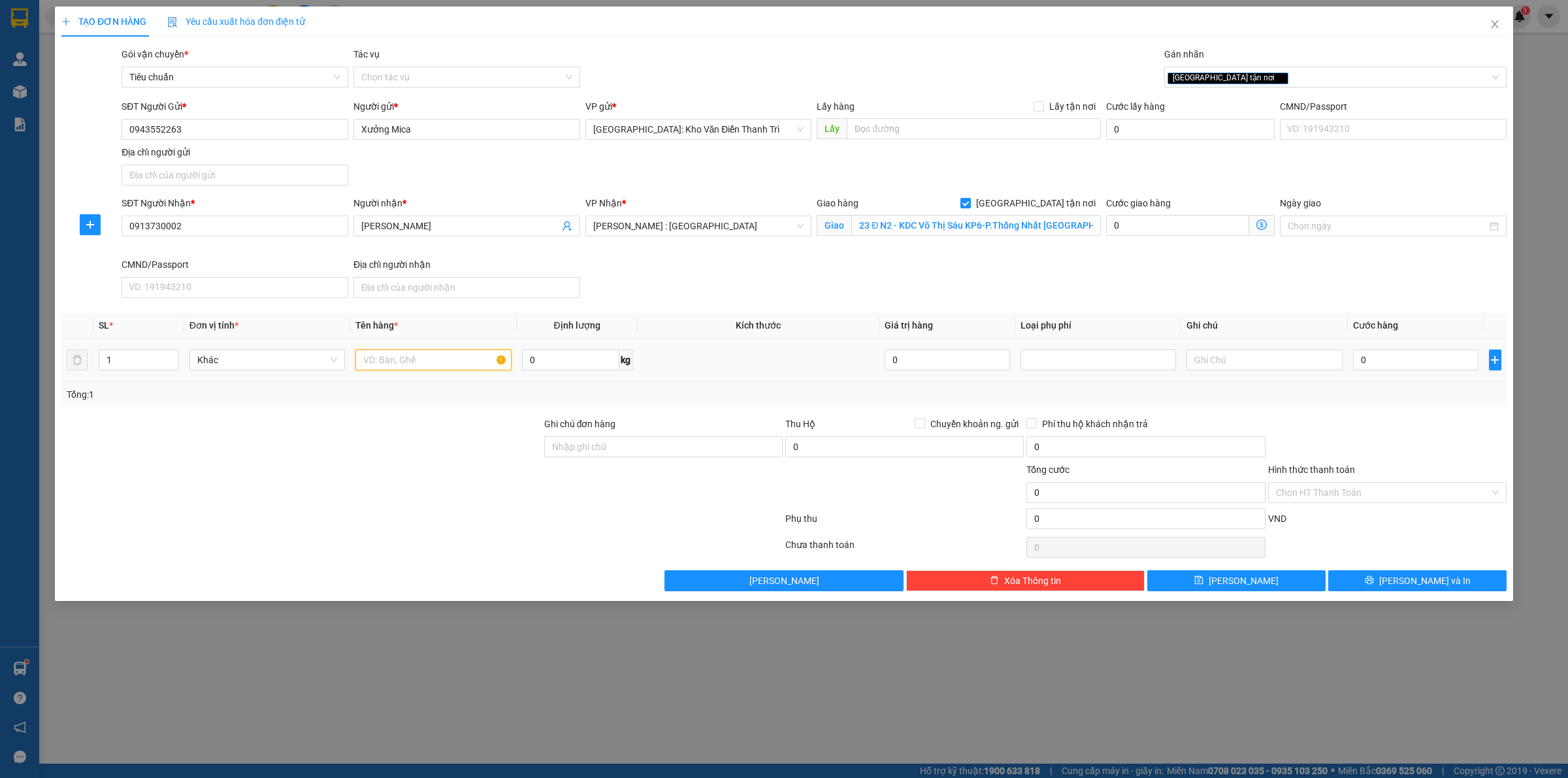
click at [421, 369] on input "text" at bounding box center [433, 360] width 155 height 21
type input "1 kiện giấy ( mica )"
click at [1364, 378] on td "0" at bounding box center [1416, 360] width 136 height 44
click at [722, 447] on input "Ghi chú đơn hàng" at bounding box center [664, 447] width 239 height 21
type input "hàng giao nguyên kiện, hư vỡ ko đền"
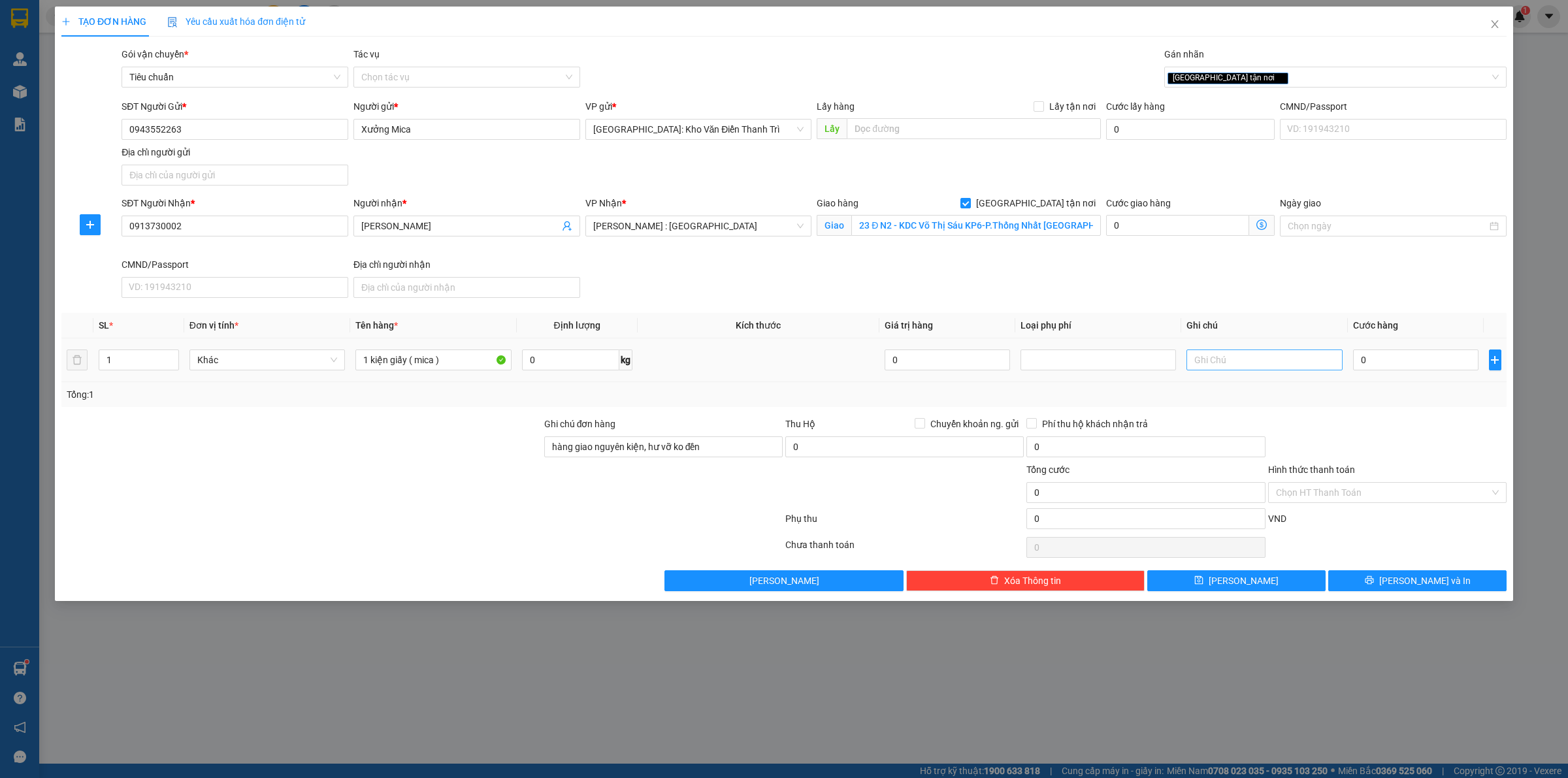
drag, startPoint x: 888, startPoint y: 488, endPoint x: 1227, endPoint y: 367, distance: 359.9
click at [890, 487] on div at bounding box center [904, 485] width 241 height 45
click at [1378, 368] on input "0" at bounding box center [1415, 360] width 125 height 21
type input "2"
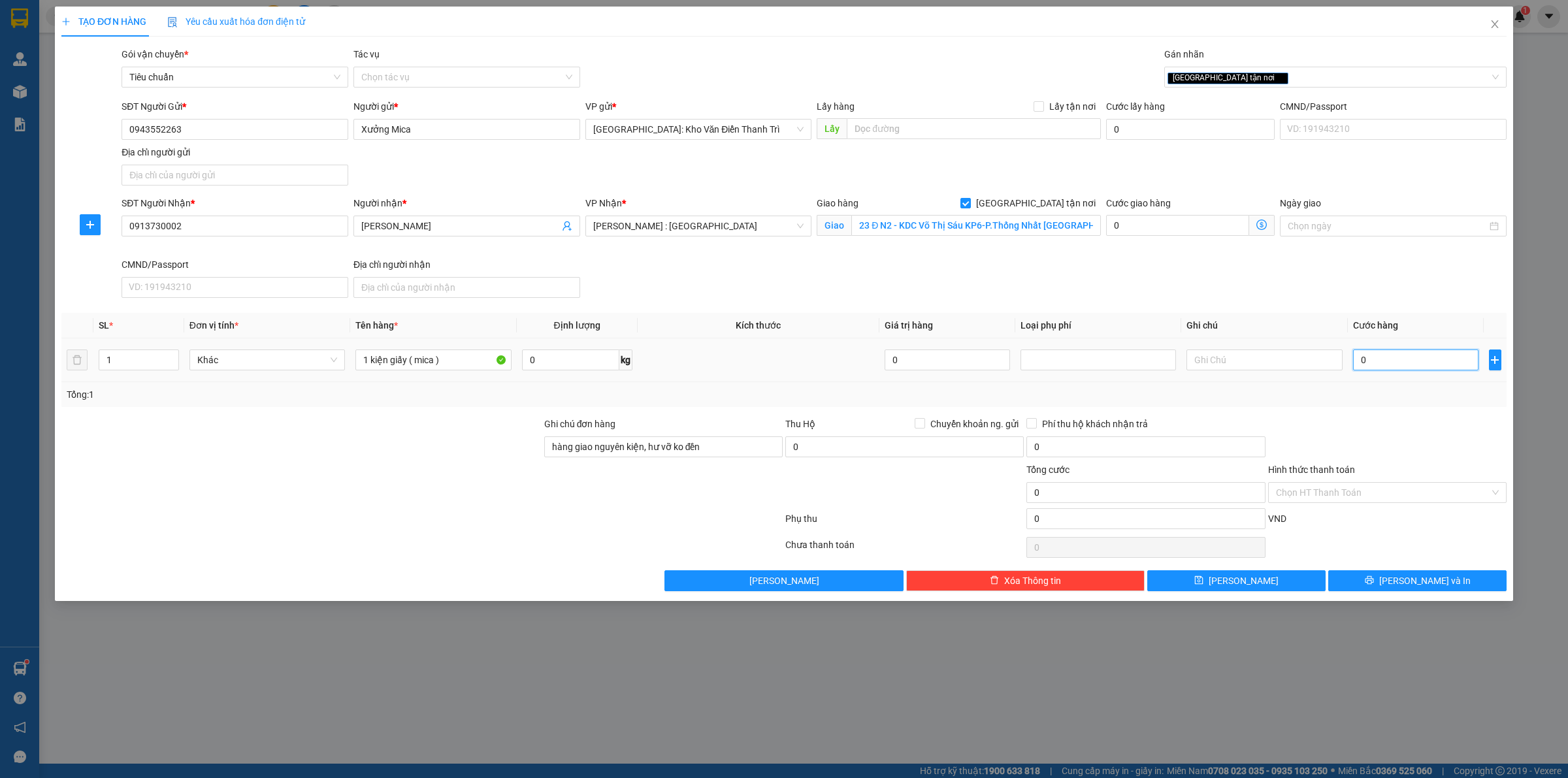
type input "2"
type input "27"
type input "270"
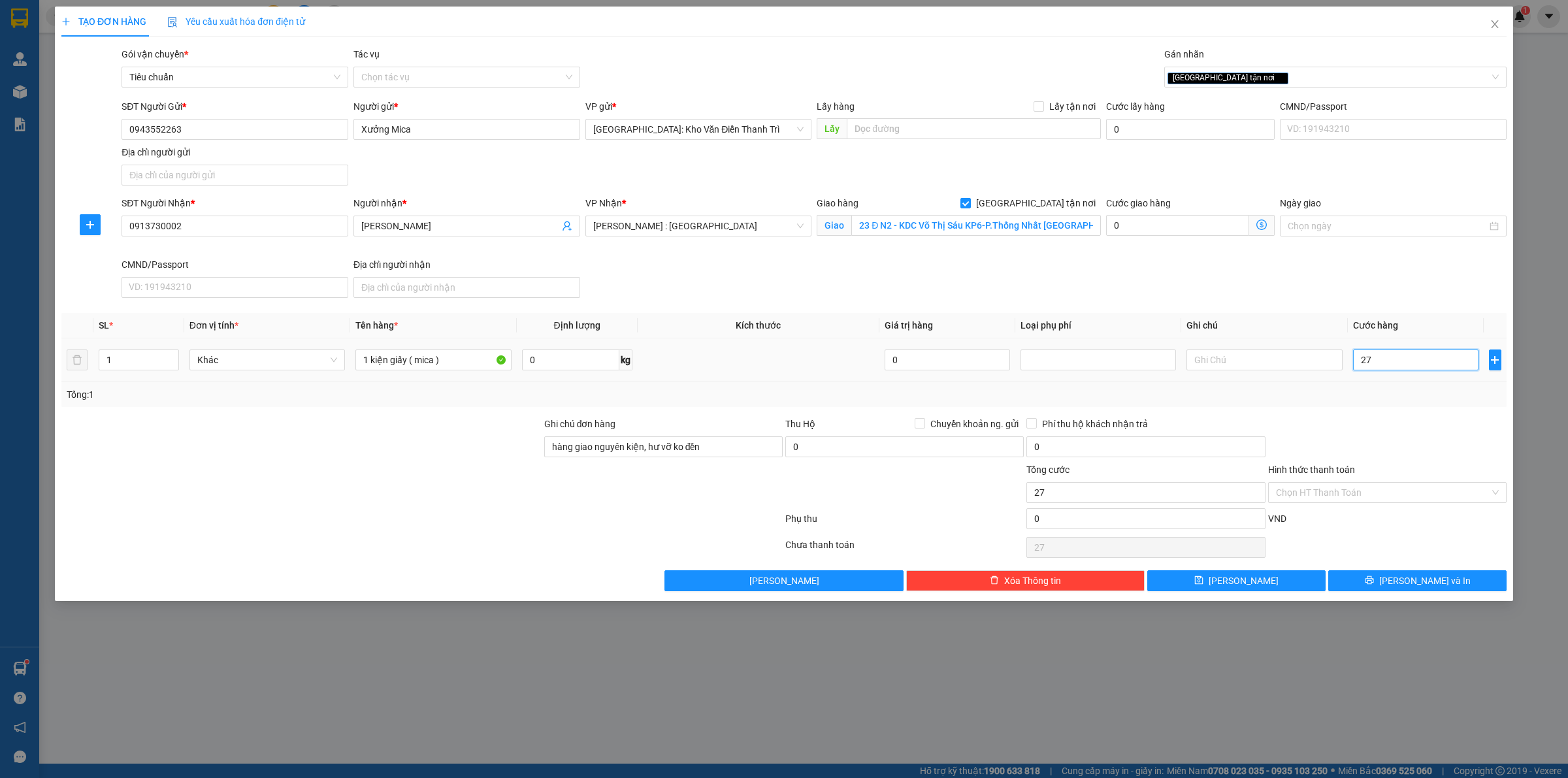
type input "270"
type input "270.000"
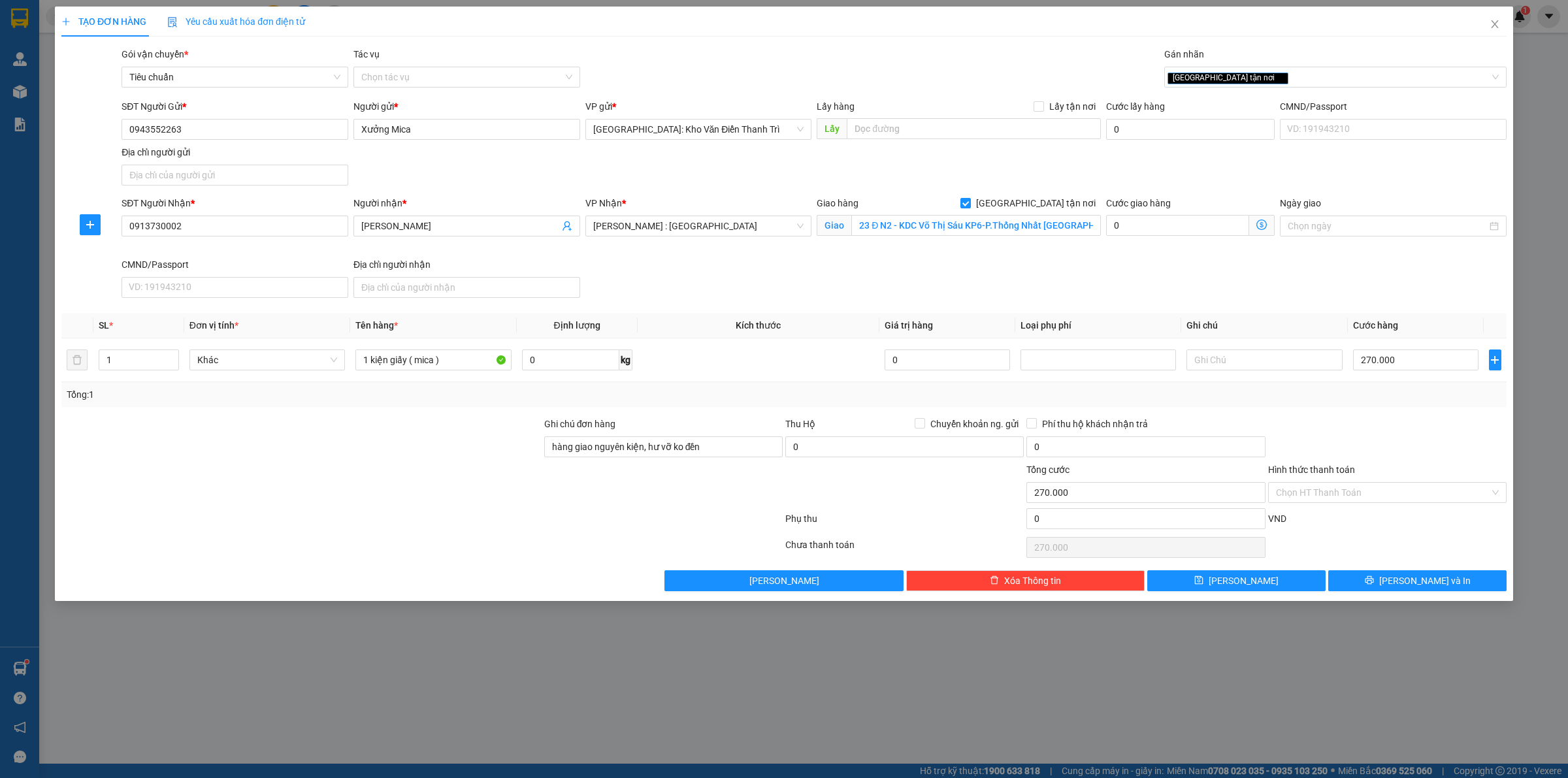
click at [1409, 392] on div "Tổng: 1" at bounding box center [784, 395] width 1435 height 15
click at [1385, 594] on div "TẠO ĐƠN HÀNG Yêu cầu xuất hóa đơn điện tử Transit Pickup Surcharge Ids Transit …" at bounding box center [783, 303] width 1458 height 594
click at [1387, 590] on button "[PERSON_NAME] và In" at bounding box center [1418, 581] width 178 height 21
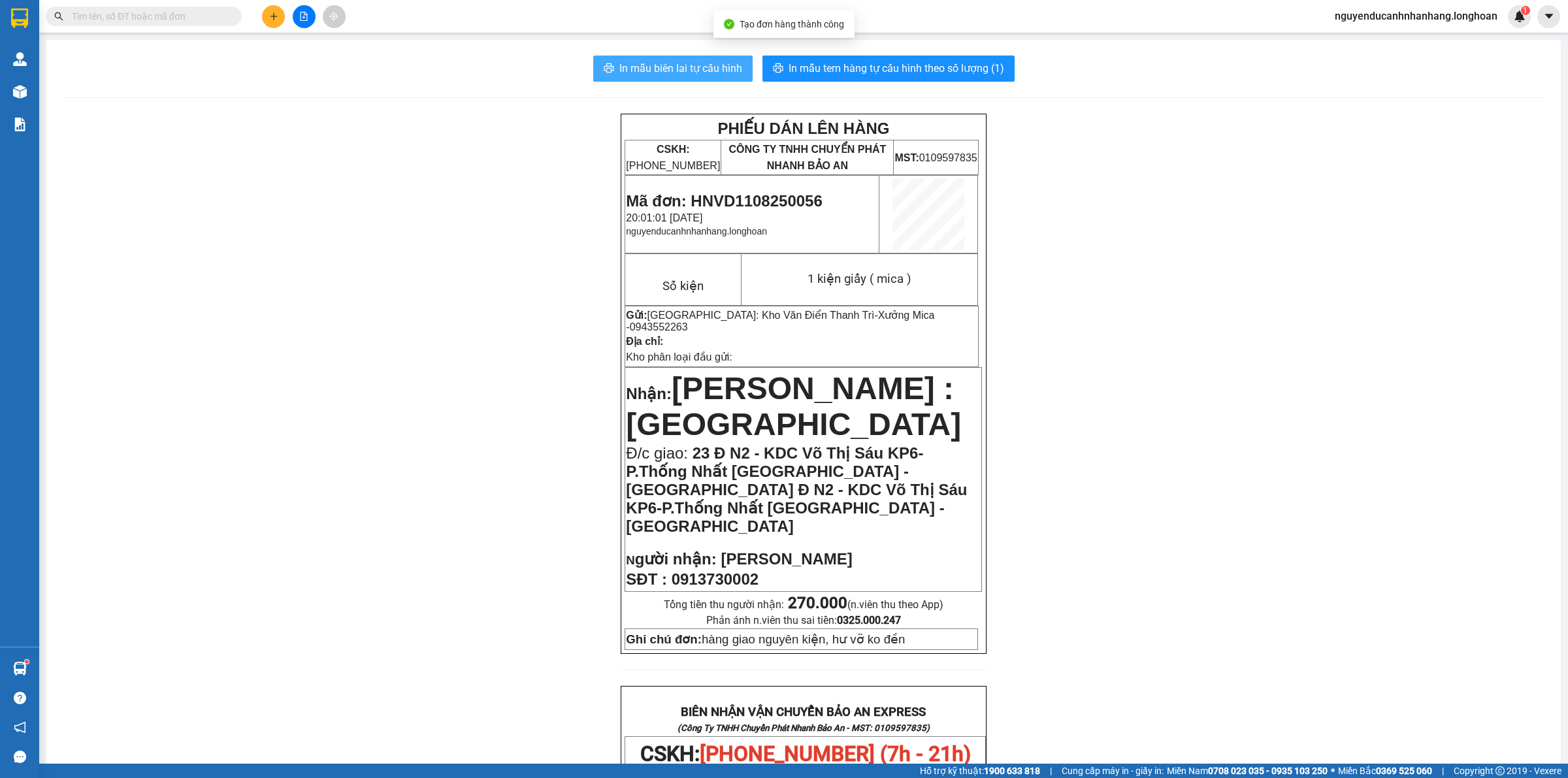
click at [692, 77] on button "In mẫu biên lai tự cấu hình" at bounding box center [673, 68] width 160 height 26
click at [878, 65] on span "In mẫu tem hàng tự cấu hình theo số lượng (1)" at bounding box center [897, 68] width 216 height 16
click at [191, 17] on input "text" at bounding box center [149, 16] width 154 height 15
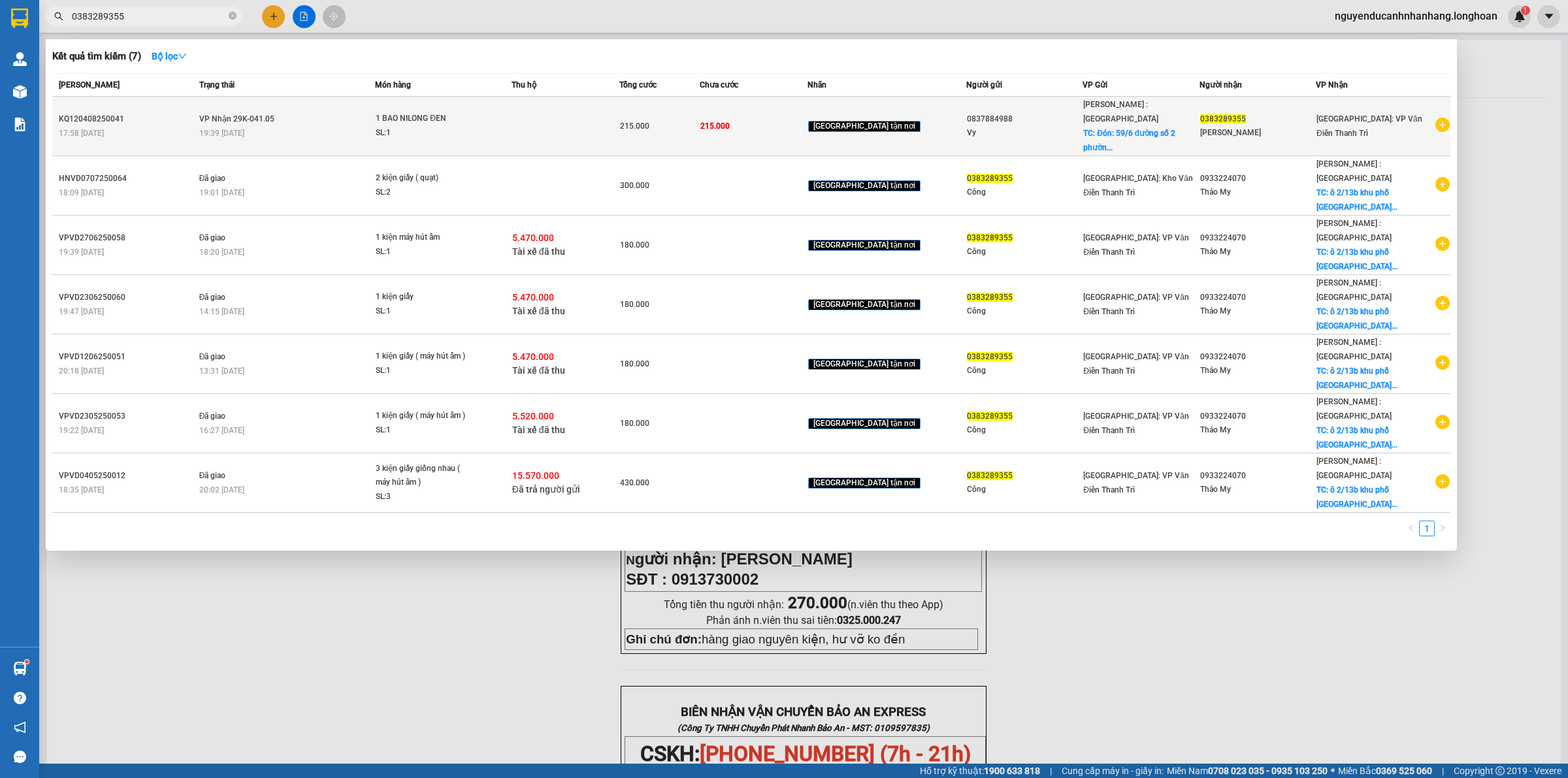
type input "0383289355"
click at [454, 126] on div "SL: 1" at bounding box center [425, 133] width 98 height 15
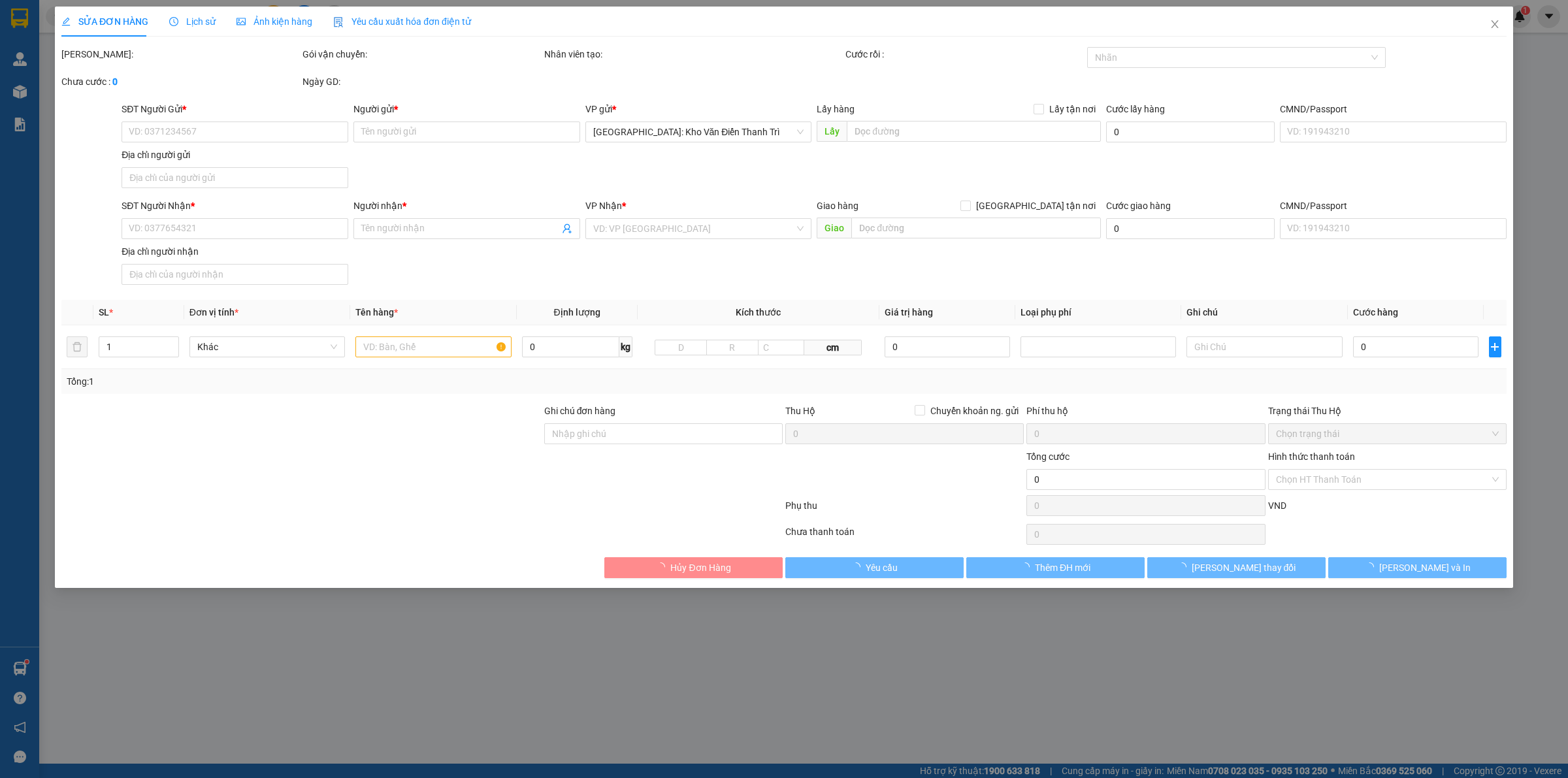
type input "0837884988"
type input "Vy"
checkbox input "true"
type input "Đón: 59/6 đường số 2 phường 3 gò vấp"
type input "0383289355"
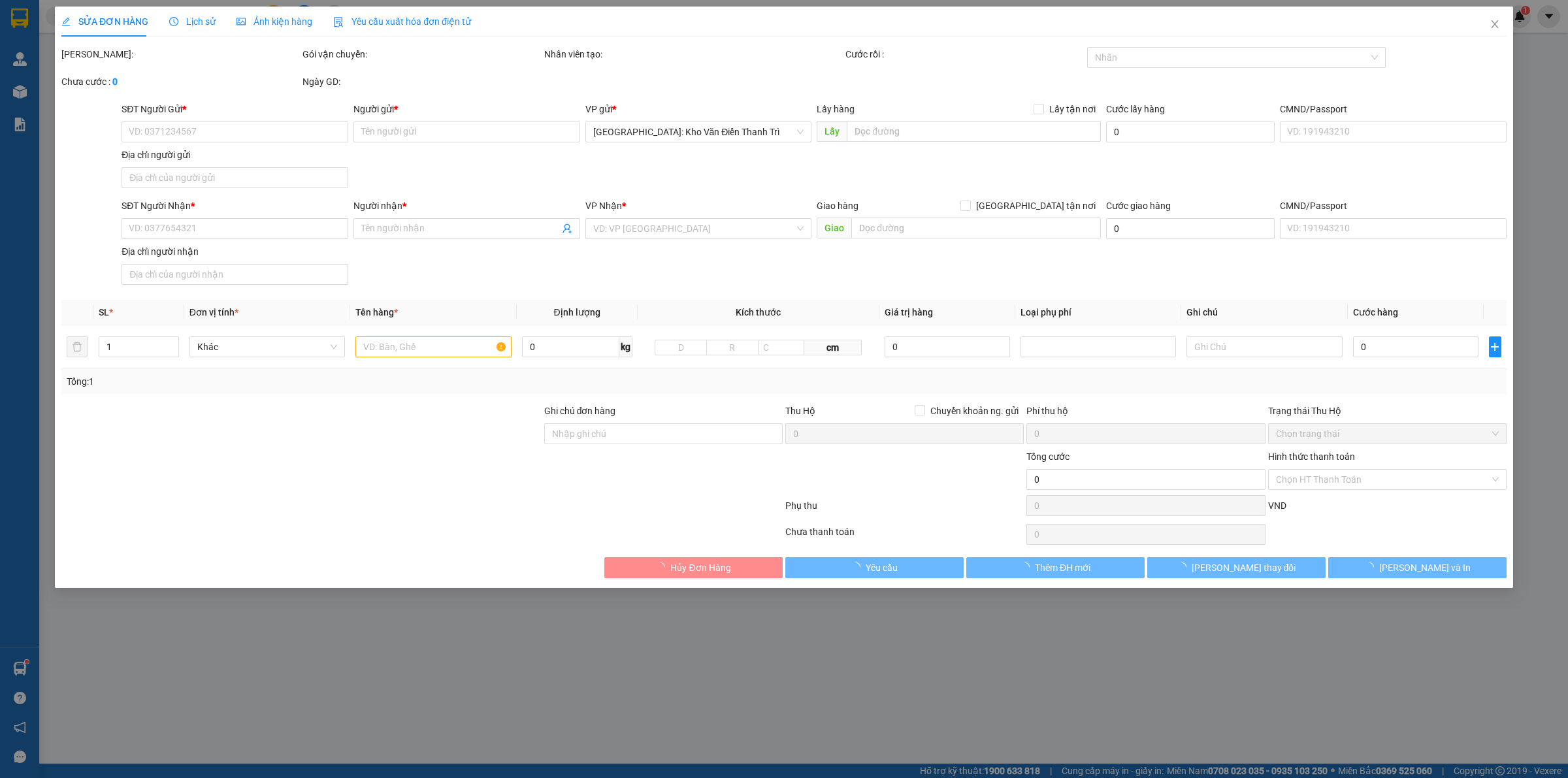
type input "[PERSON_NAME]"
type input "215.000"
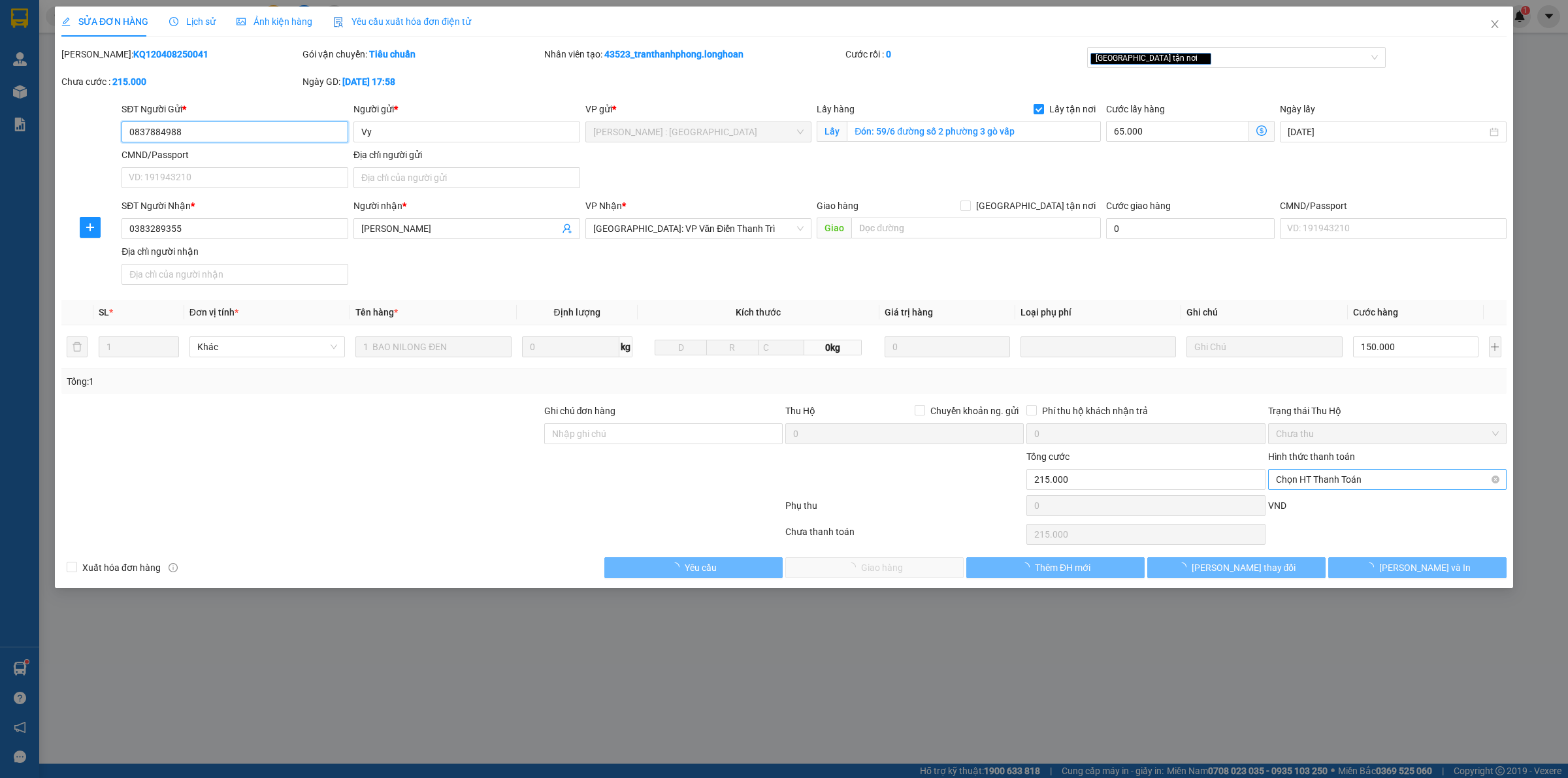
click at [1315, 486] on span "Chọn HT Thanh Toán" at bounding box center [1387, 479] width 223 height 20
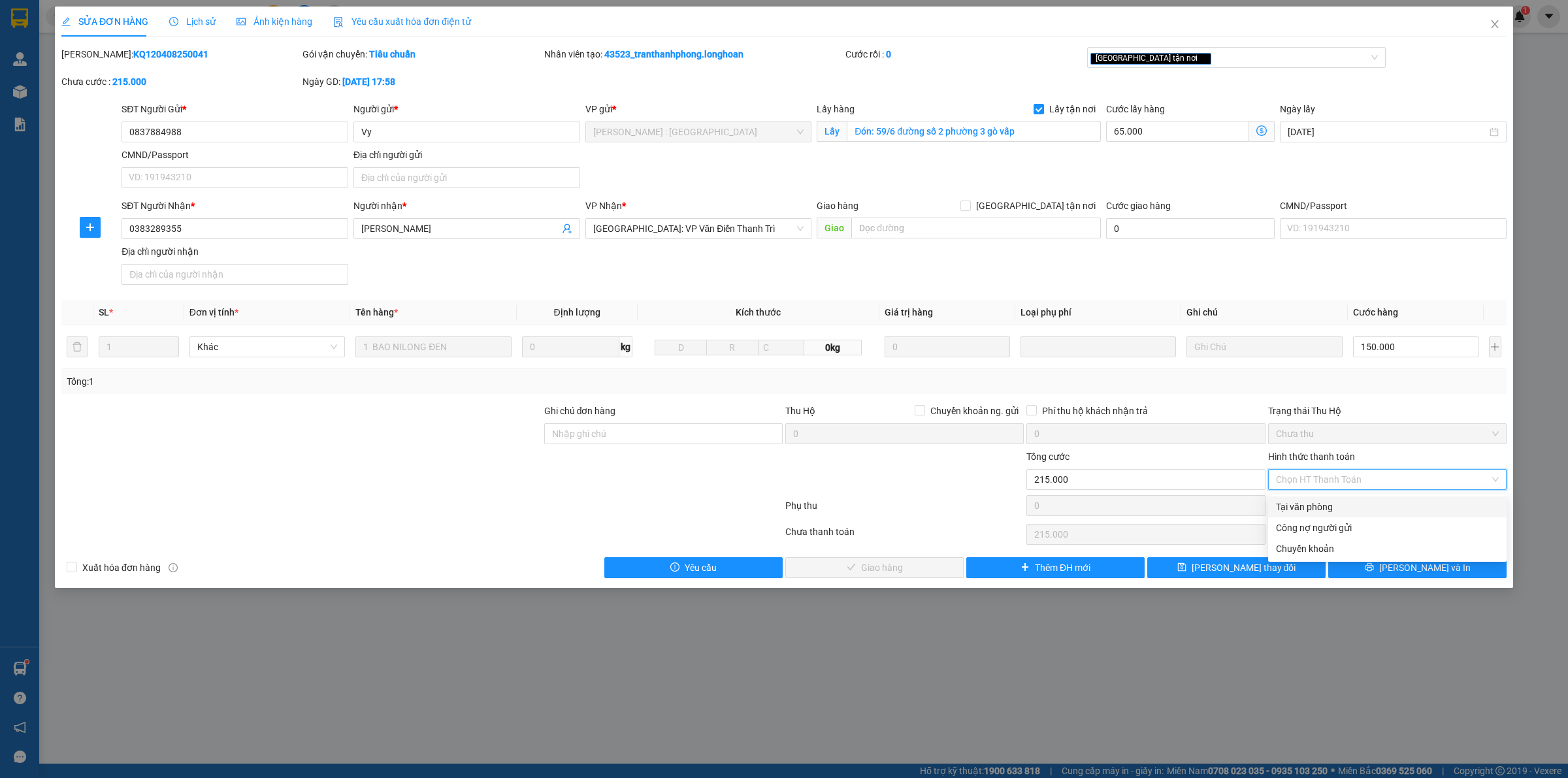
drag, startPoint x: 1314, startPoint y: 504, endPoint x: 1184, endPoint y: 525, distance: 131.7
click at [1313, 504] on div "Tại văn phòng" at bounding box center [1387, 507] width 223 height 15
type input "0"
click at [867, 569] on span "[PERSON_NAME] và Giao hàng" at bounding box center [881, 567] width 125 height 15
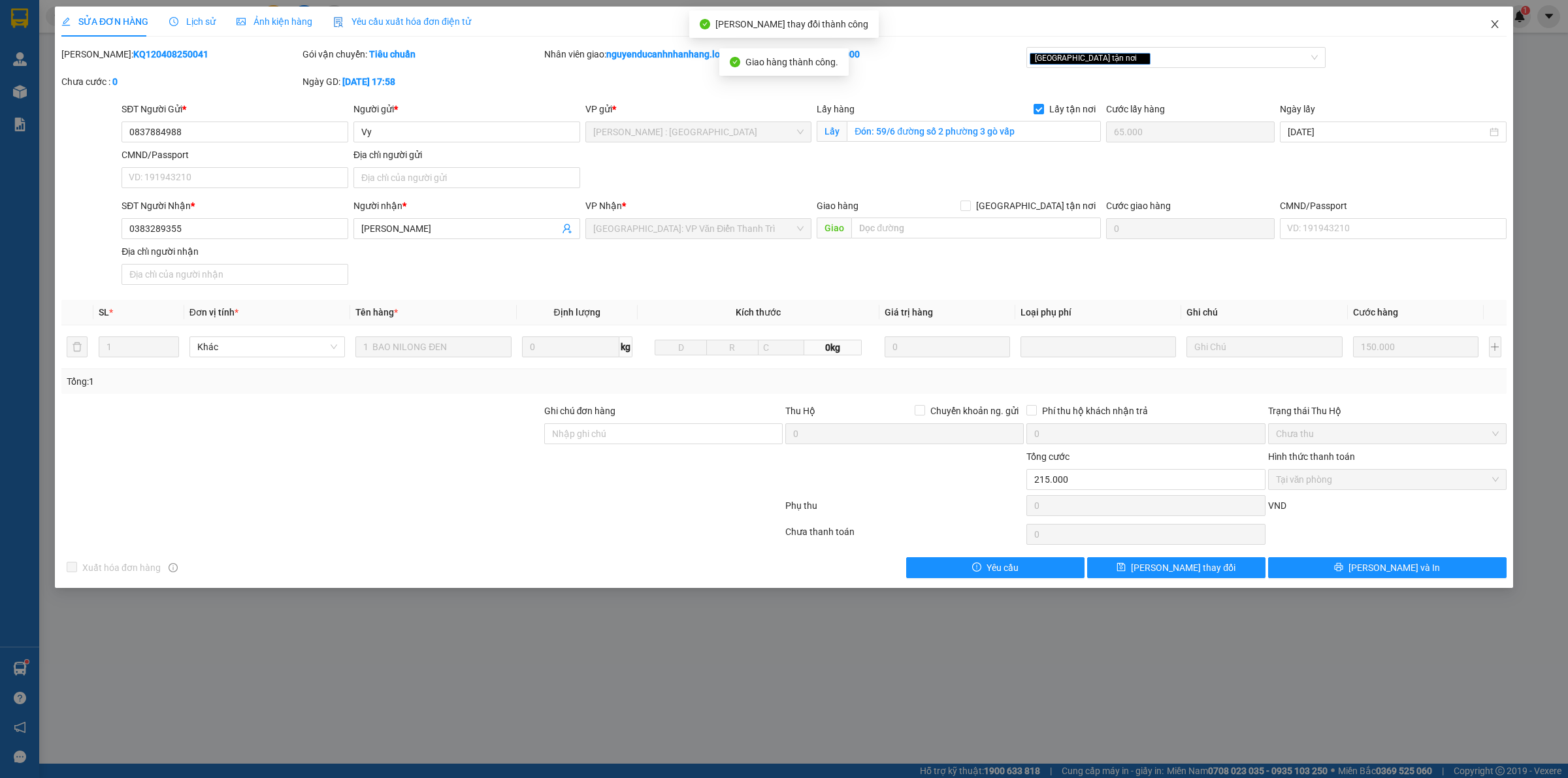
click at [1498, 27] on icon "close" at bounding box center [1494, 24] width 10 height 10
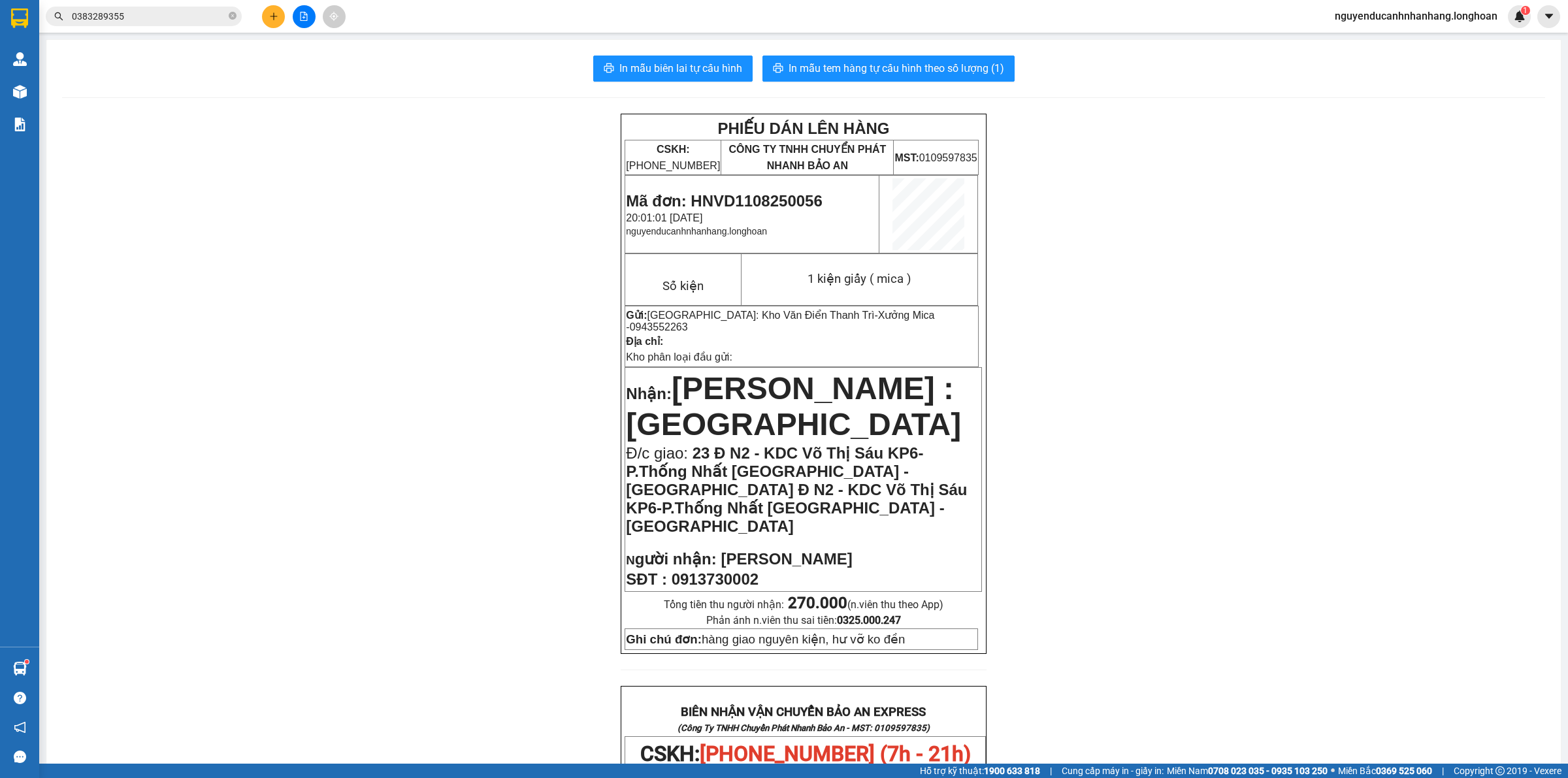
click at [128, 197] on div "PHIẾU DÁN LÊN HÀNG CSKH: 1900.06.88.33 CÔNG TY TNHH CHUYỂN PHÁT NHANH BẢO AN MS…" at bounding box center [804, 768] width 1483 height 1308
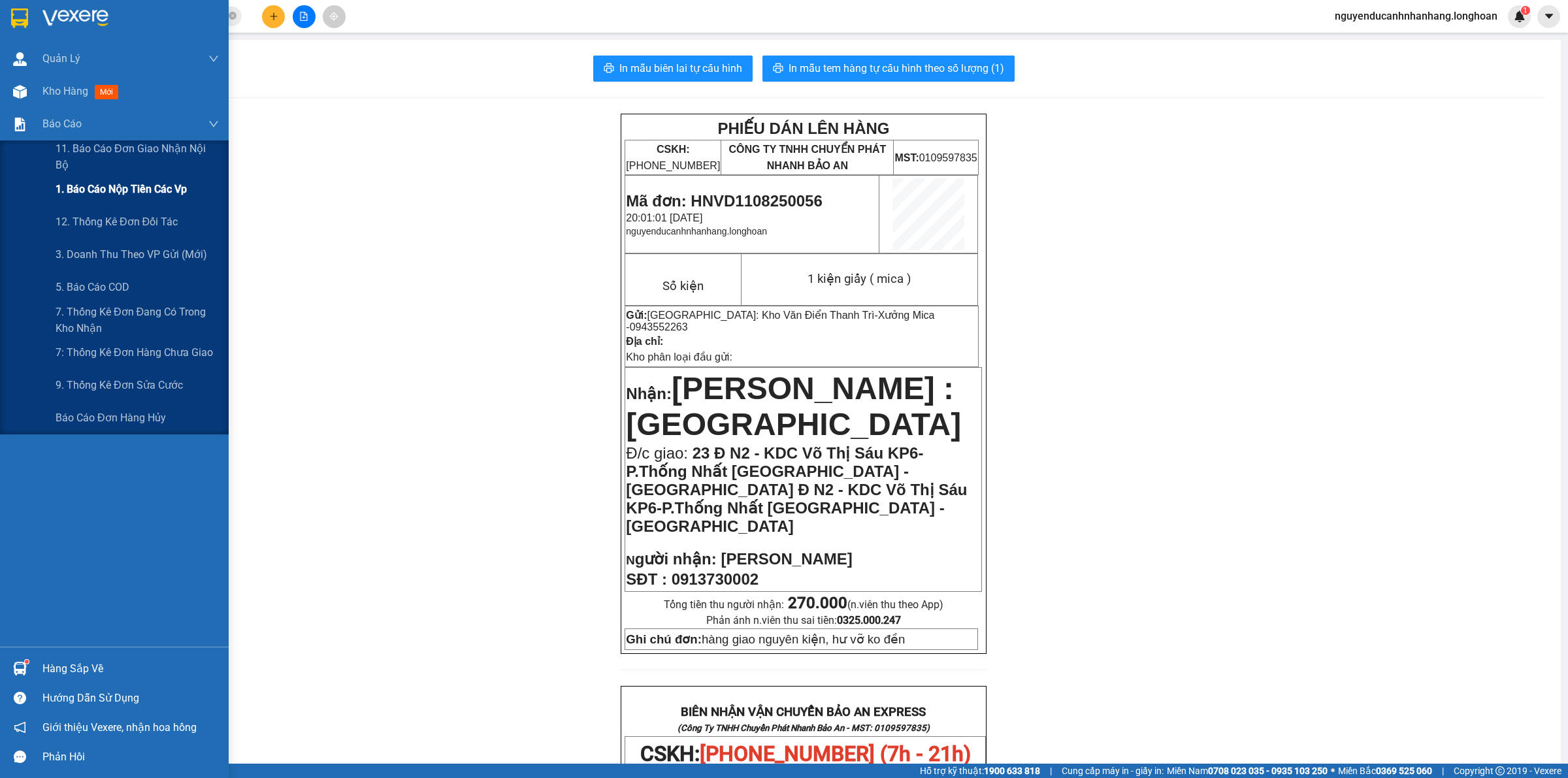
click at [113, 185] on span "1. Báo cáo nộp tiền các vp" at bounding box center [121, 189] width 132 height 16
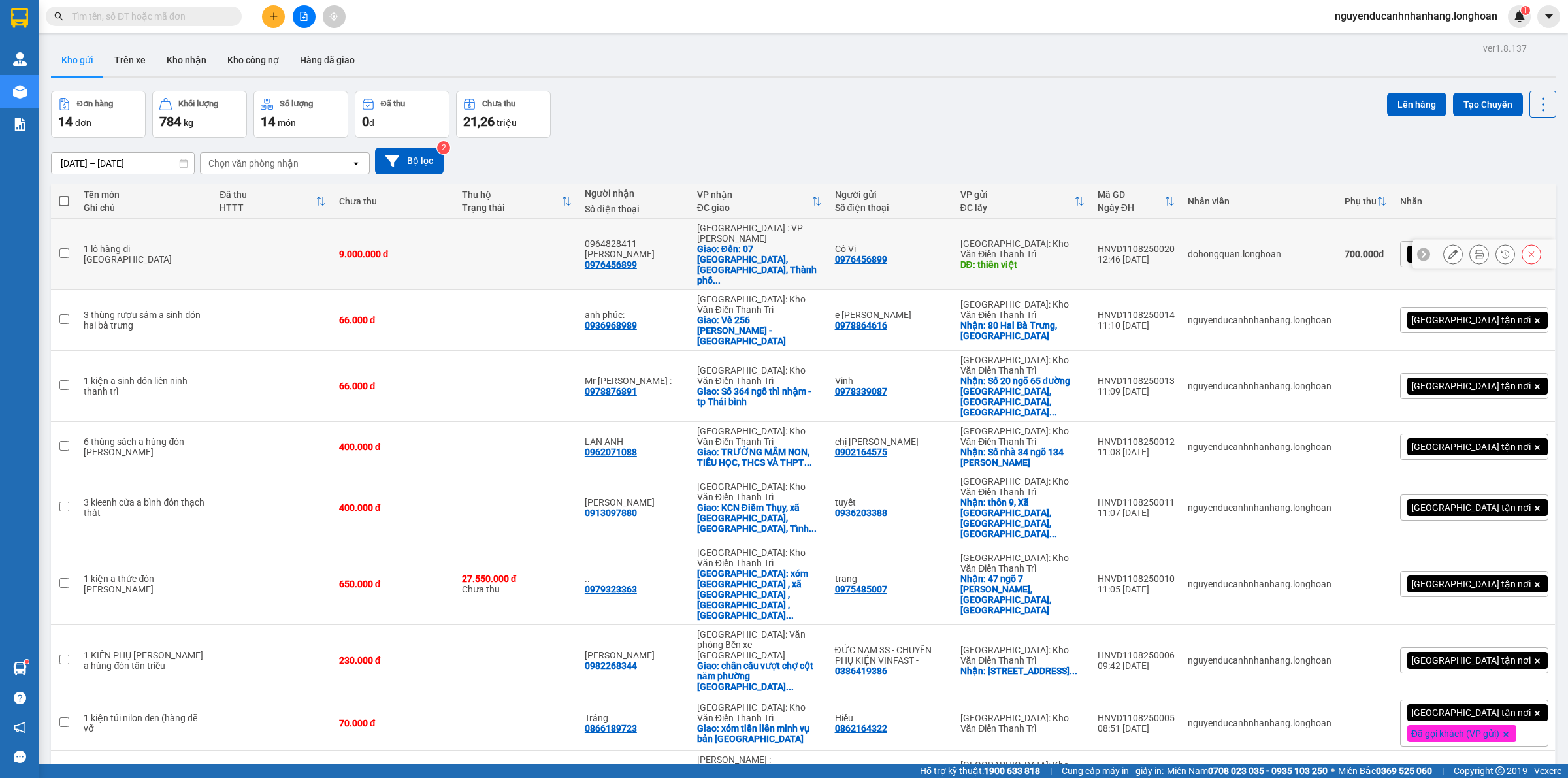
scroll to position [60, 0]
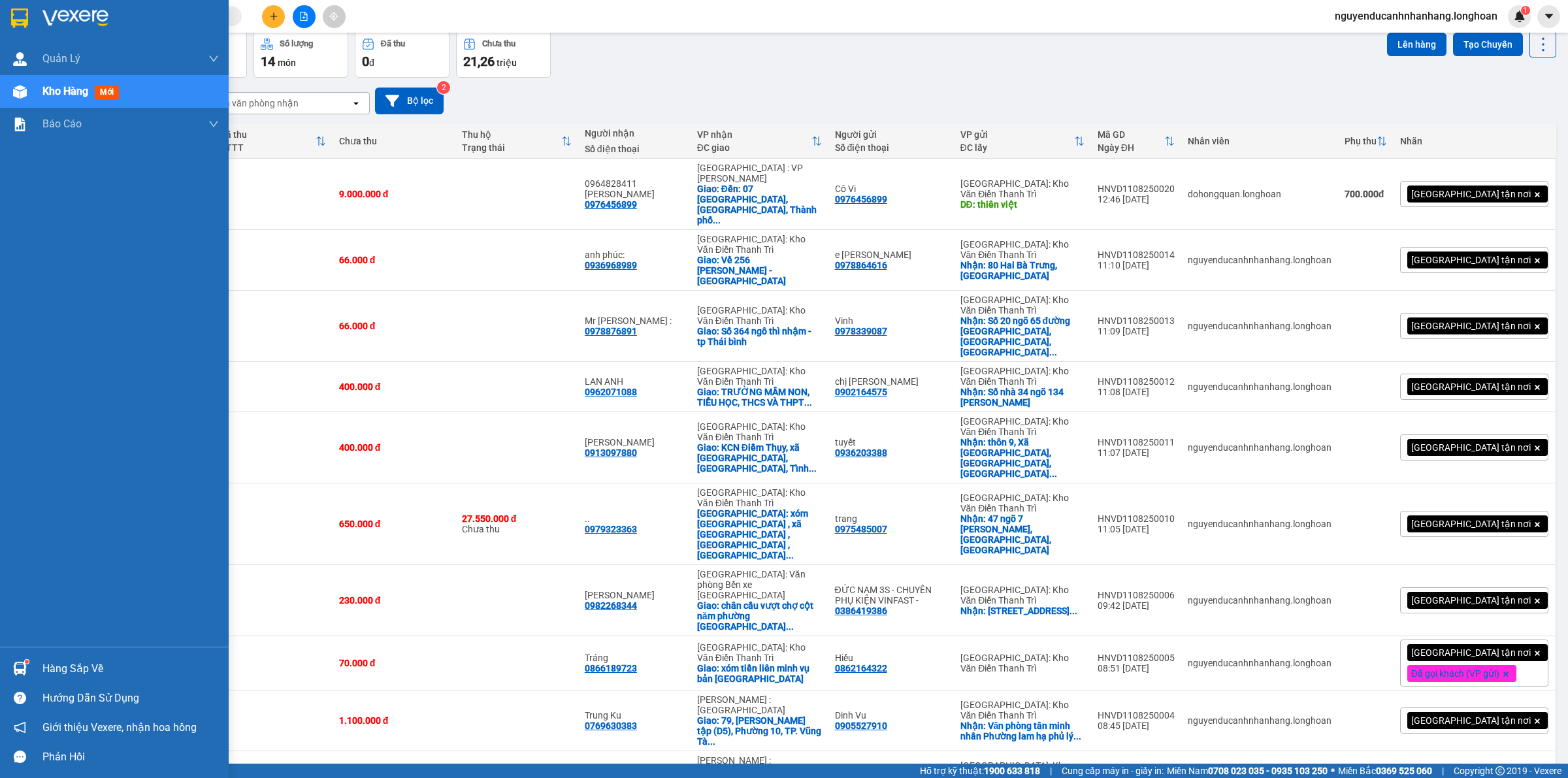
click at [31, 15] on div at bounding box center [114, 21] width 229 height 43
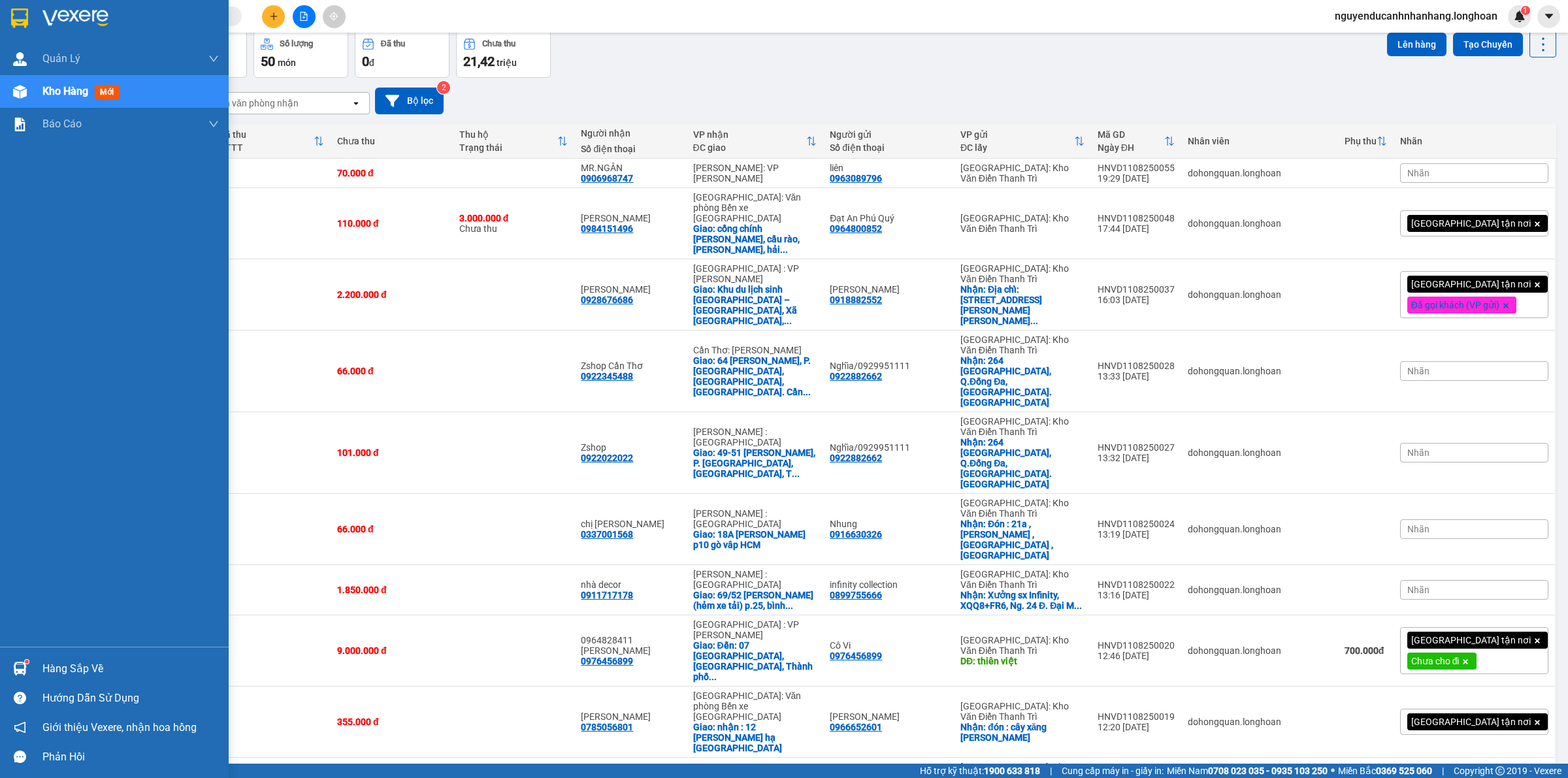
click at [31, 12] on div at bounding box center [114, 21] width 229 height 43
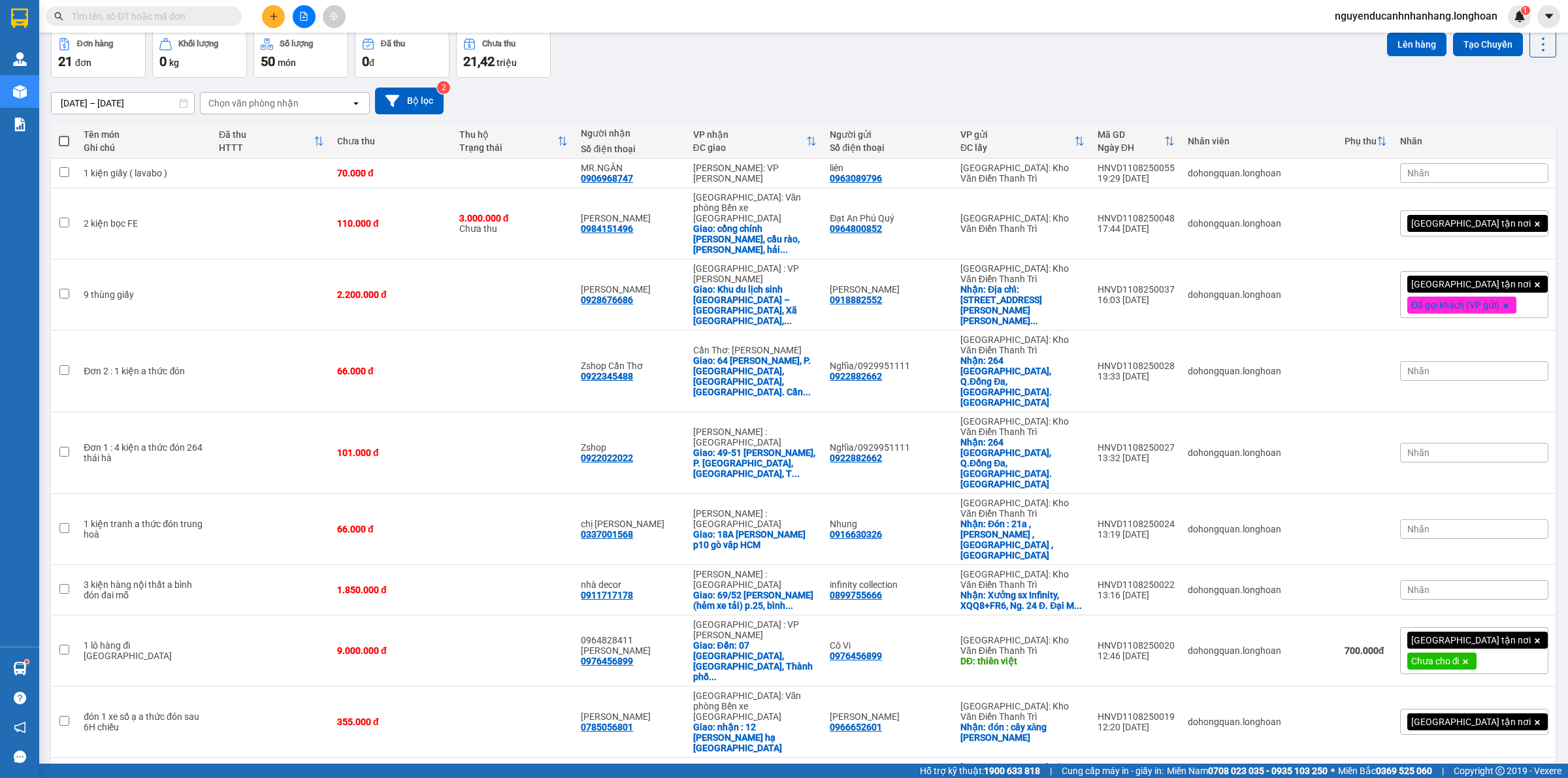
click at [1487, 627] on span "100 / trang" at bounding box center [1494, 623] width 47 height 13
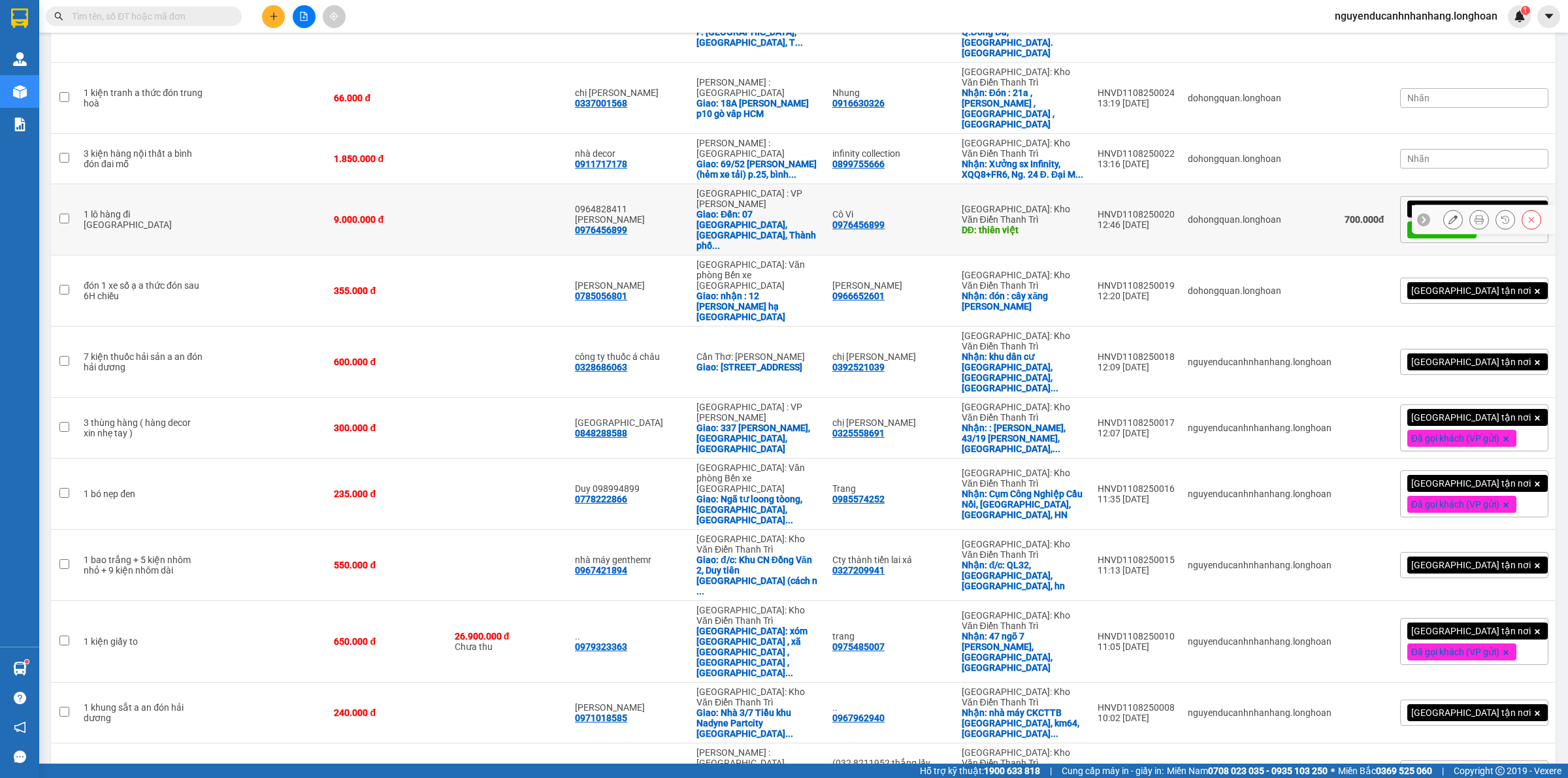
scroll to position [504, 0]
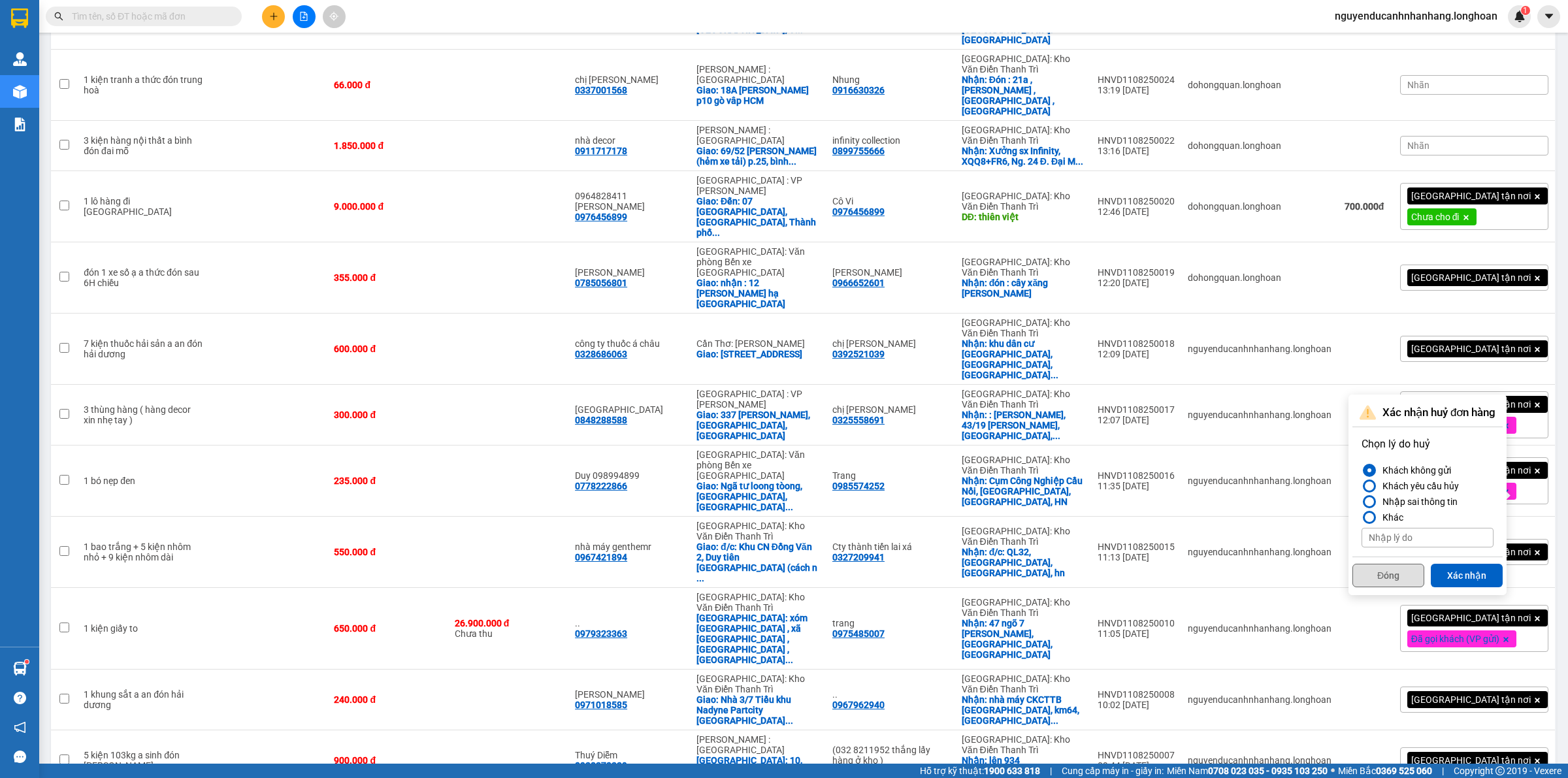
click at [1386, 569] on button "Đóng" at bounding box center [1388, 576] width 72 height 24
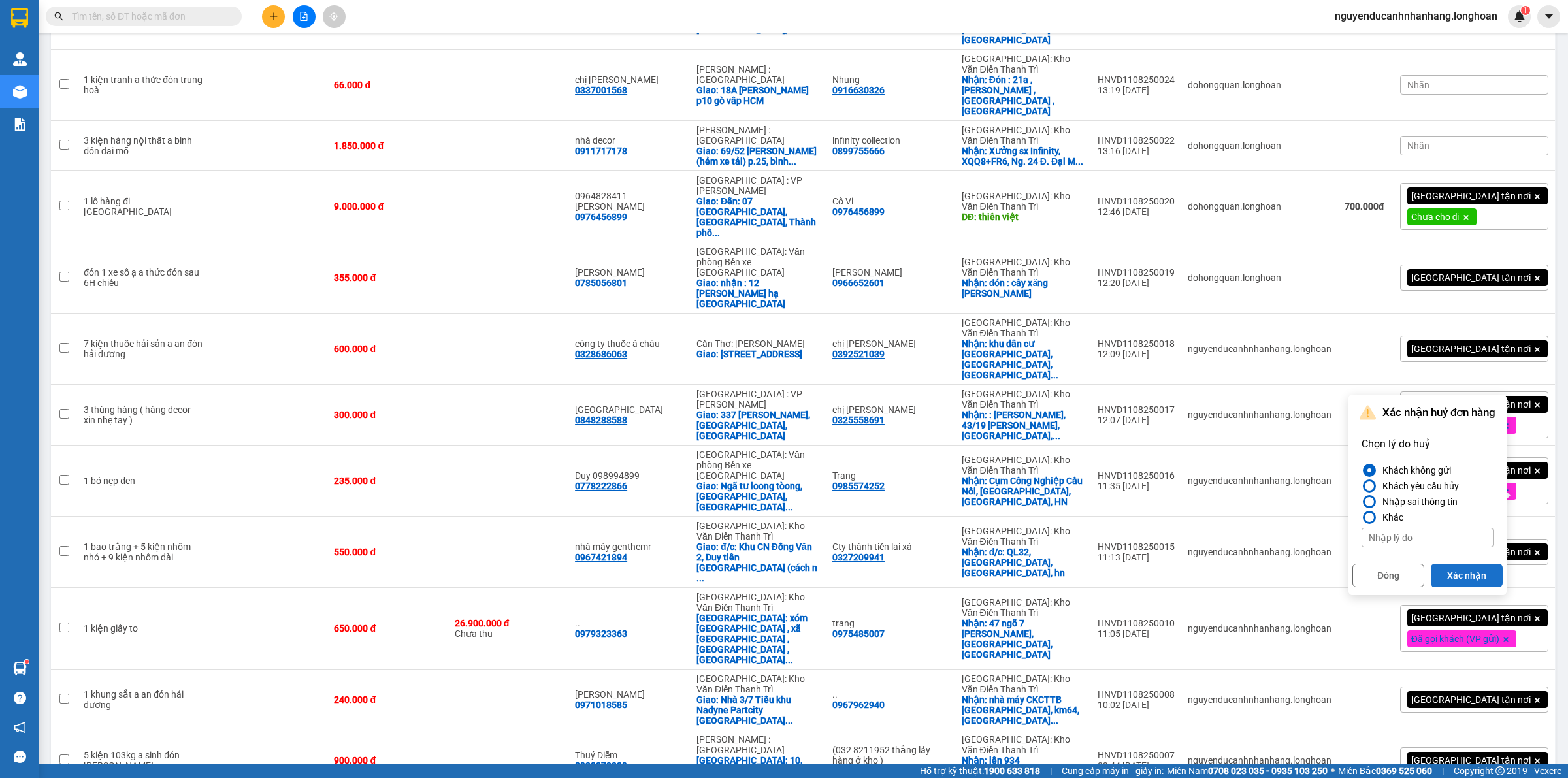
click at [1471, 572] on button "Xác nhận" at bounding box center [1466, 576] width 72 height 24
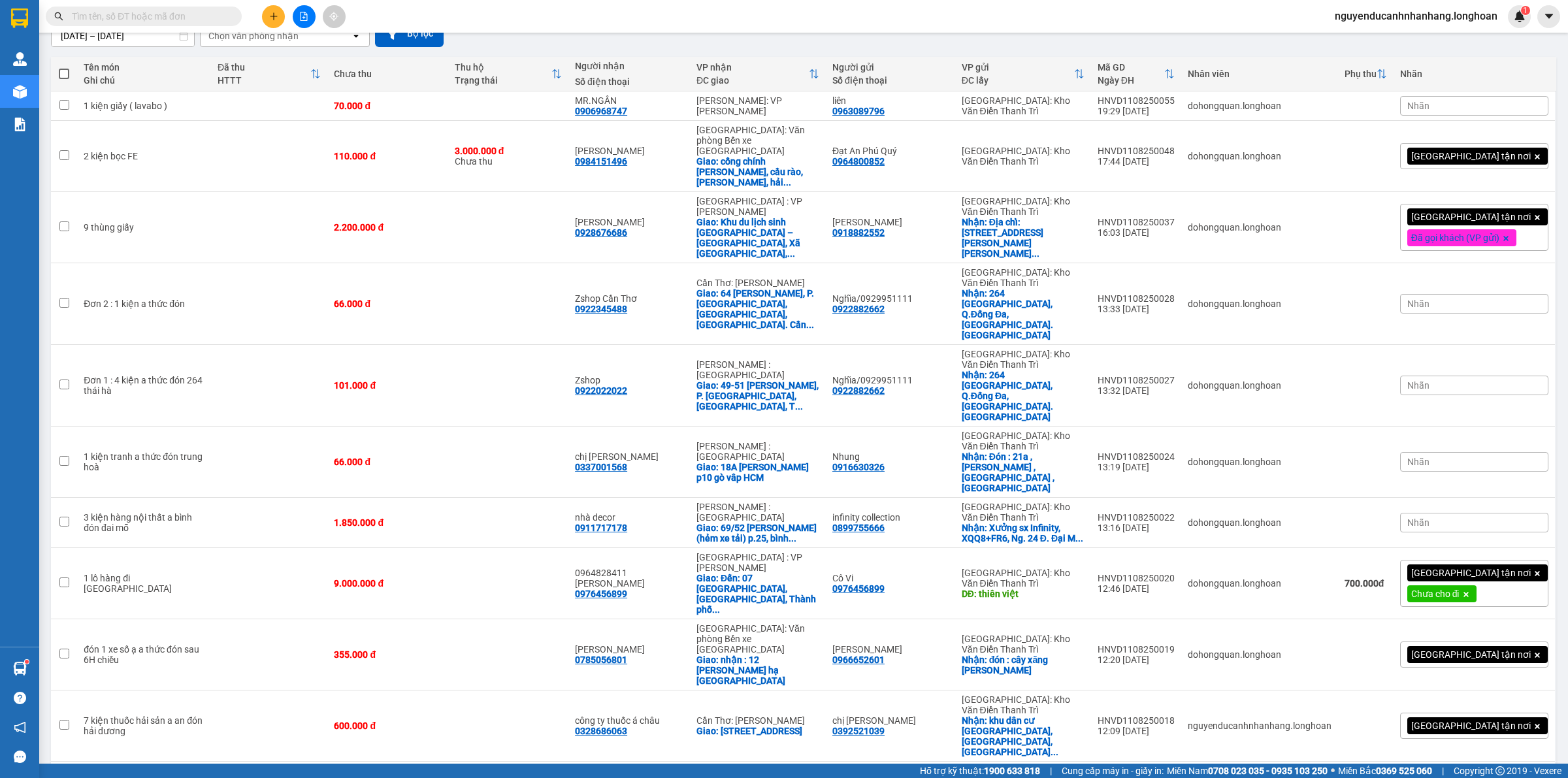
scroll to position [0, 0]
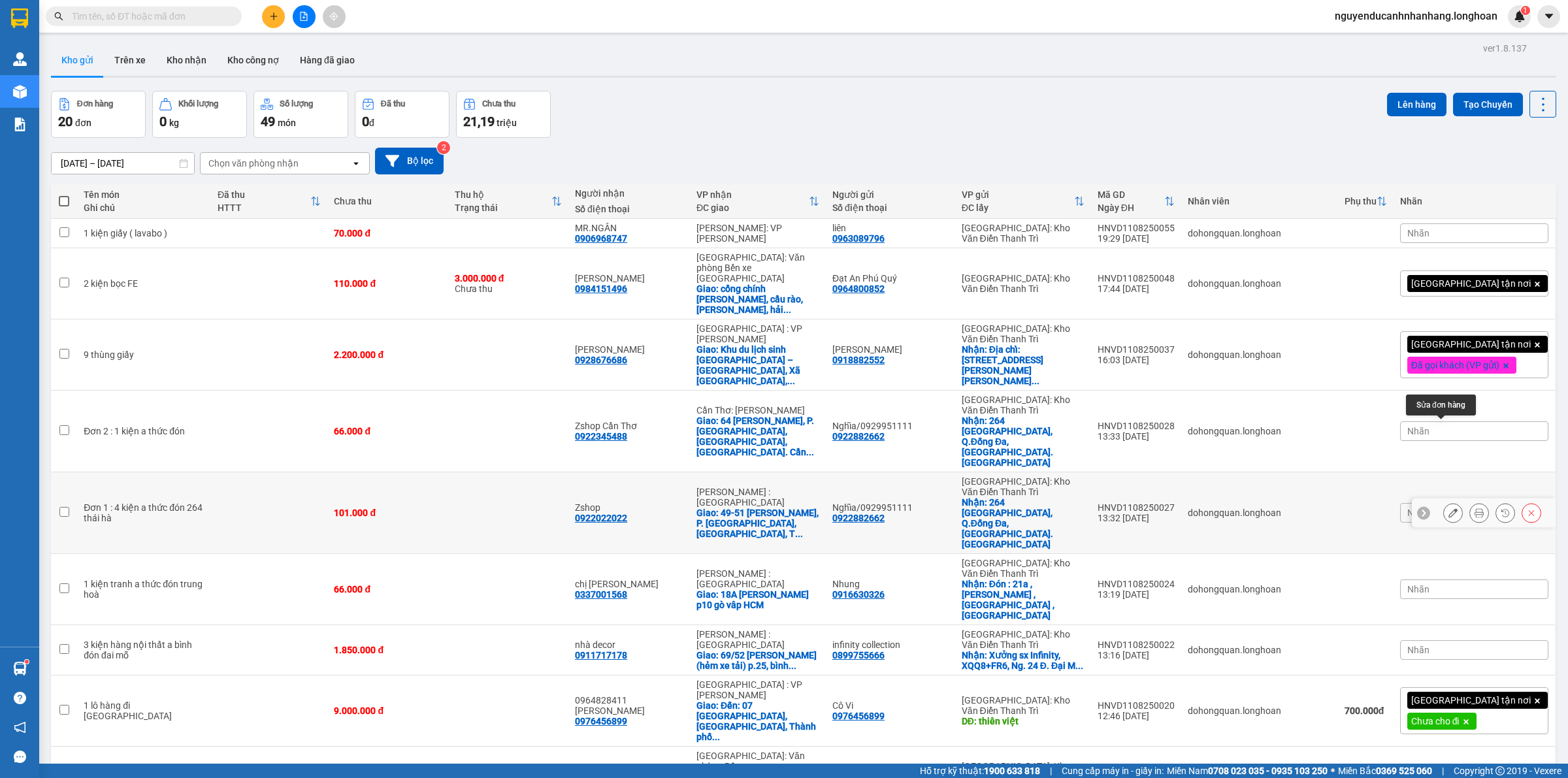
click at [1444, 502] on button at bounding box center [1453, 513] width 18 height 23
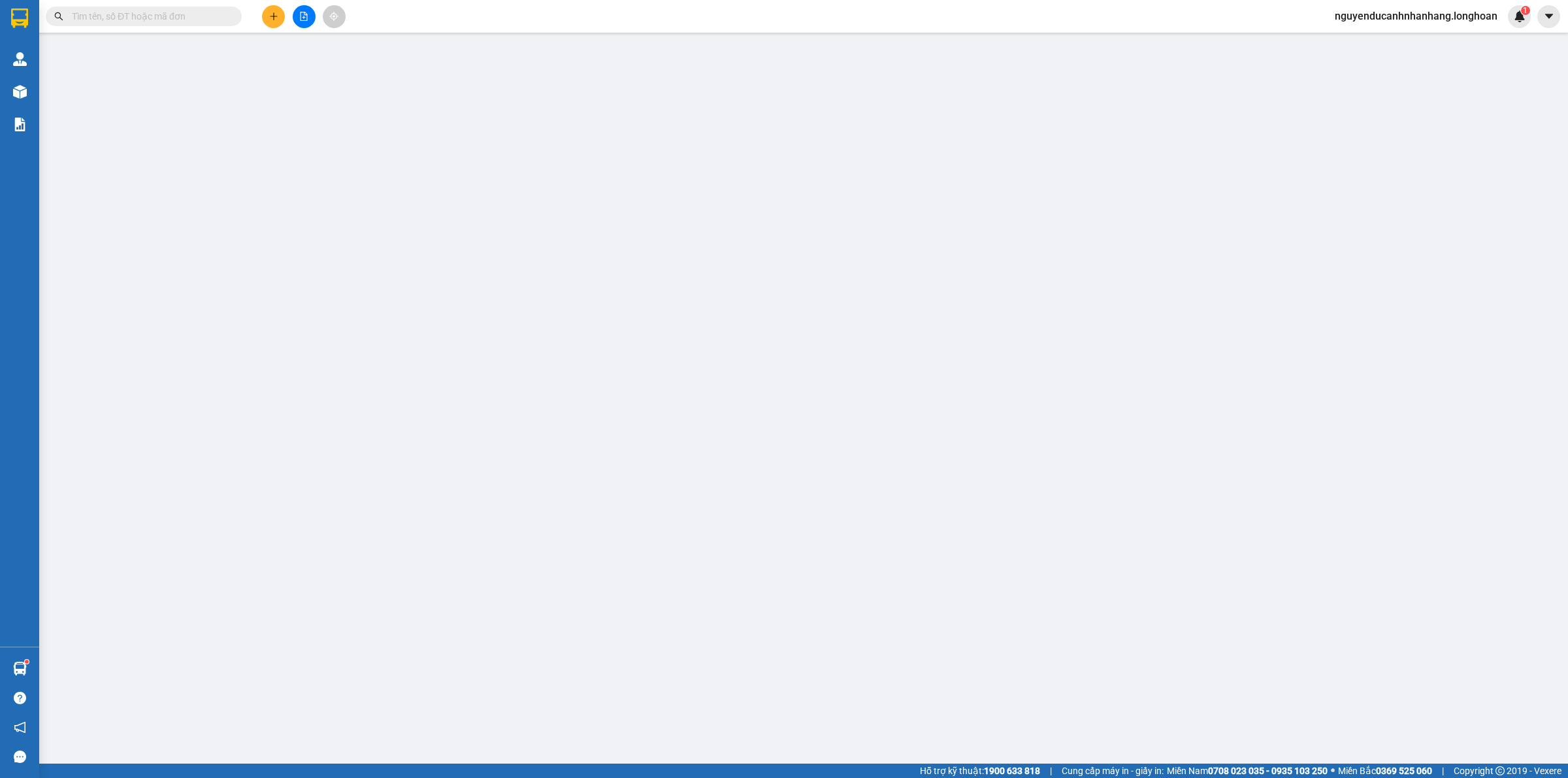
type input "0922882662"
type input "Nghĩa/0929951111"
checkbox input "true"
type input "264 [GEOGRAPHIC_DATA], Q.Đống Đa, [GEOGRAPHIC_DATA]. [GEOGRAPHIC_DATA]"
type input "0922022022"
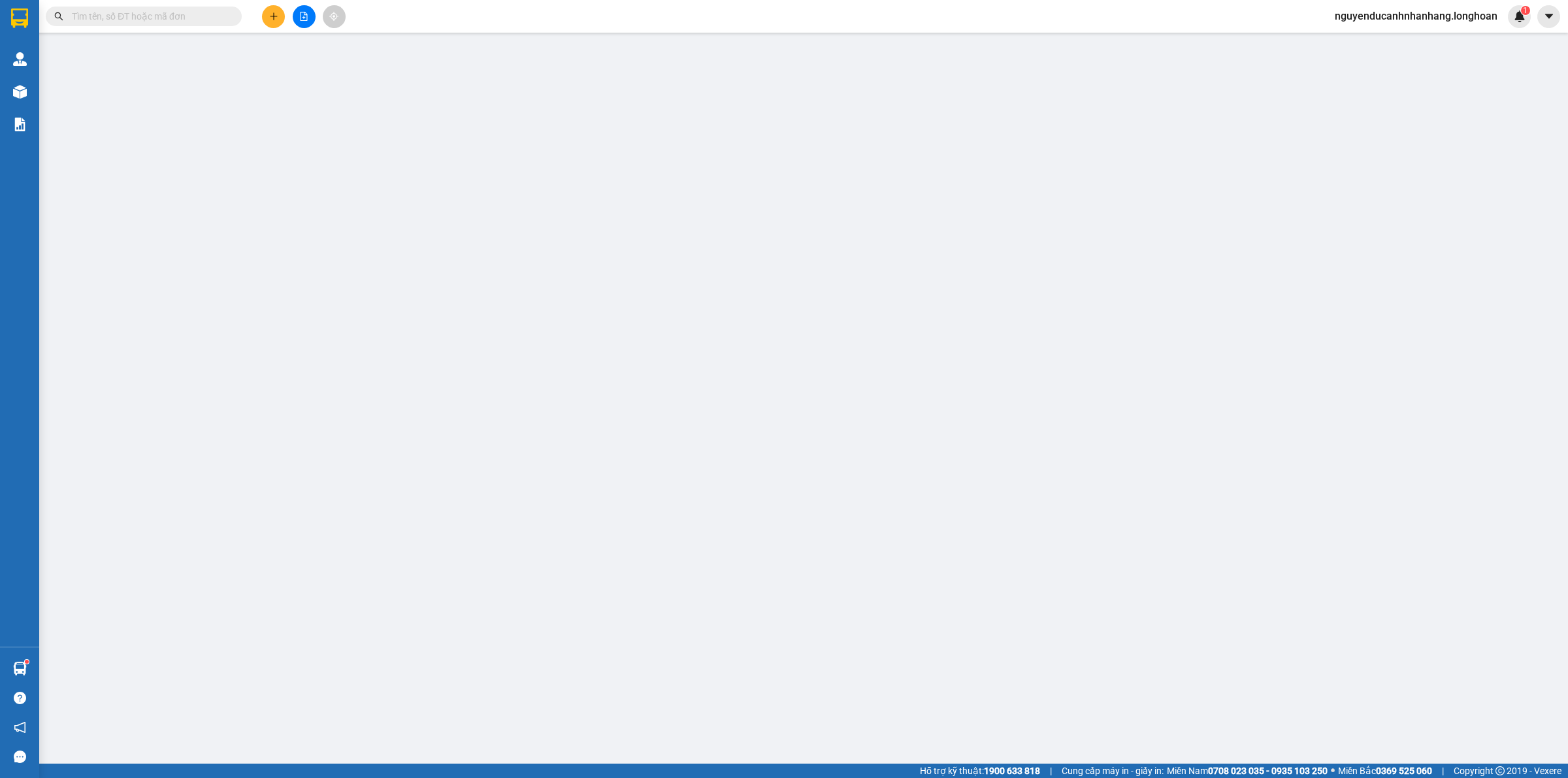
type input "Zshop"
checkbox input "true"
type input "49-51 Trần Hưng Đạo, P. Nguyễn Thái Bình, Quận 1, TP. HCM."
type input "101.000"
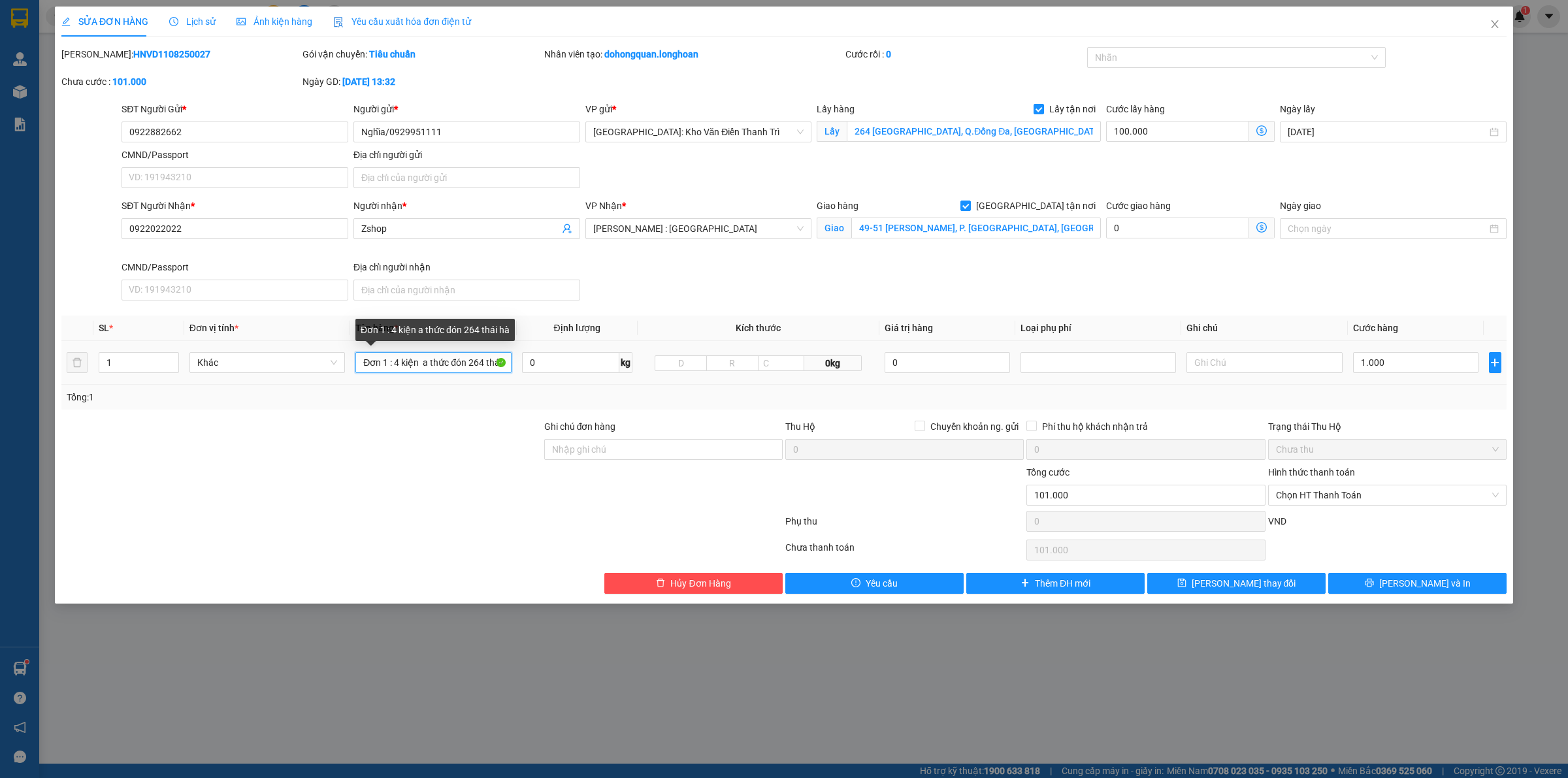
click at [449, 362] on input "Đơn 1 : 4 kiện a thức đón 264 thái hà" at bounding box center [433, 362] width 155 height 21
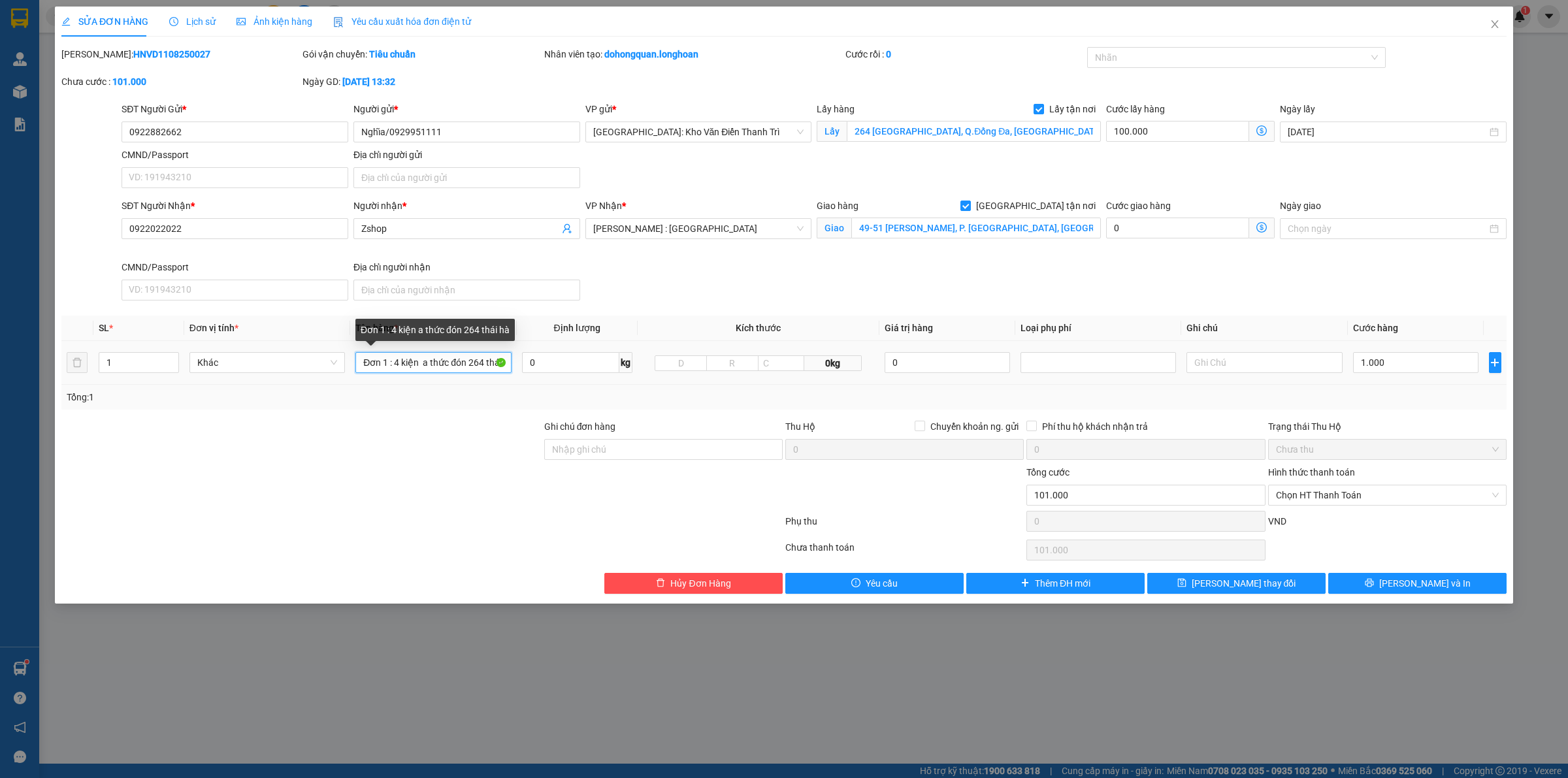
click at [449, 362] on input "Đơn 1 : 4 kiện a thức đón 264 thái hà" at bounding box center [433, 362] width 155 height 21
type input "3 thùng giấy to"
click at [114, 367] on input "1" at bounding box center [139, 362] width 79 height 20
type input "3"
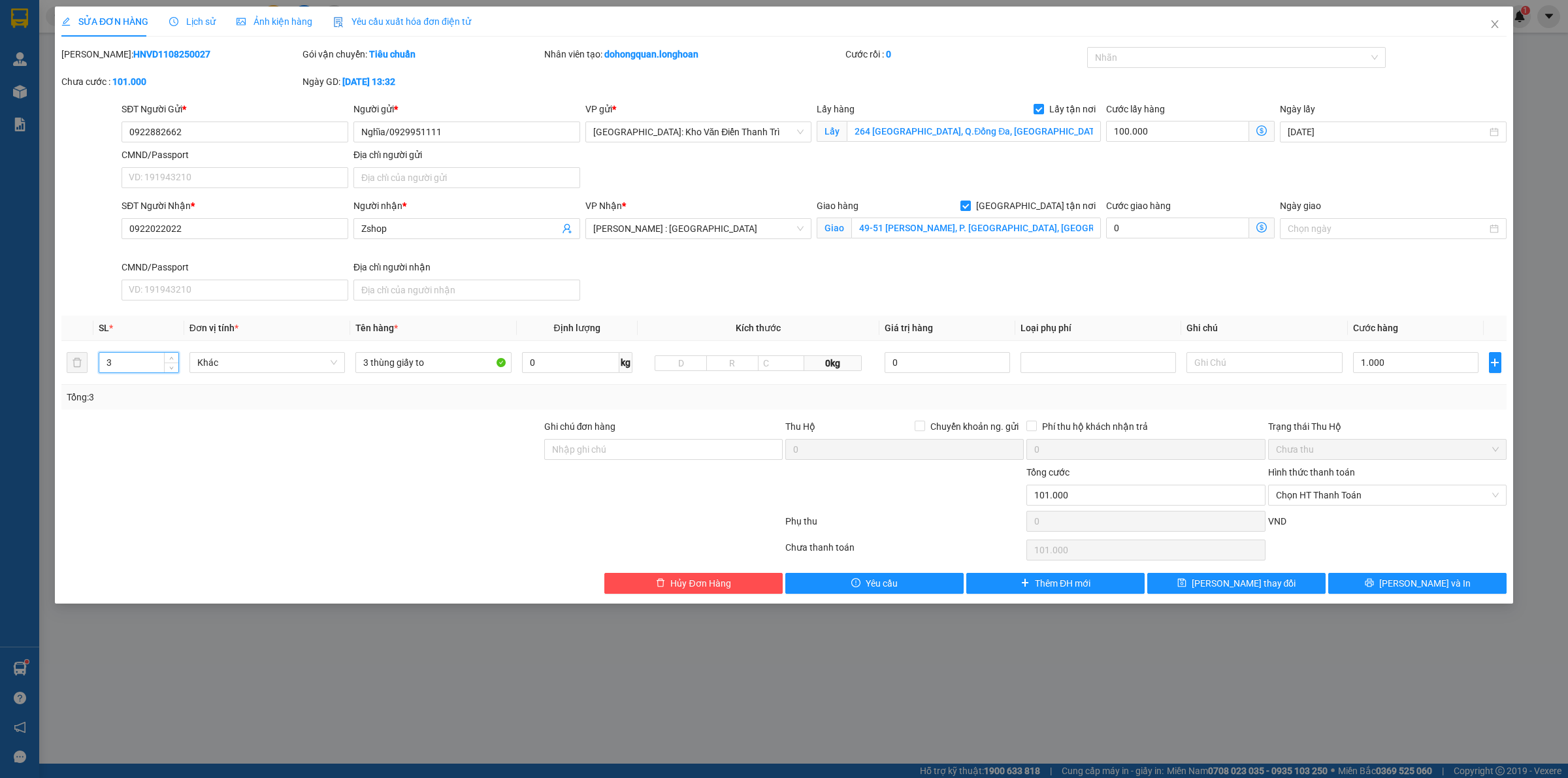
click at [1254, 409] on div "Tổng: 3" at bounding box center [784, 397] width 1446 height 24
click at [1446, 368] on input "1.000" at bounding box center [1415, 362] width 125 height 21
type input "1.100.000"
type input "1.000.000"
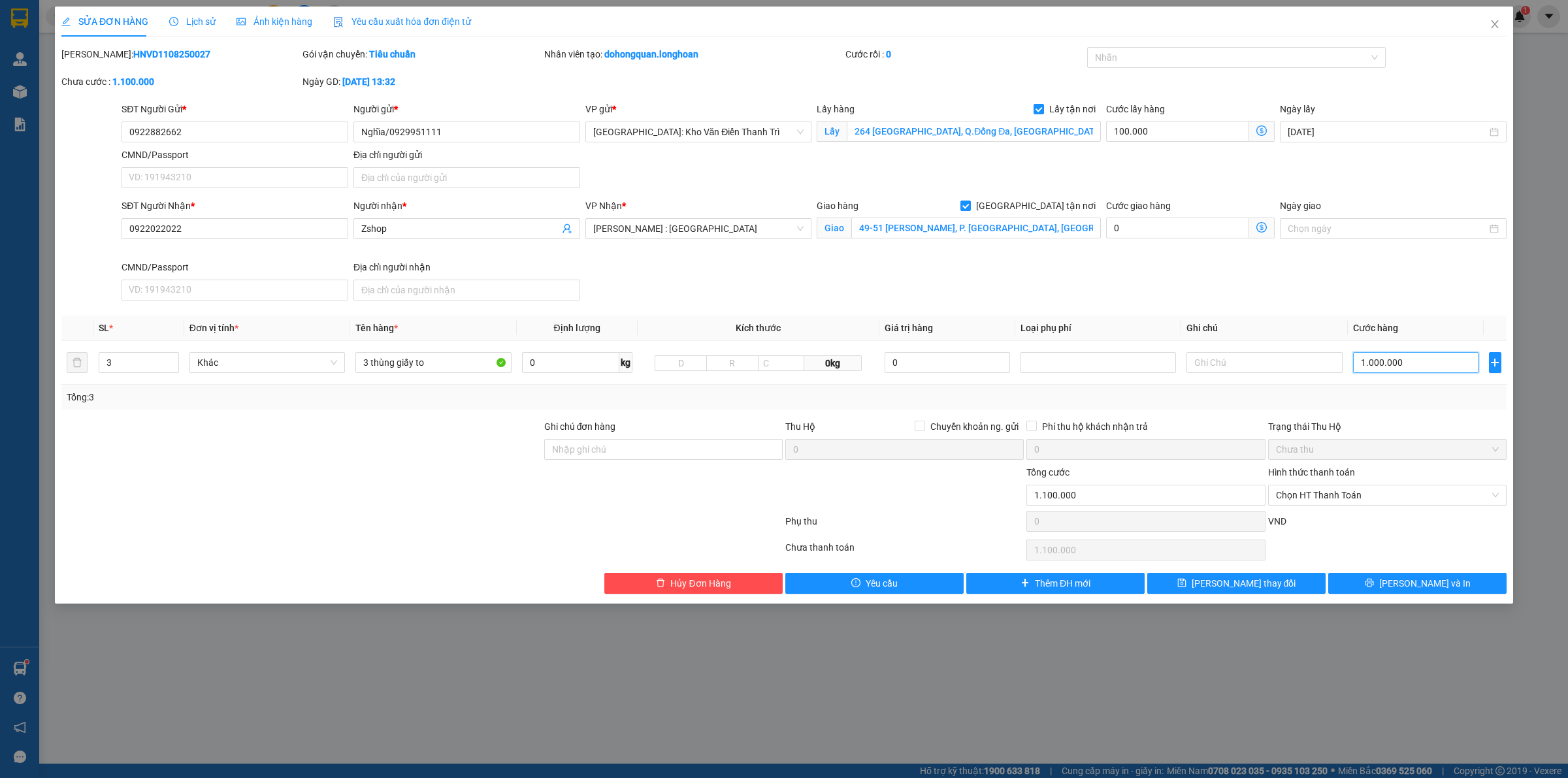
type input "100.008"
type input "8"
type input "100.081"
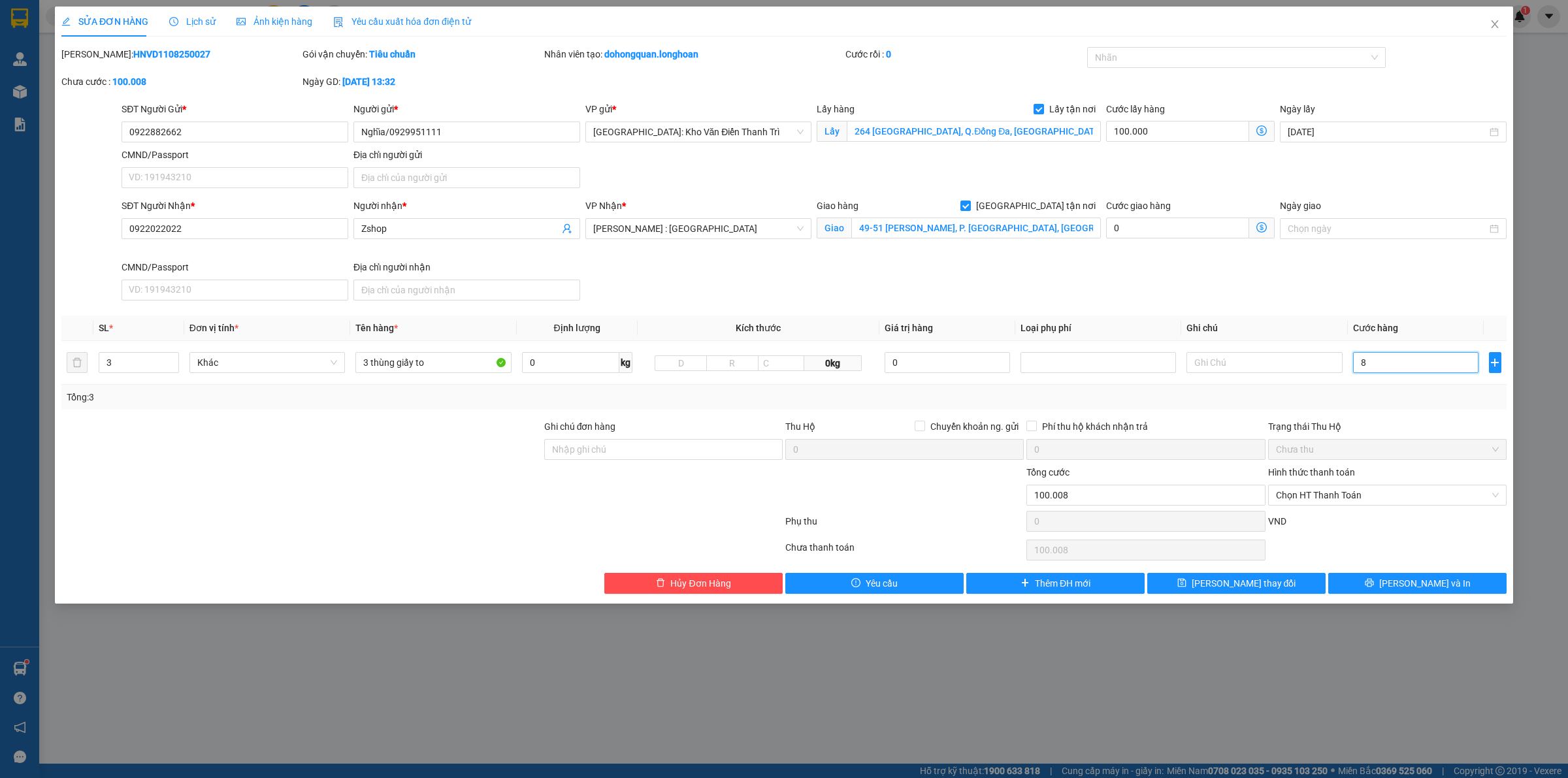
type input "81"
type input "100.815"
type input "815"
type input "915.000"
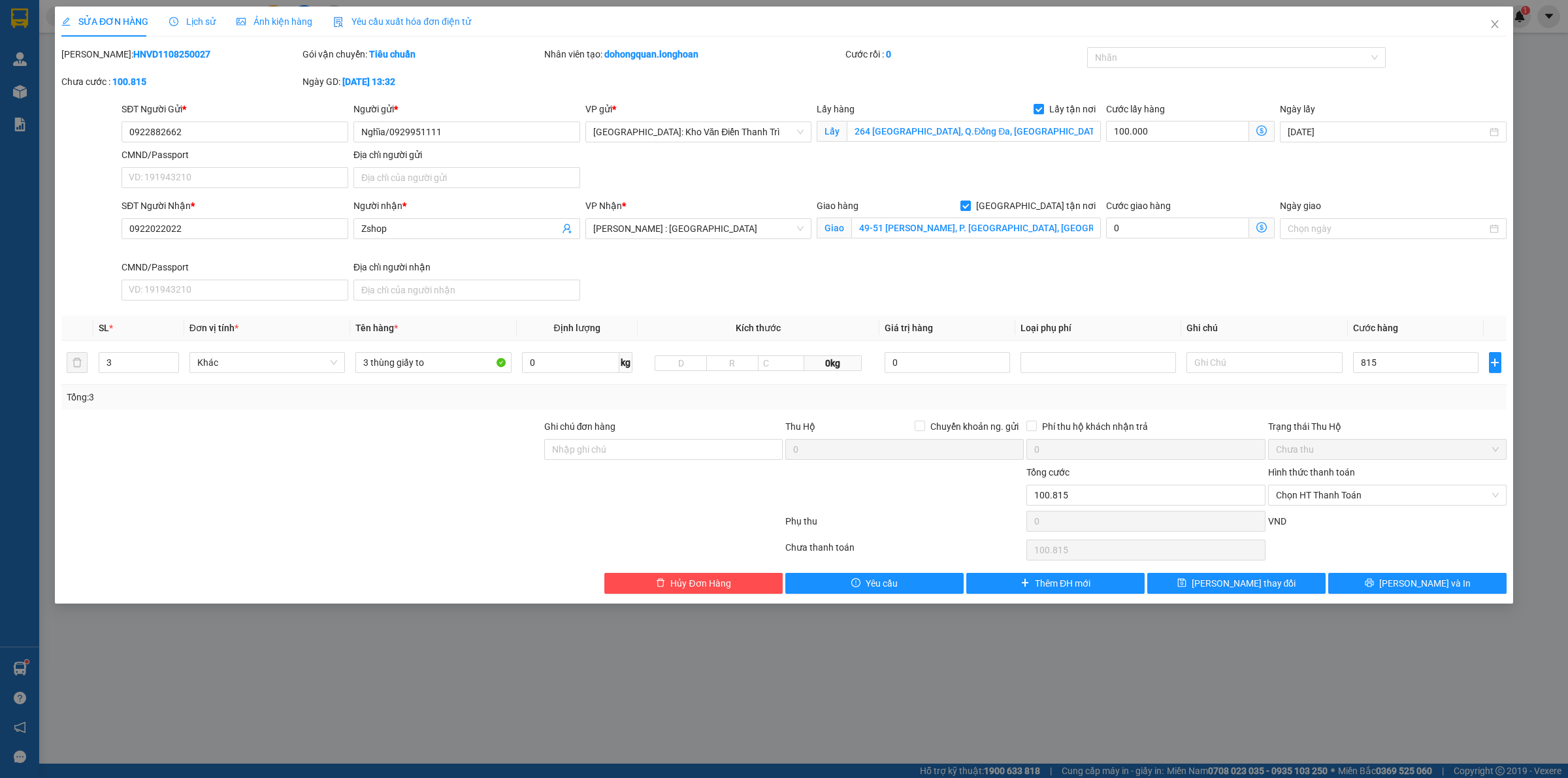
type input "915.000"
click at [955, 504] on div at bounding box center [904, 488] width 241 height 45
click at [1400, 367] on input "815.000" at bounding box center [1415, 362] width 125 height 21
type input "8"
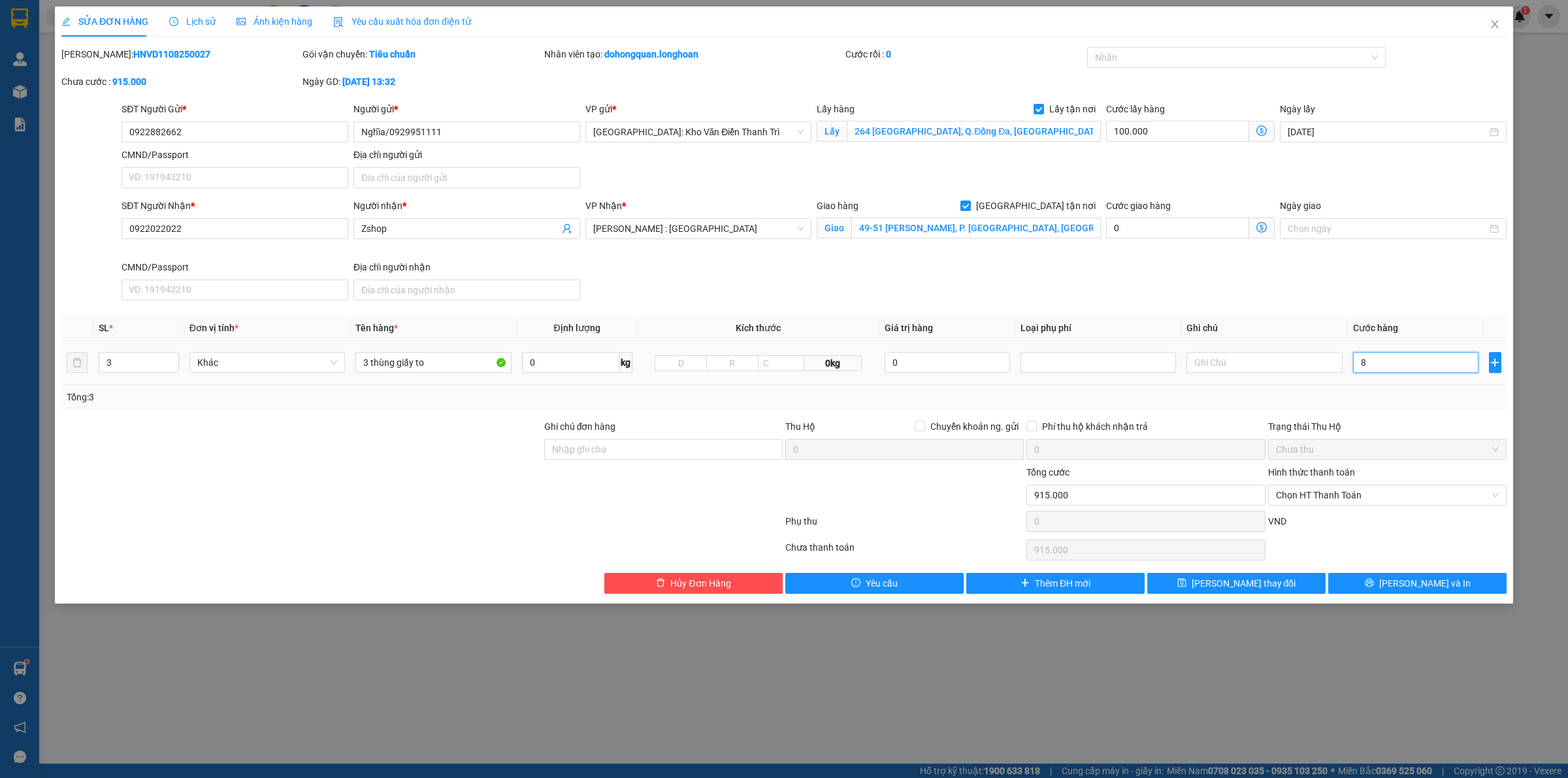
type input "100.008"
type input "100.081"
type input "81"
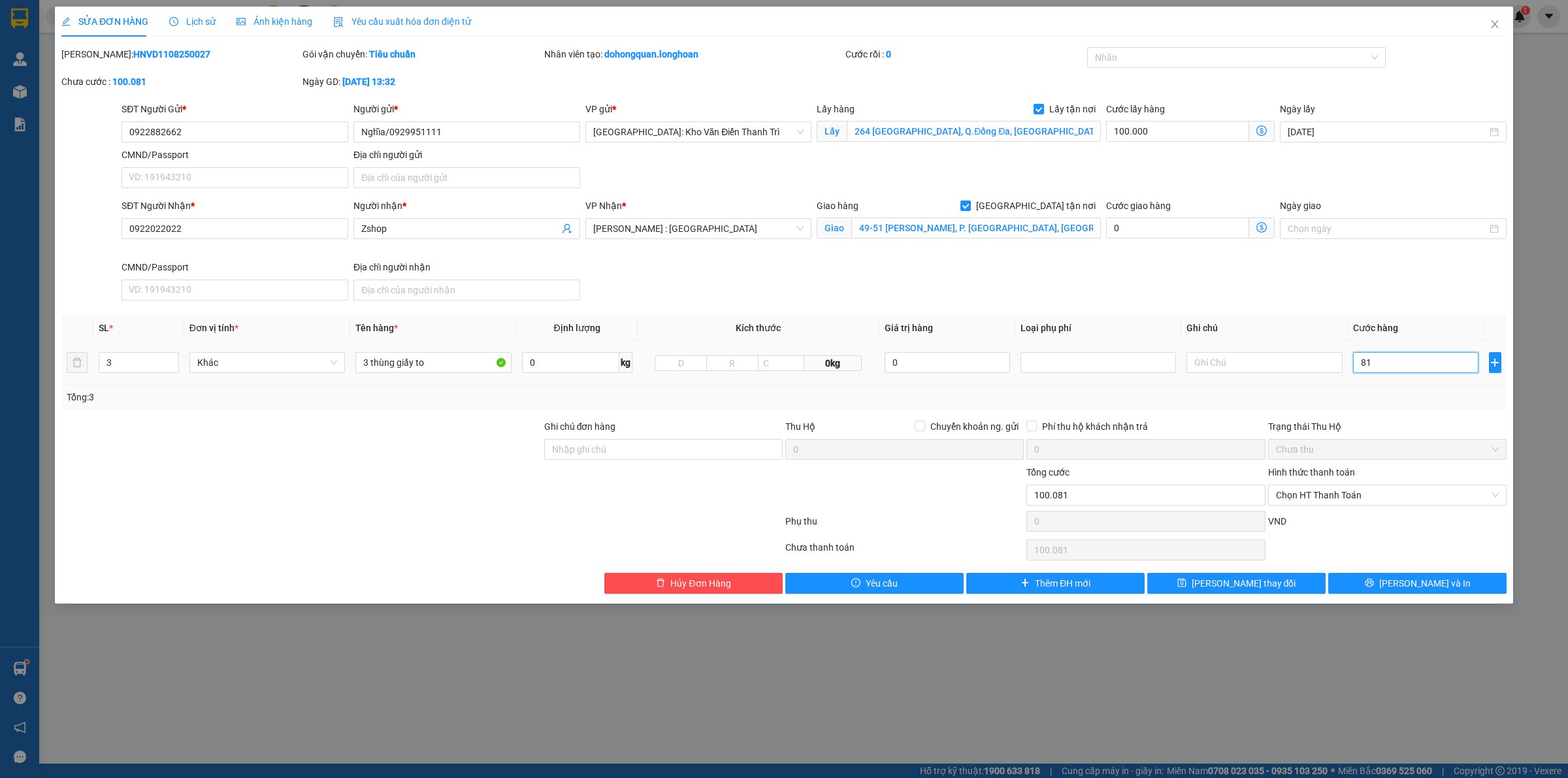
type input "100.810"
type input "810"
type input "910.000"
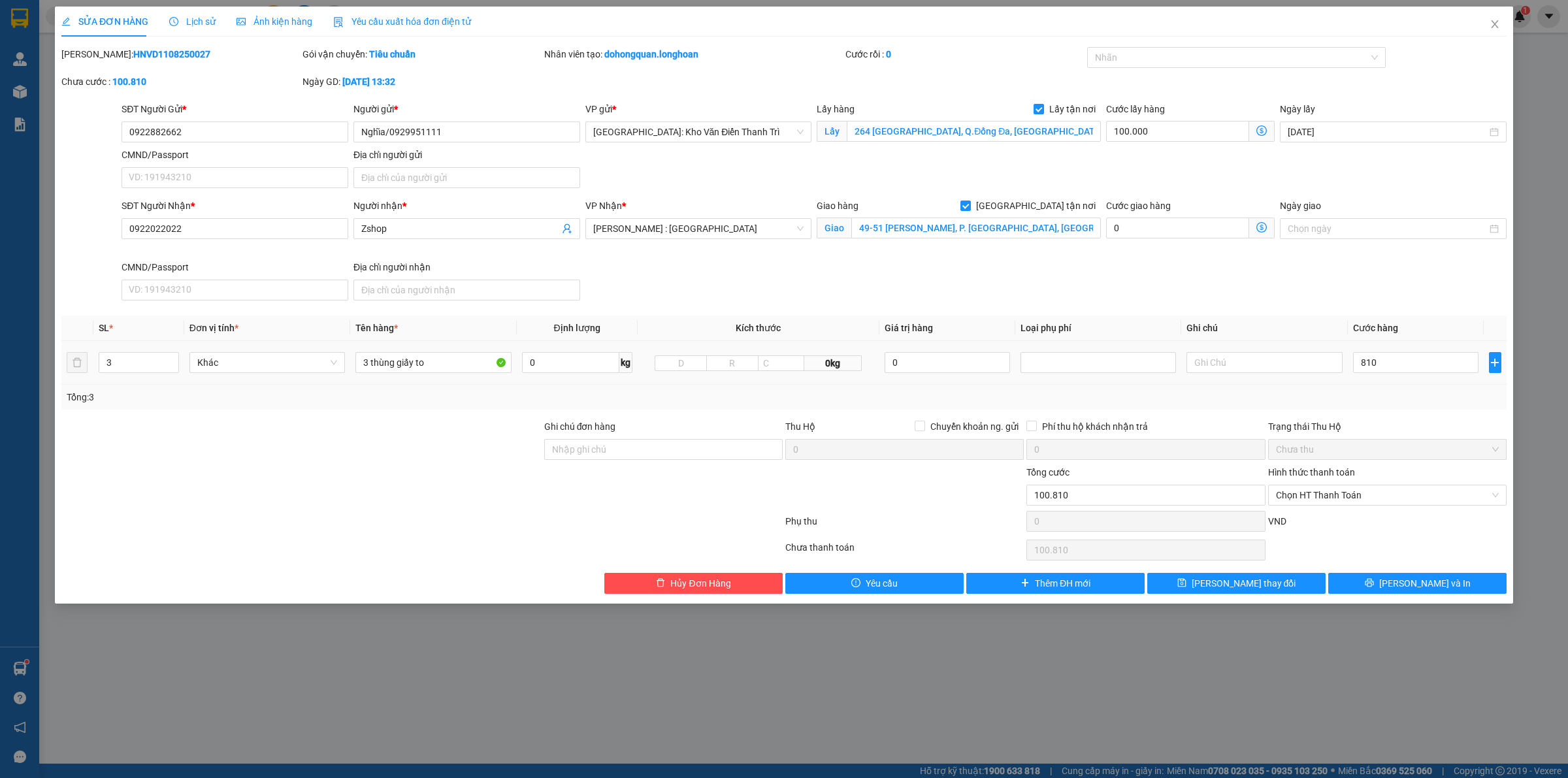
type input "810.000"
click at [1436, 397] on div "Tổng: 3" at bounding box center [784, 397] width 1435 height 15
click at [930, 507] on div at bounding box center [904, 488] width 241 height 45
click at [1134, 57] on div at bounding box center [1230, 57] width 279 height 15
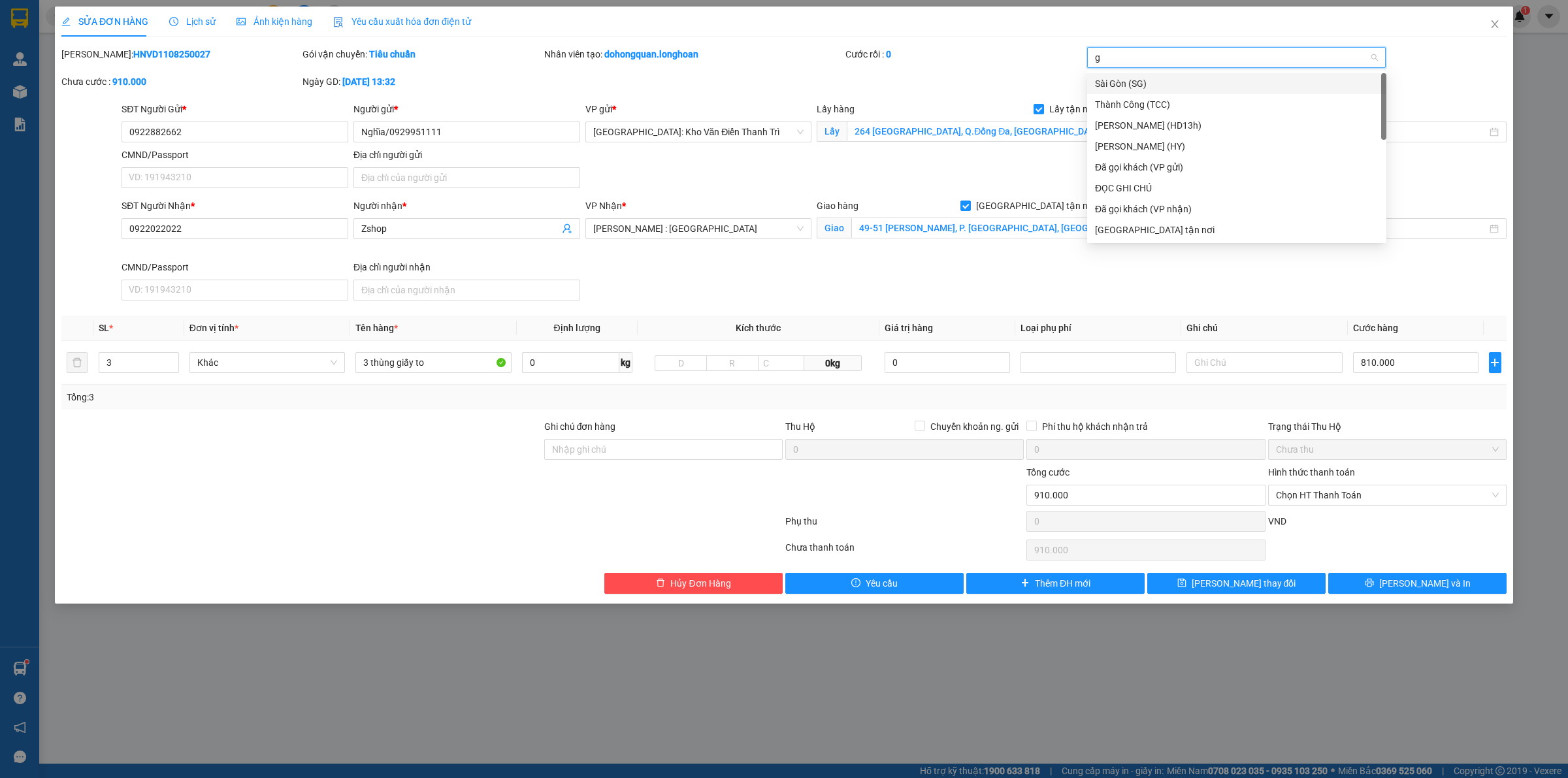
type input "gt"
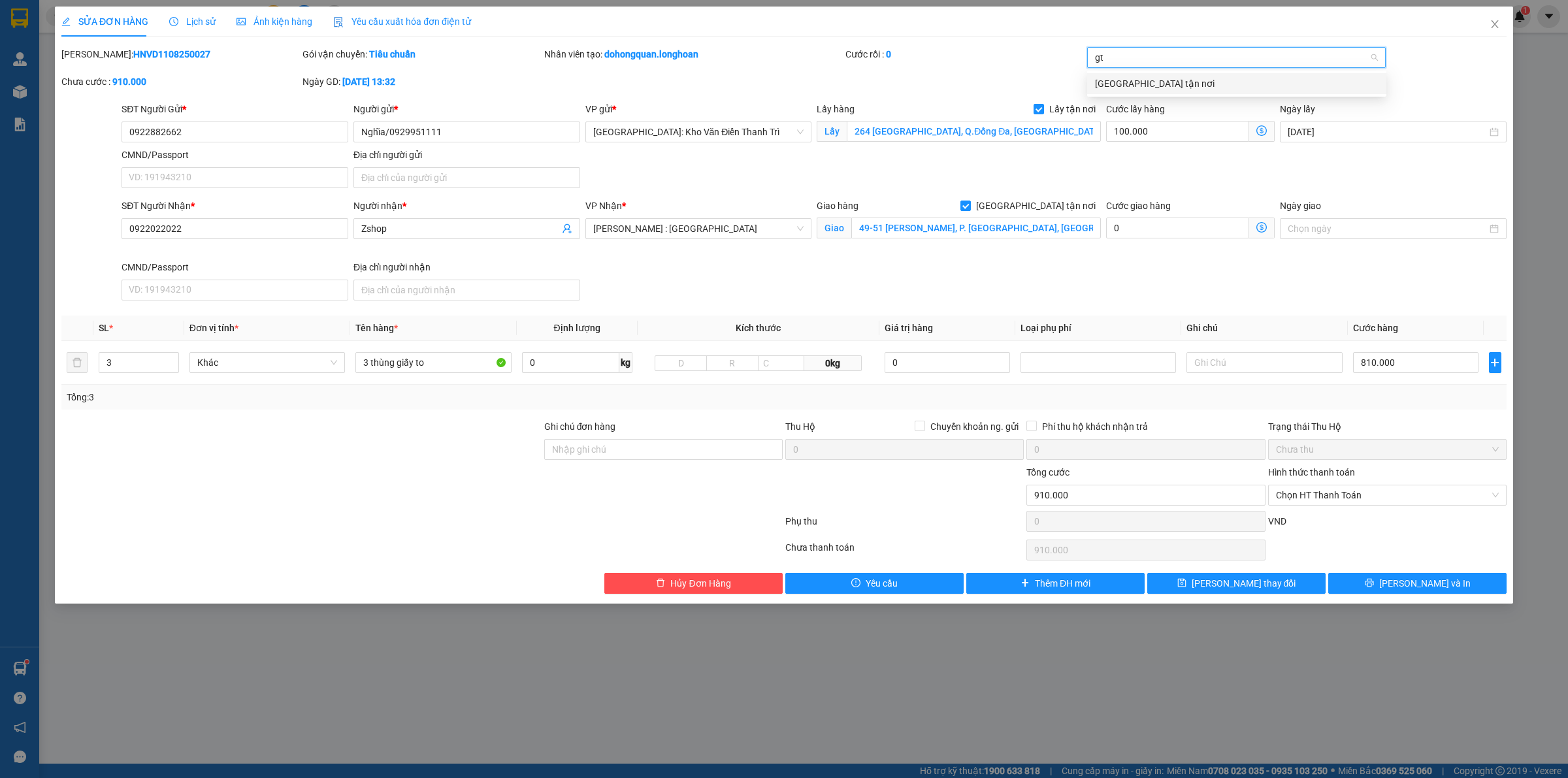
click at [1137, 73] on div "[GEOGRAPHIC_DATA] tận nơi" at bounding box center [1237, 84] width 300 height 21
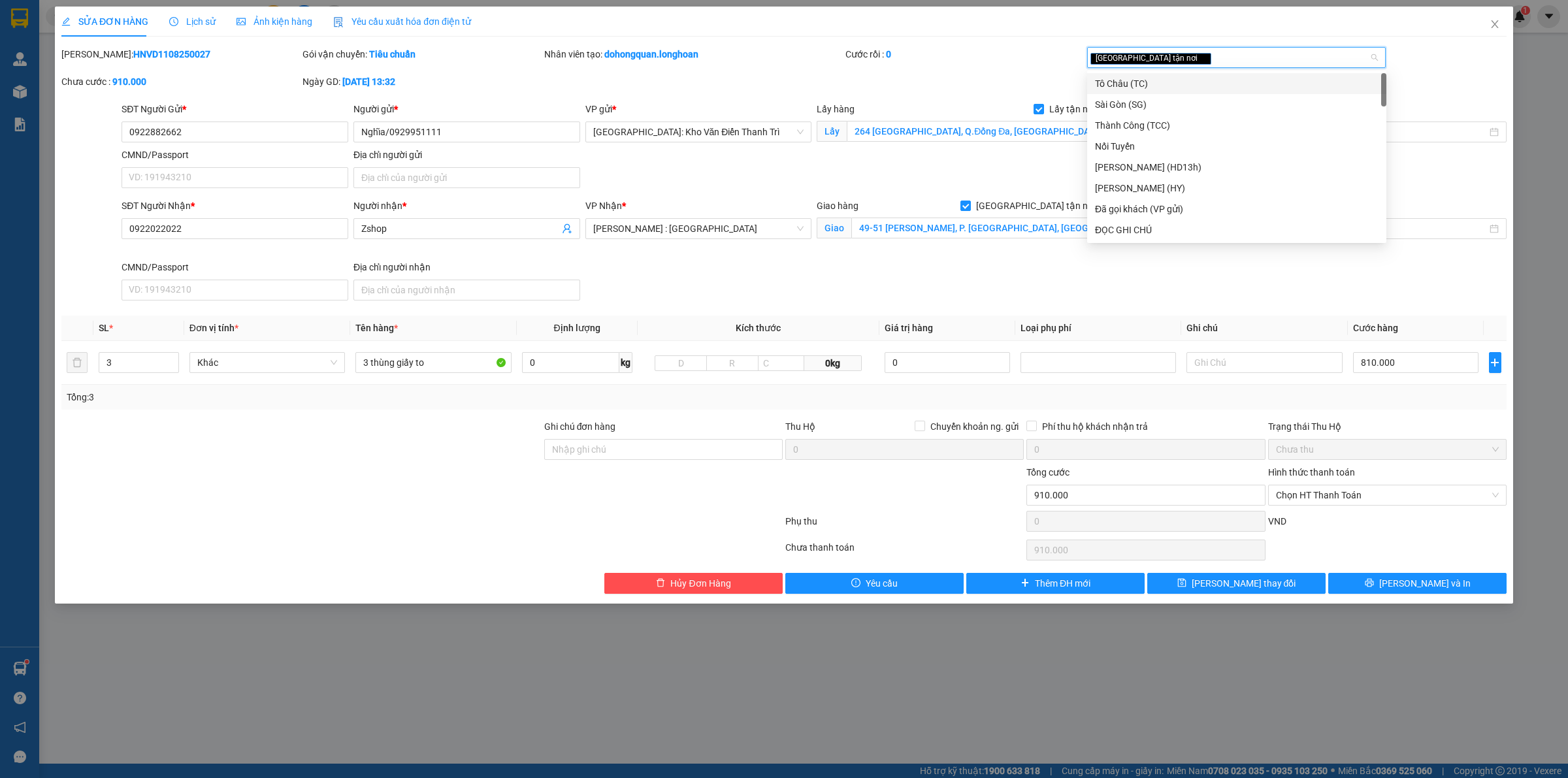
click at [1049, 73] on div "Cước rồi : 0" at bounding box center [965, 60] width 241 height 27
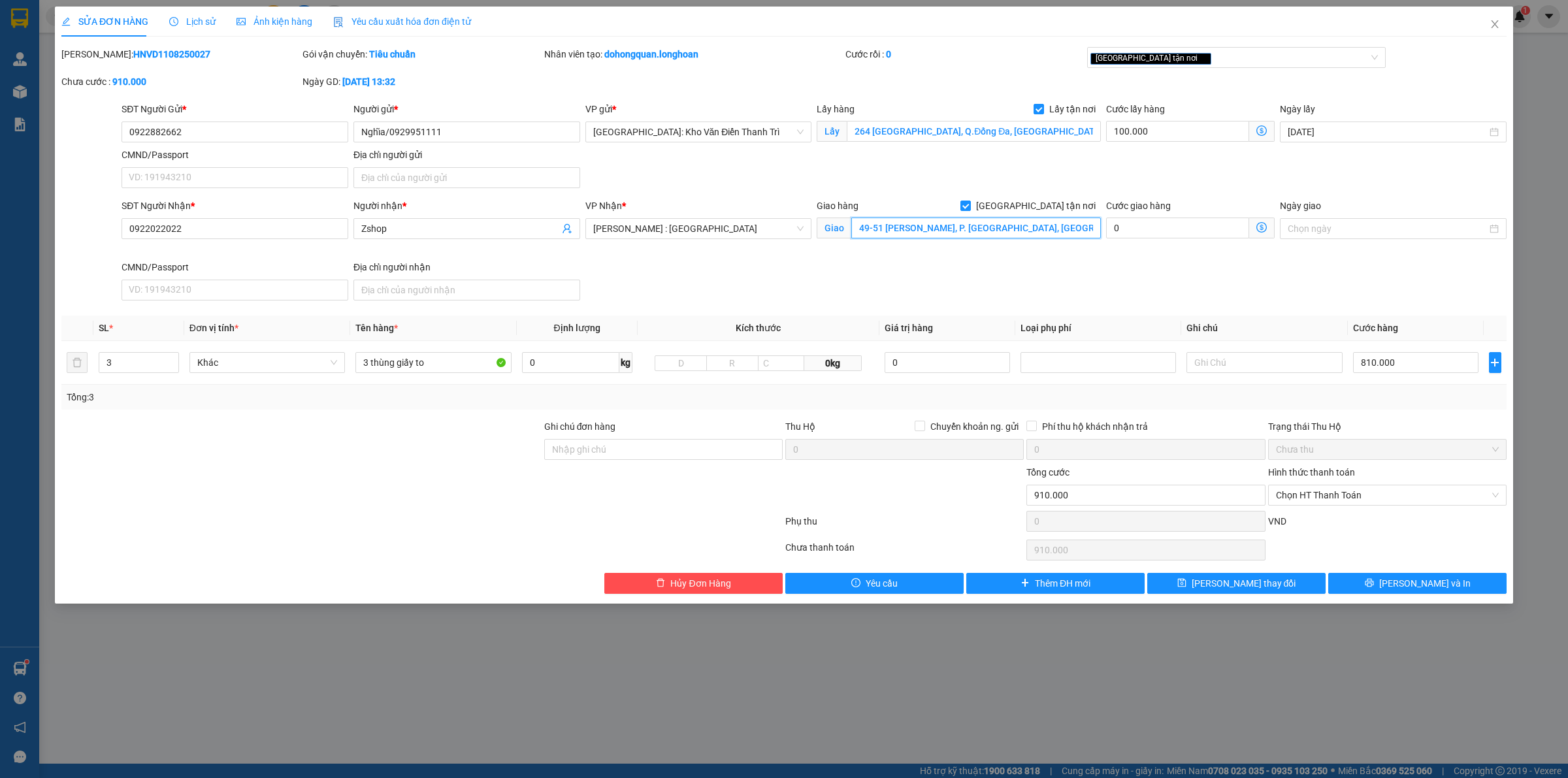
click at [1027, 230] on input "49-51 Trần Hưng Đạo, P. Nguyễn Thái Bình, Quận 1, TP. HCM." at bounding box center [976, 228] width 250 height 21
click at [425, 370] on input "3 thùng giấy to" at bounding box center [433, 362] width 155 height 21
type input "4 kiện giấy to"
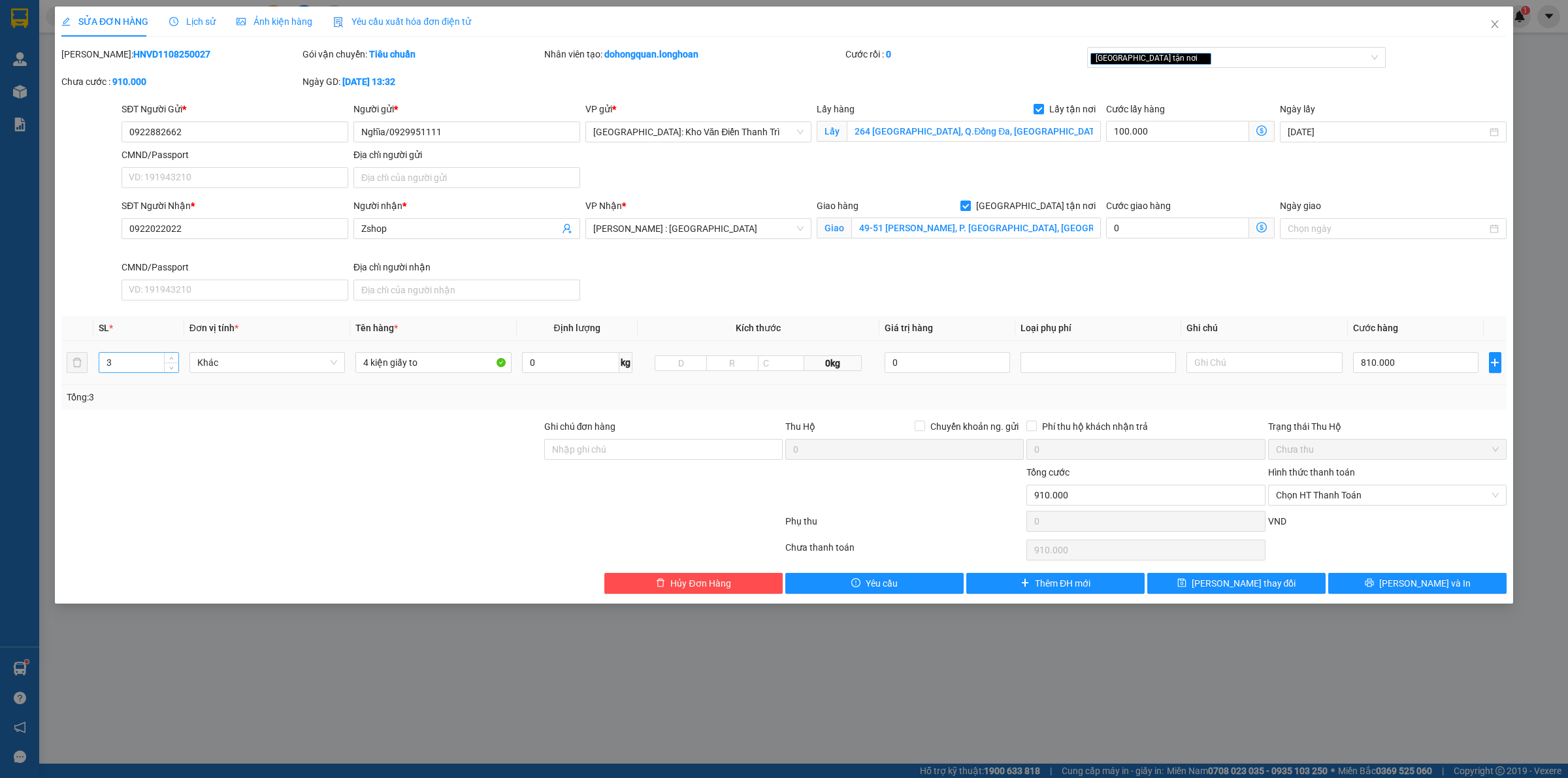
click at [138, 362] on input "3" at bounding box center [139, 362] width 79 height 20
type input "4"
drag, startPoint x: 206, startPoint y: 452, endPoint x: 1049, endPoint y: 429, distance: 843.3
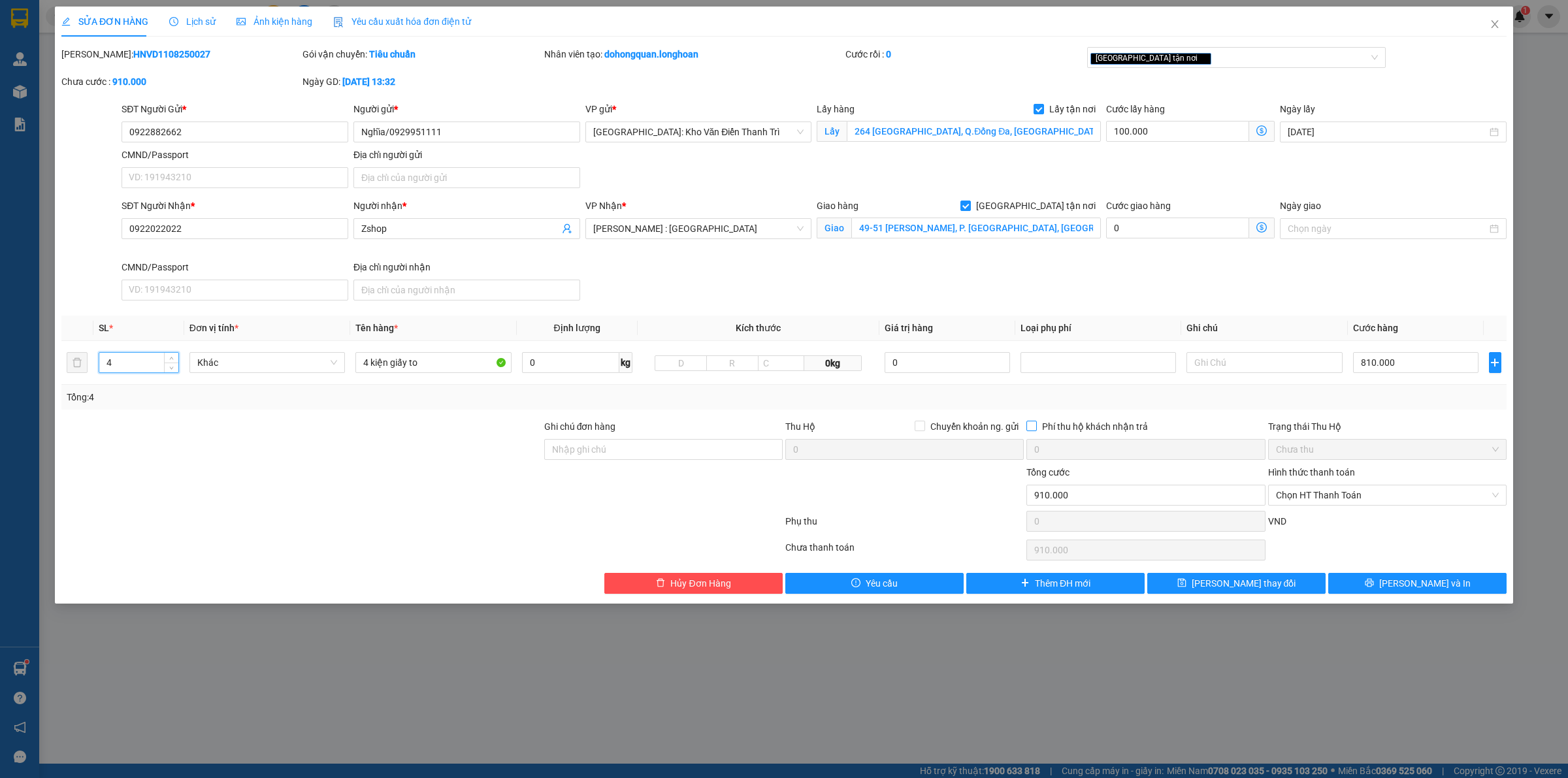
click at [207, 452] on div at bounding box center [302, 441] width 483 height 45
click at [1413, 367] on input "810.000" at bounding box center [1415, 362] width 125 height 21
type input "100.001"
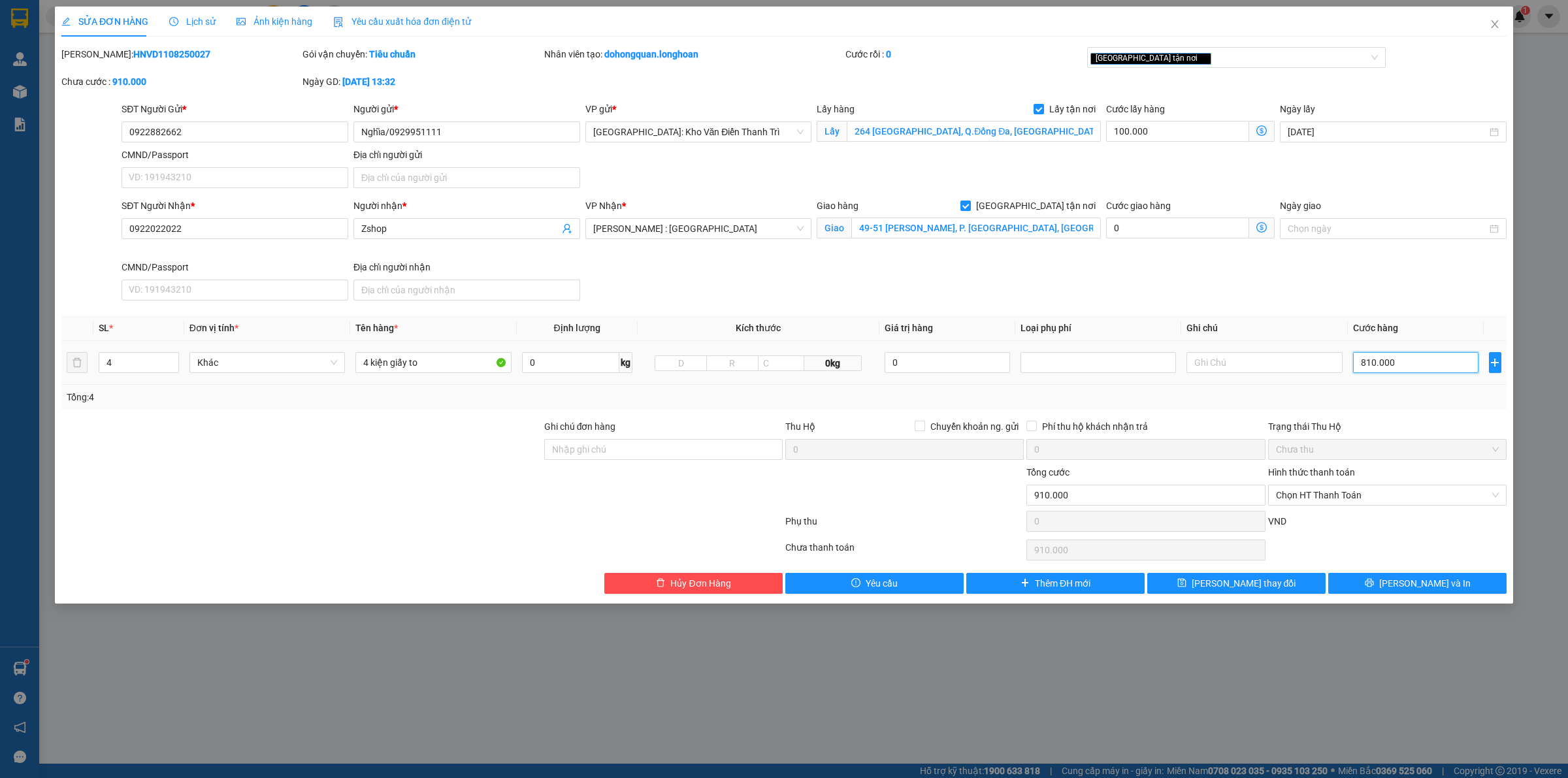
type input "100.001"
type input "1"
type input "100.017"
type input "17"
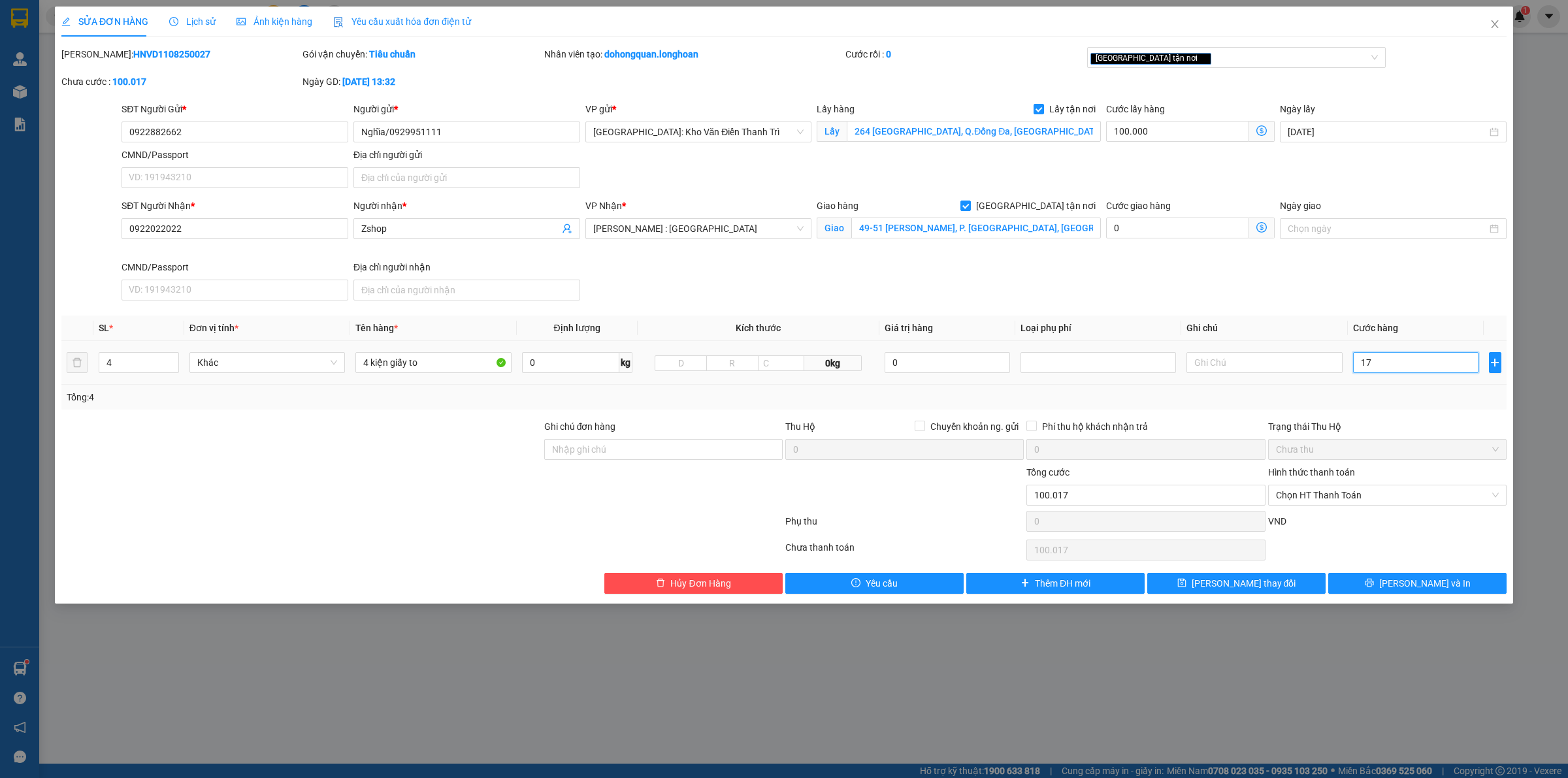
type input "100.170"
type input "170"
type input "101.700"
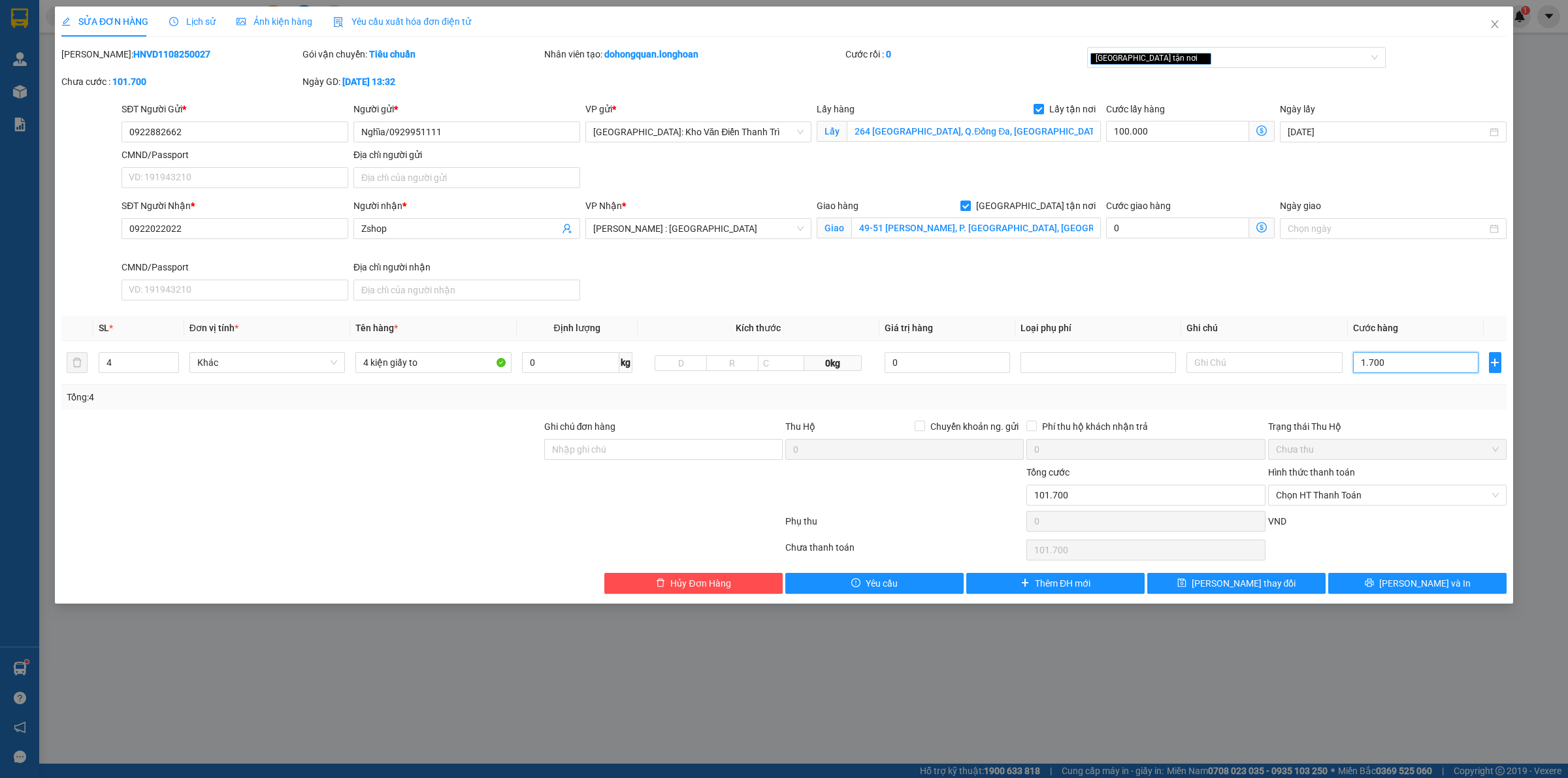
type input "1.700"
type input "1.800.000"
type input "1.700.000"
click at [1403, 397] on div "Tổng: 4" at bounding box center [784, 397] width 1435 height 15
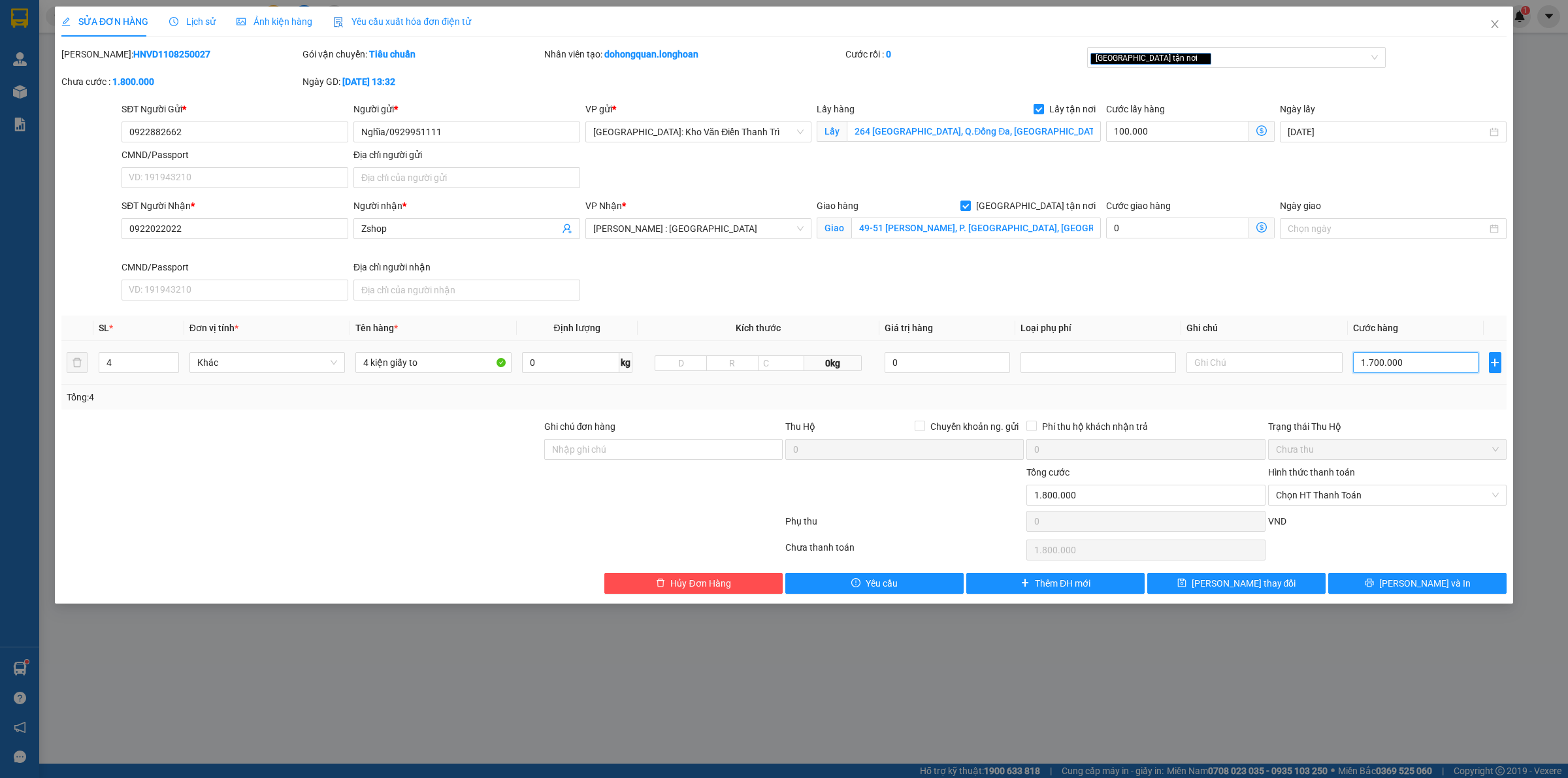
click at [1396, 373] on input "1.700.000" at bounding box center [1415, 362] width 125 height 21
type input "100.001"
type input "1"
type input "100.010"
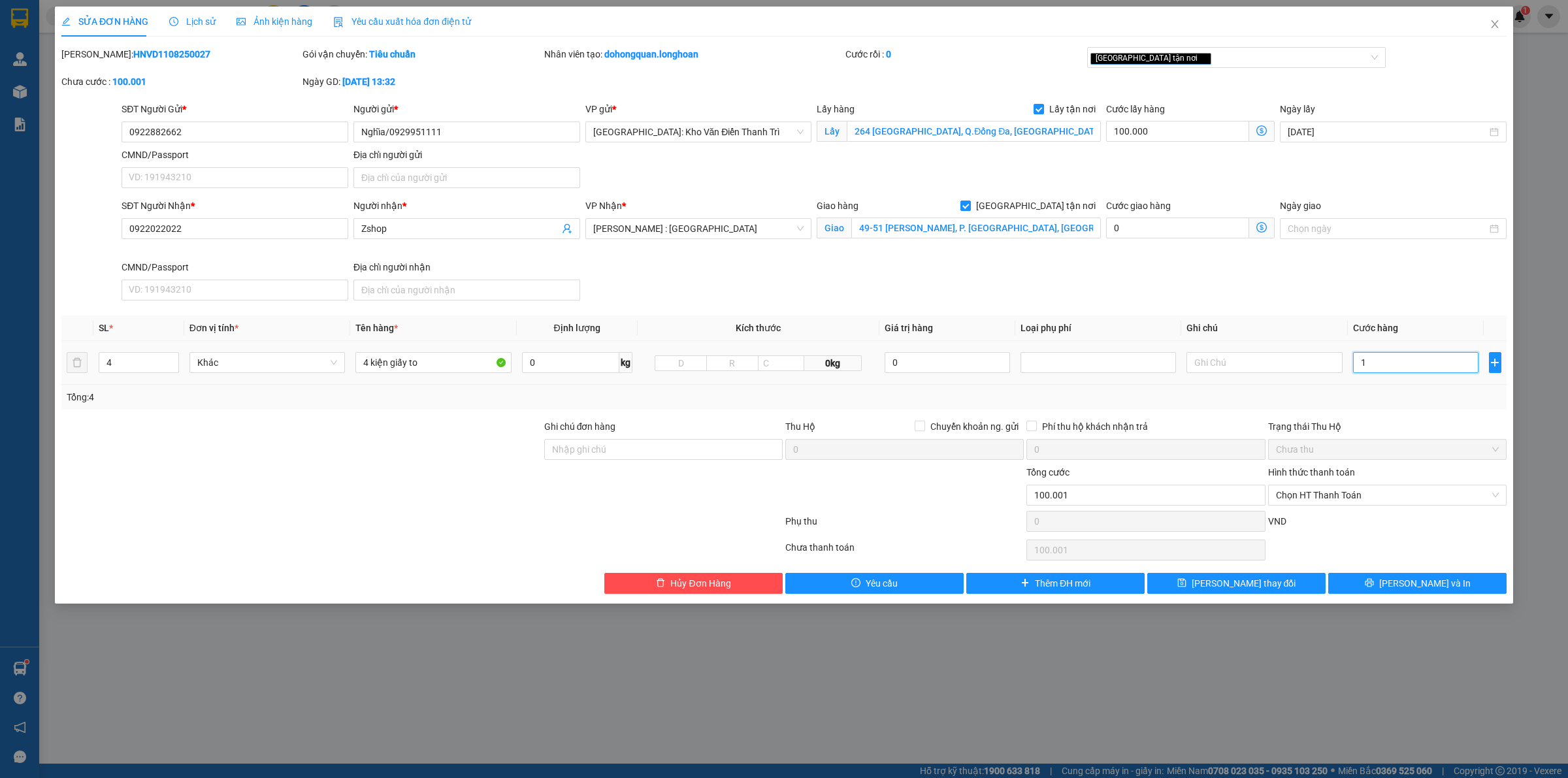
type input "100.010"
type input "10"
type input "100.107"
type input "107"
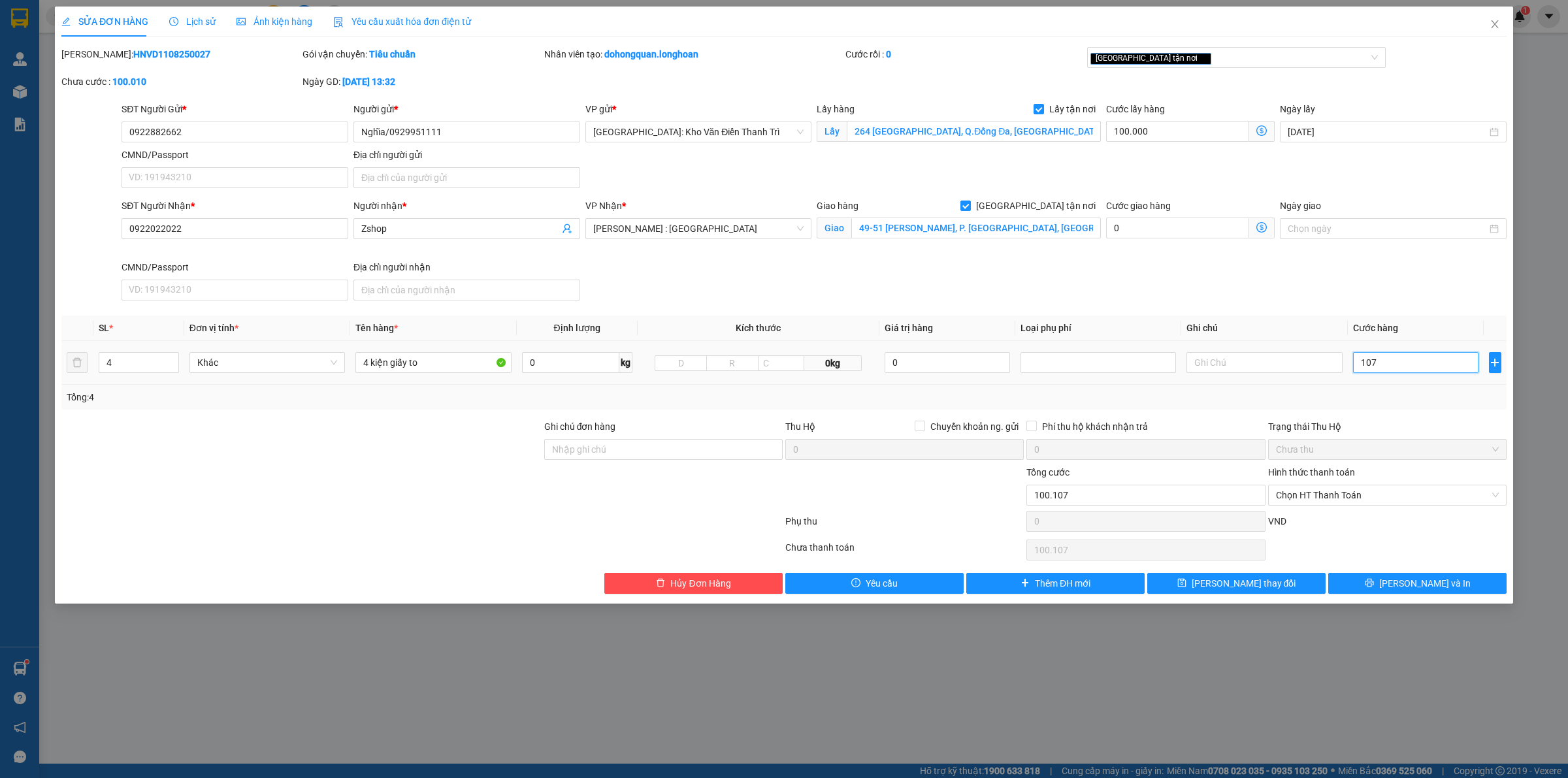
type input "101.070"
type input "1.070"
type input "1.170.000"
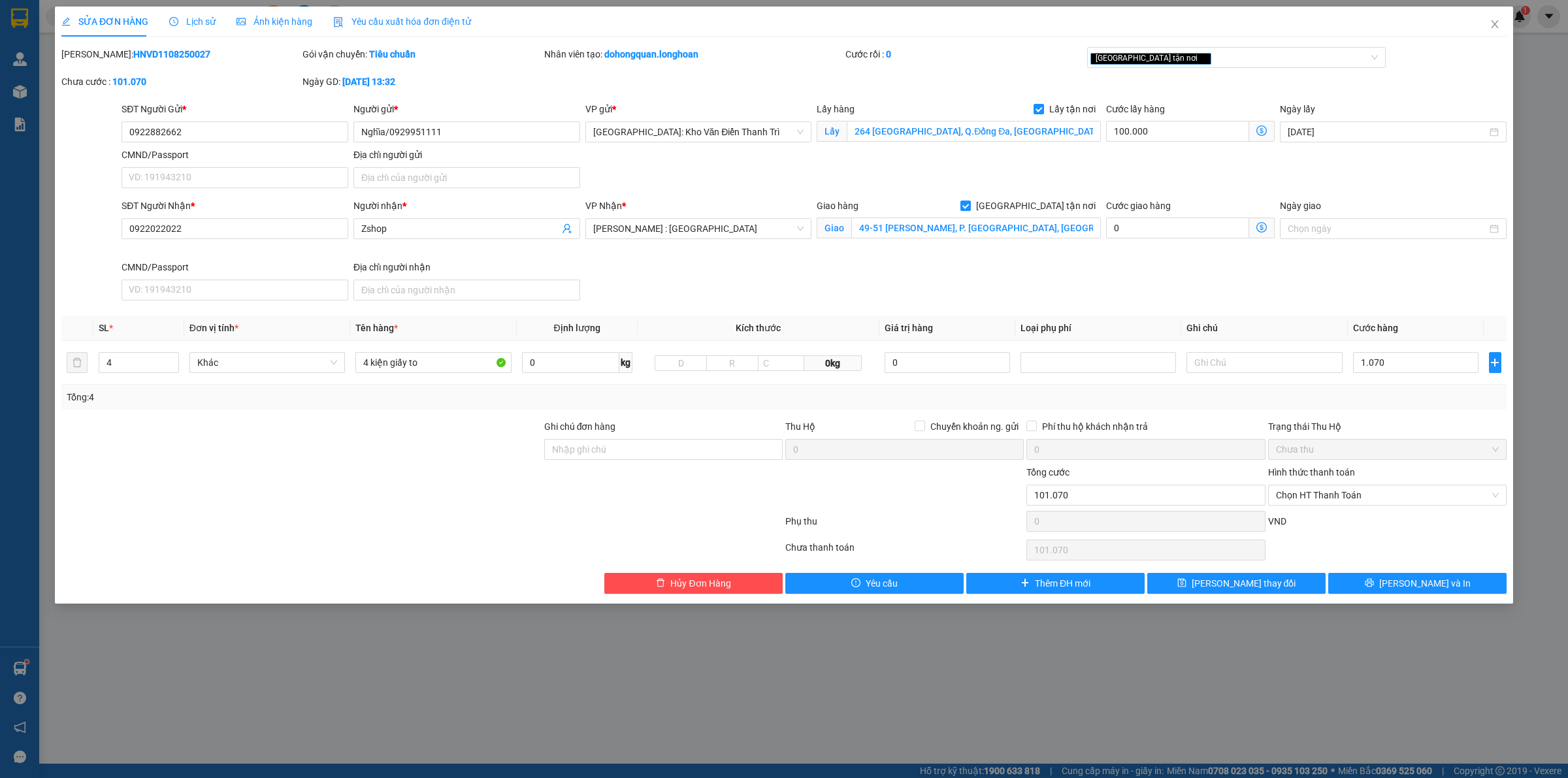
type input "1.070.000"
click at [1376, 396] on div "Tổng: 4" at bounding box center [784, 397] width 1435 height 15
click at [672, 458] on input "Ghi chú đơn hàng" at bounding box center [664, 449] width 239 height 21
type input "hàng giao nguyên kiện, hư vỡ ko đền"
click at [1378, 585] on button "[PERSON_NAME] và In" at bounding box center [1418, 584] width 178 height 21
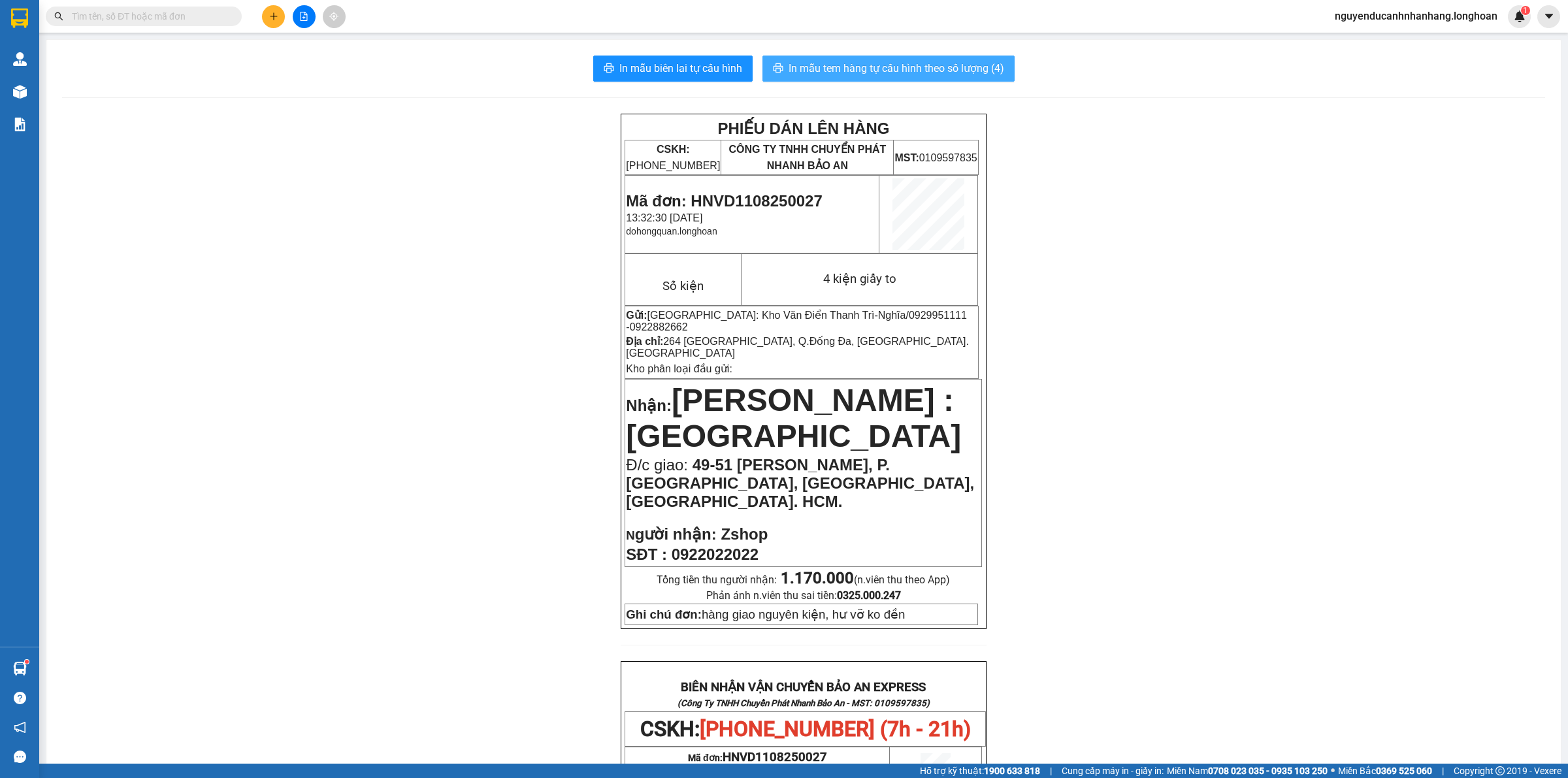
click at [878, 73] on span "In mẫu tem hàng tự cấu hình theo số lượng (4)" at bounding box center [897, 68] width 216 height 16
